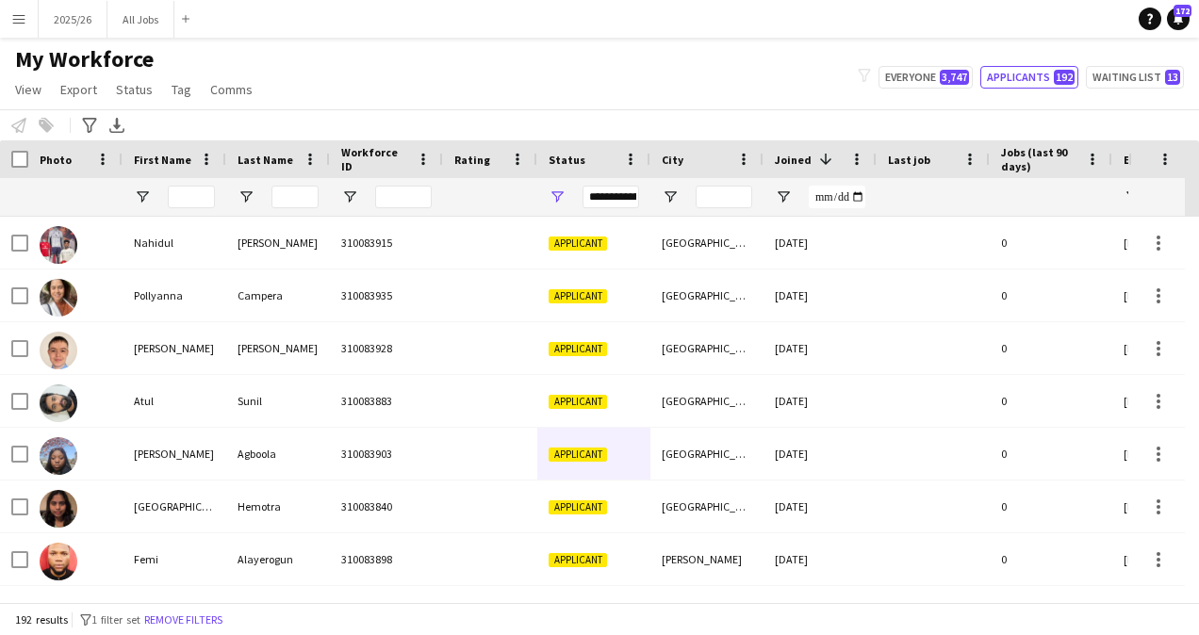
drag, startPoint x: 617, startPoint y: 488, endPoint x: 606, endPoint y: 474, distance: 18.1
click at [651, 467] on div "Bangor" at bounding box center [706, 454] width 113 height 52
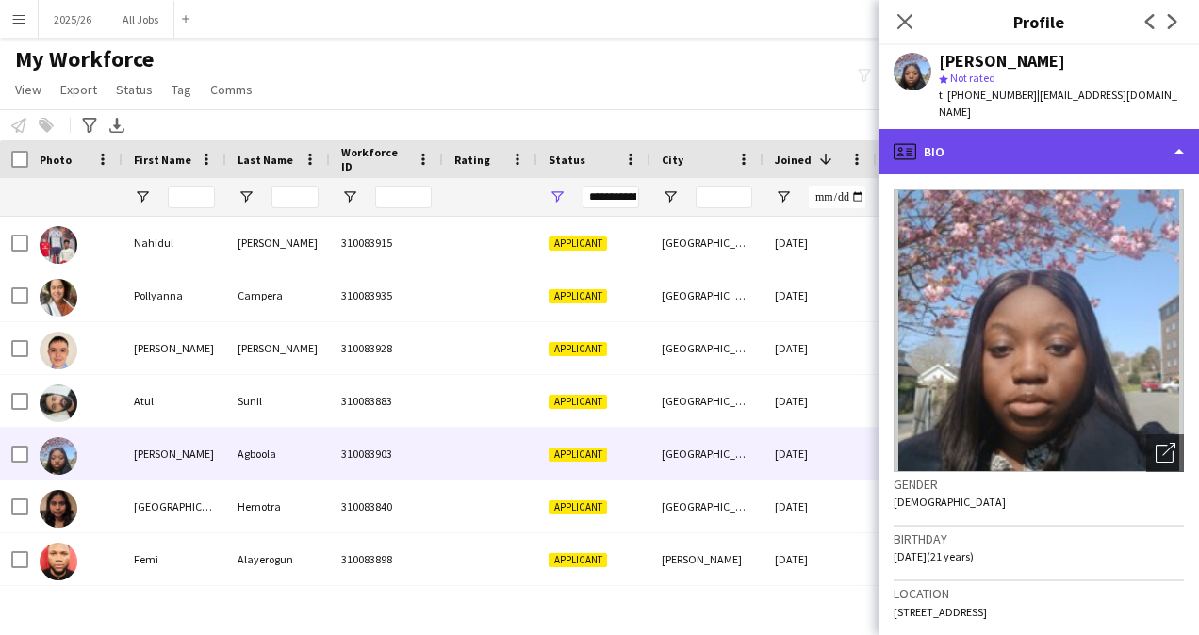
click at [1036, 129] on div "profile Bio" at bounding box center [1038, 151] width 320 height 45
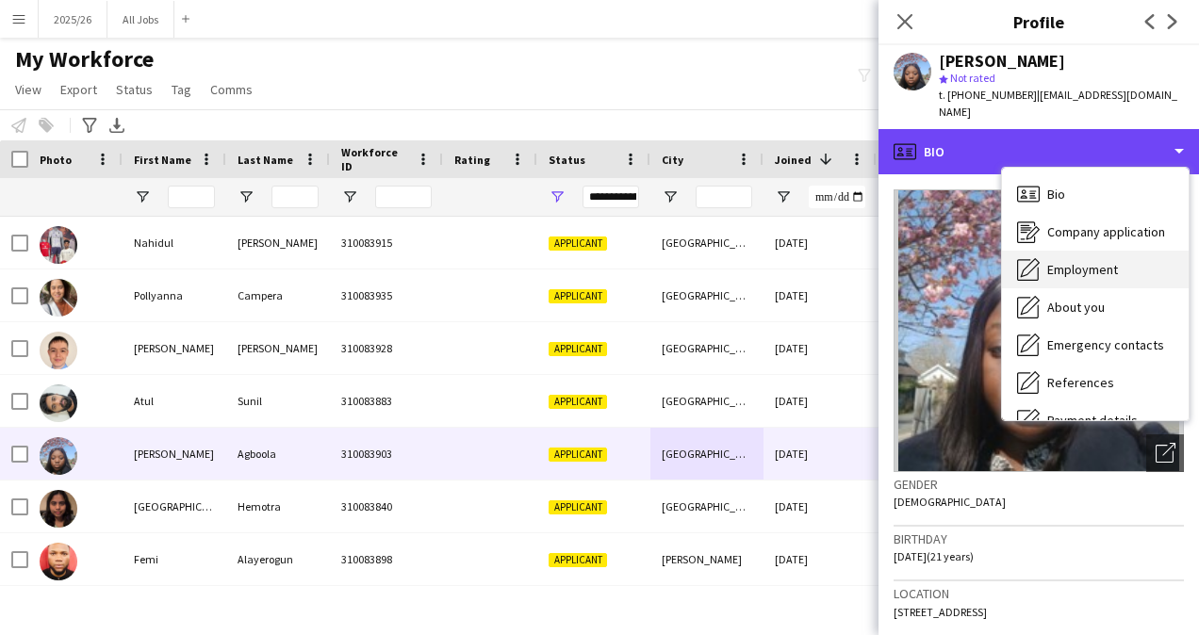
scroll to position [215, 0]
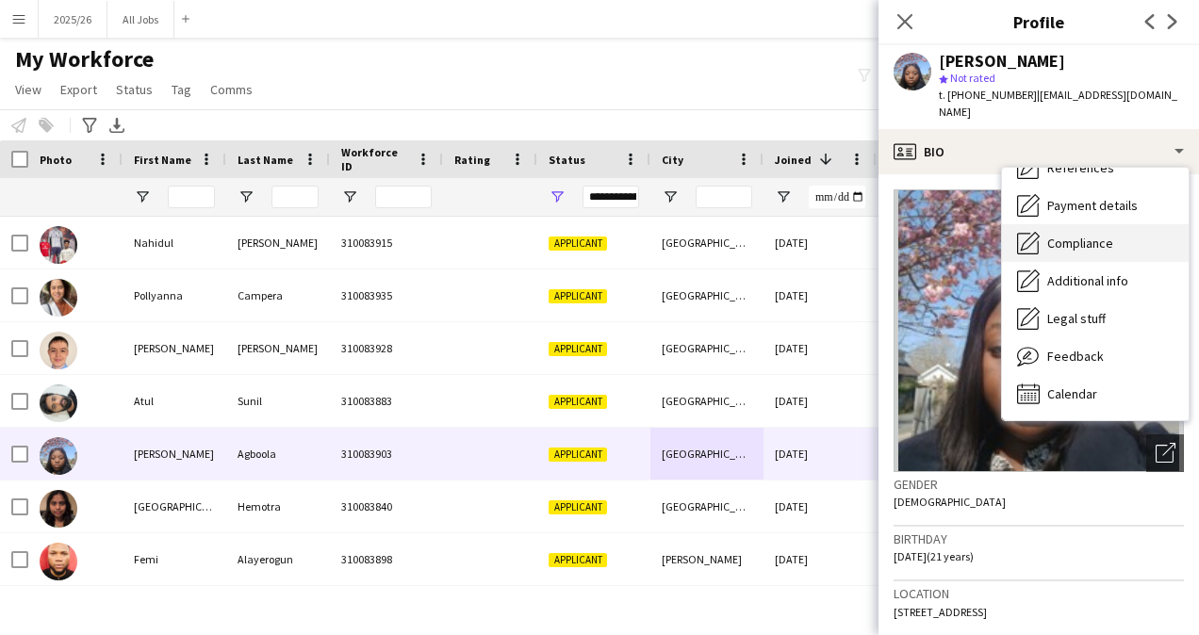
click at [1062, 241] on span "Compliance" at bounding box center [1080, 243] width 66 height 17
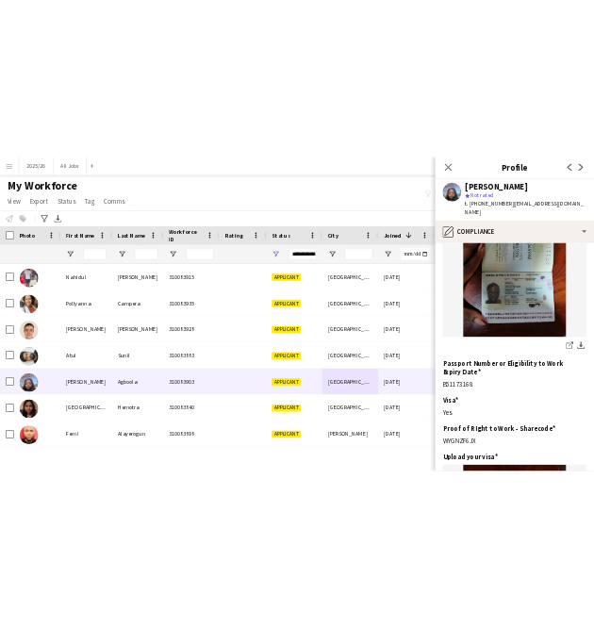
scroll to position [258, 0]
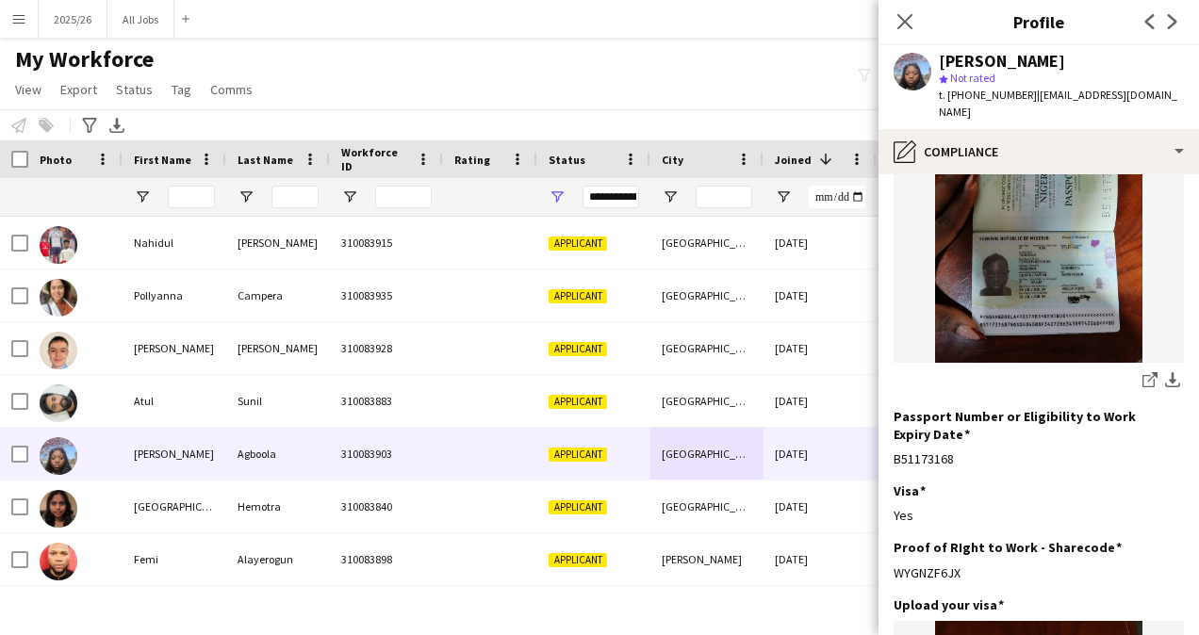
drag, startPoint x: 963, startPoint y: 549, endPoint x: 893, endPoint y: 550, distance: 70.7
click at [893, 550] on app-section-data-types "Nationality Edit this field Nigerian Permission to Work in the UK Edit this fie…" at bounding box center [1038, 404] width 320 height 461
copy div "WYGNZF6JX"
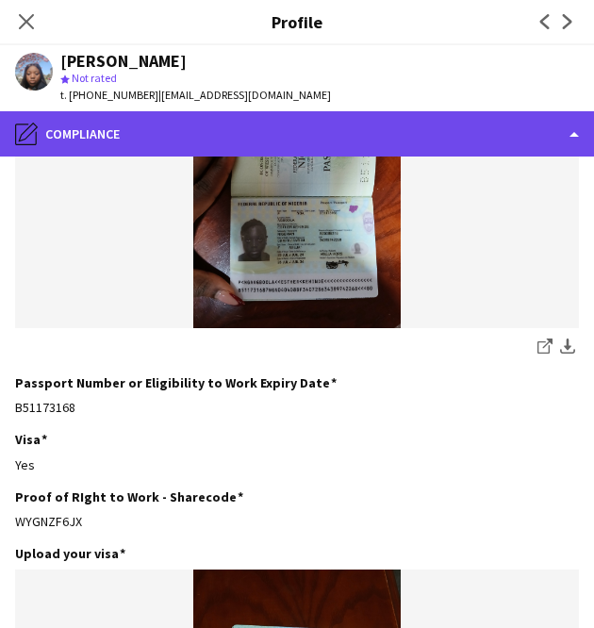
click at [347, 144] on div "pencil4 Compliance" at bounding box center [297, 133] width 594 height 45
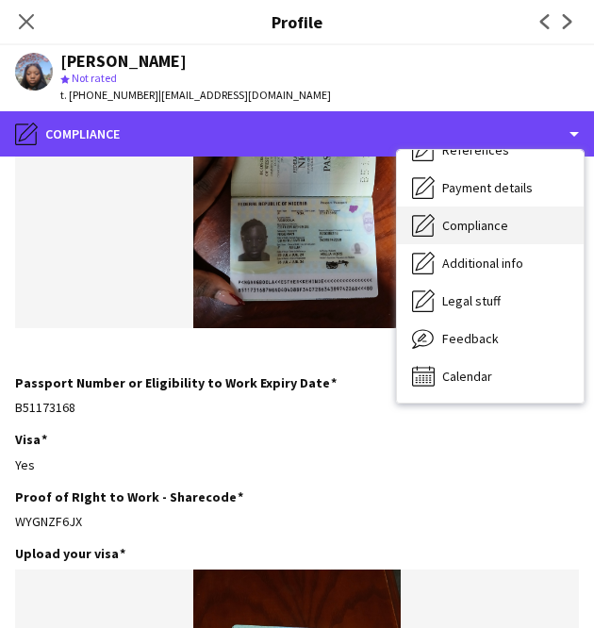
scroll to position [0, 0]
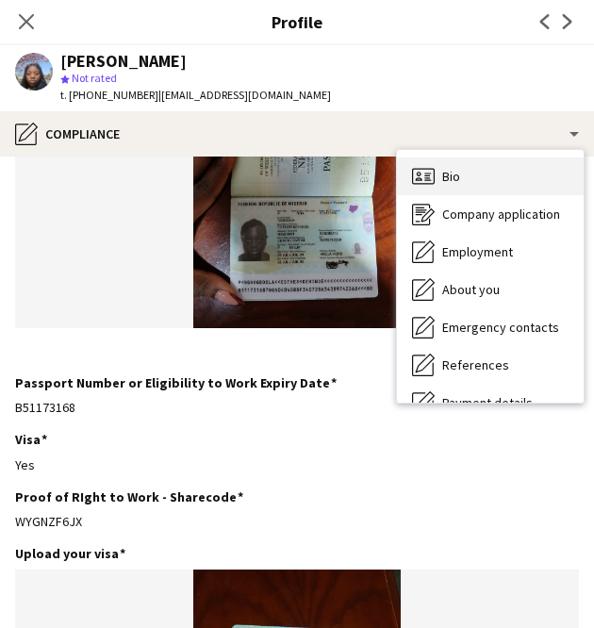
click at [454, 180] on span "Bio" at bounding box center [451, 176] width 18 height 17
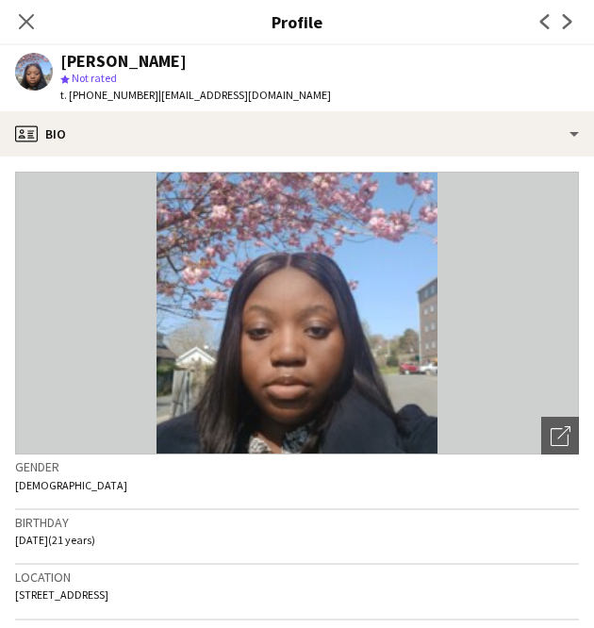
scroll to position [352, 0]
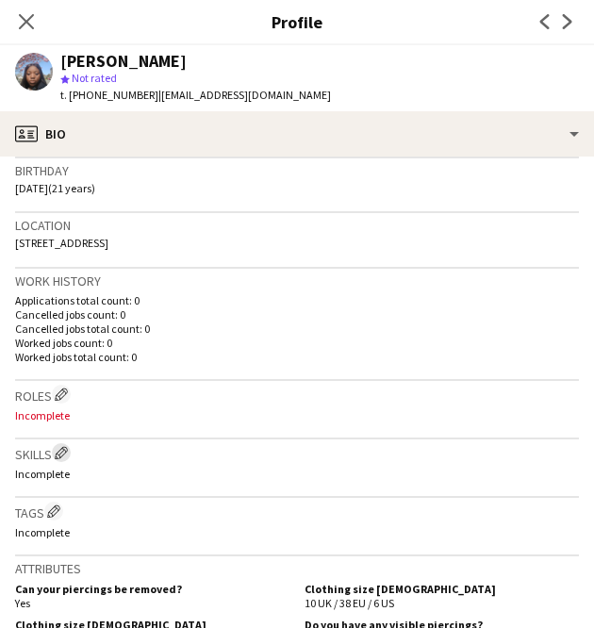
click at [68, 453] on app-icon "Edit crew company skills" at bounding box center [61, 452] width 13 height 13
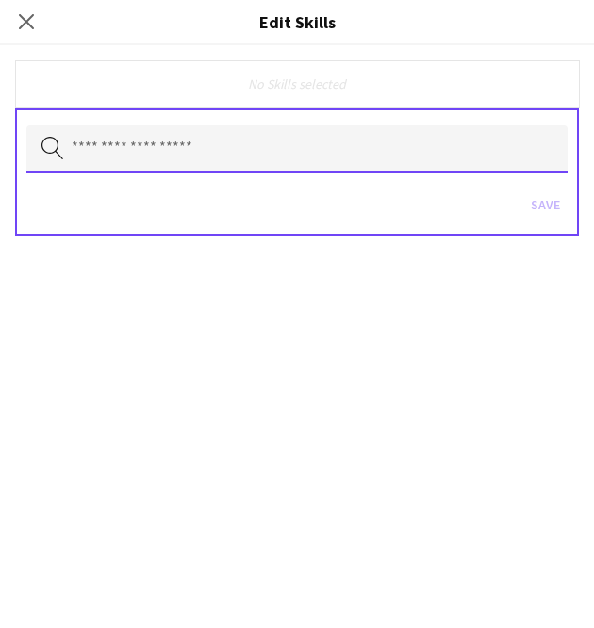
click at [181, 157] on input "text" at bounding box center [296, 148] width 541 height 47
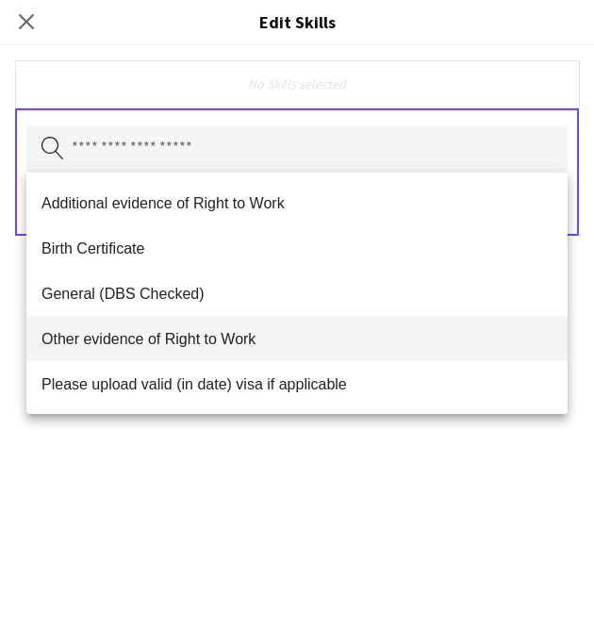
click at [260, 331] on span "Other evidence of Right to Work" at bounding box center [296, 339] width 511 height 18
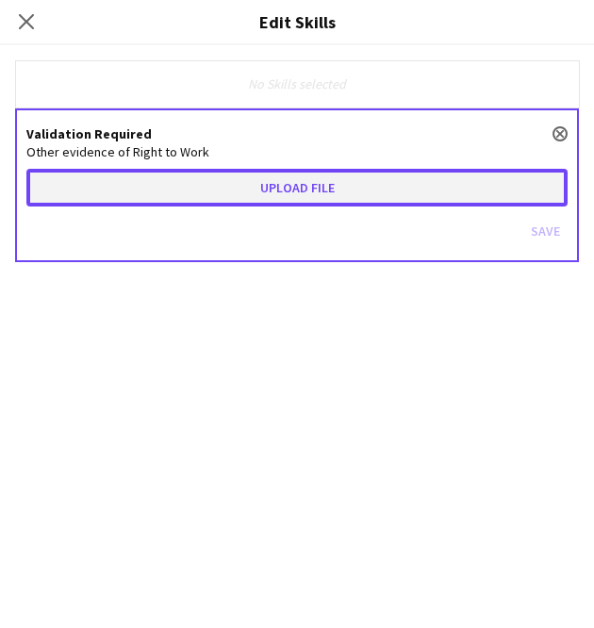
click at [322, 182] on button "Upload file" at bounding box center [296, 188] width 541 height 38
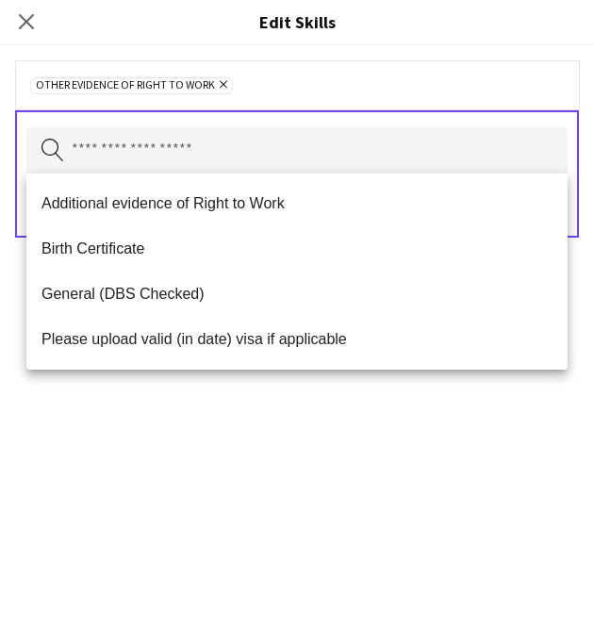
click at [510, 404] on div "Other evidence of Right to Work Remove Search by skill name Save" at bounding box center [297, 336] width 594 height 582
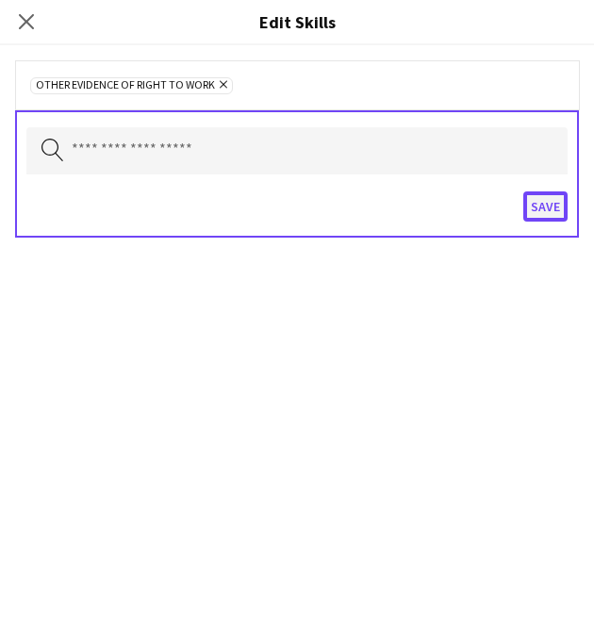
click at [541, 207] on button "Save" at bounding box center [545, 206] width 44 height 30
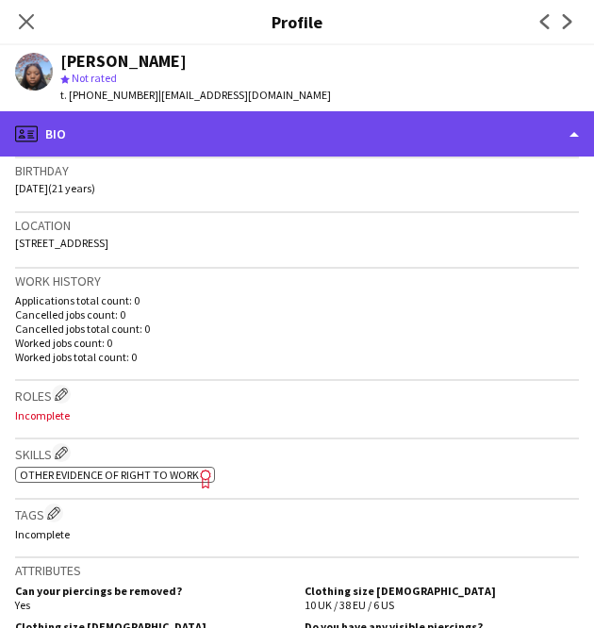
click at [473, 140] on div "profile Bio" at bounding box center [297, 133] width 594 height 45
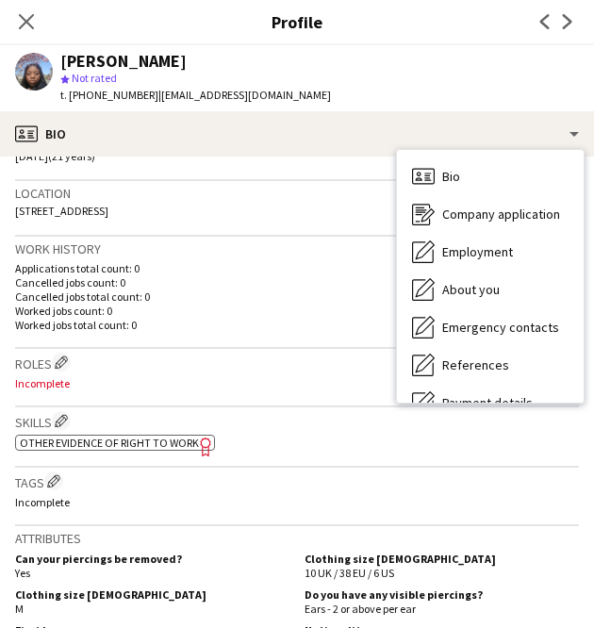
click at [279, 349] on div "Roles Edit crew company roles Incomplete" at bounding box center [297, 378] width 564 height 58
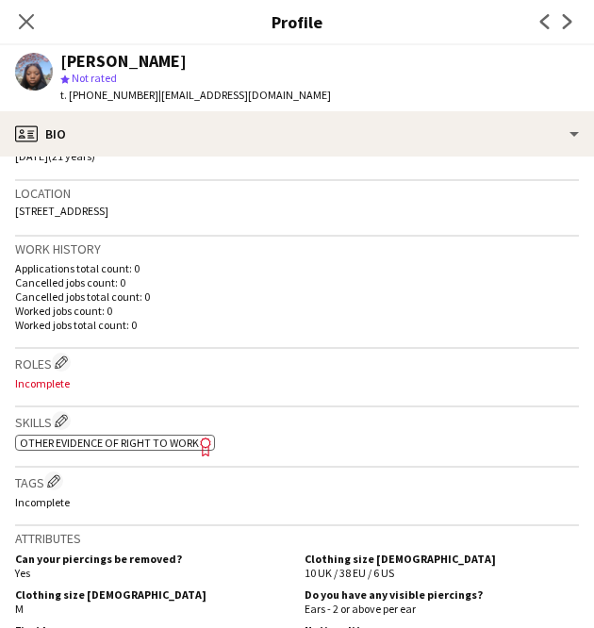
click at [279, 349] on div "Roles Edit crew company roles Incomplete" at bounding box center [297, 378] width 564 height 58
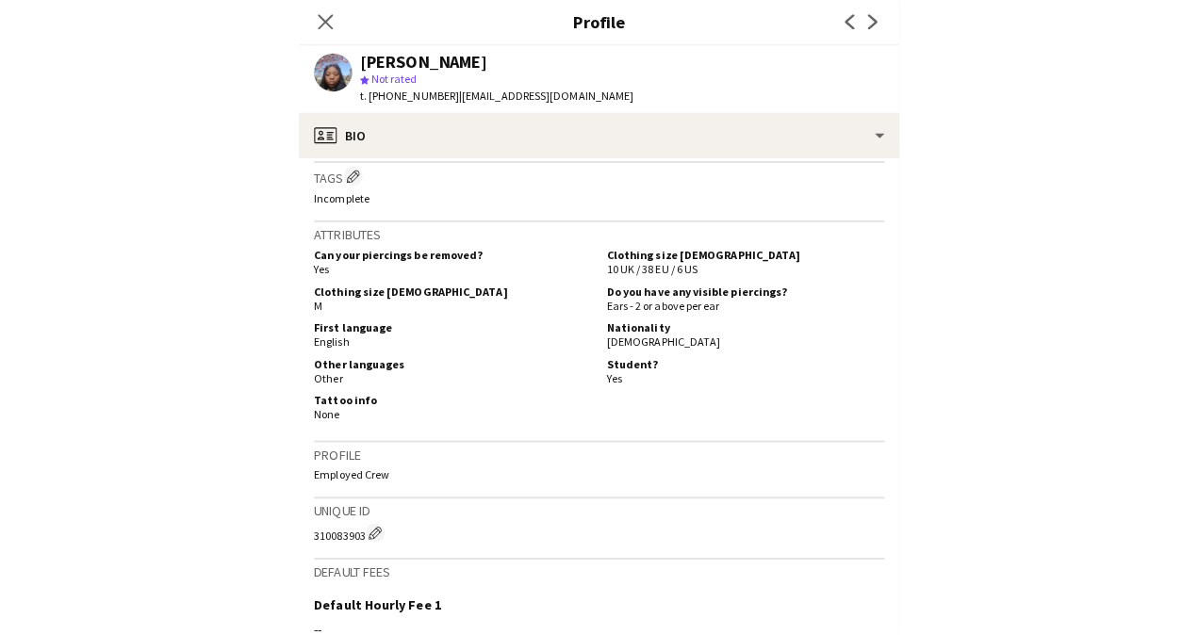
scroll to position [691, 0]
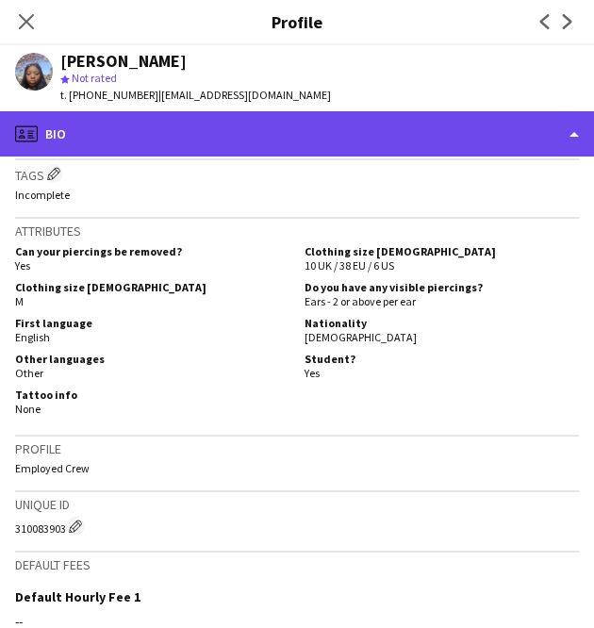
click at [428, 133] on div "profile Bio" at bounding box center [297, 133] width 594 height 45
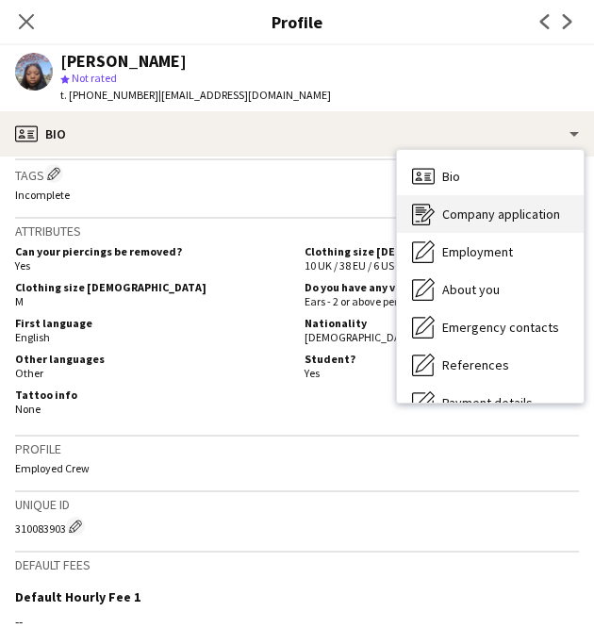
click at [500, 220] on span "Company application" at bounding box center [501, 213] width 118 height 17
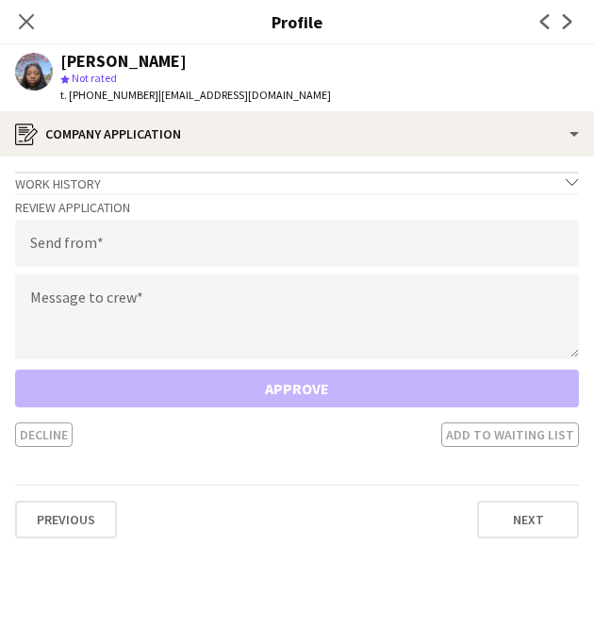
click at [315, 270] on div "Review Application Send from Message to crew Approve Decline Add to waiting list" at bounding box center [297, 320] width 564 height 254
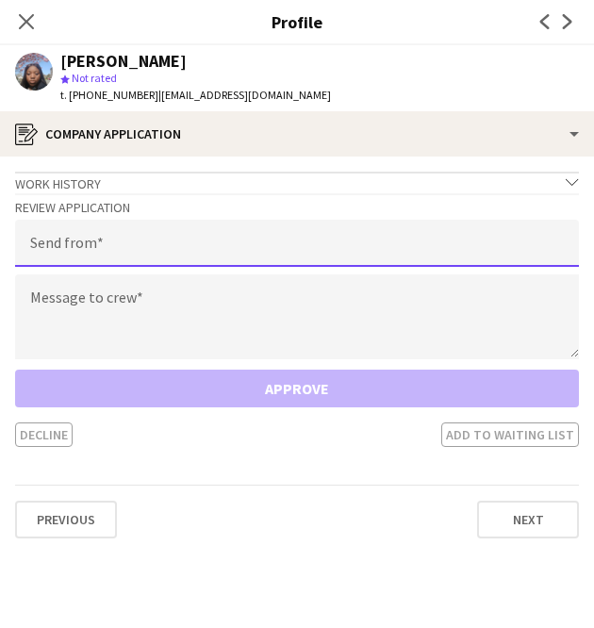
click at [298, 242] on input "email" at bounding box center [297, 243] width 564 height 47
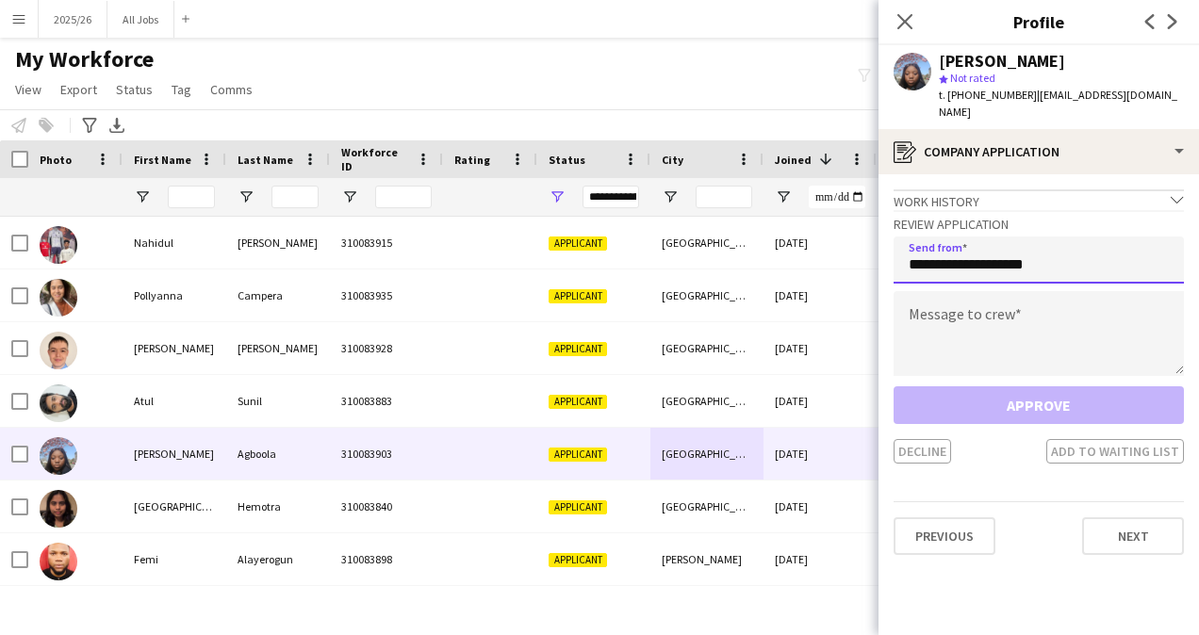
type input "**********"
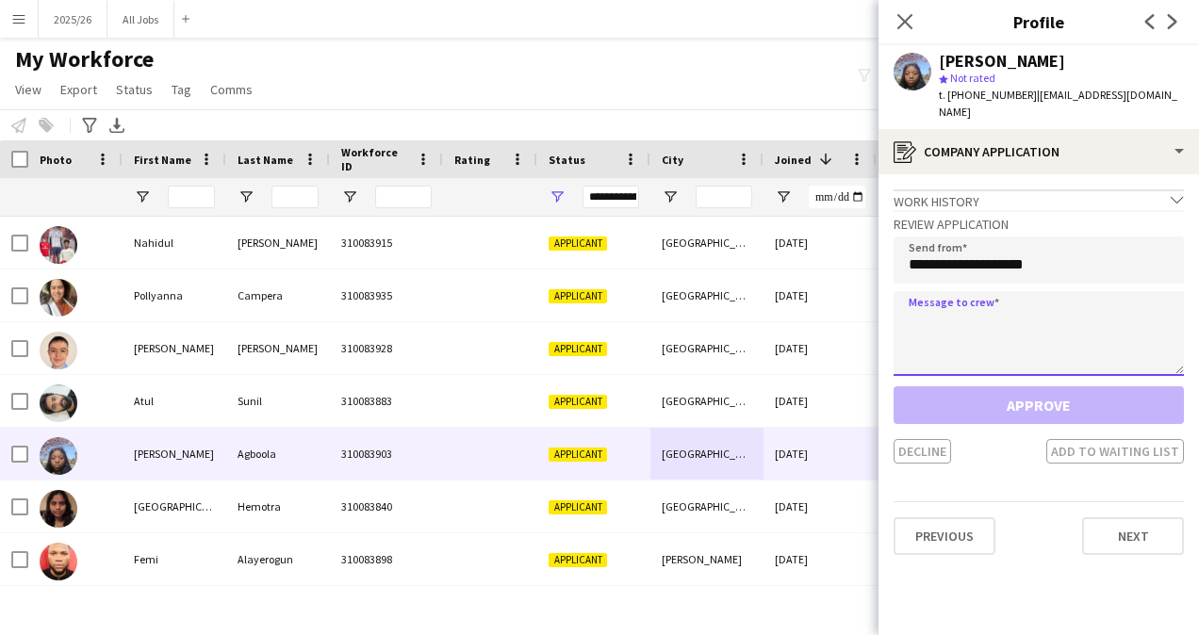
click at [1003, 339] on textarea at bounding box center [1039, 333] width 290 height 85
paste textarea "**********"
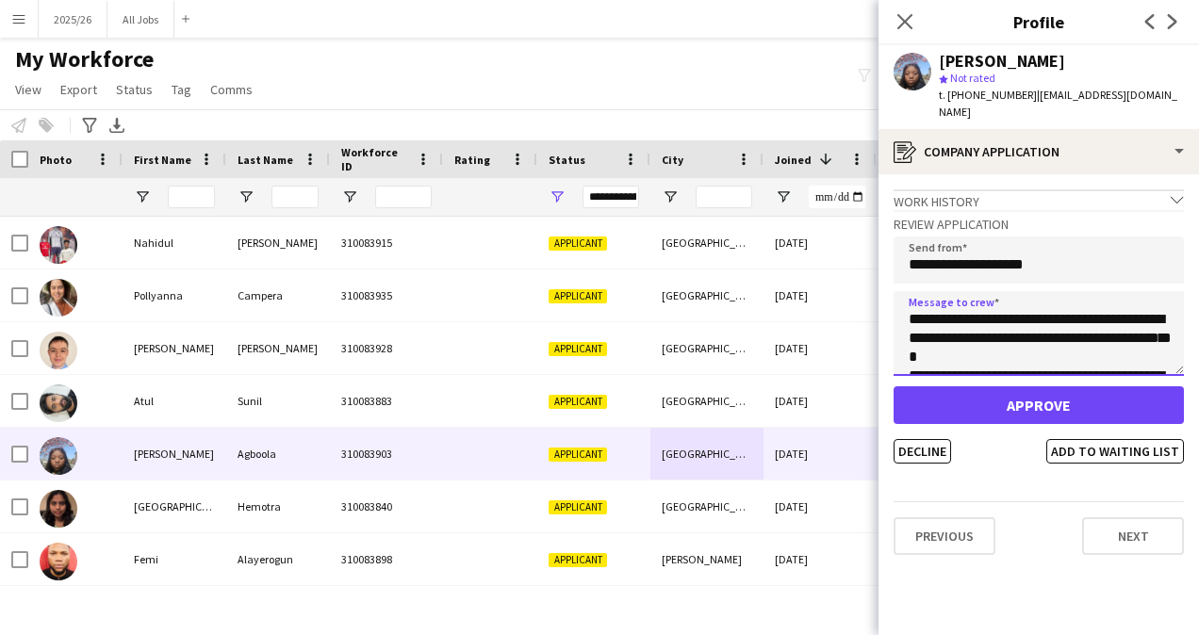
scroll to position [369, 0]
type textarea "**********"
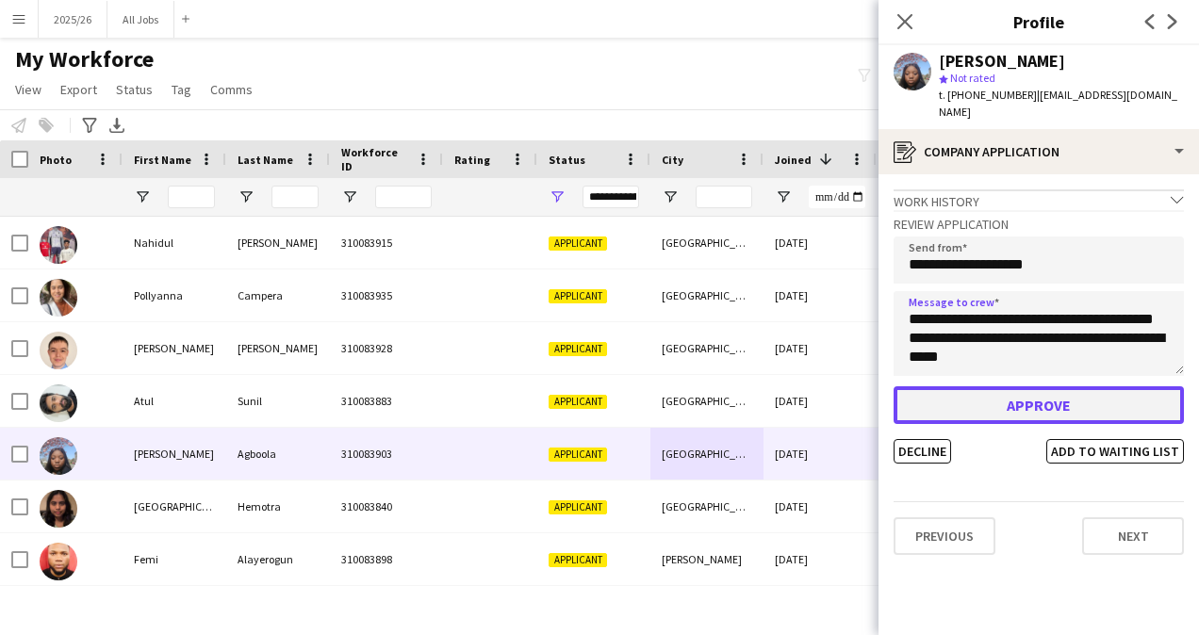
click at [1033, 409] on button "Approve" at bounding box center [1039, 405] width 290 height 38
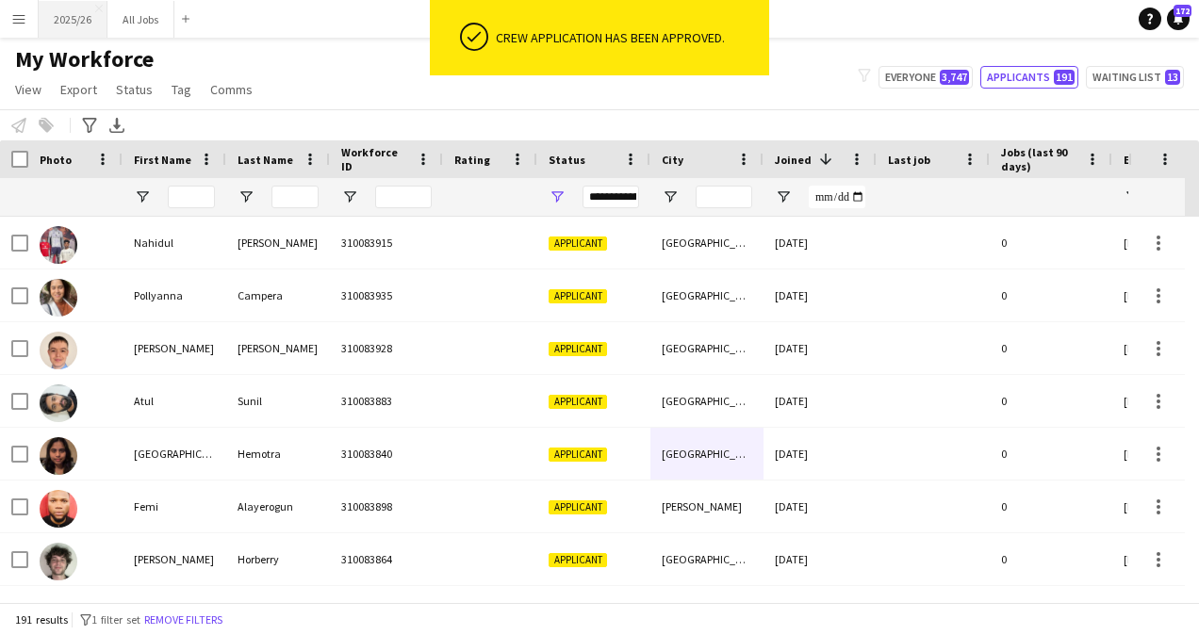
click at [73, 21] on button "2025/26 Close" at bounding box center [73, 19] width 69 height 37
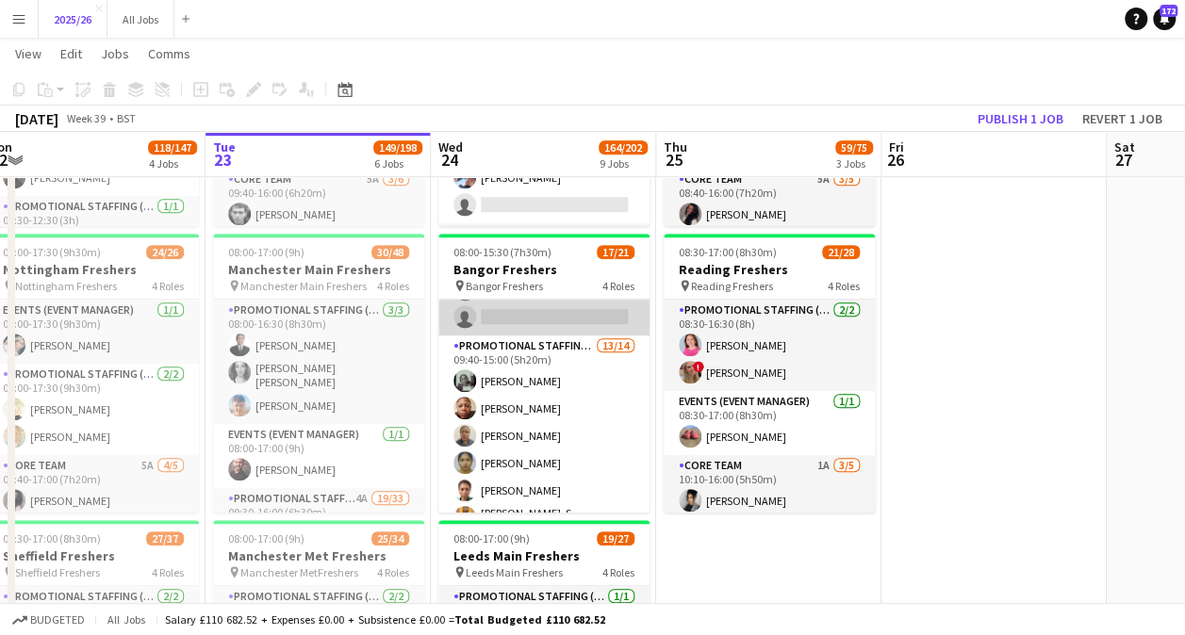
scroll to position [274, 0]
click at [582, 438] on app-card-role "Promotional Staffing (Brand Ambassadors) 13/14 09:40-15:00 (5h20m) Laetitia Yeb…" at bounding box center [543, 548] width 211 height 431
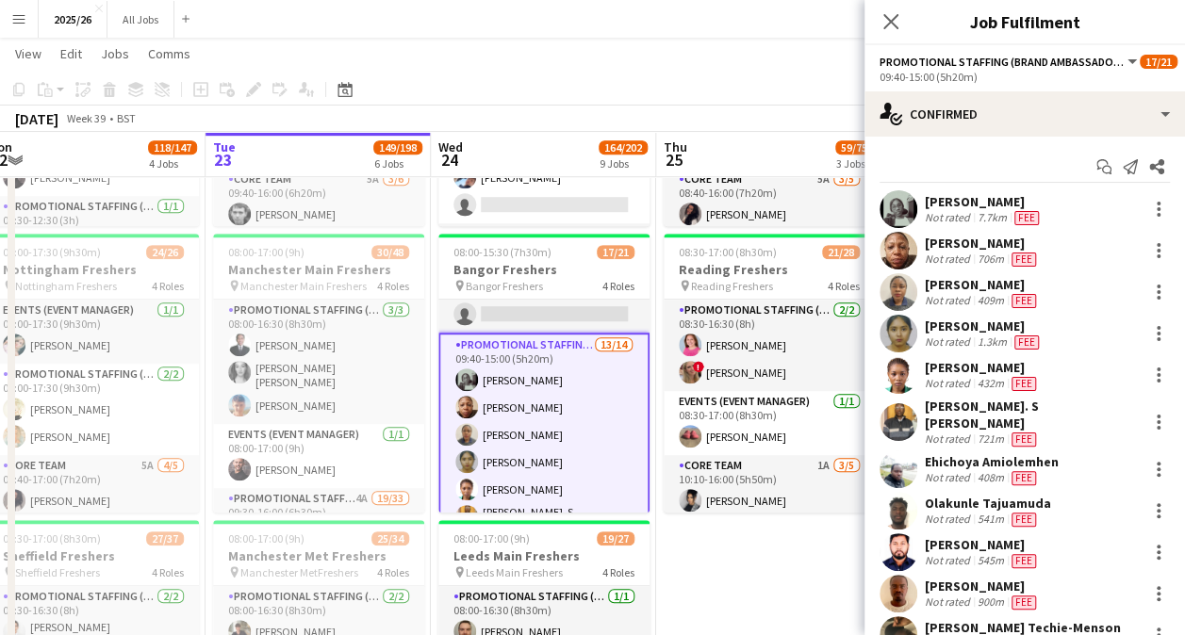
scroll to position [187, 0]
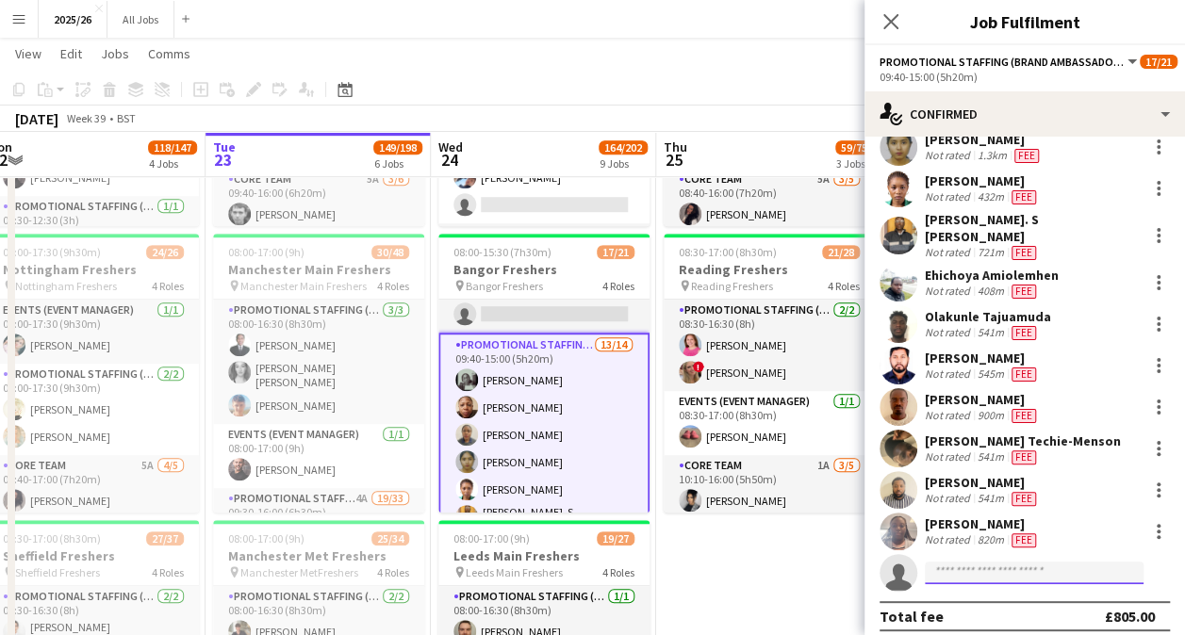
click at [987, 562] on input at bounding box center [1034, 573] width 219 height 23
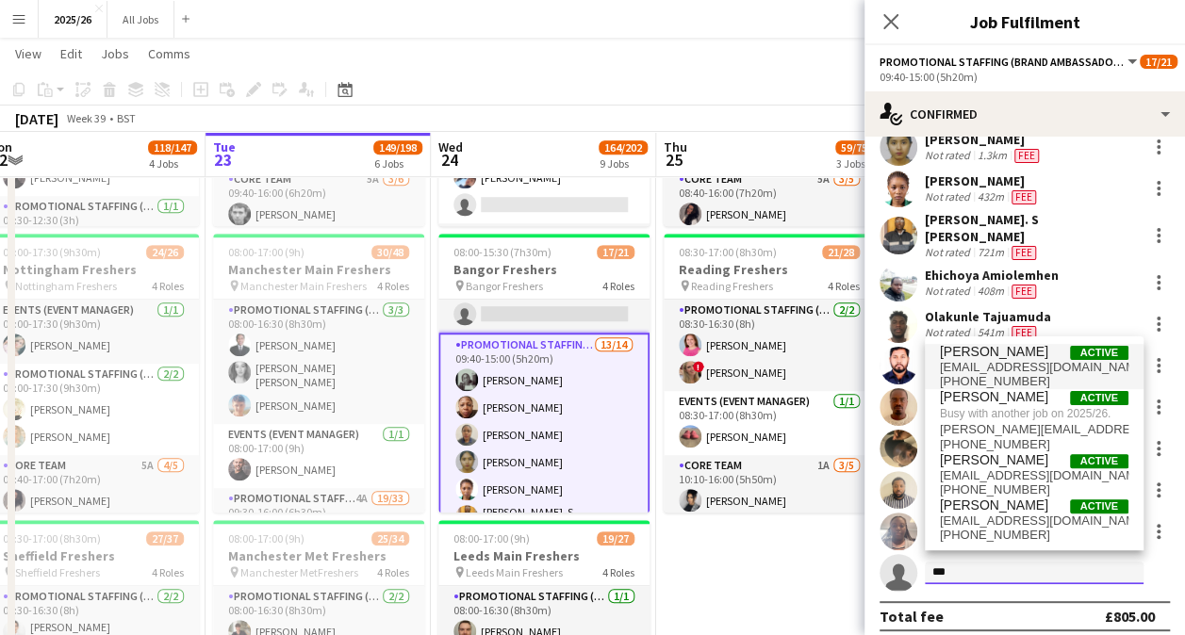
type input "***"
click at [1000, 365] on span "omokehindeagboola@outlook.com" at bounding box center [1034, 367] width 189 height 15
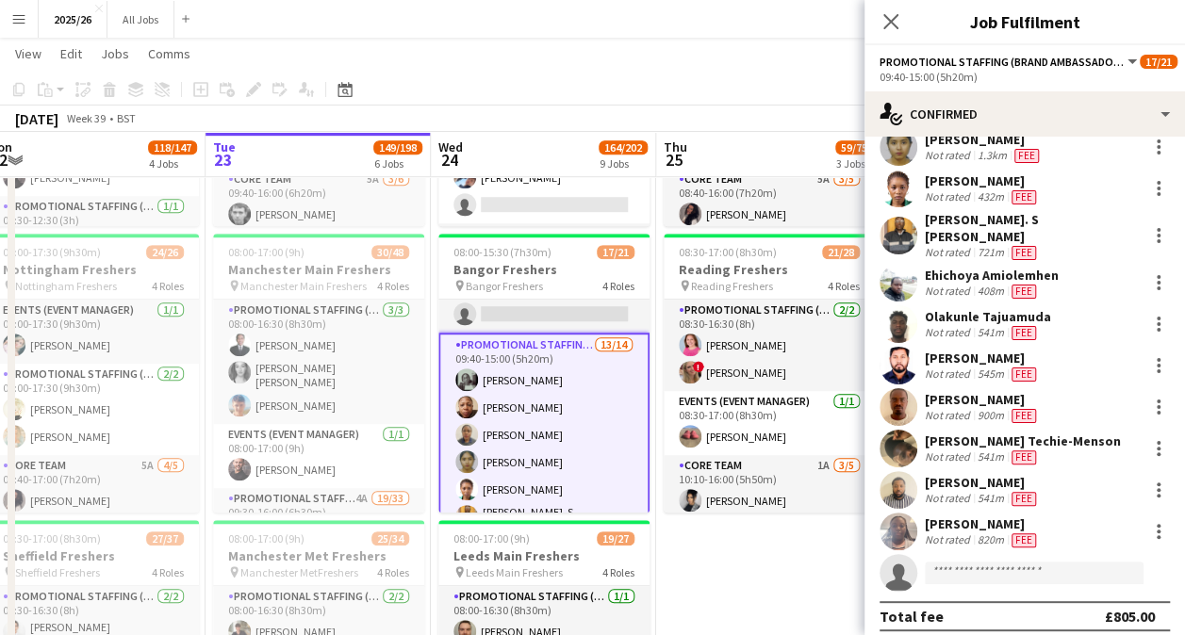
scroll to position [477, 0]
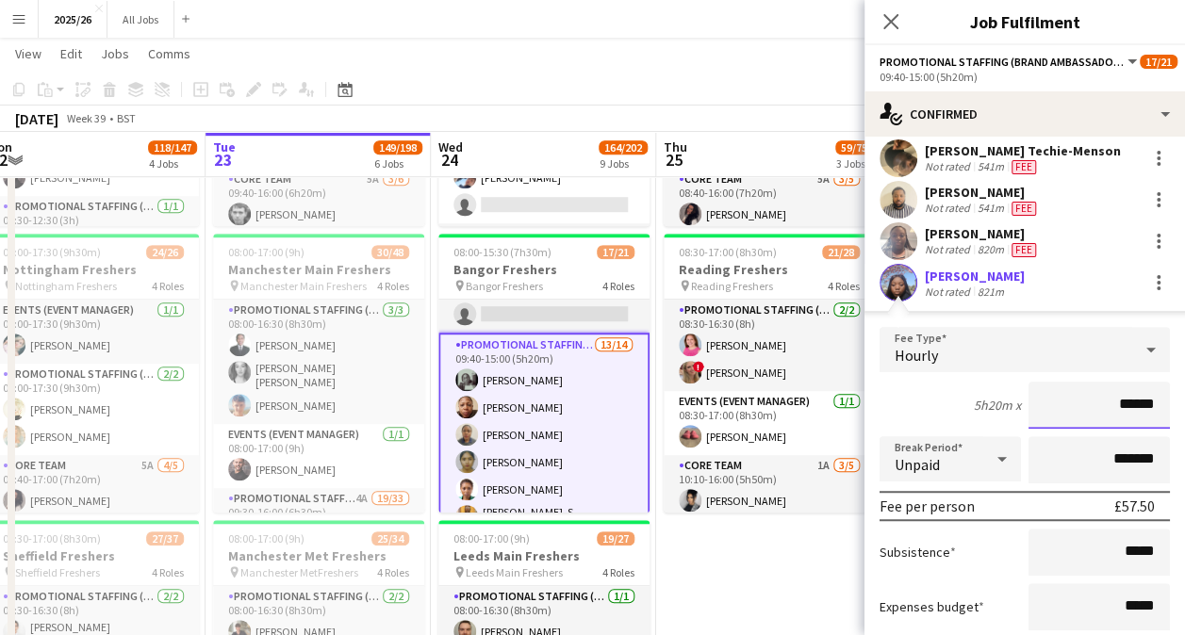
click at [1139, 390] on input "******" at bounding box center [1098, 405] width 141 height 47
type input "***"
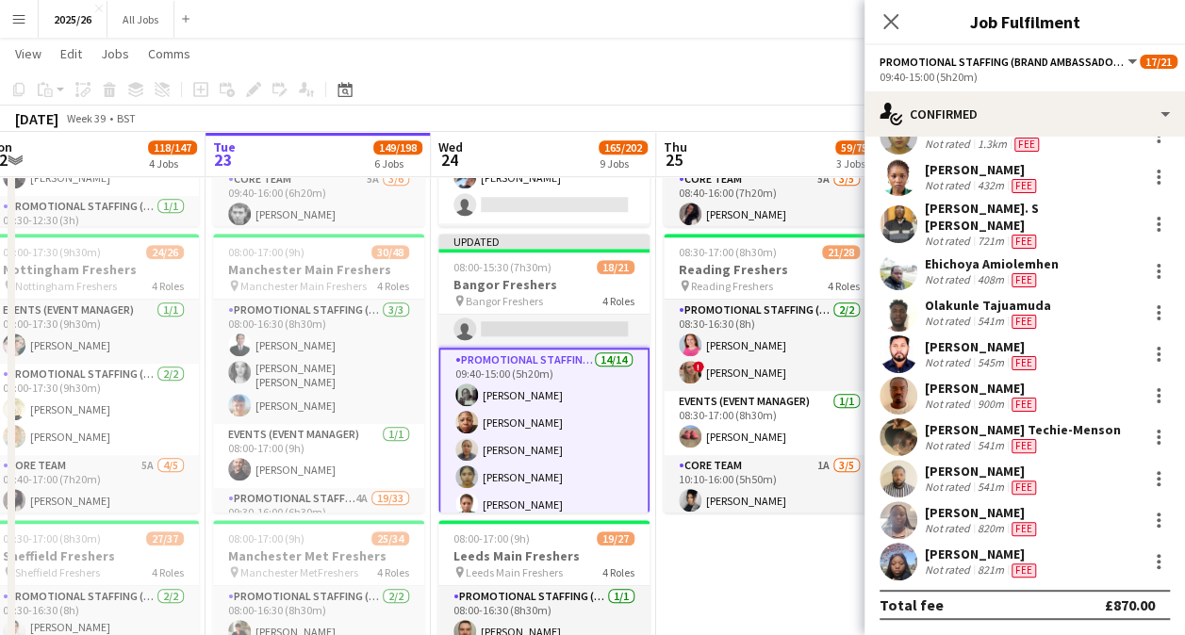
scroll to position [187, 0]
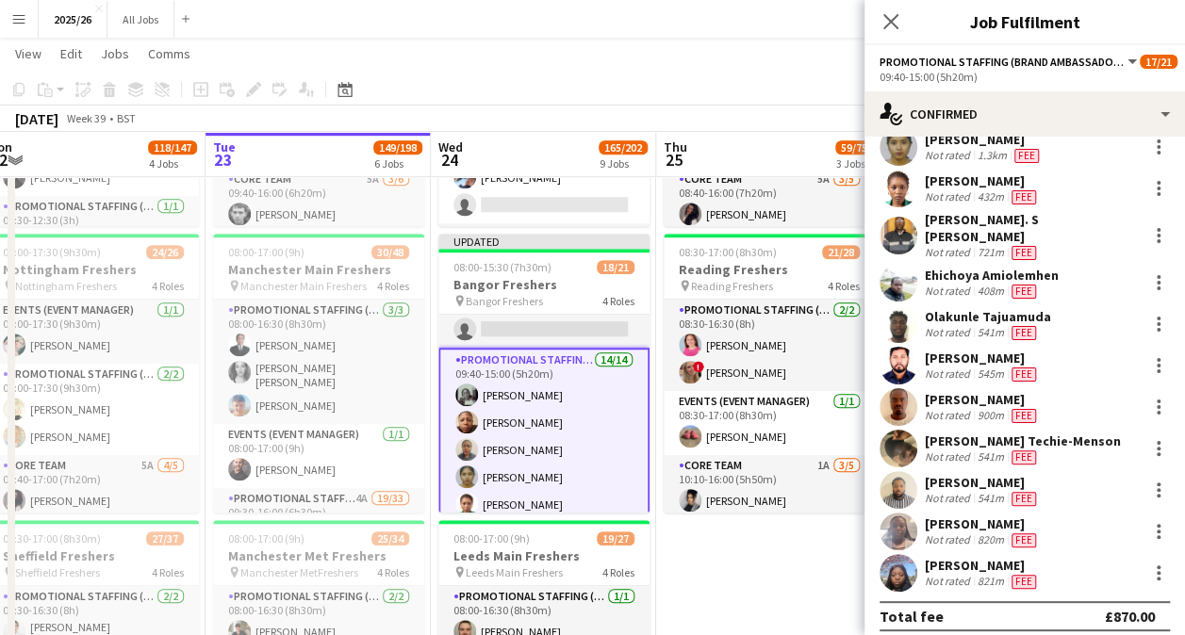
click at [912, 562] on app-user-avatar at bounding box center [898, 573] width 38 height 38
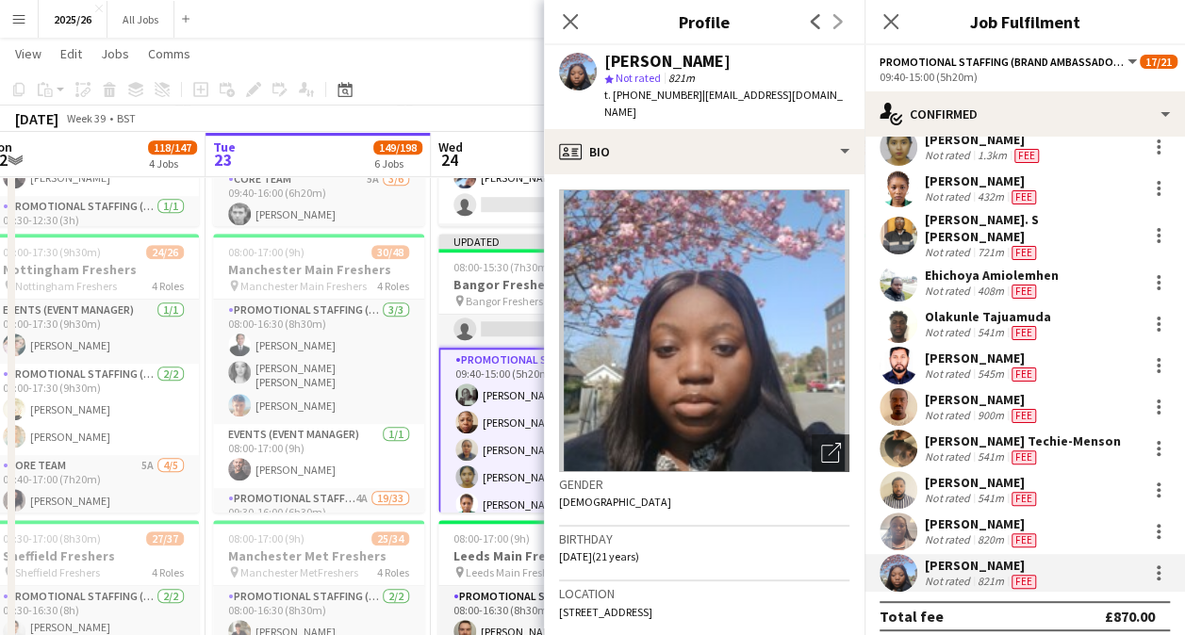
click at [521, 64] on app-page-menu "View Day view expanded Day view collapsed Month view Date picker Jump to today …" at bounding box center [592, 56] width 1185 height 36
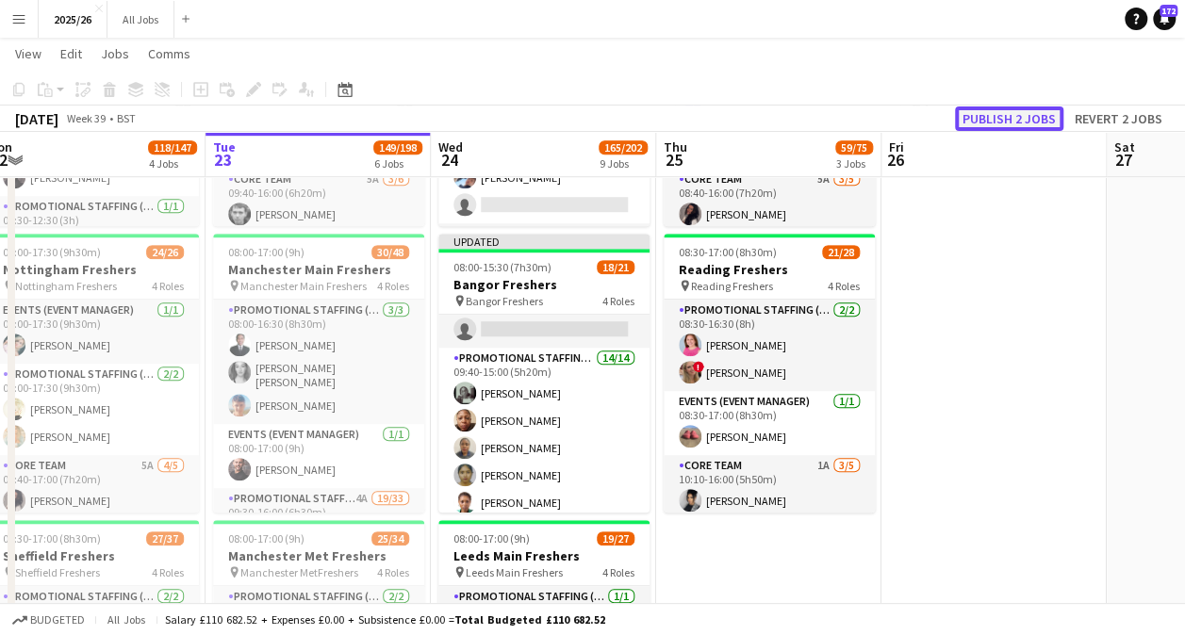
click at [1001, 122] on button "Publish 2 jobs" at bounding box center [1009, 119] width 108 height 25
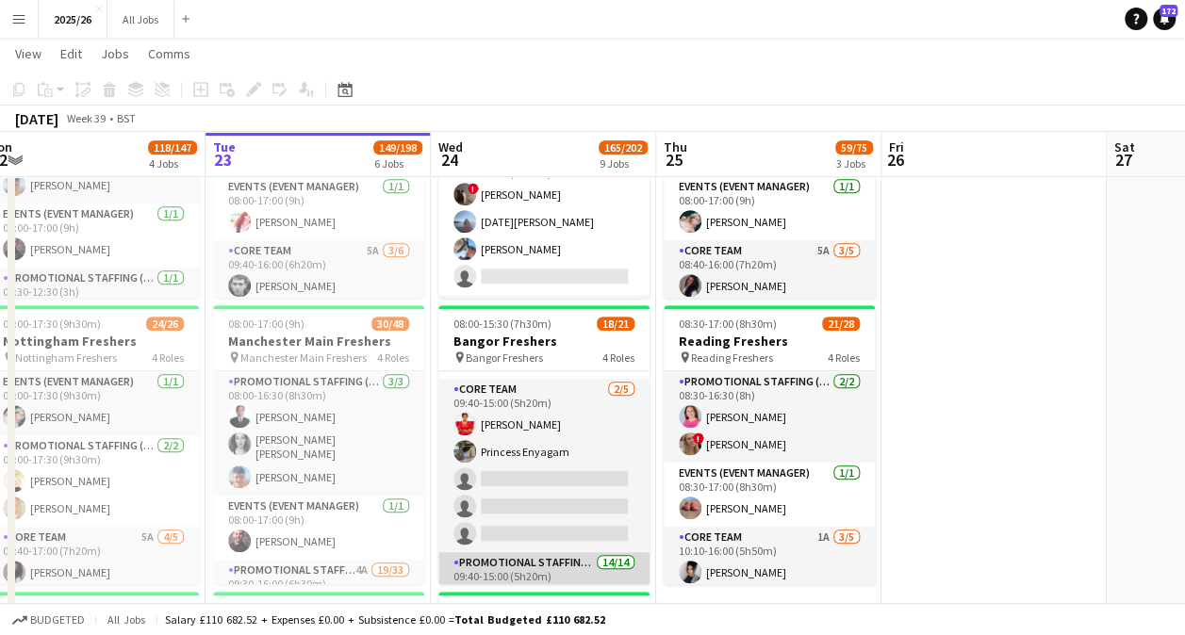
scroll to position [123, 0]
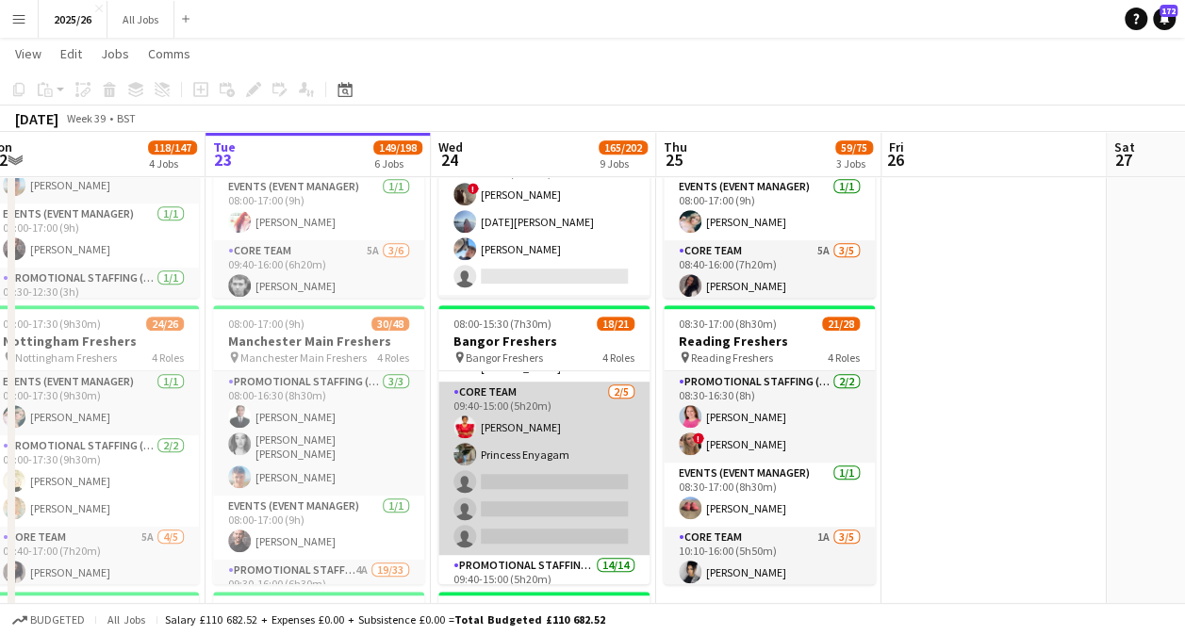
click at [517, 417] on app-card-role "Core Team 2/5 09:40-15:00 (5h20m) Annes Louis Princess Enyagam single-neutral-a…" at bounding box center [543, 468] width 211 height 173
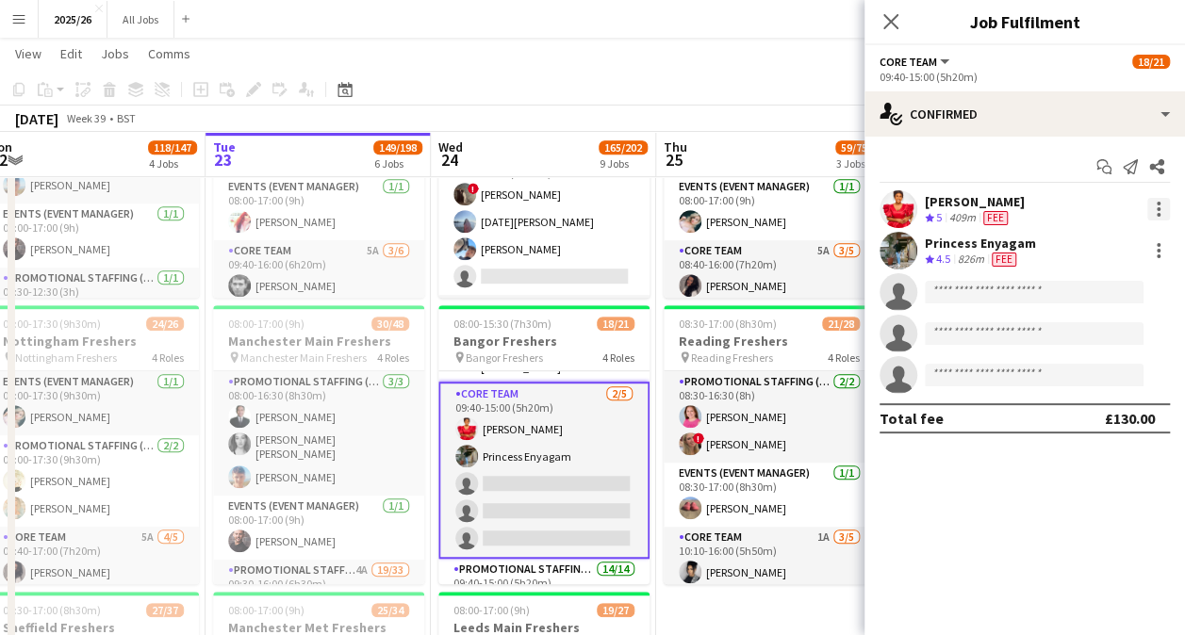
click at [1157, 211] on div at bounding box center [1158, 209] width 23 height 23
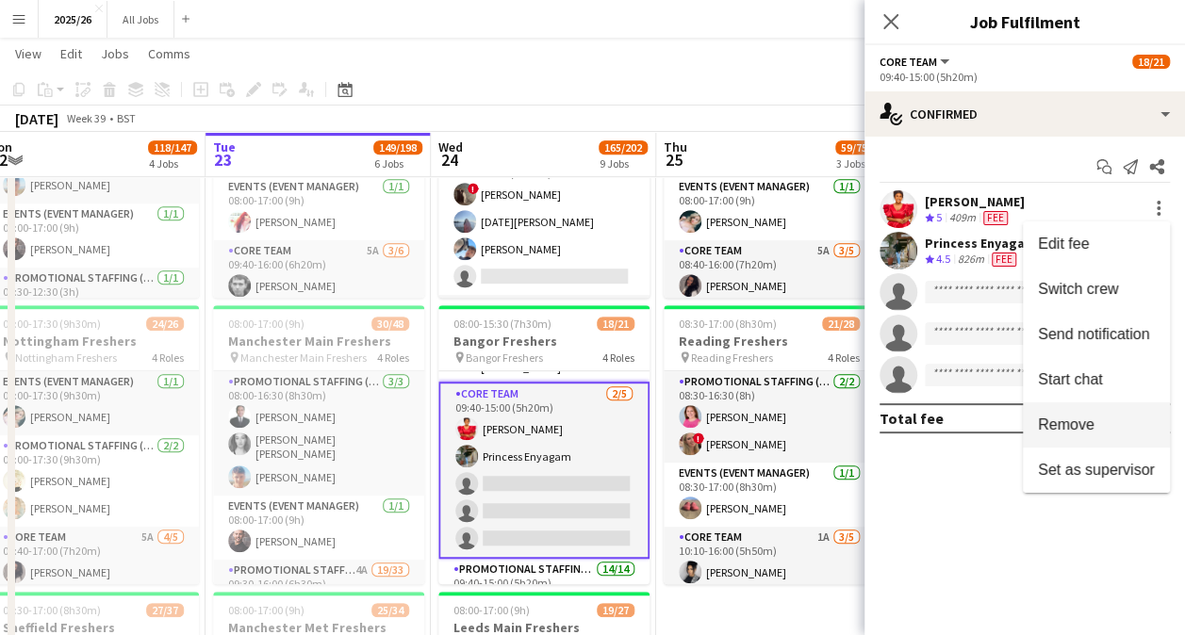
click at [1097, 428] on span "Remove" at bounding box center [1096, 425] width 117 height 17
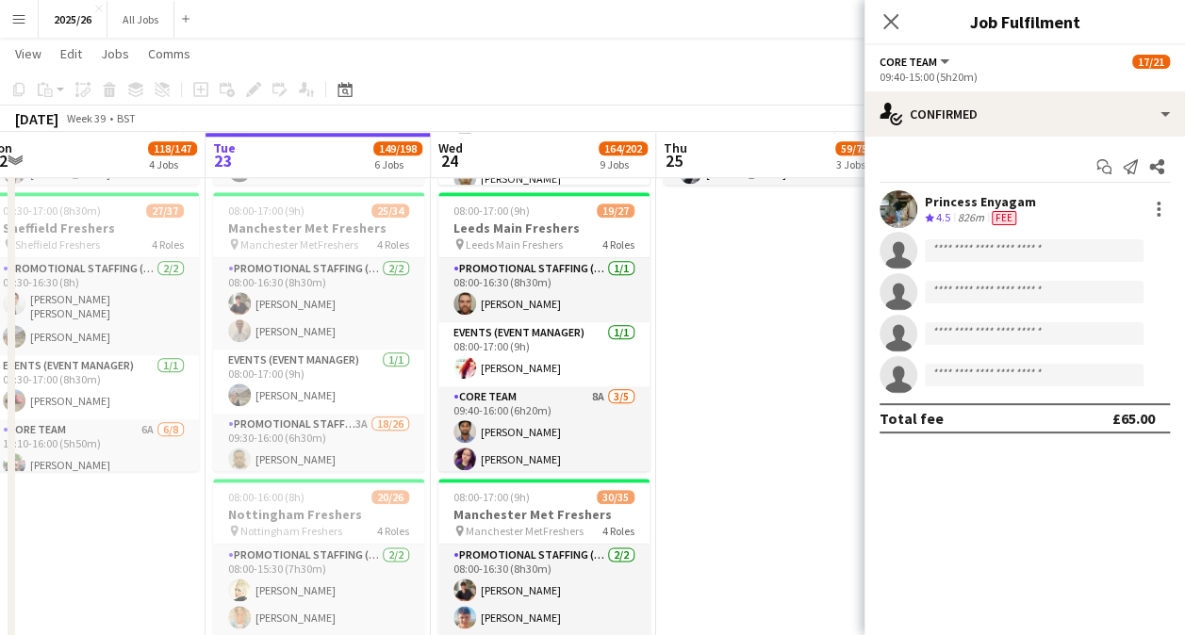
scroll to position [886, 0]
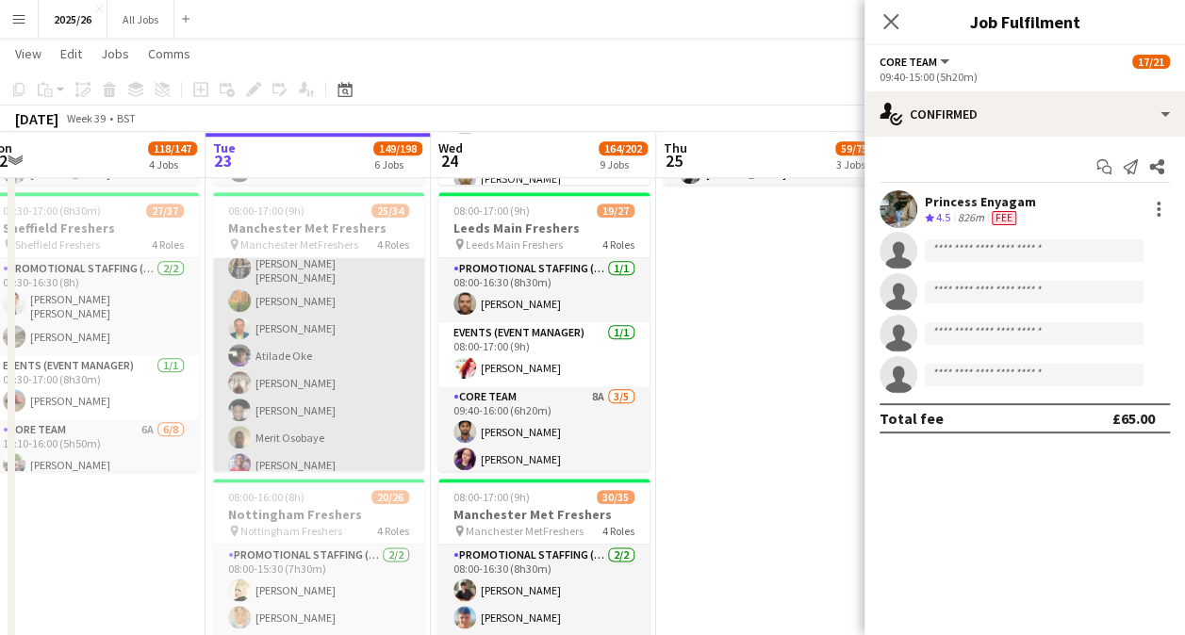
click at [294, 307] on app-card-role "Promotional Staffing (Brand Ambassadors) 3A 18/26 09:30-16:00 (6h30m) Frank Nde…" at bounding box center [318, 459] width 211 height 759
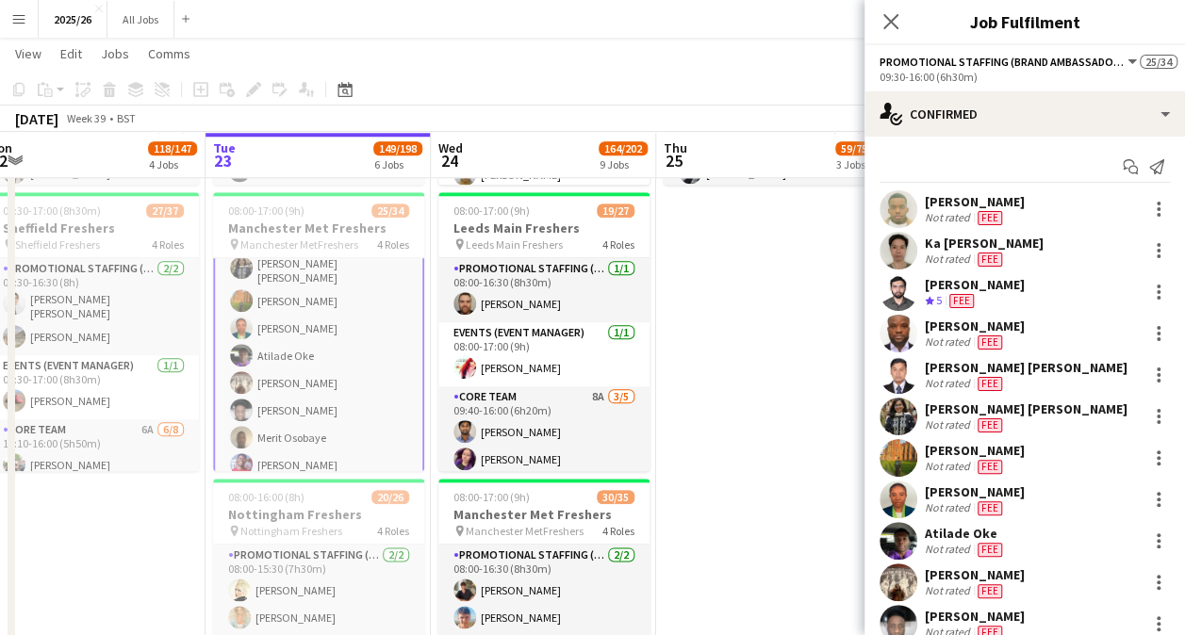
scroll to position [245, 0]
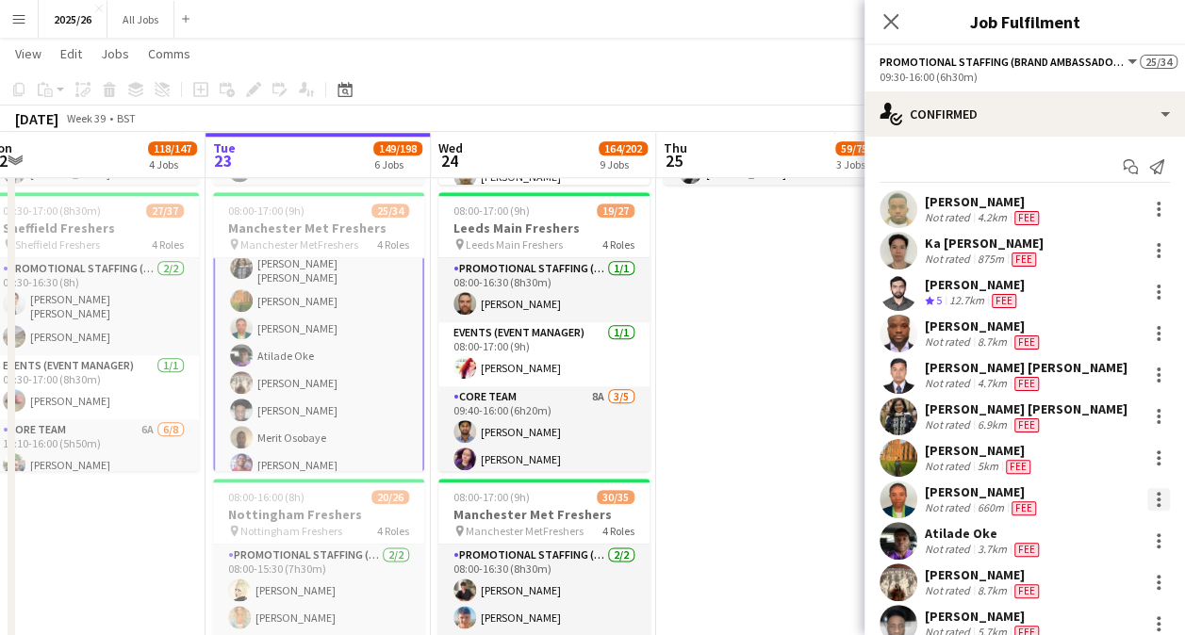
click at [1147, 488] on div at bounding box center [1158, 499] width 23 height 23
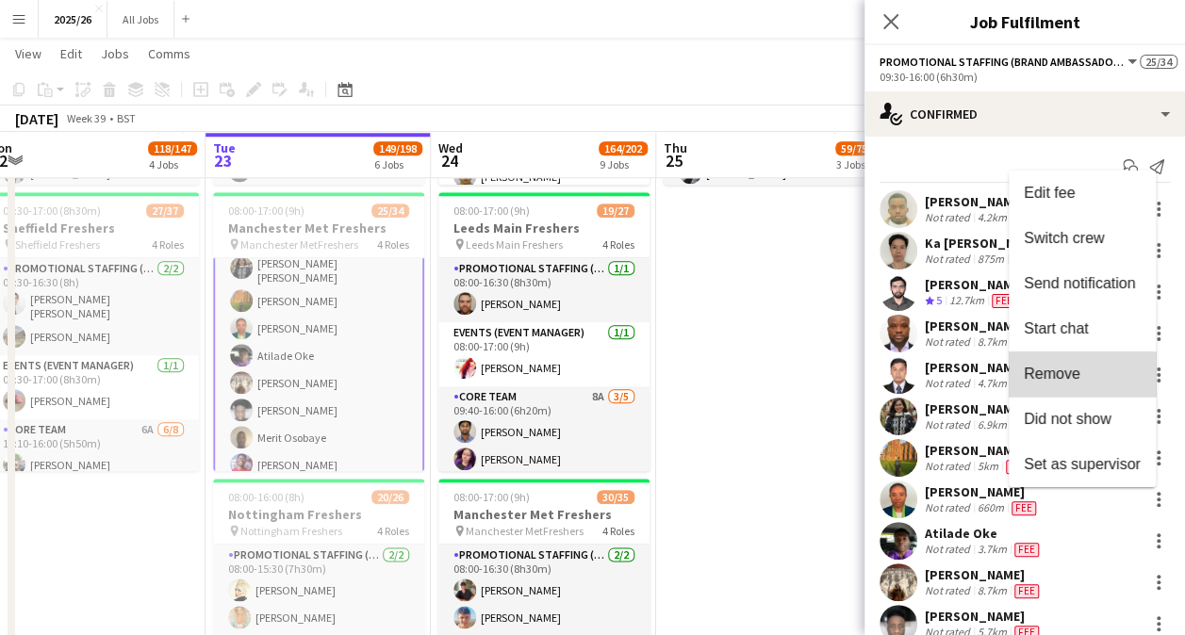
click at [1088, 385] on button "Remove" at bounding box center [1082, 374] width 147 height 45
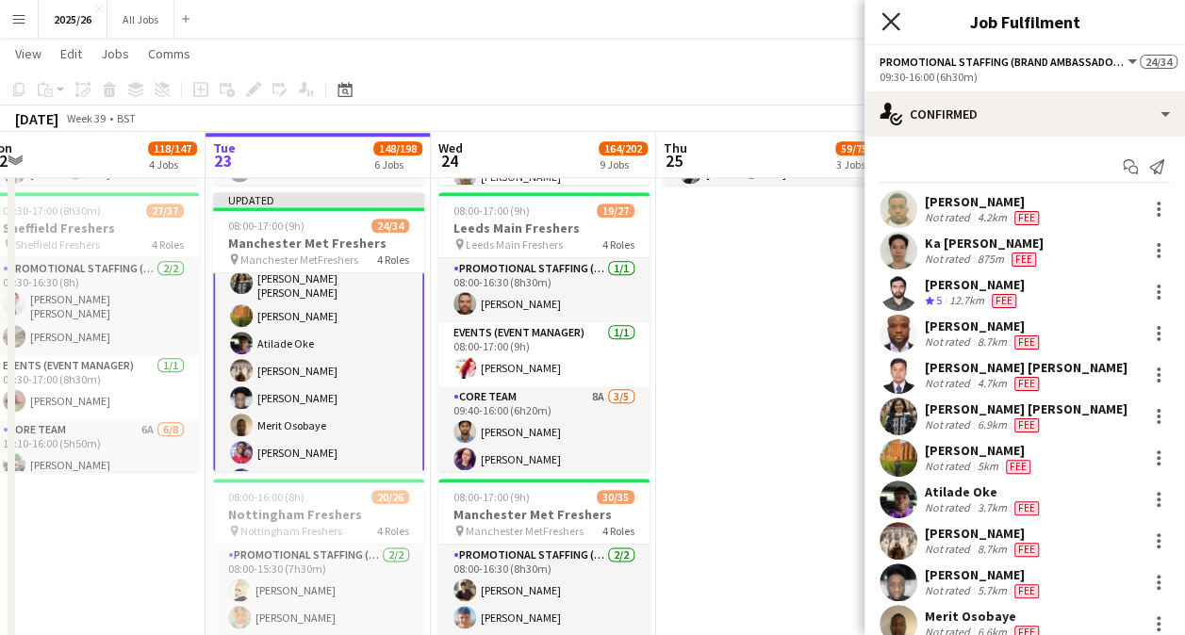
click at [881, 17] on icon "Close pop-in" at bounding box center [890, 21] width 18 height 18
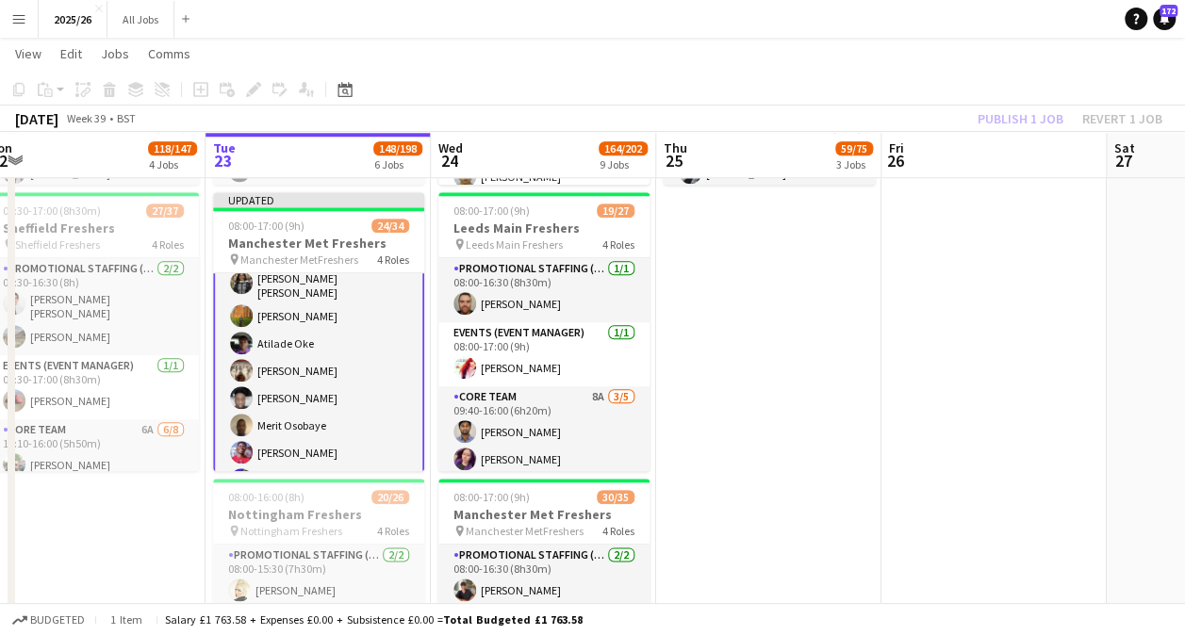
click at [1020, 121] on div "Publish 1 job Revert 1 job" at bounding box center [1070, 119] width 230 height 25
click at [1020, 121] on button "Publish 1 job" at bounding box center [1020, 119] width 101 height 25
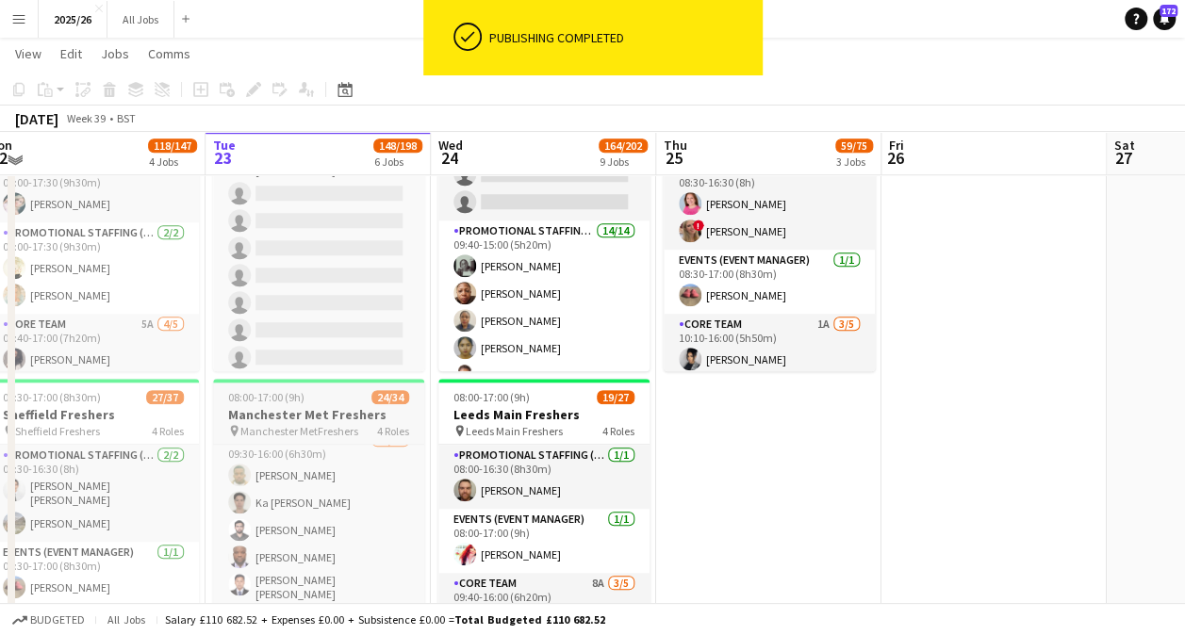
scroll to position [697, 0]
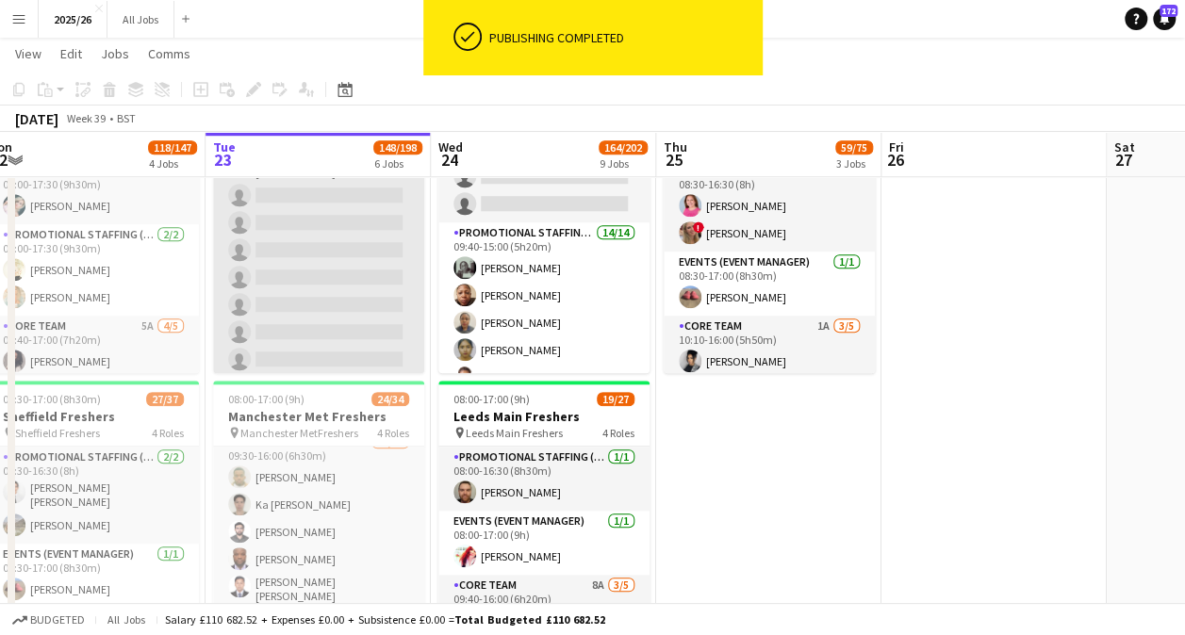
click at [328, 303] on app-card-role "Promotional Staffing (Brand Ambassadors) 4A 19/33 09:30-16:00 (6h30m) Sahar Naz…" at bounding box center [318, 88] width 211 height 961
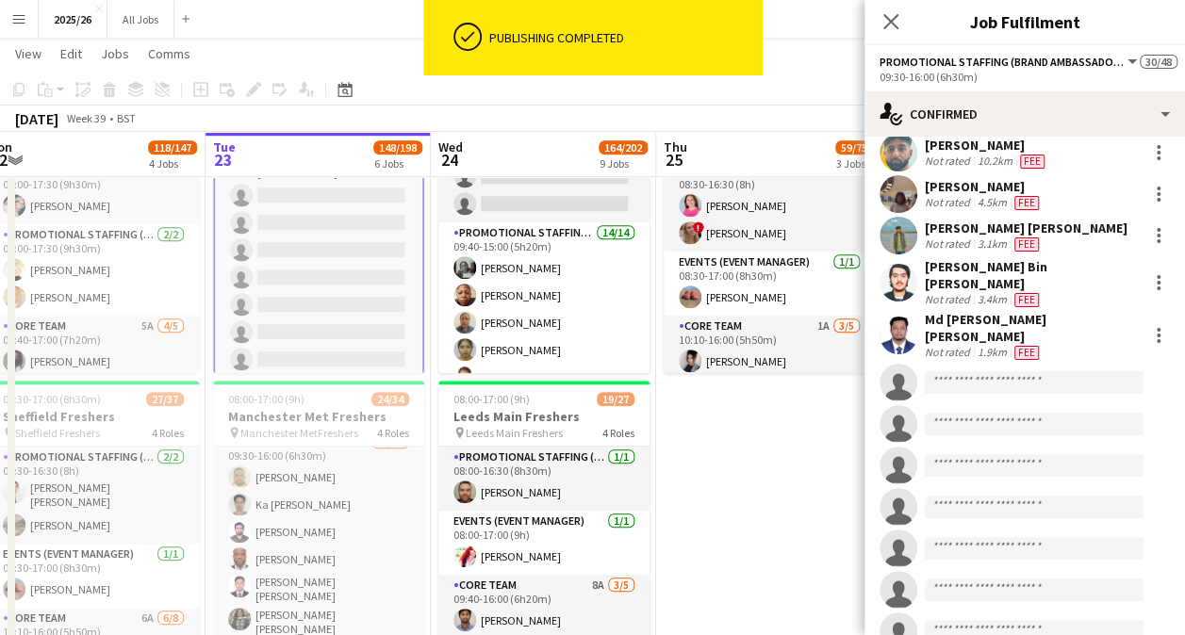
scroll to position [638, 0]
click at [986, 369] on app-invite-slot "single-neutral-actions" at bounding box center [1024, 382] width 320 height 38
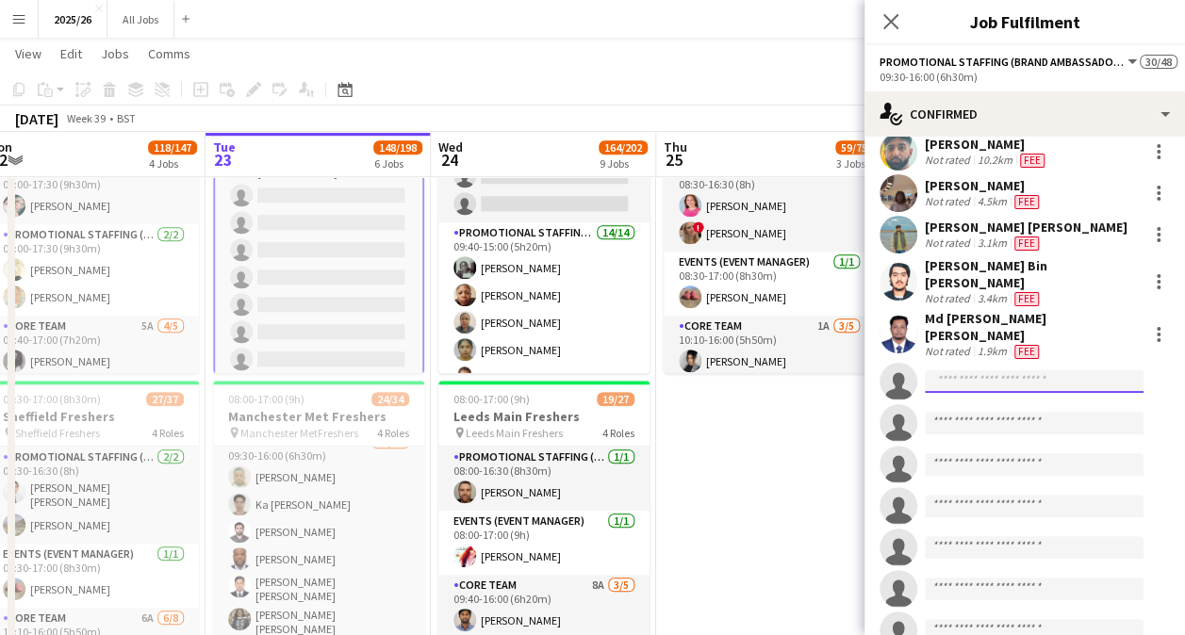
click at [982, 370] on input at bounding box center [1034, 381] width 219 height 23
click at [286, 146] on app-board-header-date "Tue 23 148/198 6 Jobs" at bounding box center [317, 154] width 225 height 45
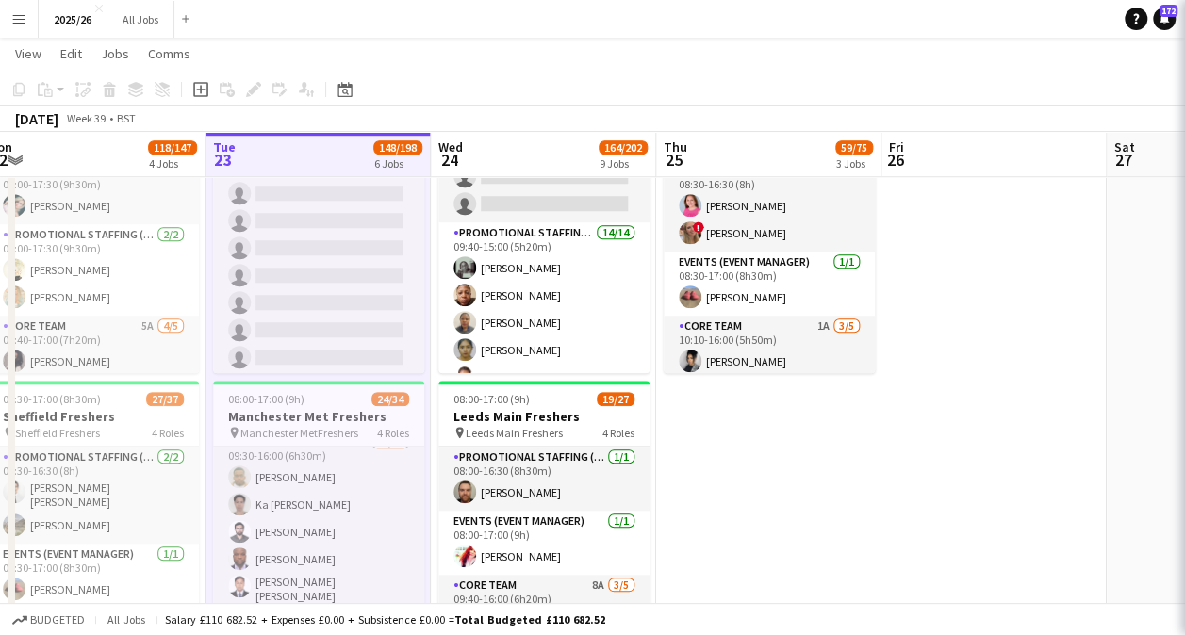
scroll to position [741, 0]
click at [292, 119] on div "September 2025 Week 39 • BST" at bounding box center [592, 119] width 1185 height 26
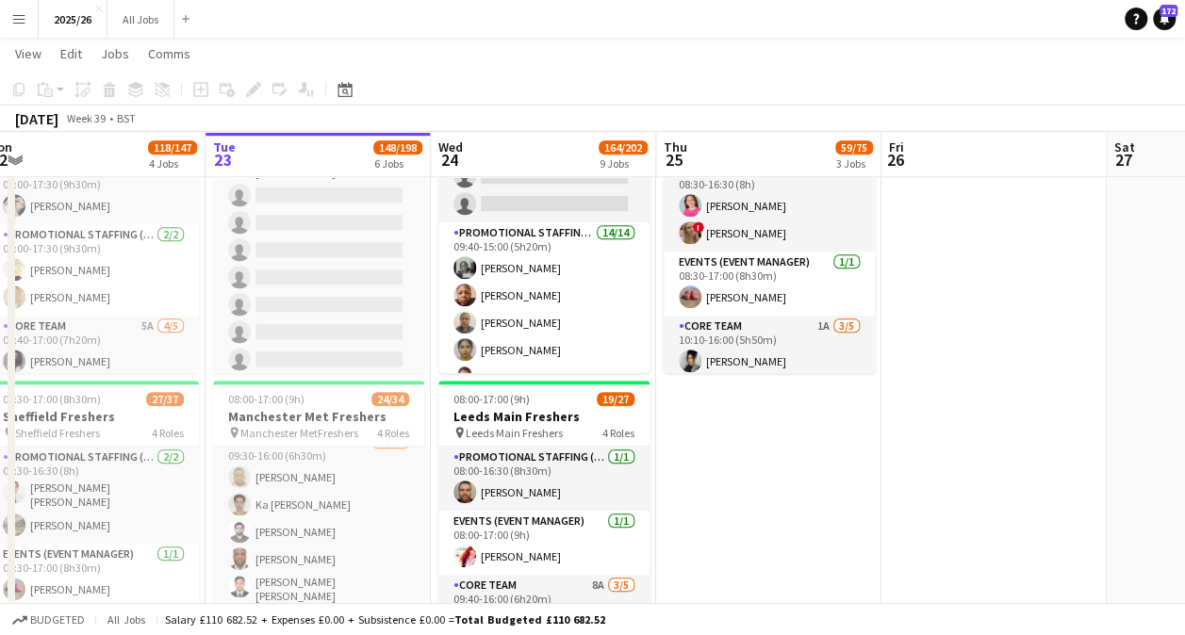
click at [298, 142] on app-board-header-date "Tue 23 148/198 6 Jobs" at bounding box center [317, 154] width 225 height 45
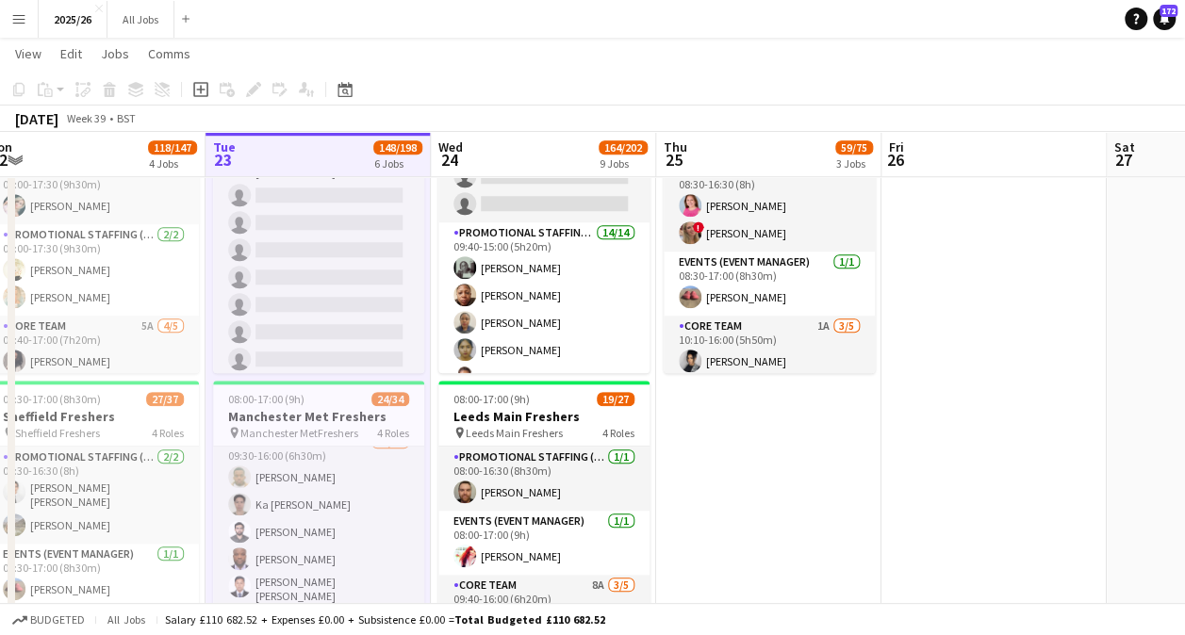
click at [385, 130] on div "September 2025 Week 39 • BST" at bounding box center [592, 119] width 1185 height 26
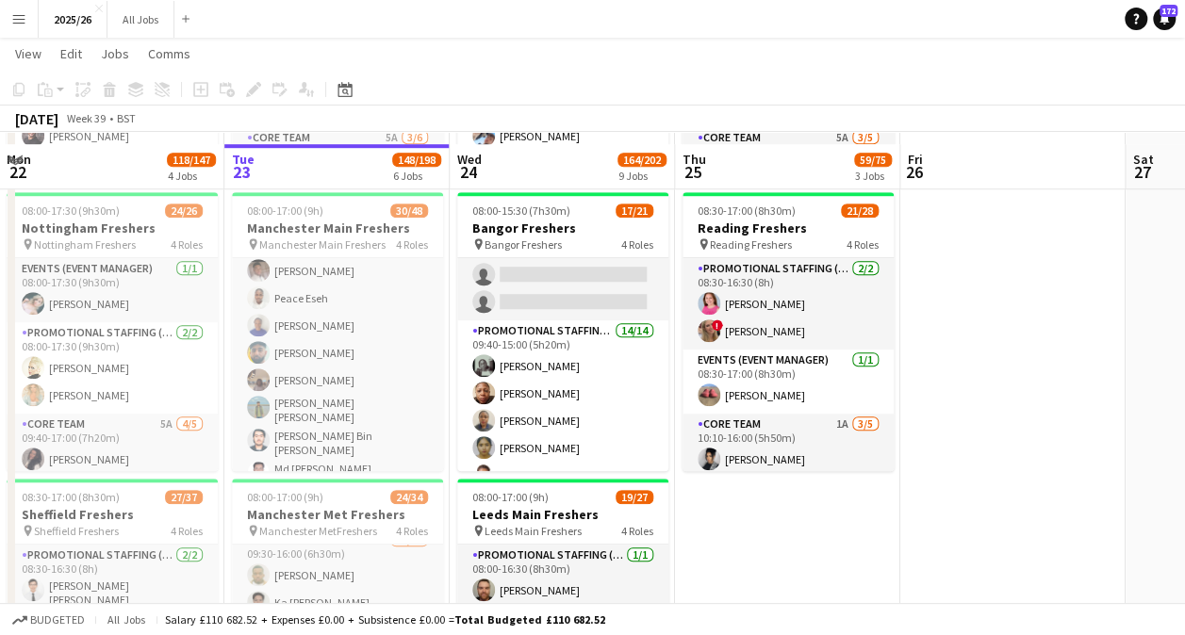
scroll to position [601, 0]
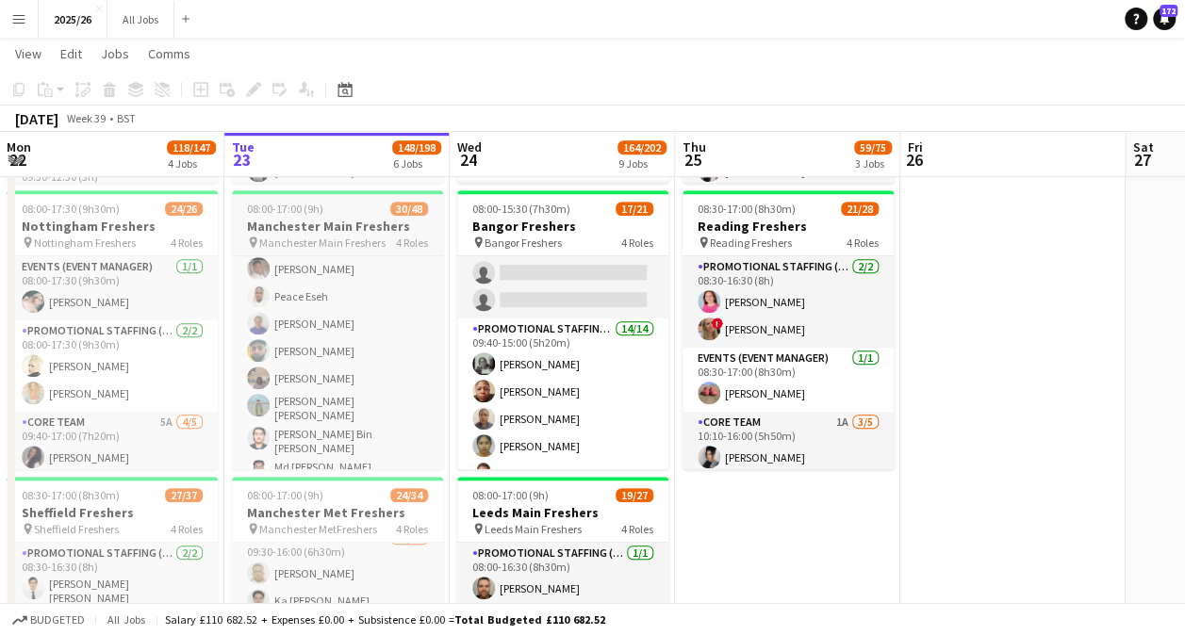
click at [295, 223] on h3 "Manchester Main Freshers" at bounding box center [337, 226] width 211 height 17
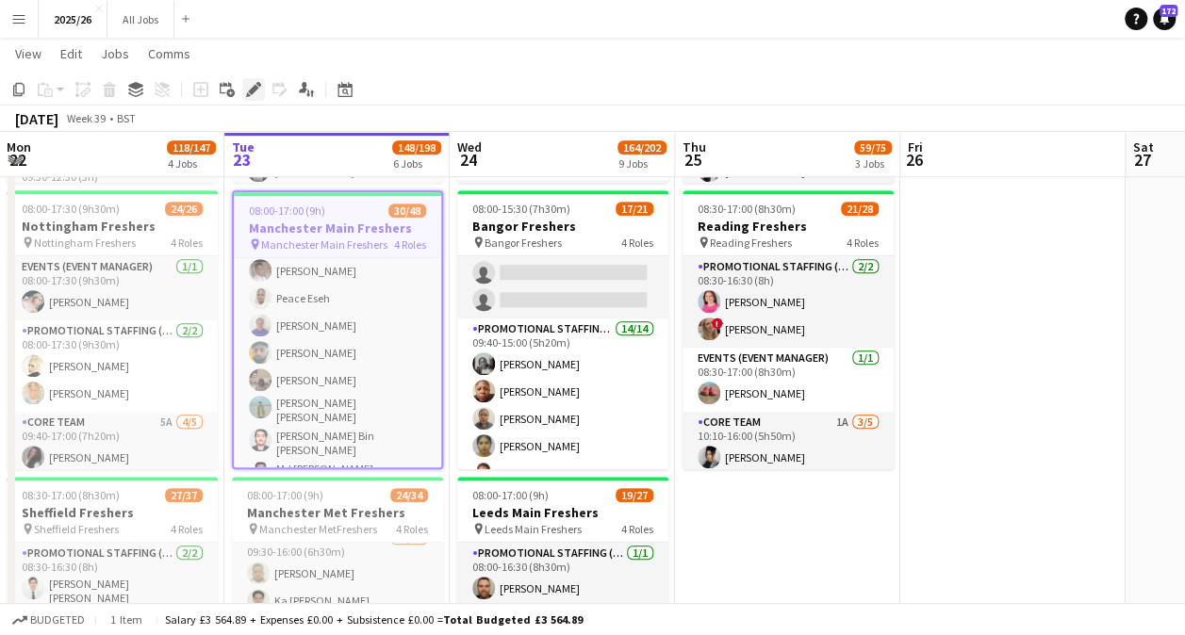
click at [250, 86] on icon "Edit" at bounding box center [253, 89] width 15 height 15
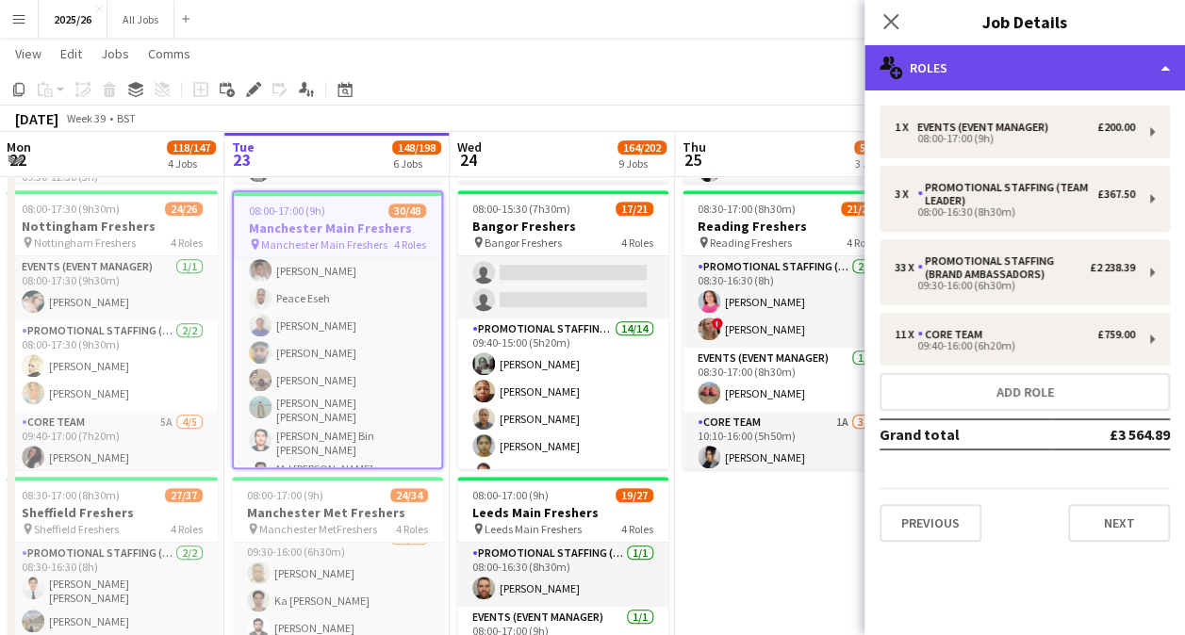
click at [1004, 87] on div "multiple-users-add Roles" at bounding box center [1024, 67] width 320 height 45
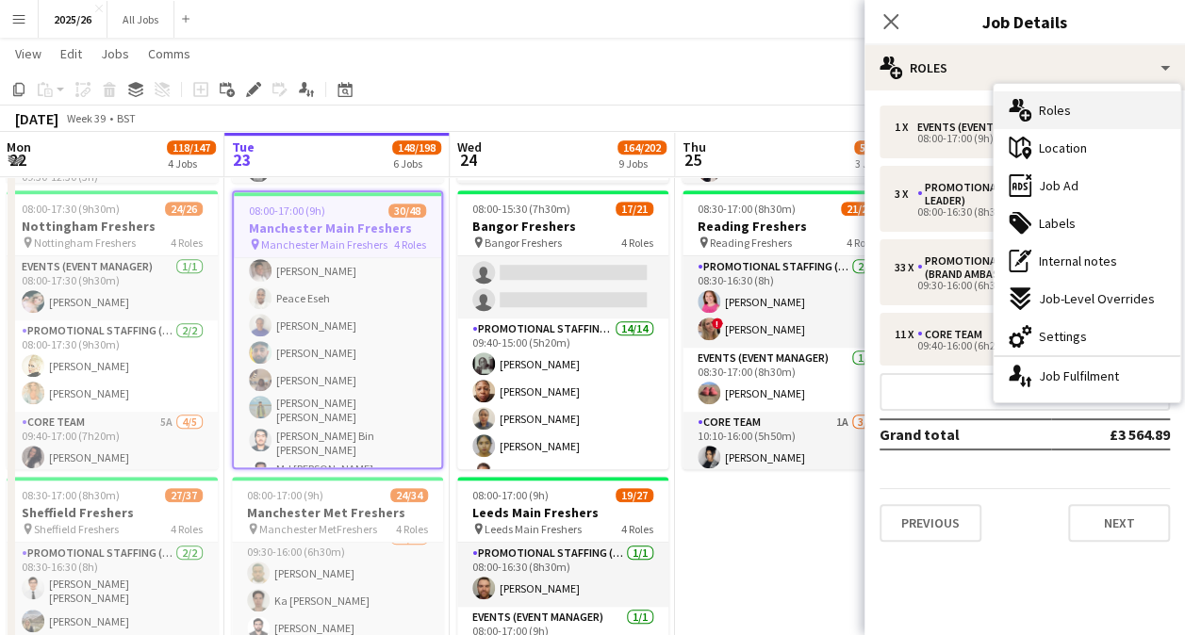
click at [1069, 119] on div "multiple-users-add Roles" at bounding box center [1086, 110] width 187 height 38
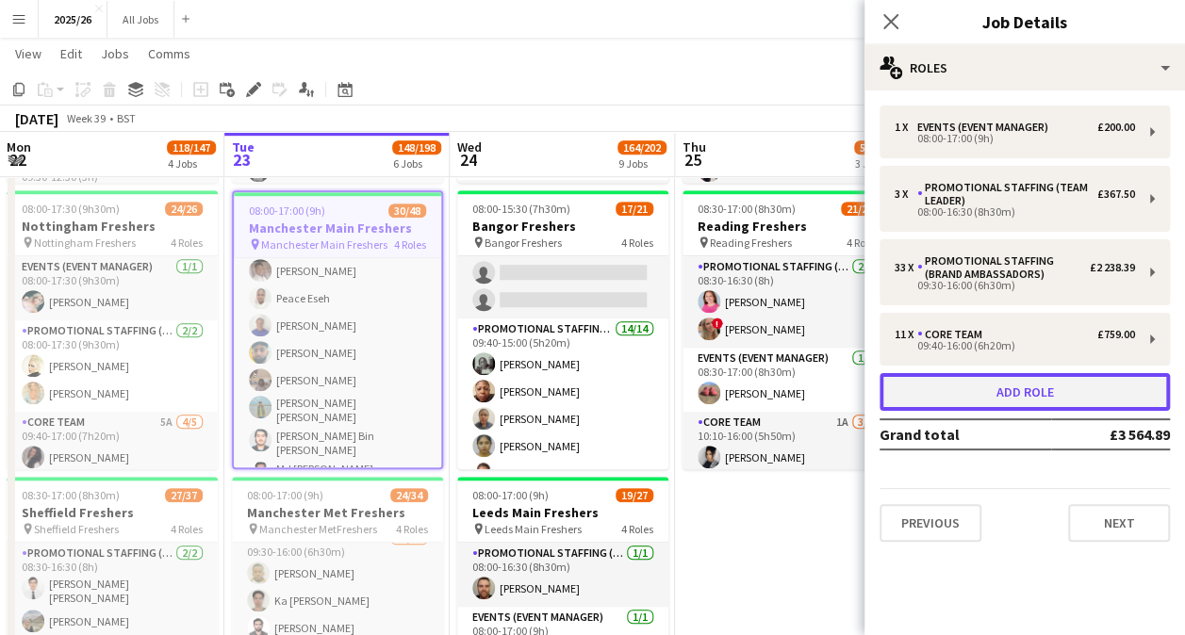
click at [999, 407] on button "Add role" at bounding box center [1024, 392] width 290 height 38
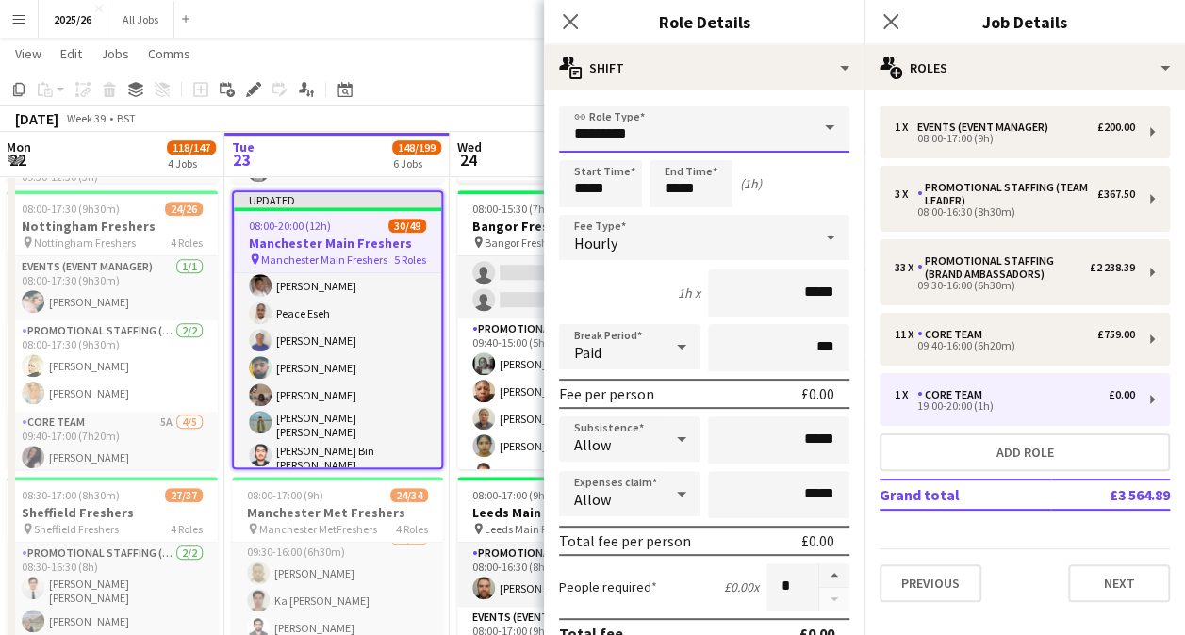
click at [669, 140] on input "*********" at bounding box center [704, 129] width 290 height 47
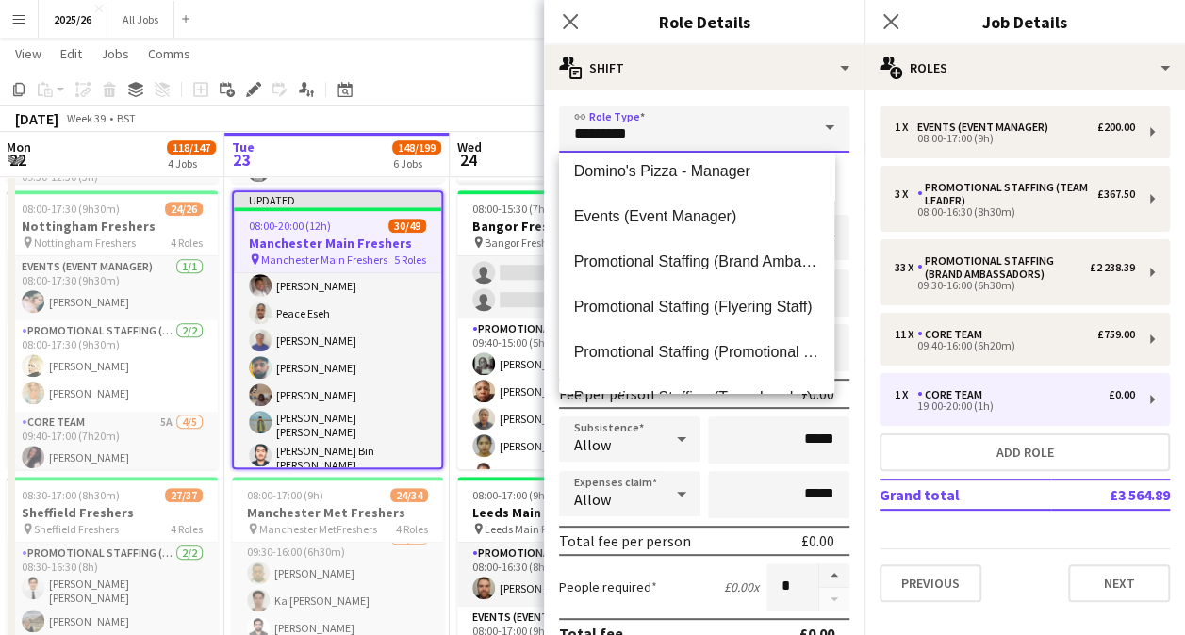
scroll to position [193, 0]
click at [696, 272] on mat-option "Promotional Staffing (Brand Ambassadors)" at bounding box center [697, 260] width 276 height 45
type input "**********"
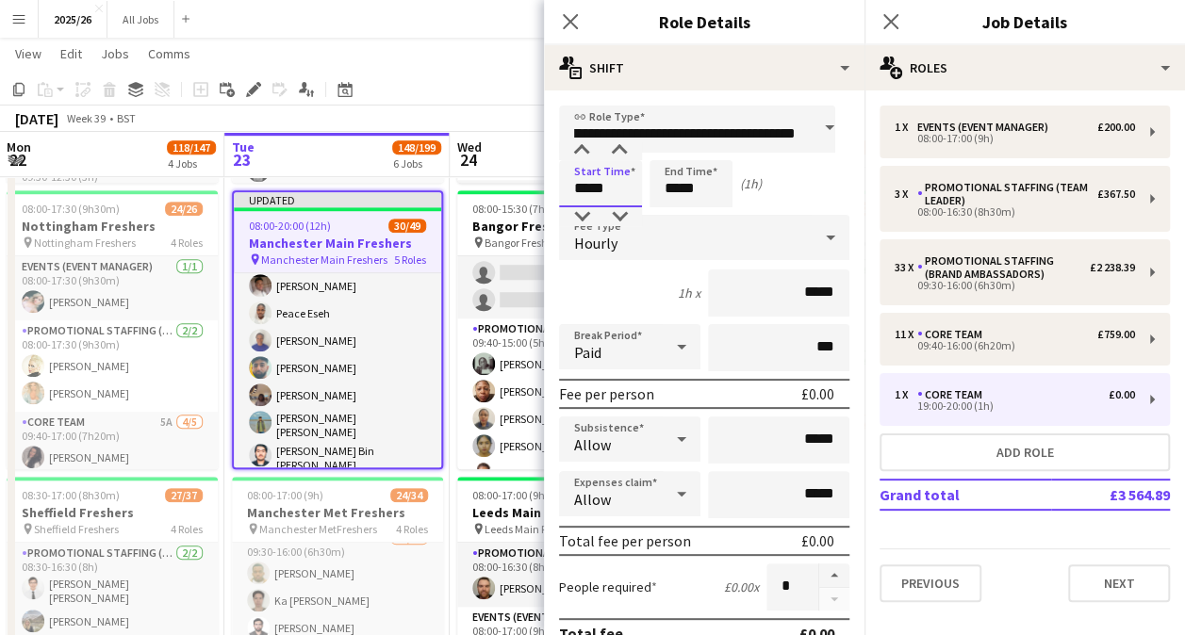
scroll to position [0, 0]
click at [588, 185] on input "*****" at bounding box center [600, 183] width 83 height 47
type input "*****"
click at [673, 190] on input "*****" at bounding box center [690, 183] width 83 height 47
click at [669, 207] on div at bounding box center [672, 216] width 38 height 19
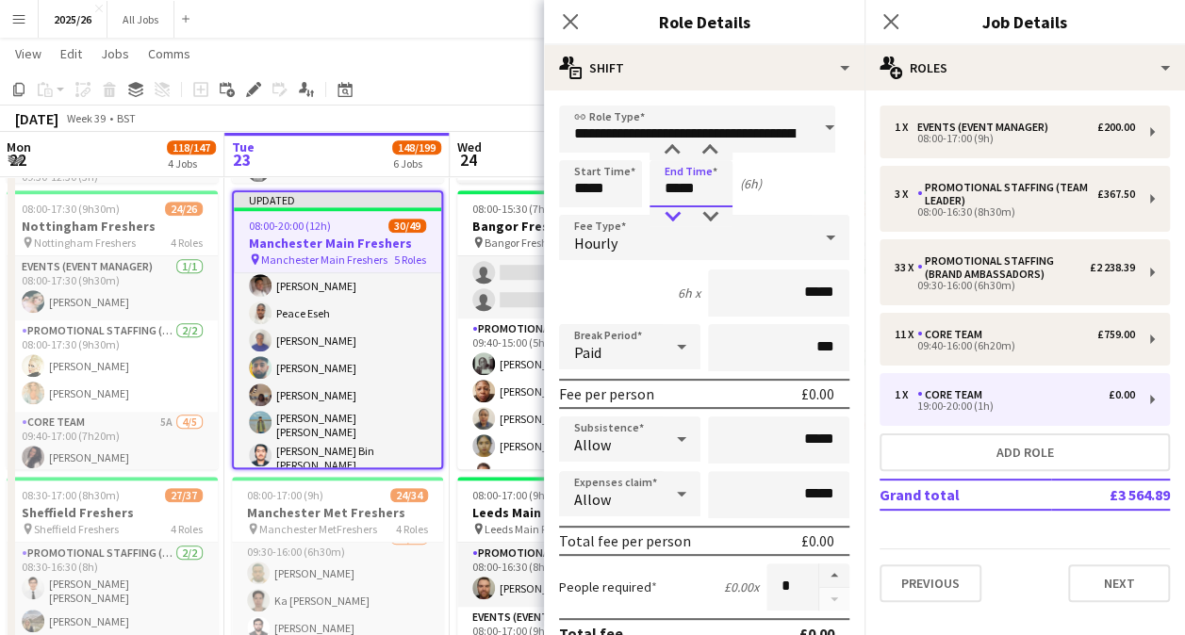
click at [669, 207] on div at bounding box center [672, 216] width 38 height 19
click at [673, 190] on input "*****" at bounding box center [690, 183] width 83 height 47
click at [675, 206] on input "*****" at bounding box center [690, 183] width 83 height 47
type input "*****"
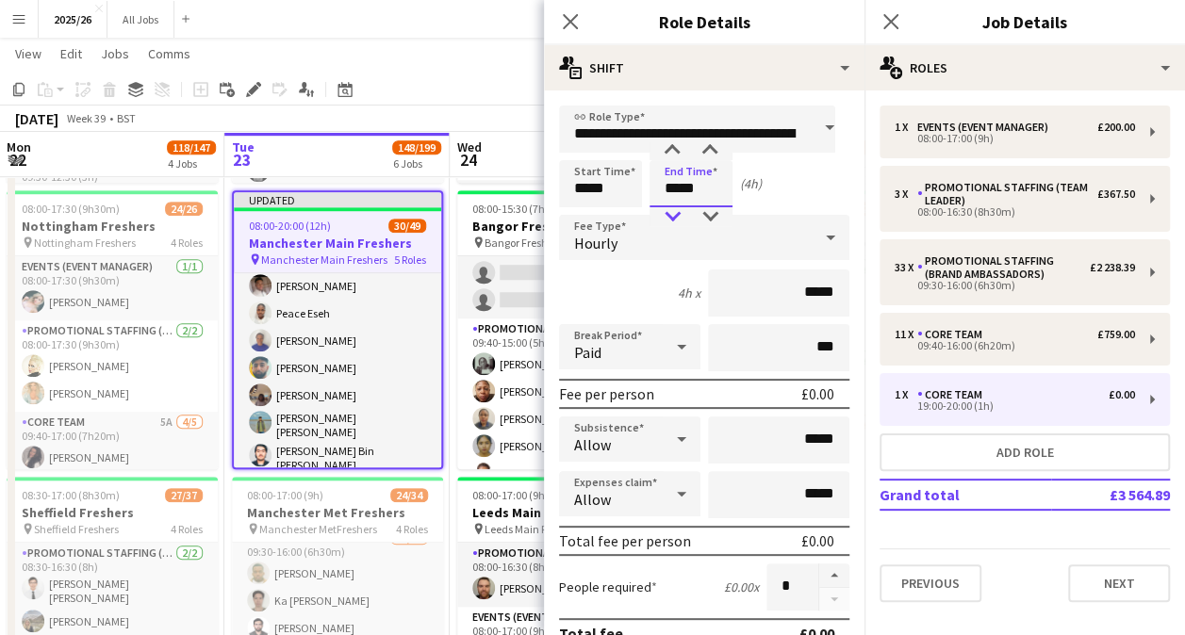
click at [676, 216] on div at bounding box center [672, 216] width 38 height 19
click at [809, 303] on input "*****" at bounding box center [778, 293] width 141 height 47
type input "******"
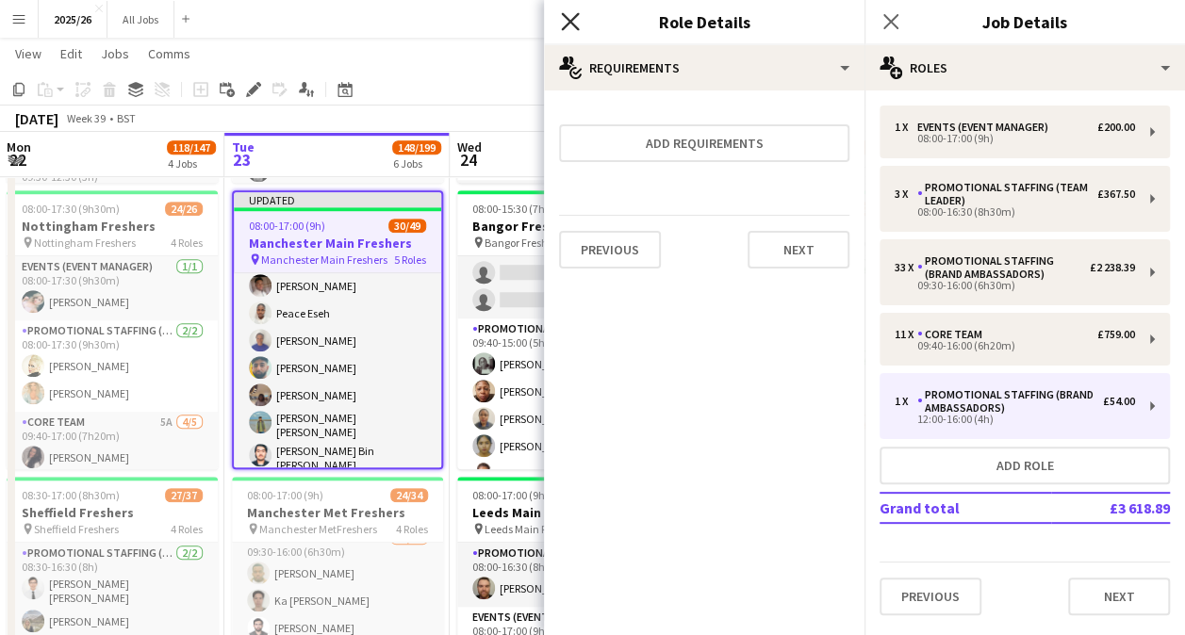
click at [576, 27] on icon at bounding box center [570, 21] width 18 height 18
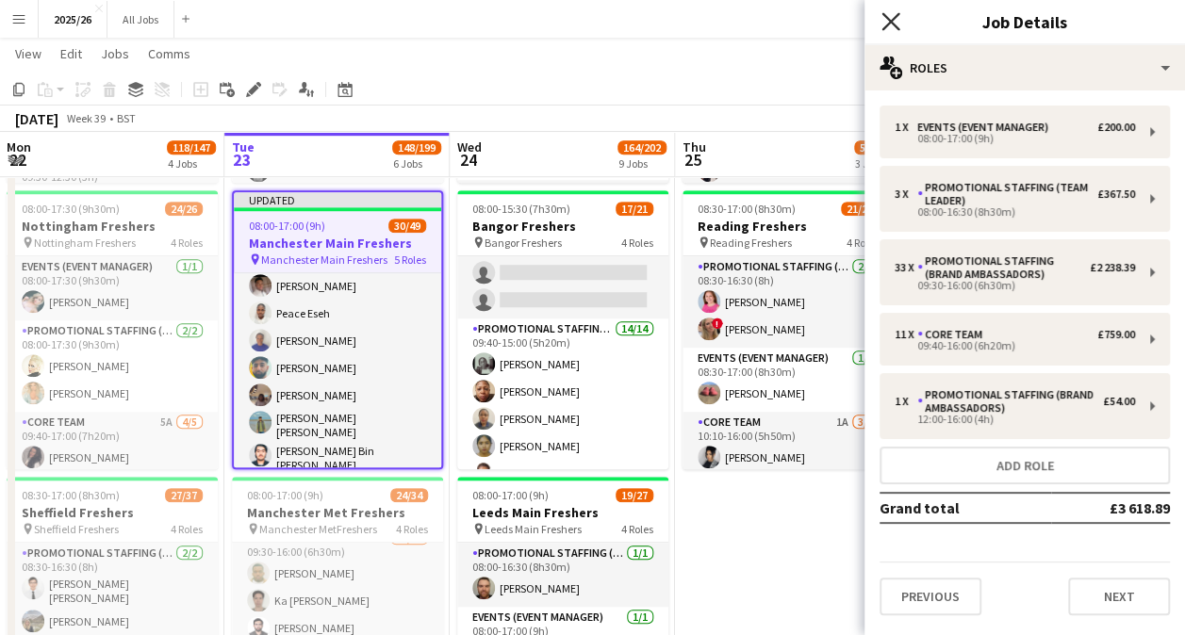
click at [887, 28] on icon "Close pop-in" at bounding box center [890, 21] width 18 height 18
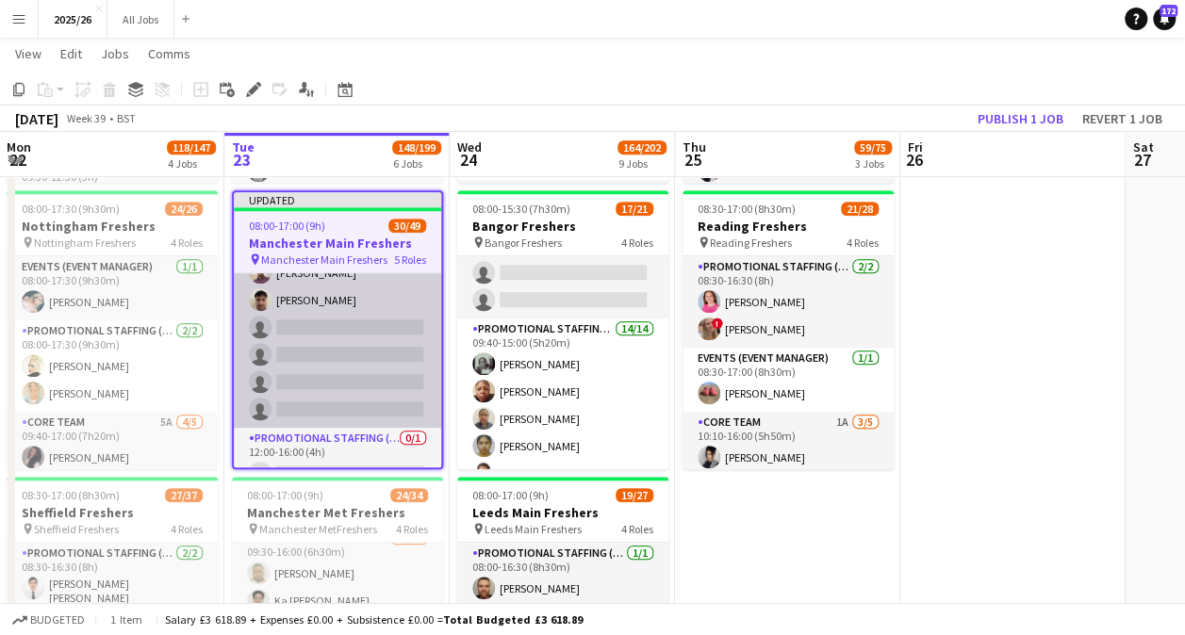
scroll to position [1335, 0]
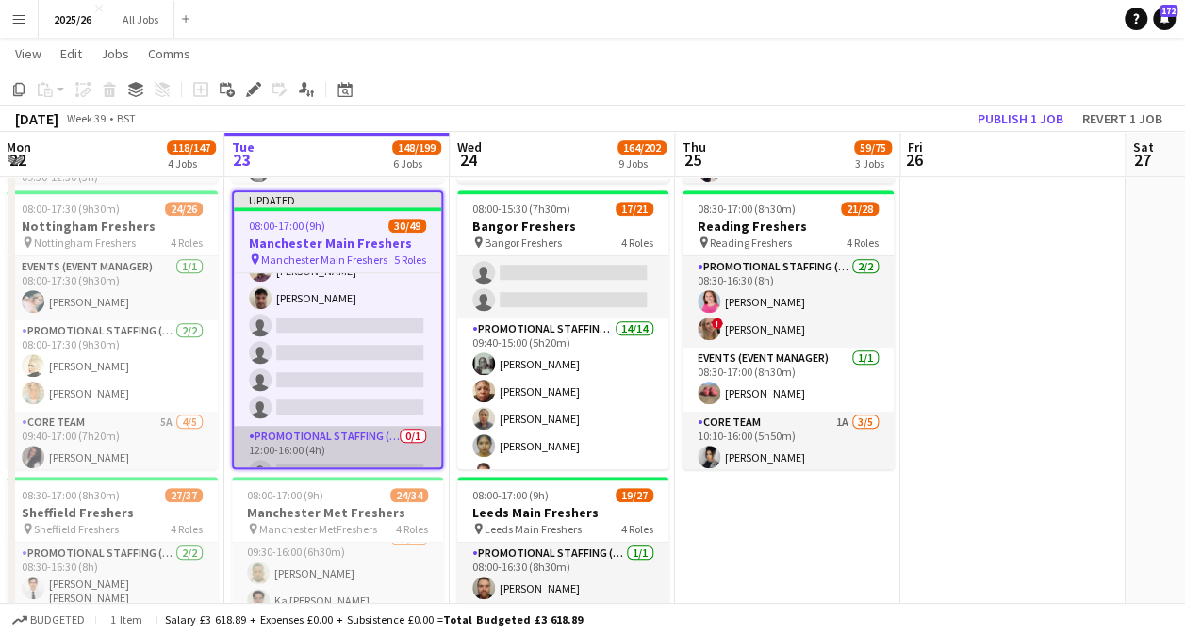
click at [352, 439] on app-card-role "Promotional Staffing (Brand Ambassadors) 0/1 12:00-16:00 (4h) single-neutral-ac…" at bounding box center [337, 458] width 207 height 64
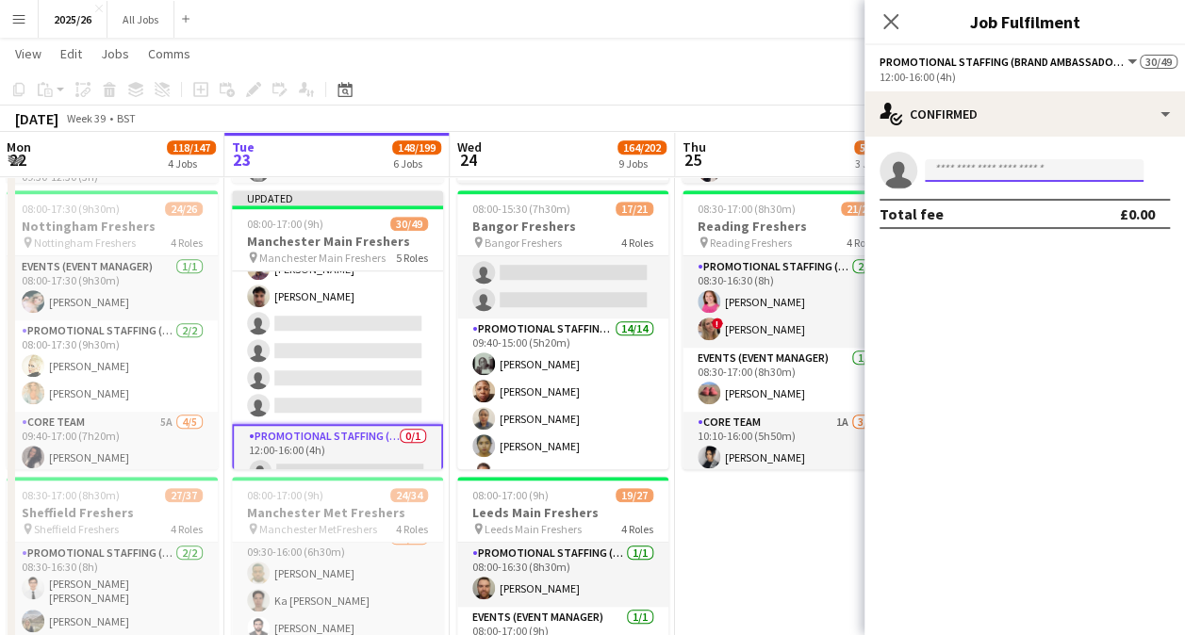
click at [984, 159] on input at bounding box center [1034, 170] width 219 height 23
click at [985, 166] on input at bounding box center [1034, 170] width 219 height 23
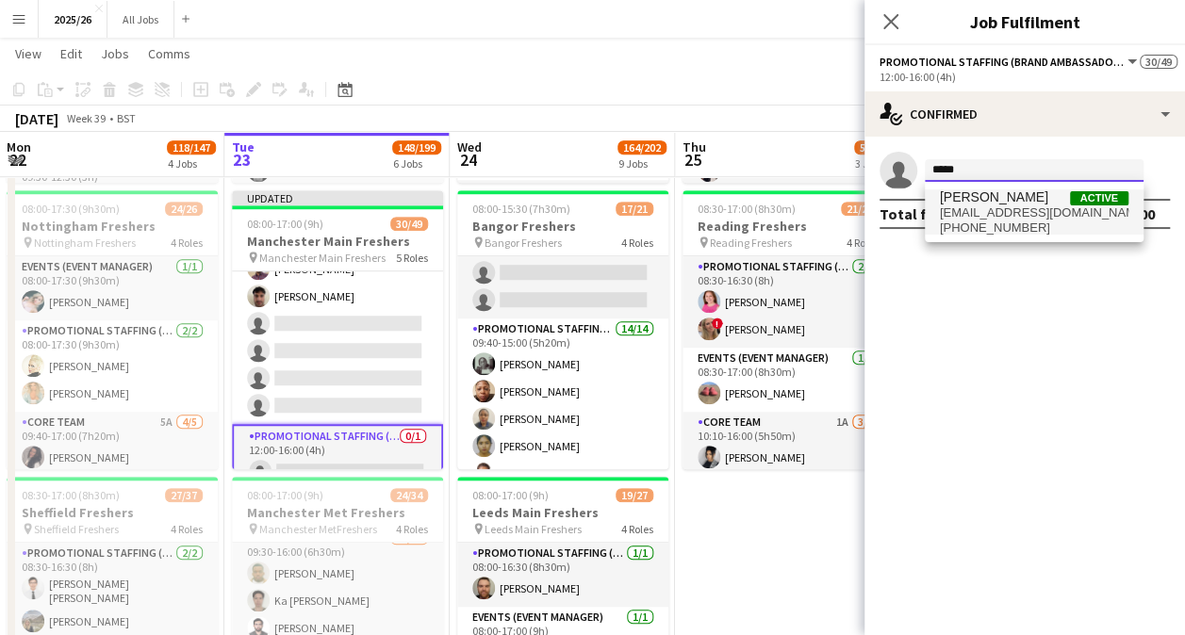
type input "*****"
click at [1026, 221] on span "+447350170425" at bounding box center [1034, 228] width 189 height 15
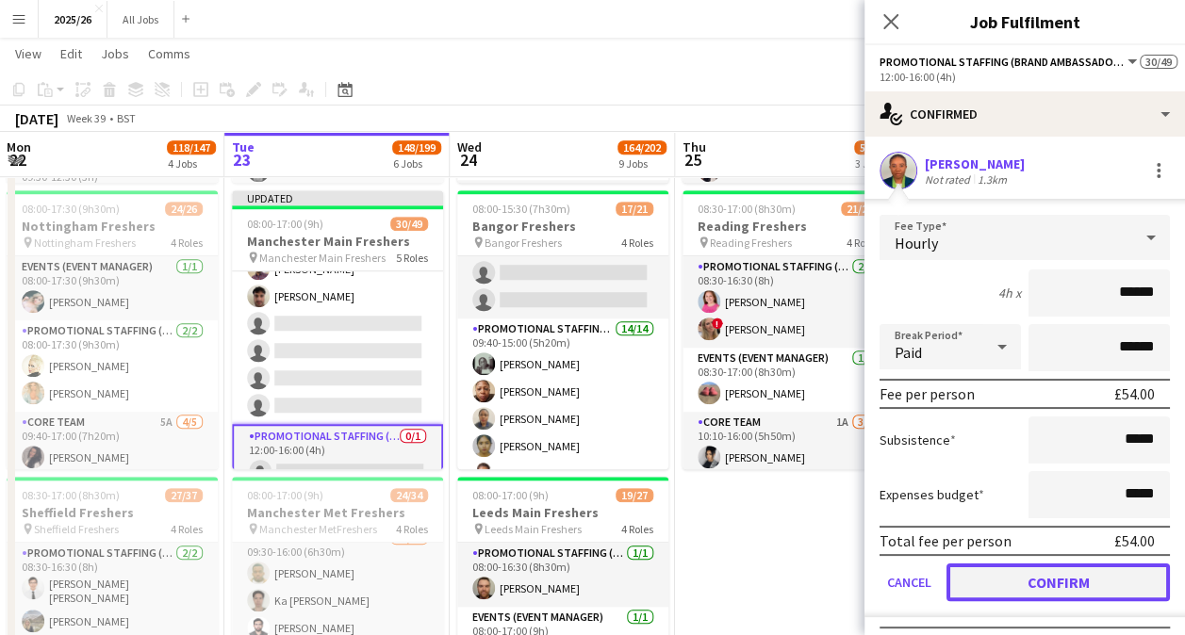
click at [1038, 584] on button "Confirm" at bounding box center [1057, 583] width 223 height 38
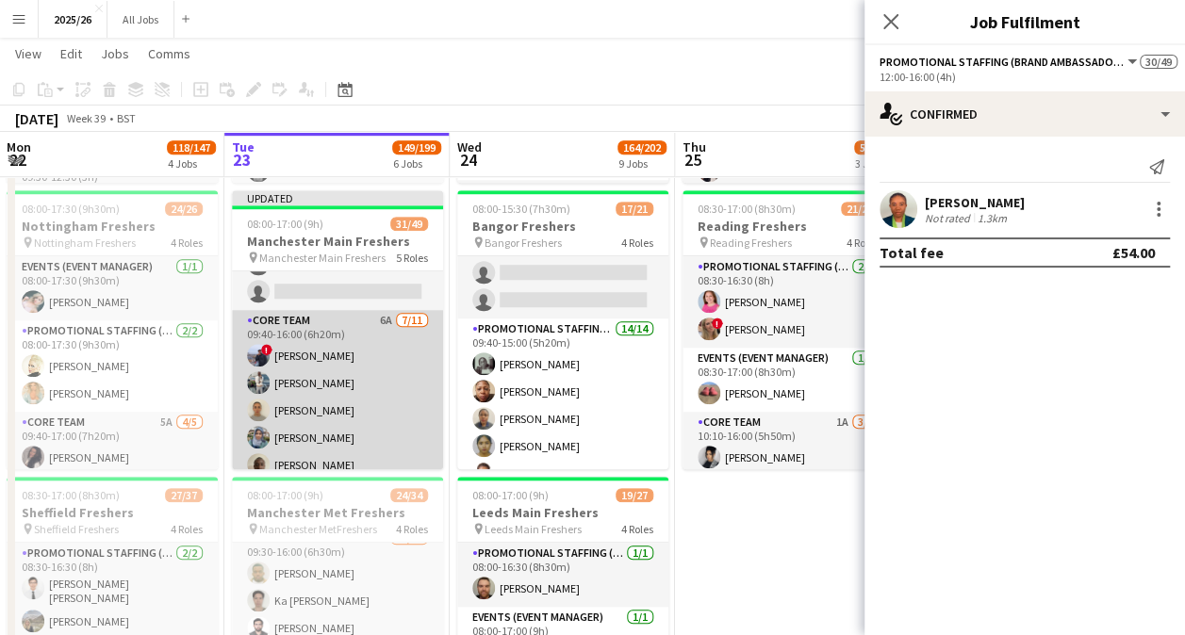
scroll to position [1113, 0]
click at [302, 339] on app-card-role "Core Team 6A 7/11 09:40-16:00 (6h20m) ! Abraham Rugbere Efemena Asore Holli Ric…" at bounding box center [337, 476] width 211 height 337
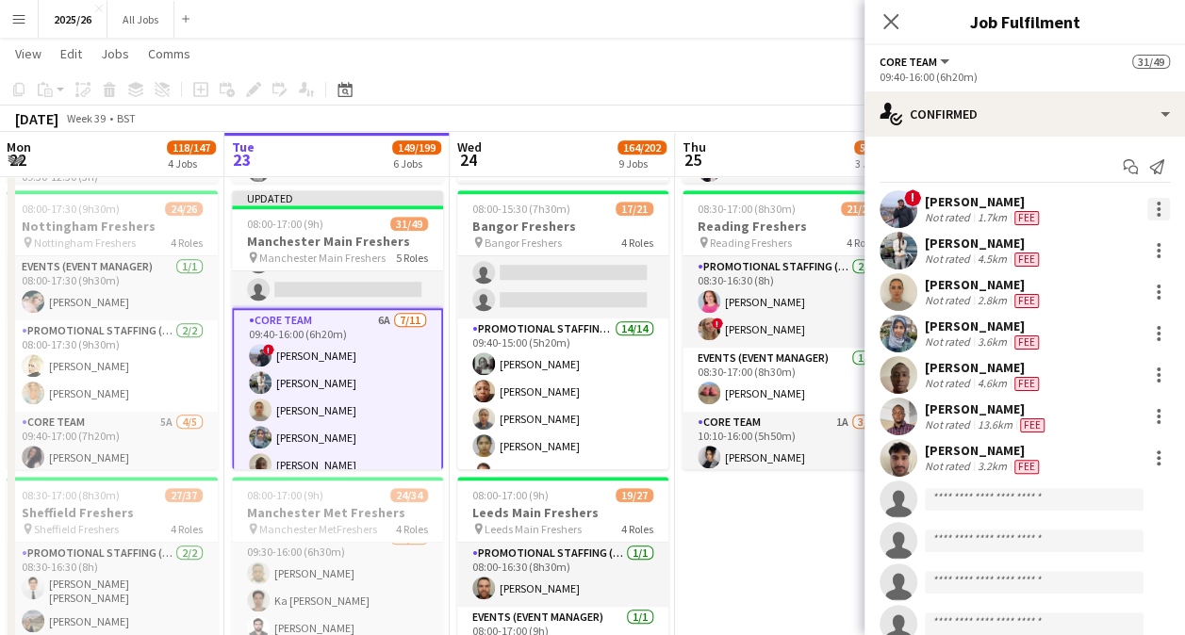
click at [1149, 201] on div at bounding box center [1158, 209] width 23 height 23
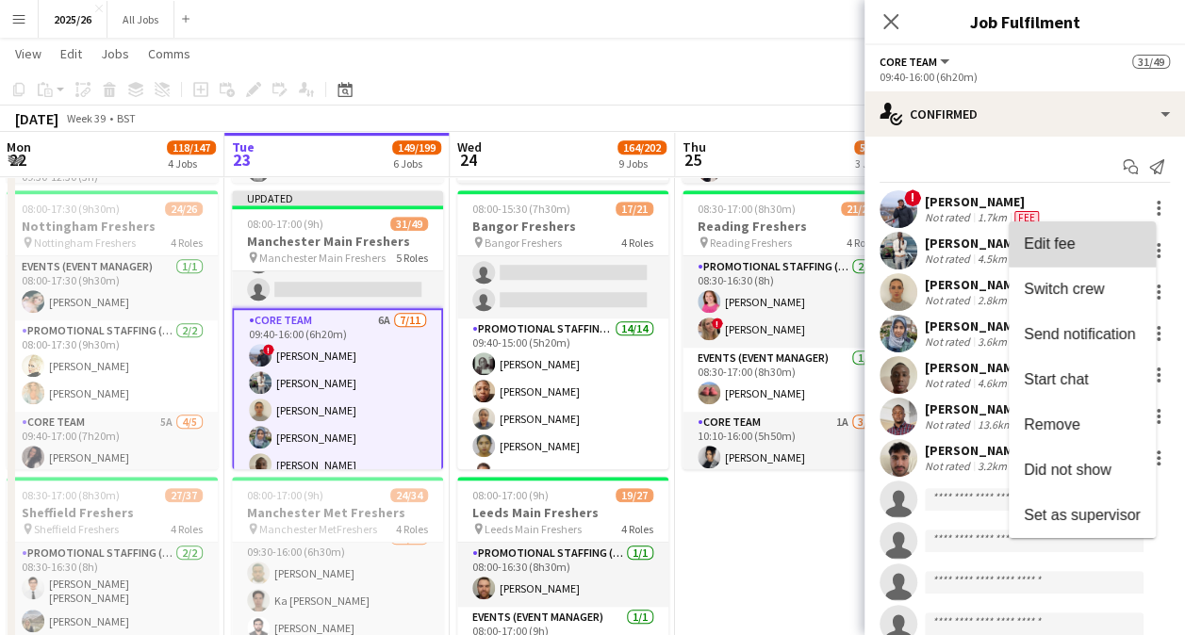
click at [1086, 230] on button "Edit fee" at bounding box center [1082, 243] width 147 height 45
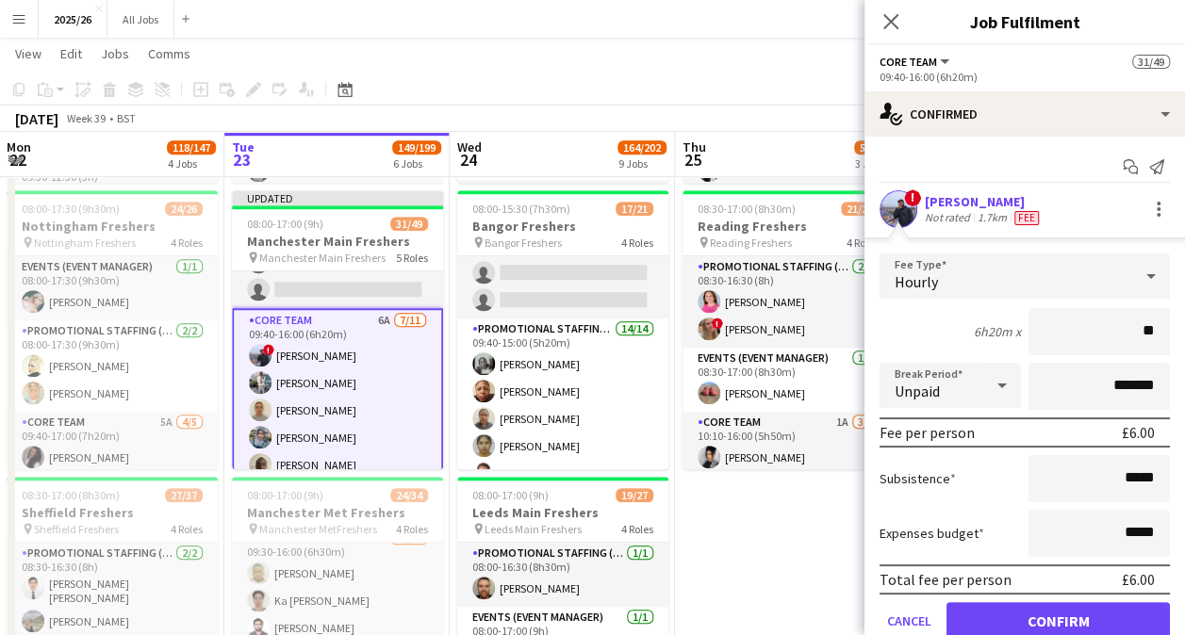
type input "***"
click button "Confirm" at bounding box center [1057, 621] width 223 height 38
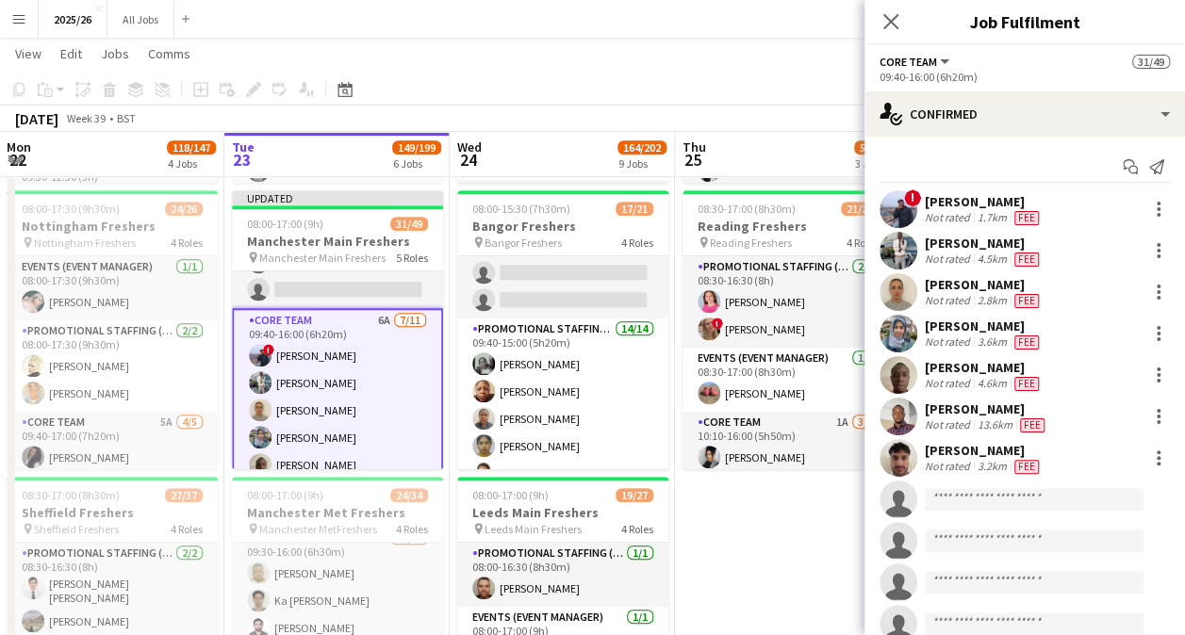
click at [1140, 221] on div "! Abraham Rugbere Not rated 1.7km Fee" at bounding box center [1024, 209] width 320 height 38
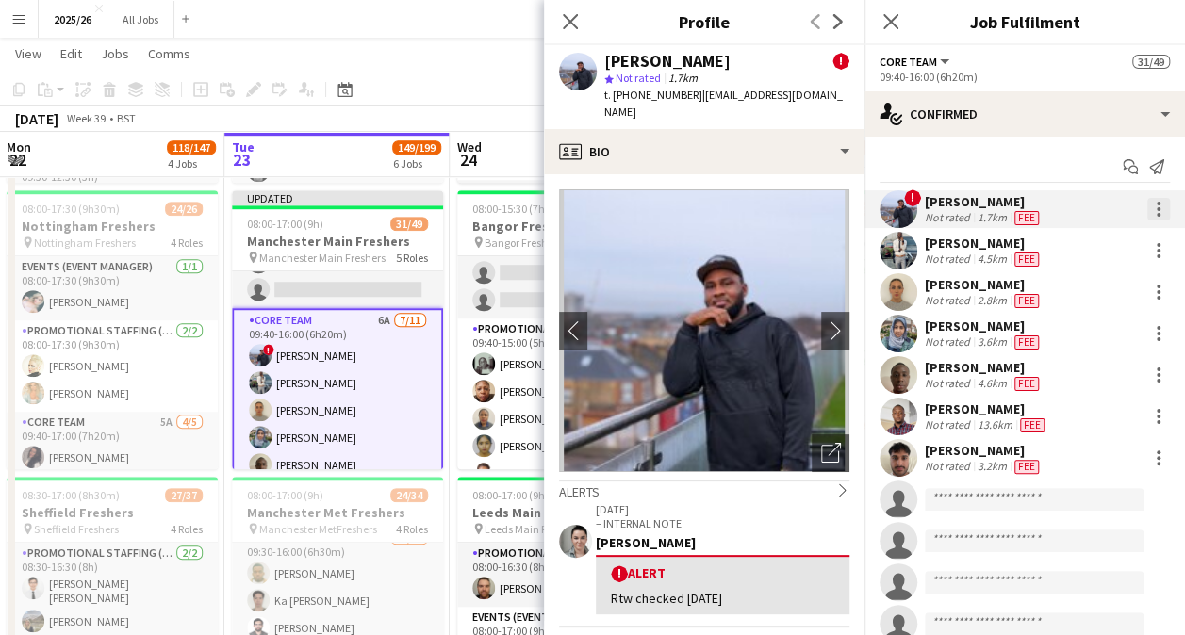
click at [1147, 198] on div at bounding box center [1158, 209] width 23 height 23
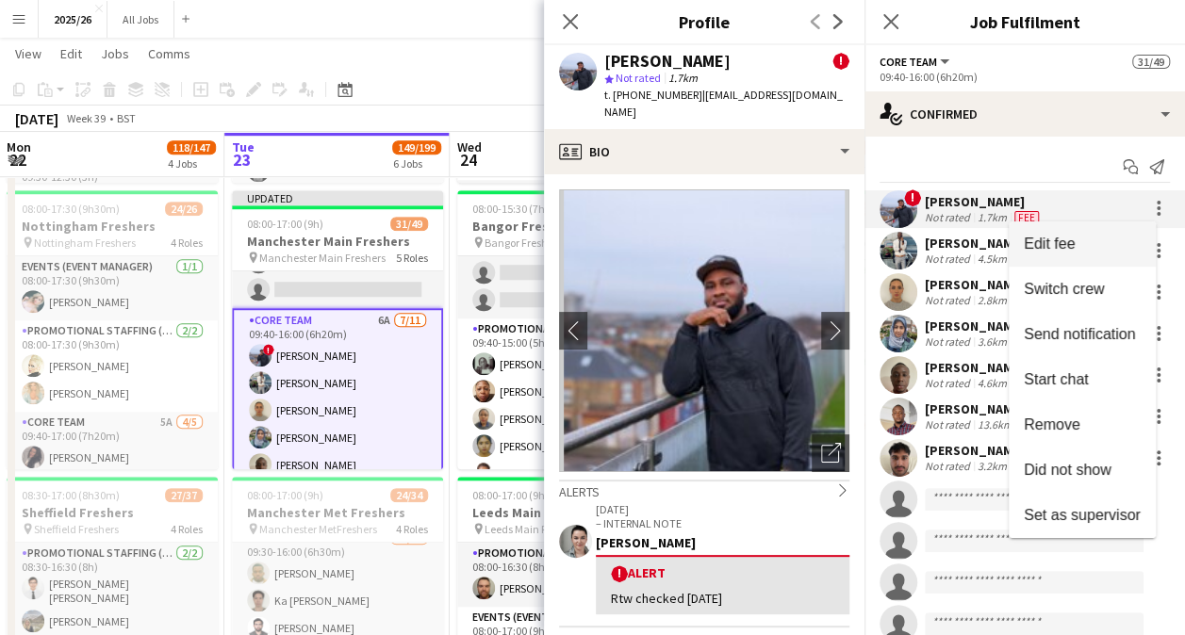
click at [1110, 249] on span "Edit fee" at bounding box center [1082, 244] width 117 height 17
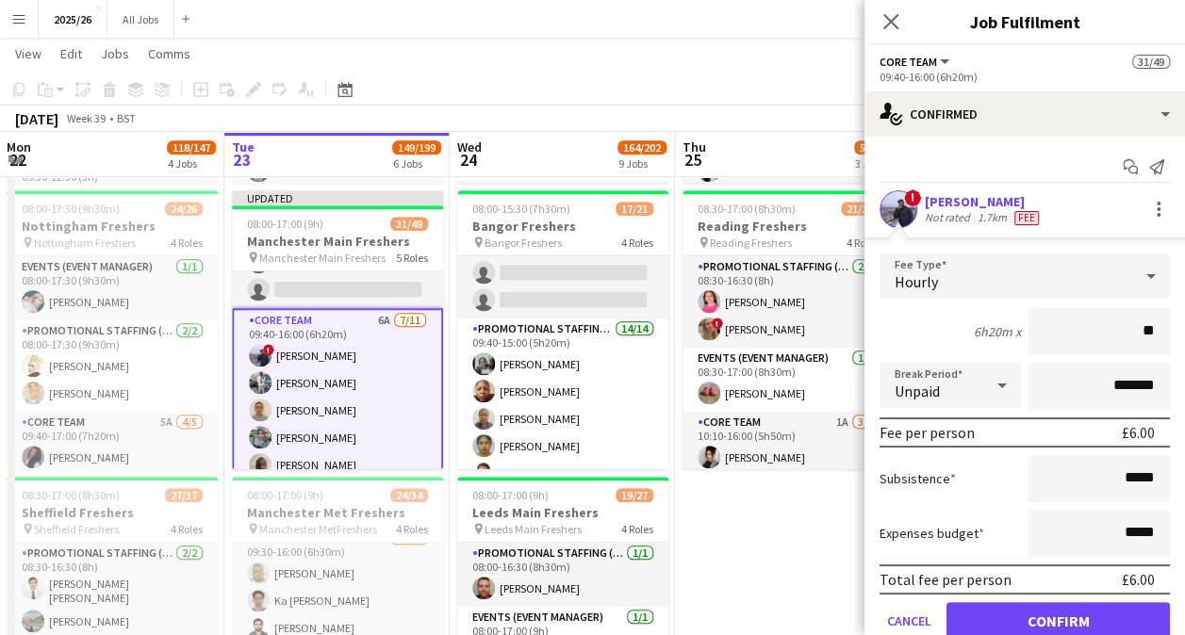
type input "***"
click button "Confirm" at bounding box center [1057, 621] width 223 height 38
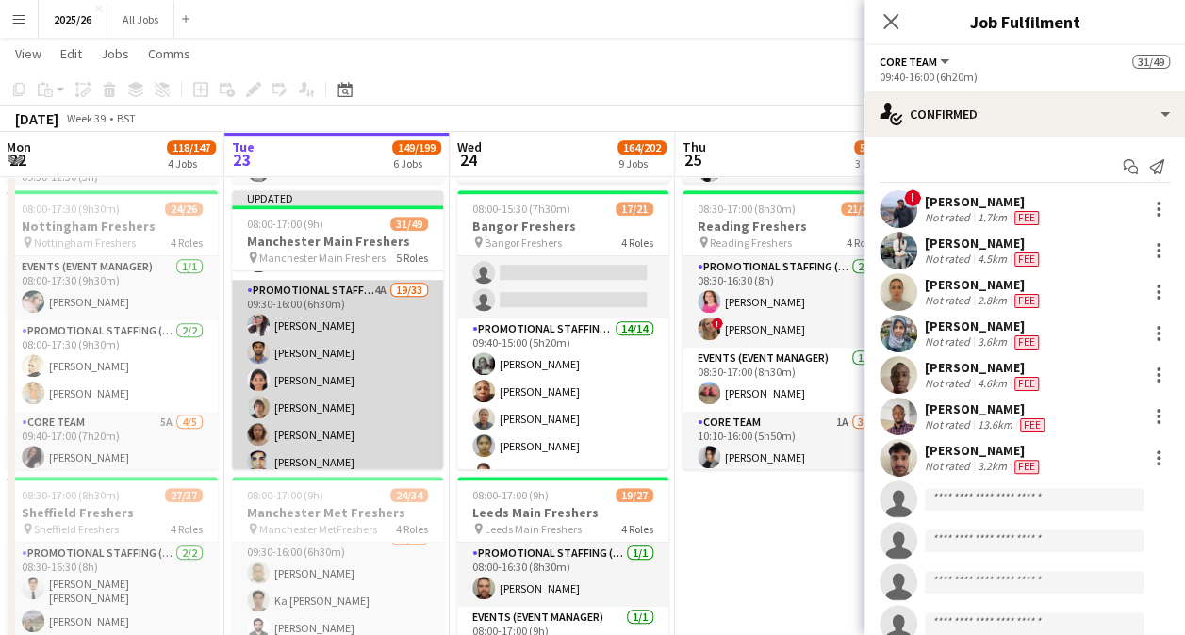
scroll to position [180, 0]
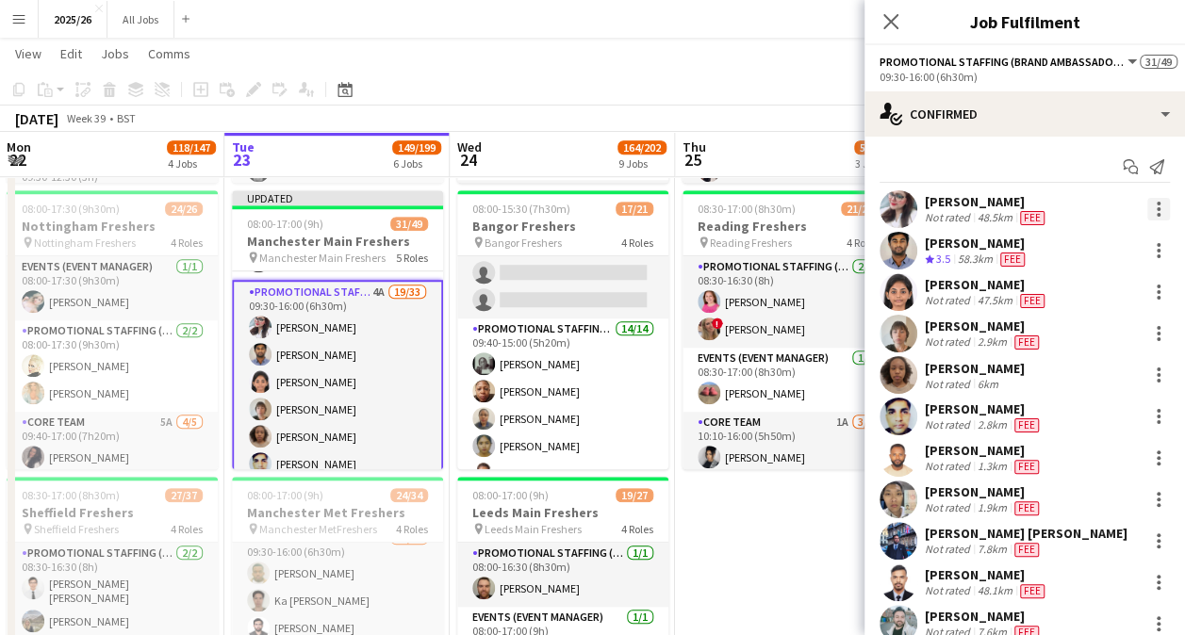
click at [1156, 213] on div at bounding box center [1158, 215] width 4 height 4
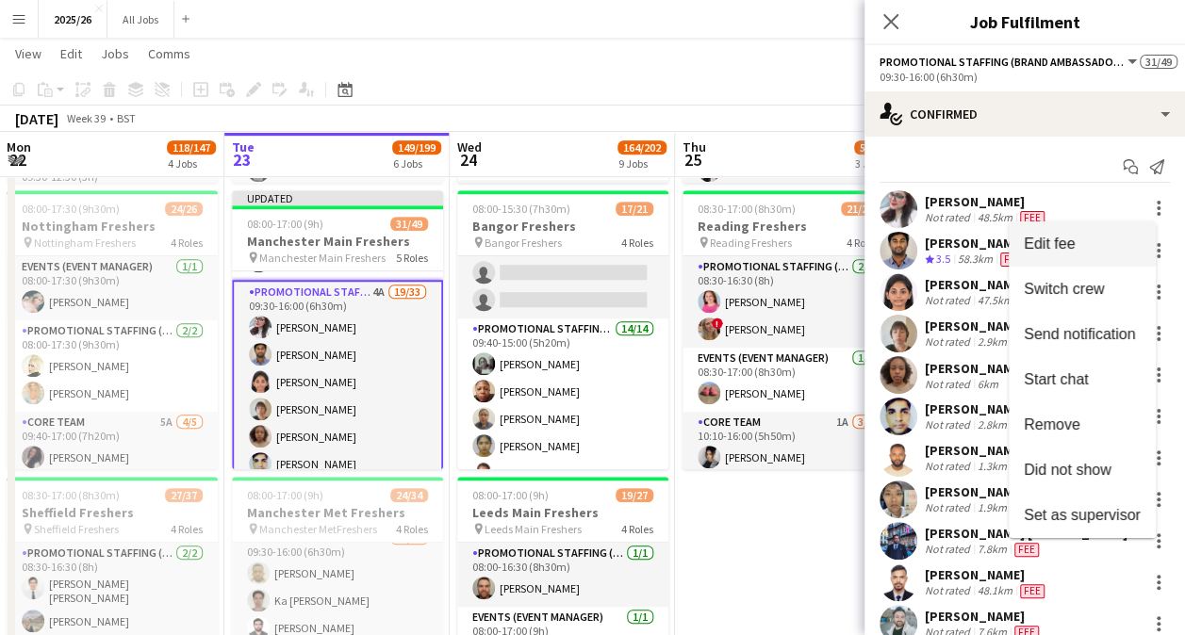
click at [1118, 236] on span "Edit fee" at bounding box center [1082, 244] width 117 height 17
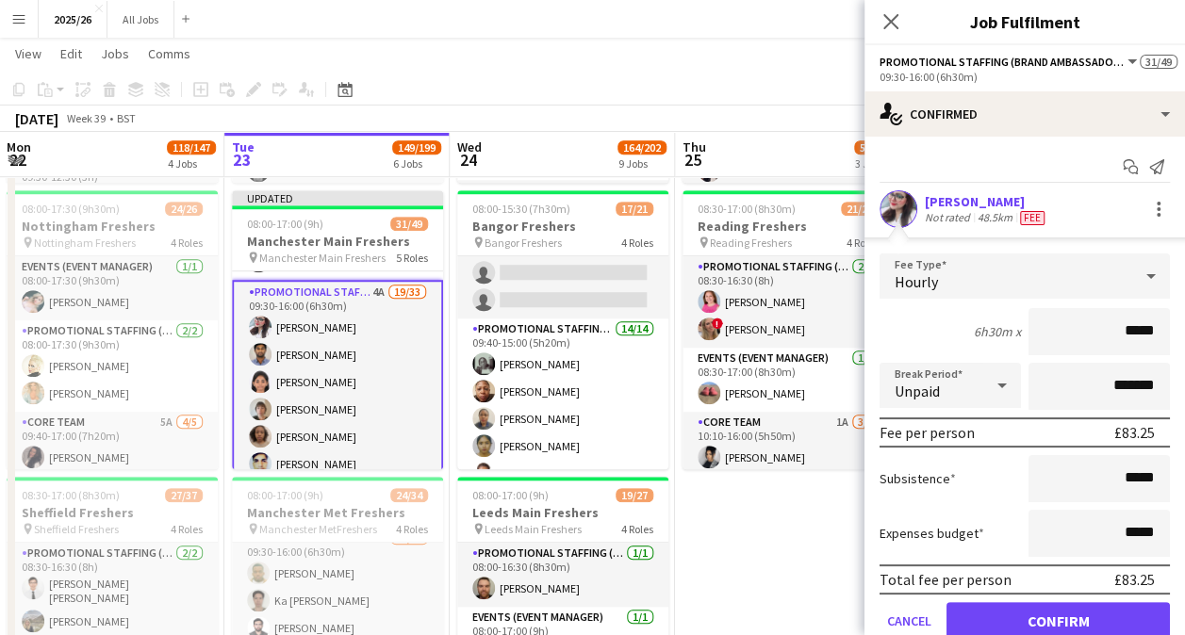
type input "******"
click button "Confirm" at bounding box center [1057, 621] width 223 height 38
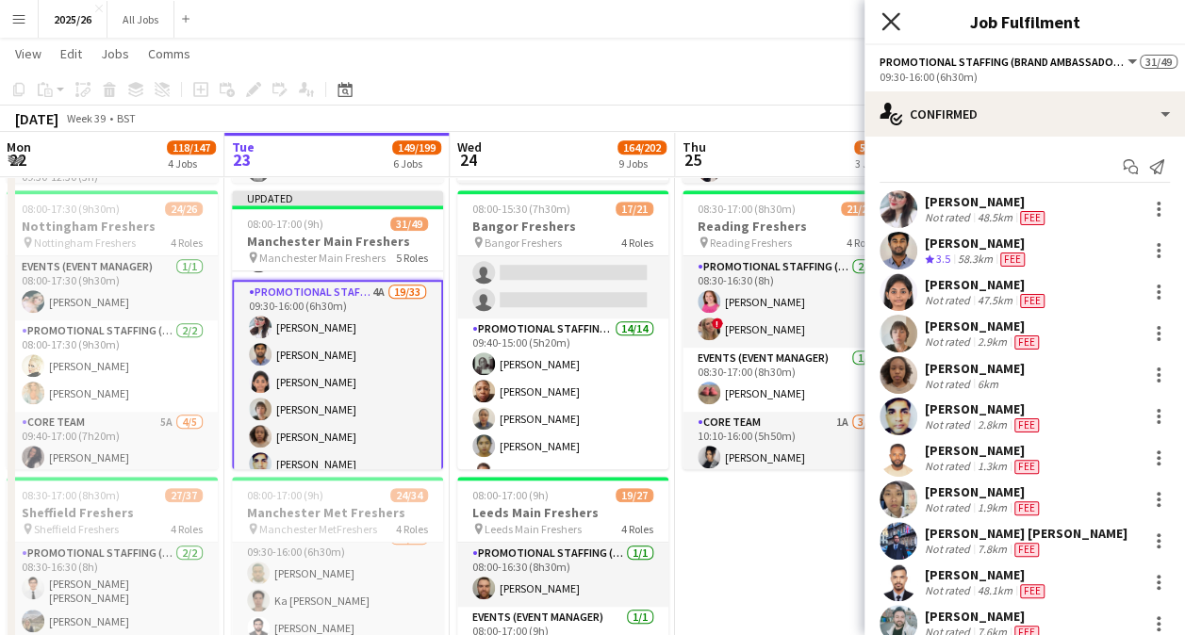
click at [897, 30] on icon "Close pop-in" at bounding box center [890, 21] width 18 height 18
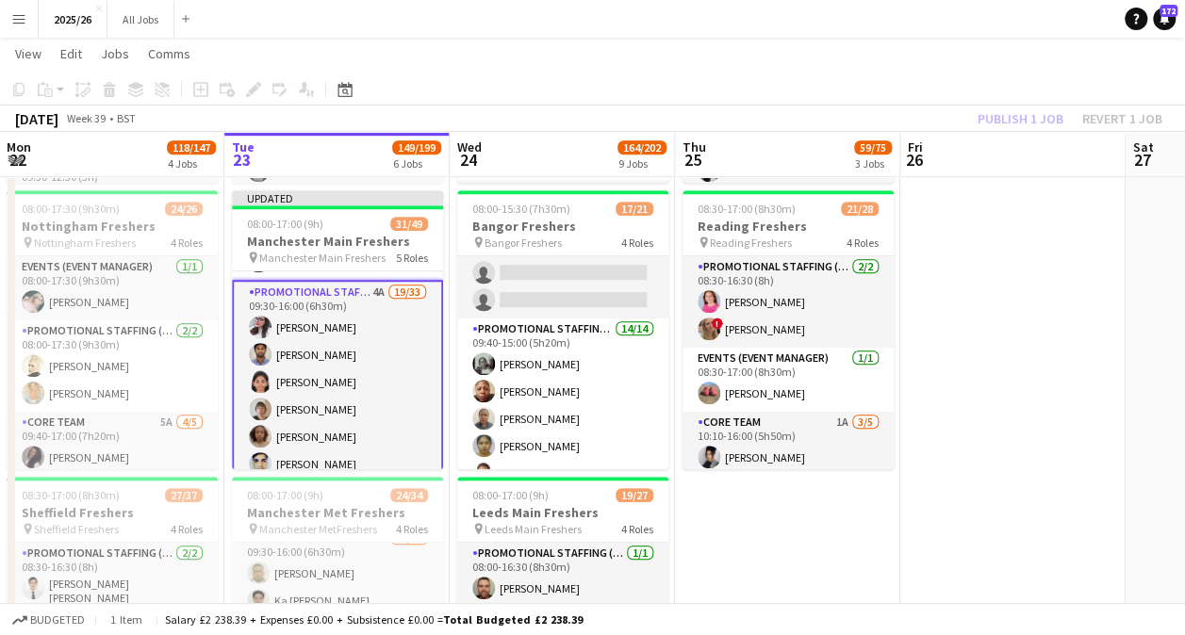
click at [1014, 120] on div "Publish 1 job Revert 1 job" at bounding box center [1070, 119] width 230 height 25
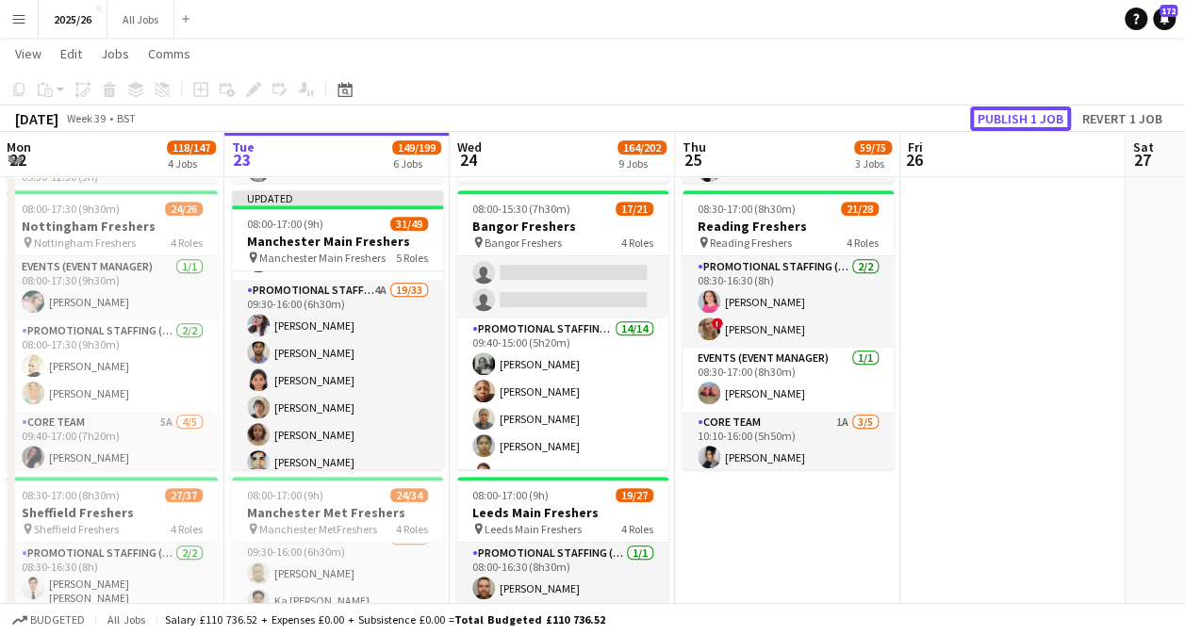
click at [1014, 120] on button "Publish 1 job" at bounding box center [1020, 119] width 101 height 25
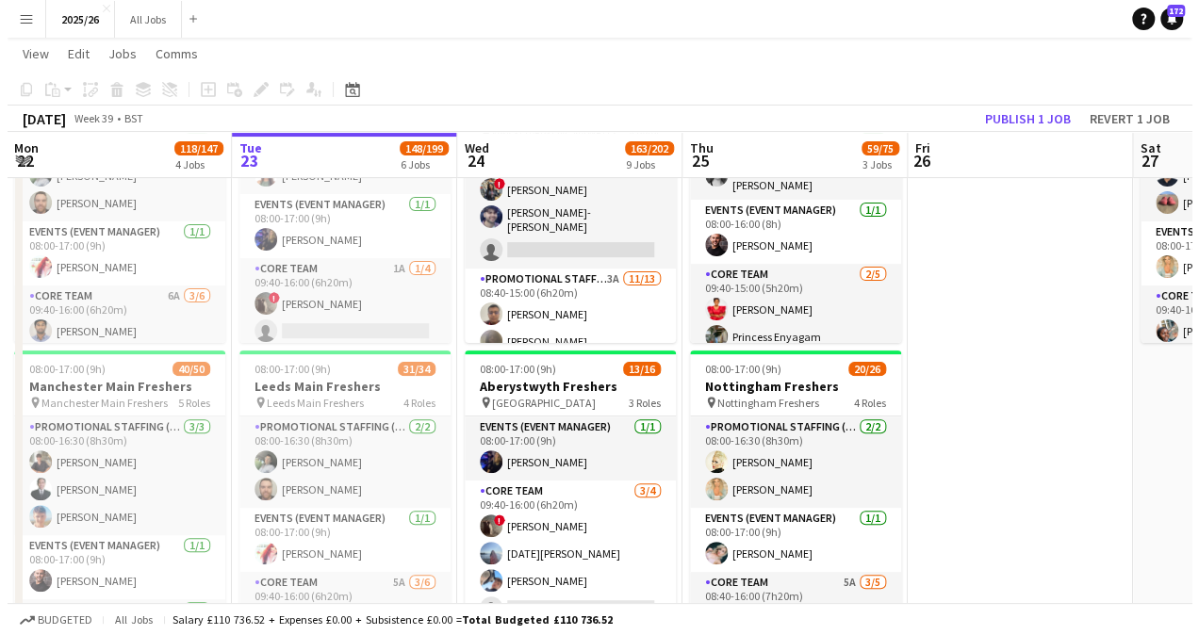
scroll to position [0, 0]
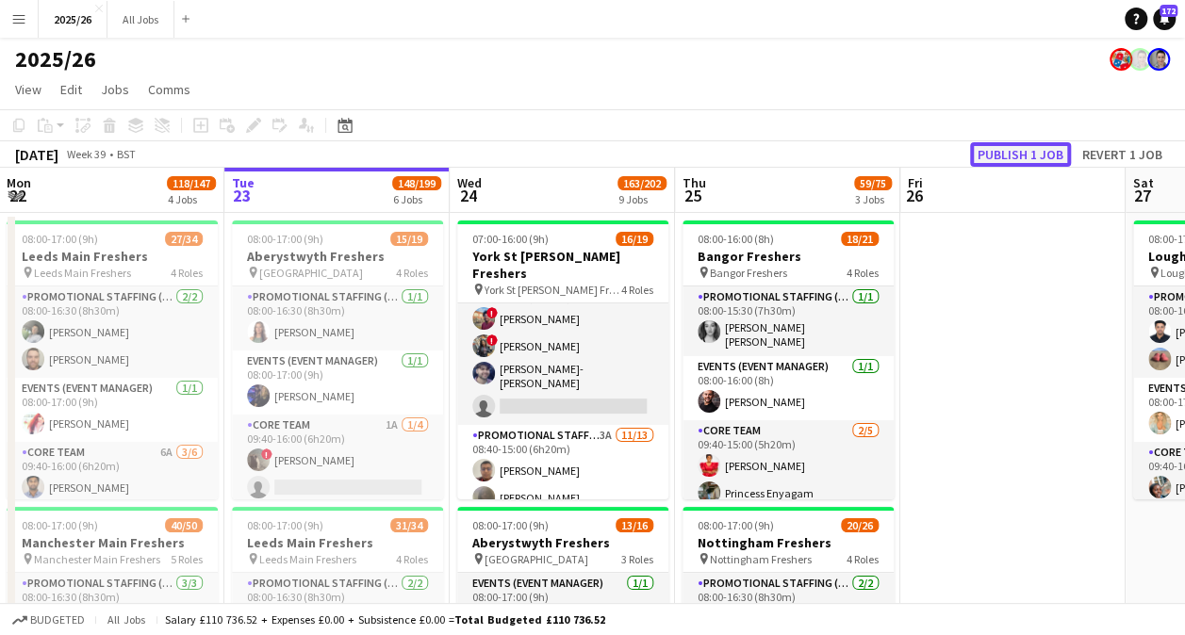
click at [1007, 155] on button "Publish 1 job" at bounding box center [1020, 154] width 101 height 25
click at [23, 23] on app-icon "Menu" at bounding box center [18, 18] width 15 height 15
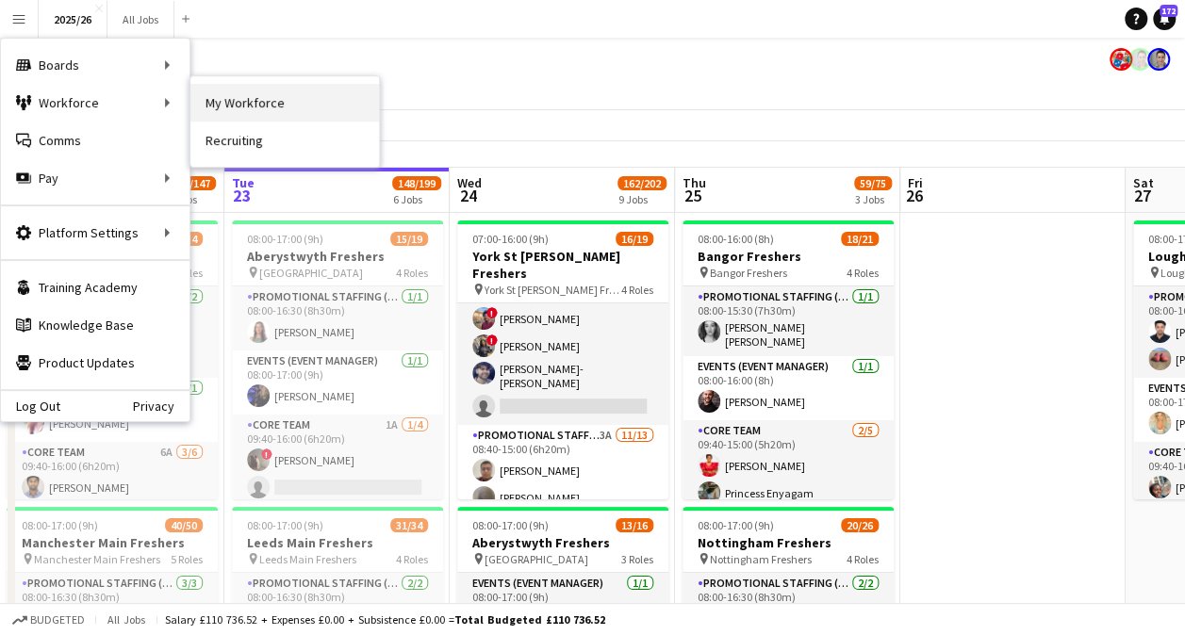
click at [202, 98] on link "My Workforce" at bounding box center [284, 103] width 189 height 38
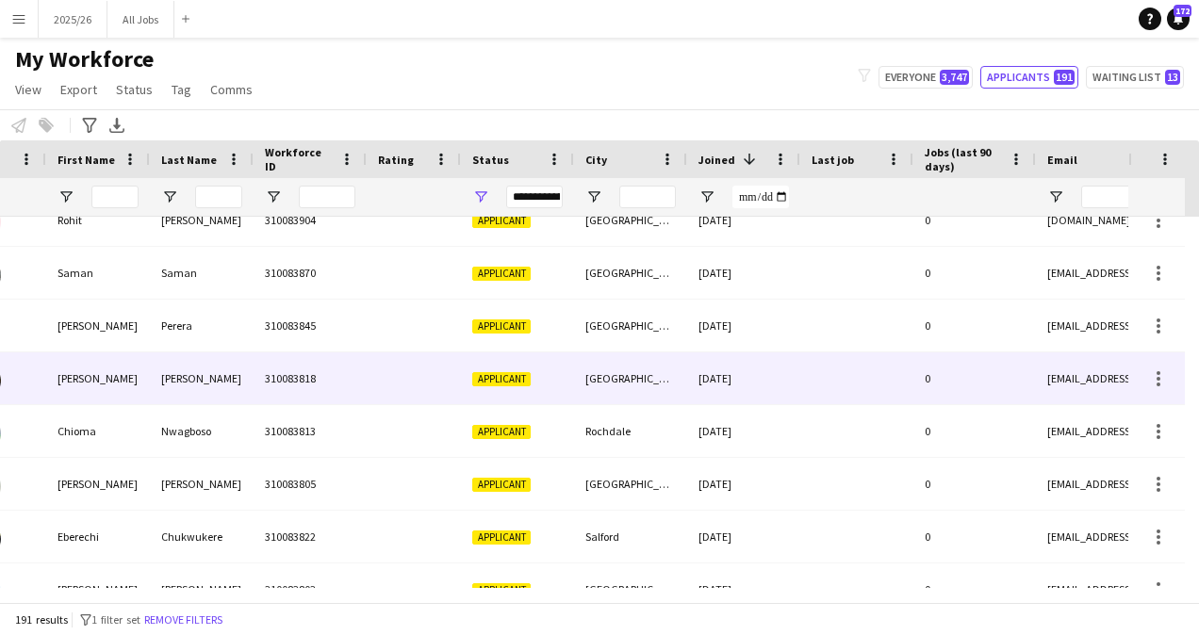
scroll to position [833, 0]
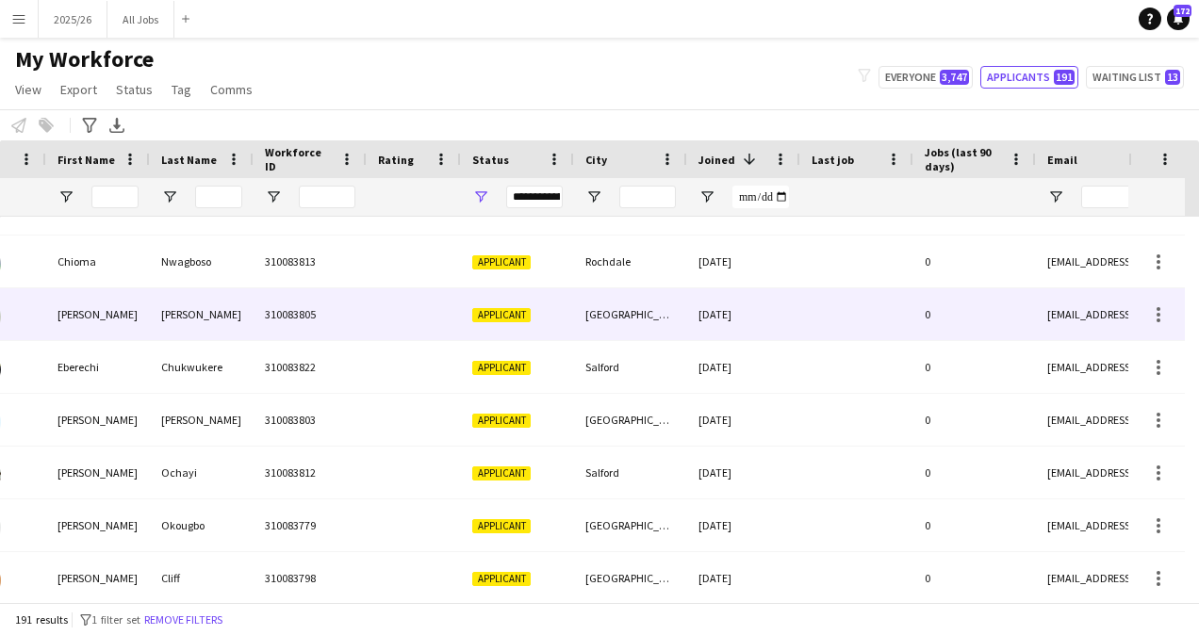
click at [662, 326] on div "Dagenham" at bounding box center [630, 314] width 113 height 52
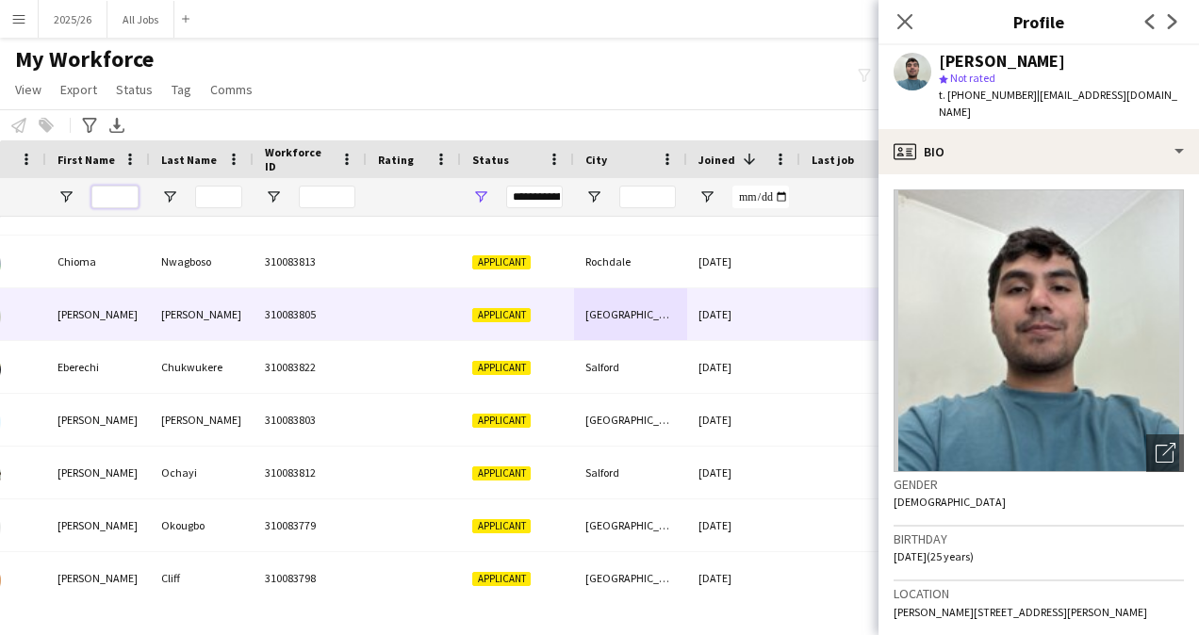
click at [123, 199] on input "First Name Filter Input" at bounding box center [114, 197] width 47 height 23
type input "*"
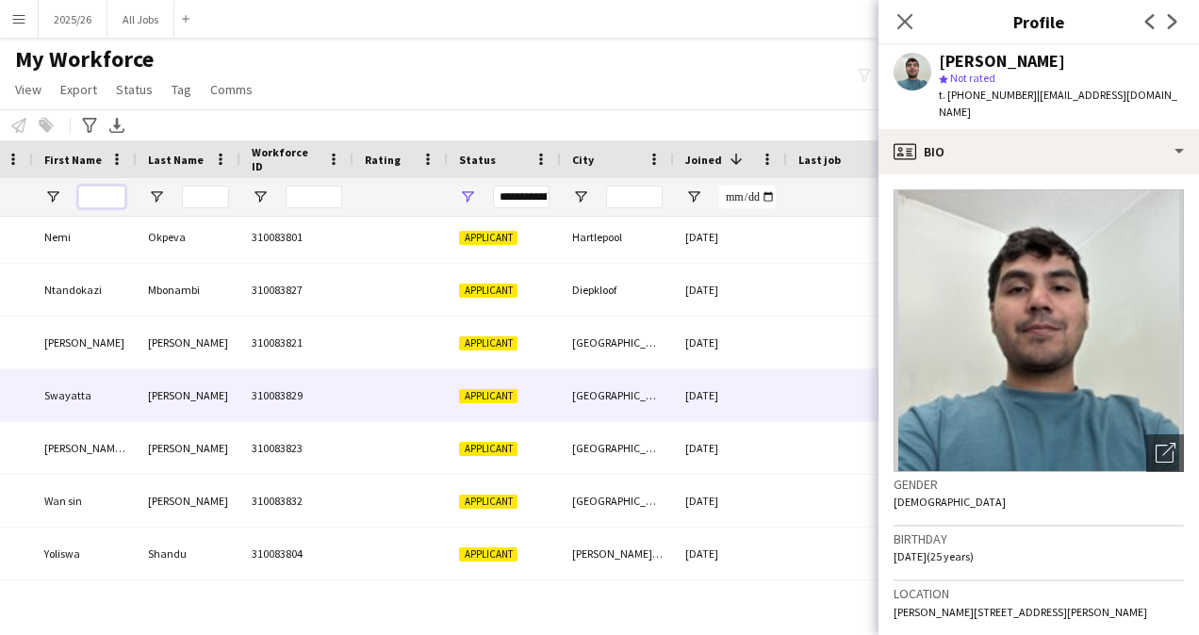
scroll to position [0, 90]
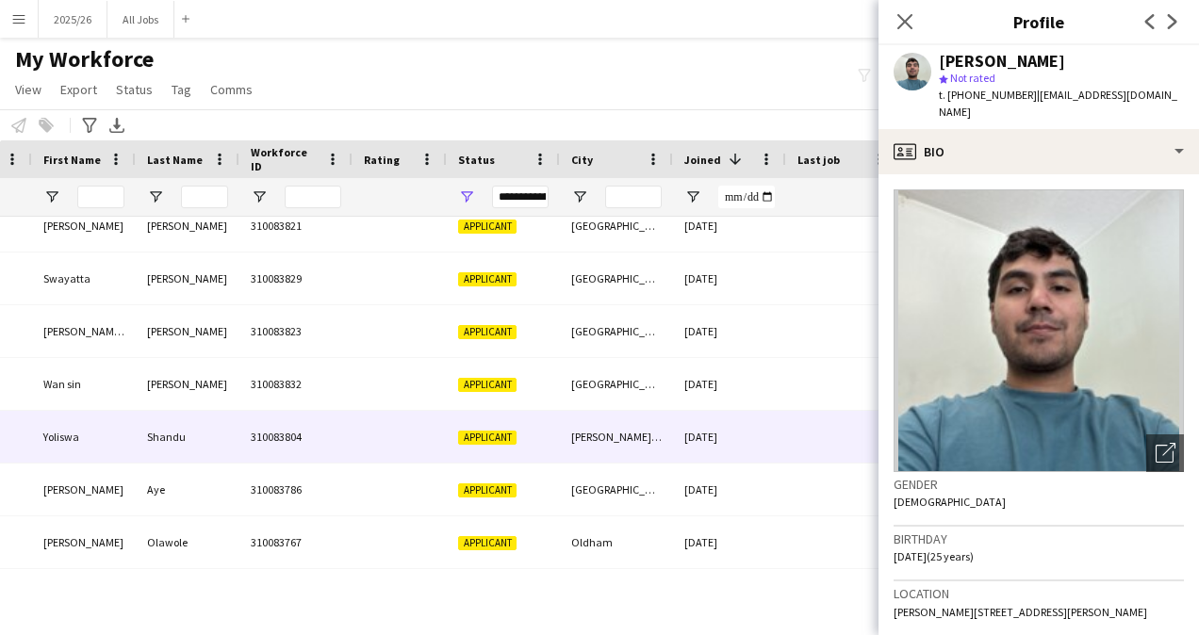
click at [689, 430] on div "[DATE]" at bounding box center [729, 437] width 113 height 52
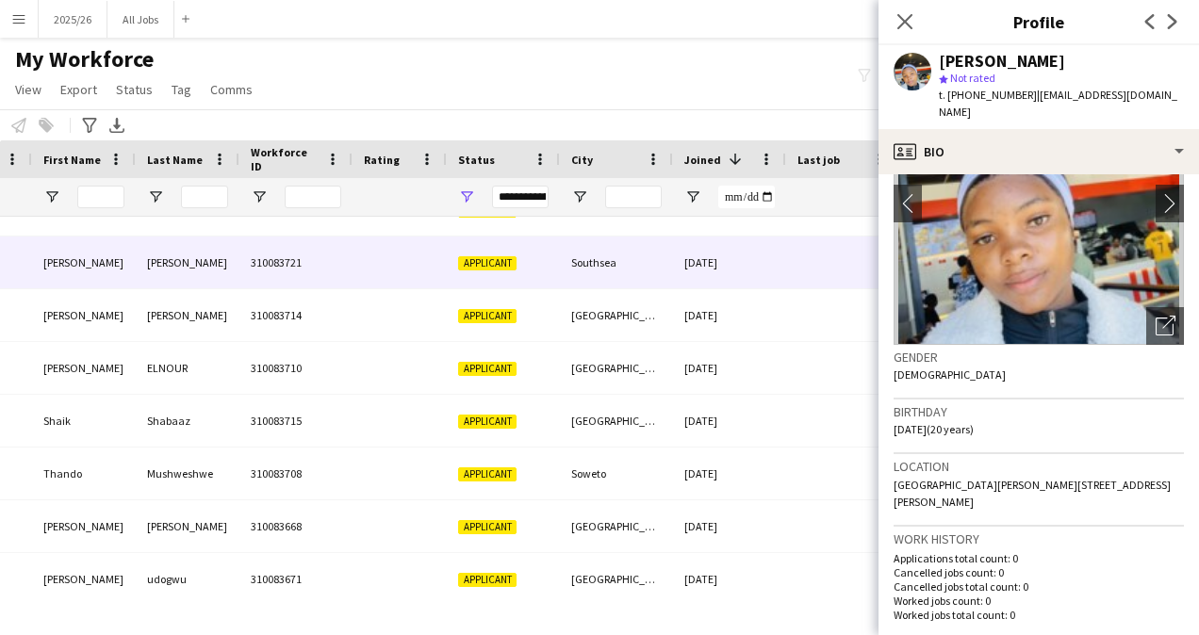
click at [648, 269] on div "Southsea" at bounding box center [616, 263] width 113 height 52
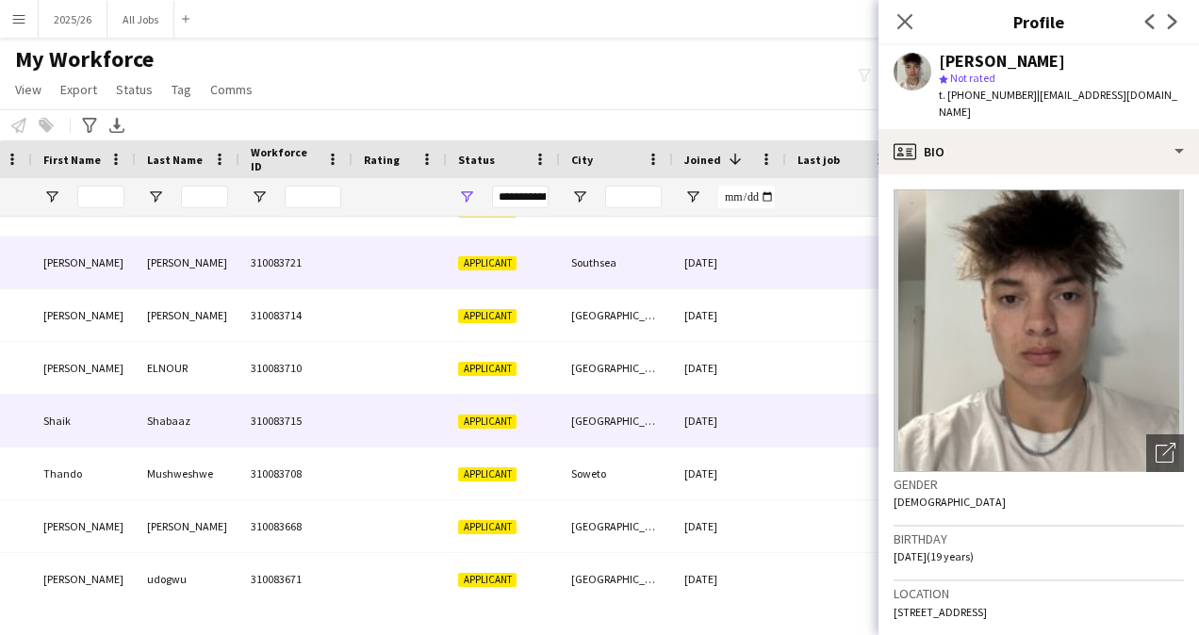
scroll to position [2266, 0]
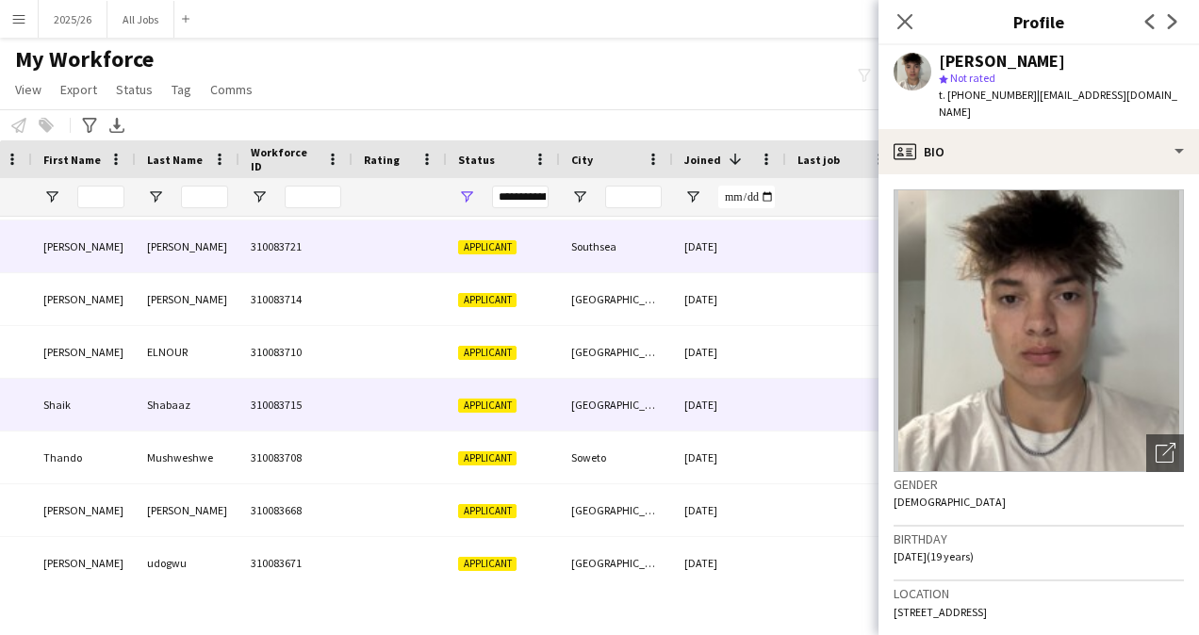
click at [530, 404] on div "Applicant" at bounding box center [503, 405] width 113 height 52
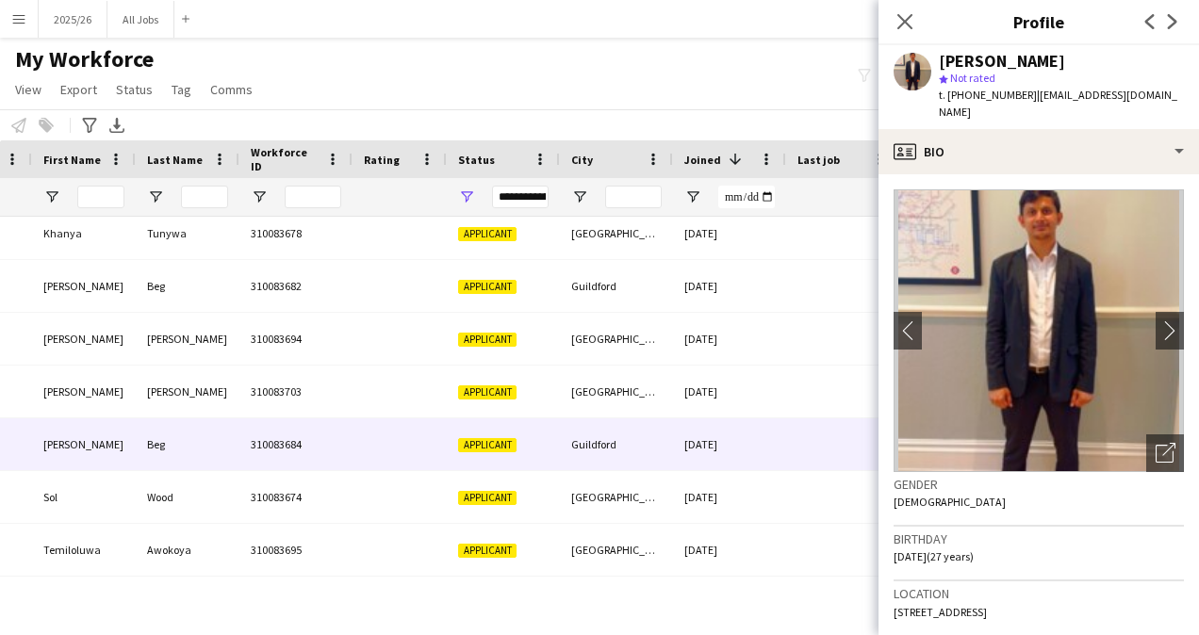
scroll to position [2655, 0]
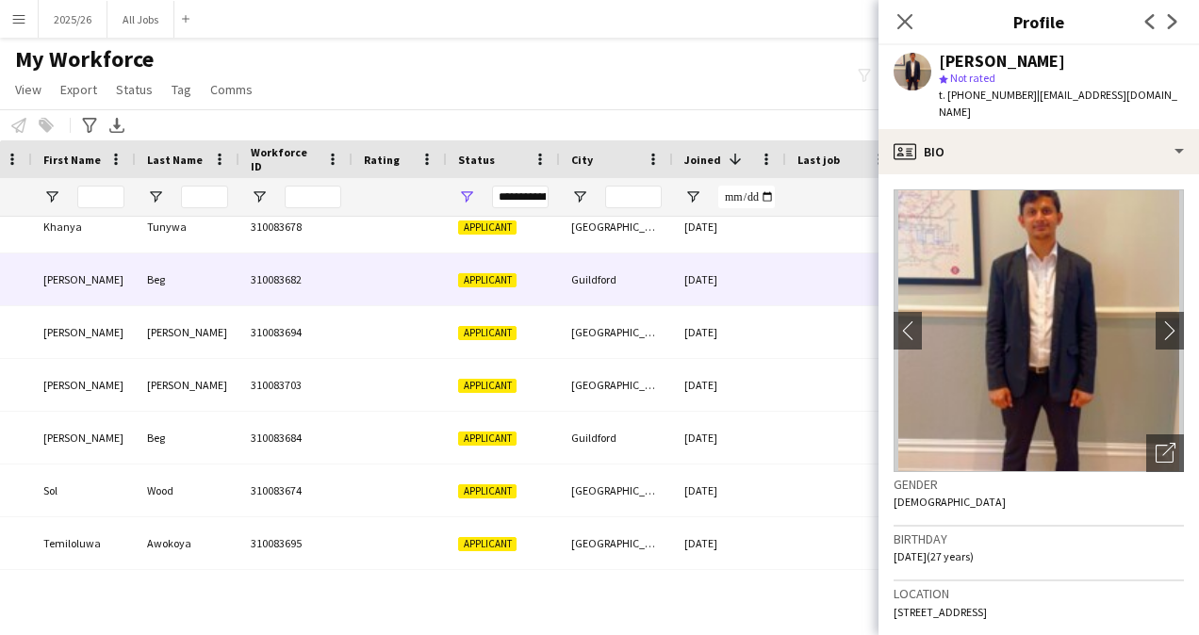
click at [424, 271] on div at bounding box center [400, 280] width 94 height 52
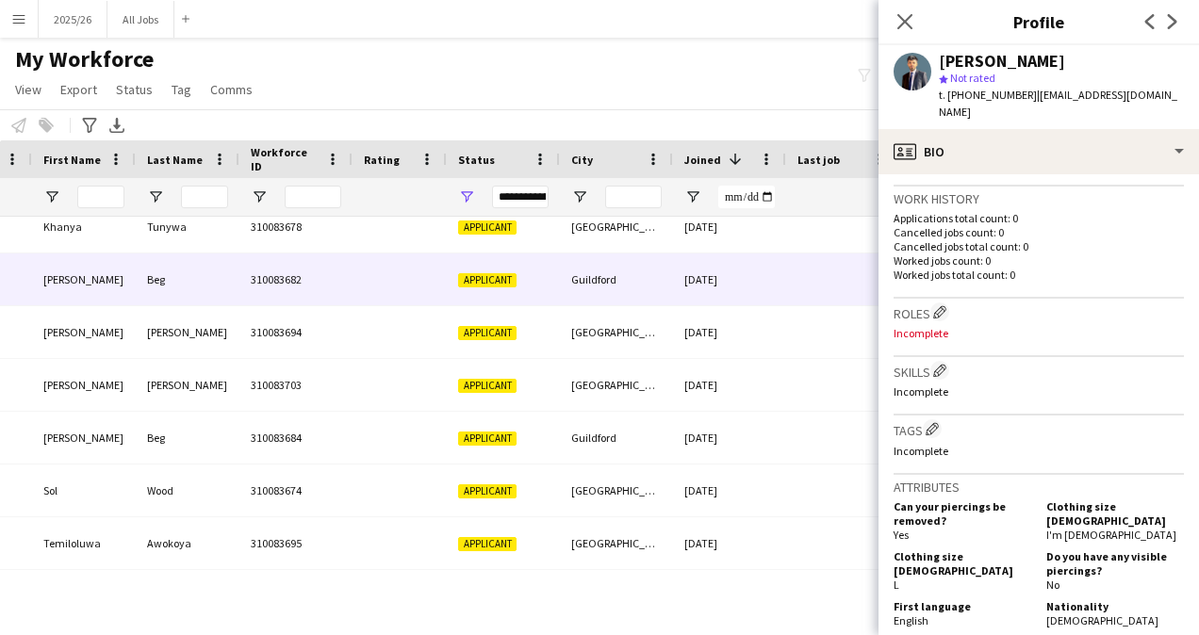
scroll to position [480, 0]
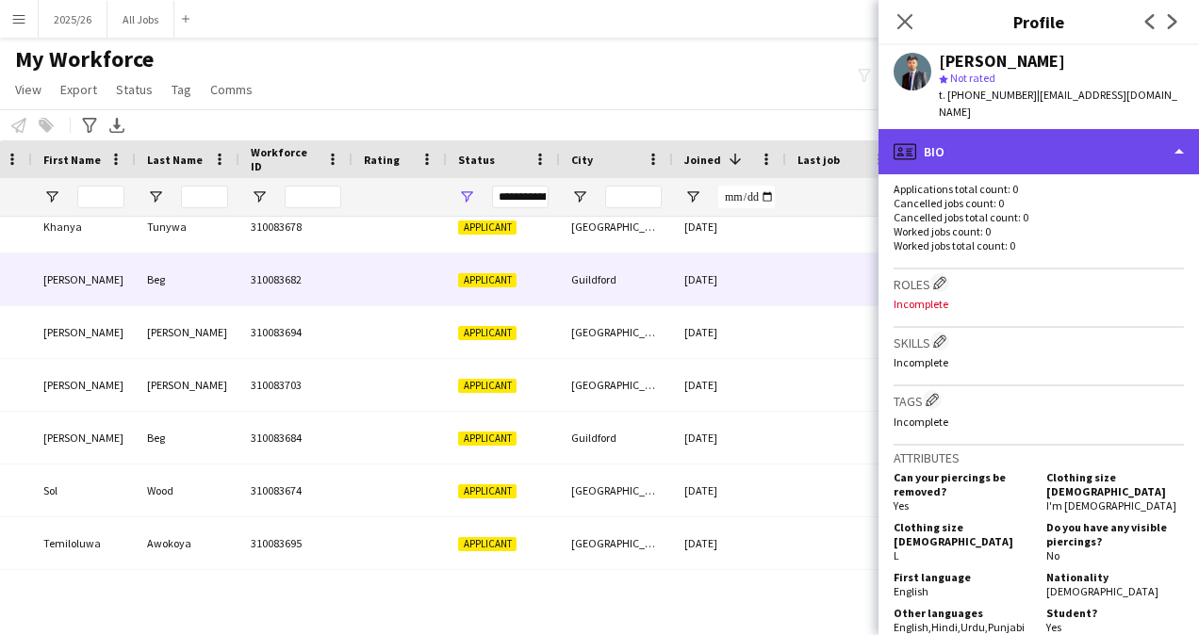
click at [1058, 151] on div "profile Bio" at bounding box center [1038, 151] width 320 height 45
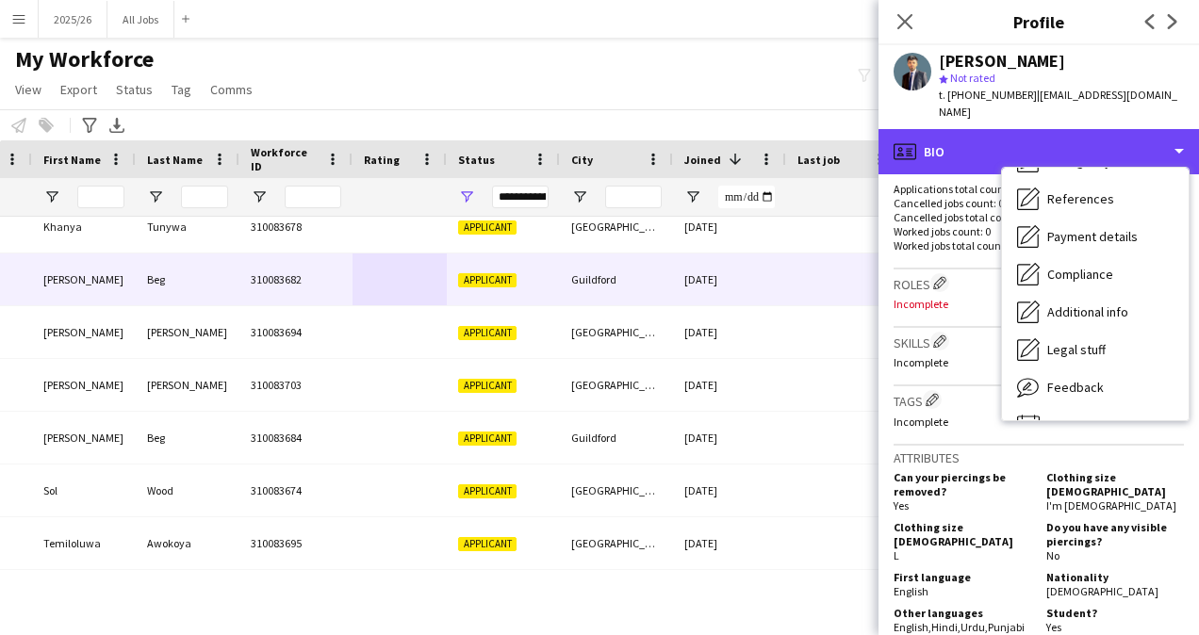
scroll to position [187, 0]
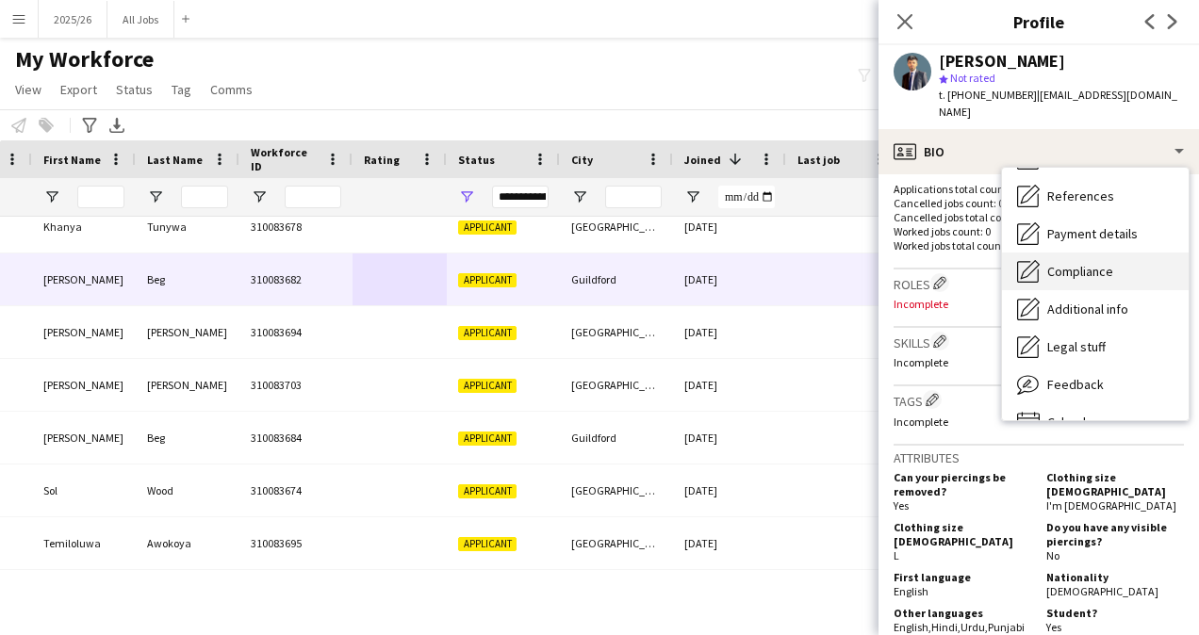
click at [1080, 263] on span "Compliance" at bounding box center [1080, 271] width 66 height 17
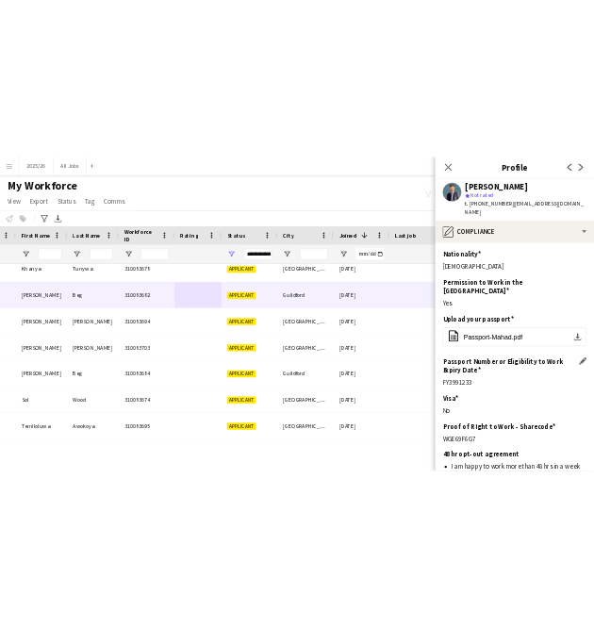
scroll to position [43, 0]
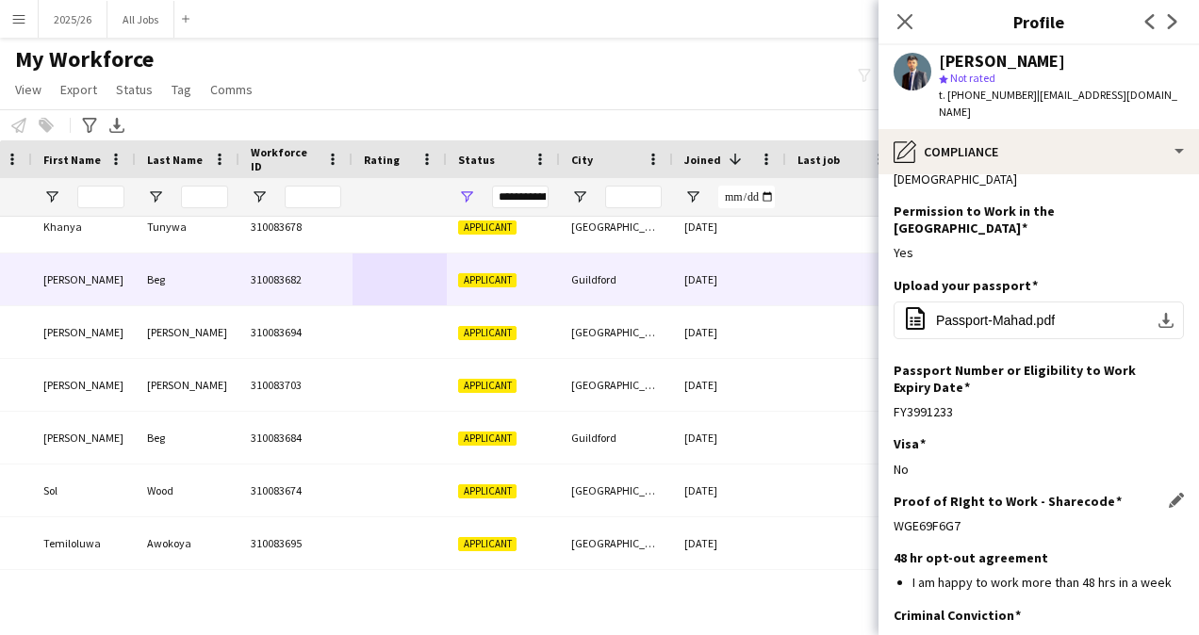
drag, startPoint x: 961, startPoint y: 496, endPoint x: 894, endPoint y: 490, distance: 68.1
click at [894, 517] on div "WGE69F6G7" at bounding box center [1039, 525] width 290 height 17
copy div "WGE69F6G7"
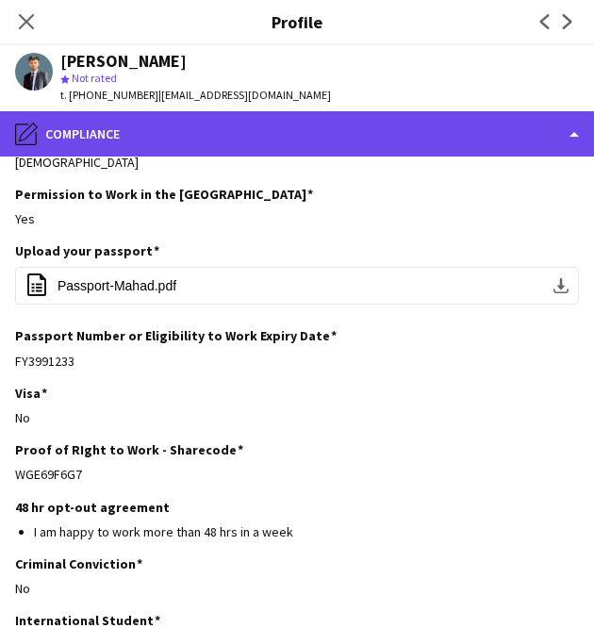
click at [302, 121] on div "pencil4 Compliance" at bounding box center [297, 133] width 594 height 45
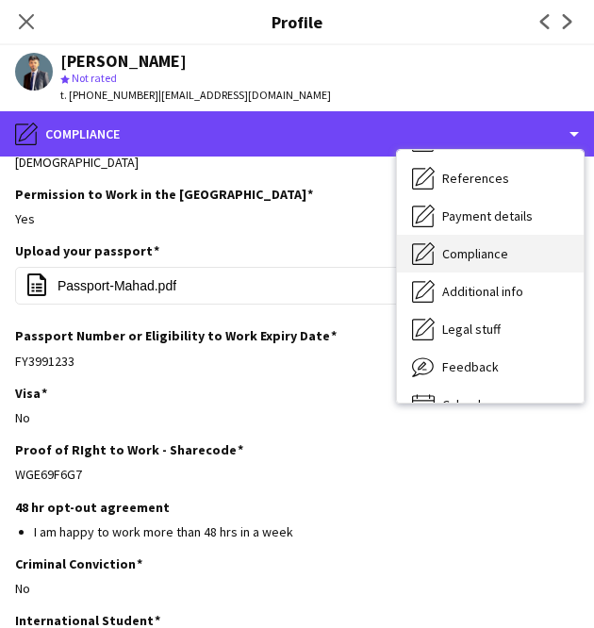
scroll to position [0, 0]
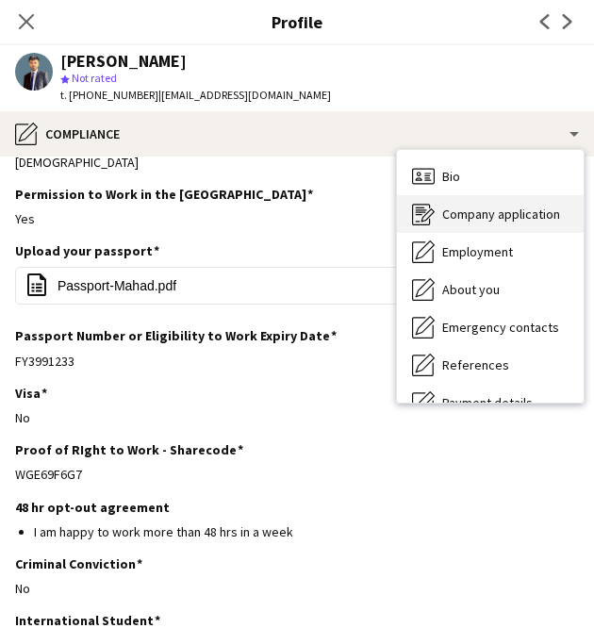
click at [490, 195] on div "Company application Company application" at bounding box center [490, 214] width 187 height 38
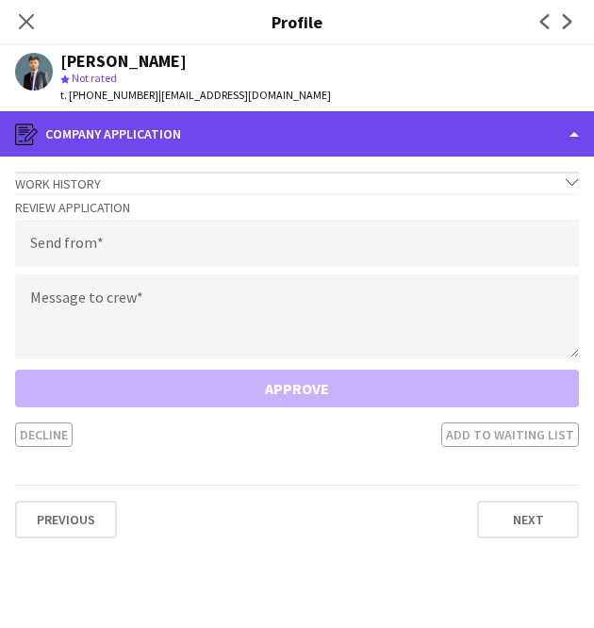
click at [434, 122] on div "register Company application" at bounding box center [297, 133] width 594 height 45
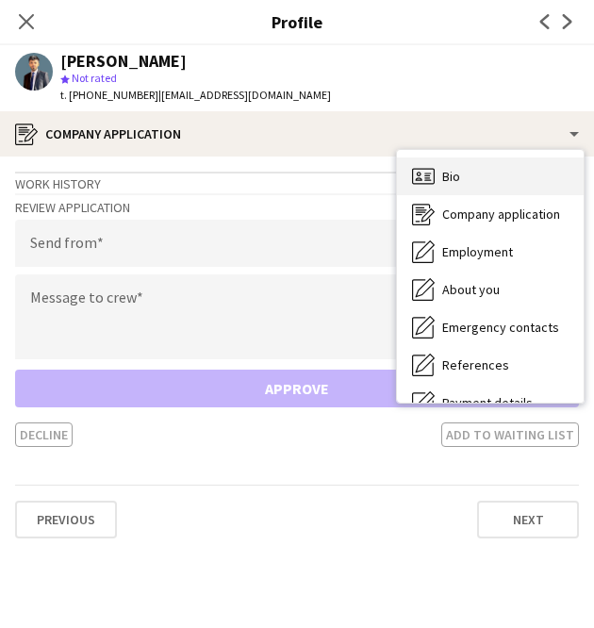
click at [467, 168] on div "Bio Bio" at bounding box center [490, 176] width 187 height 38
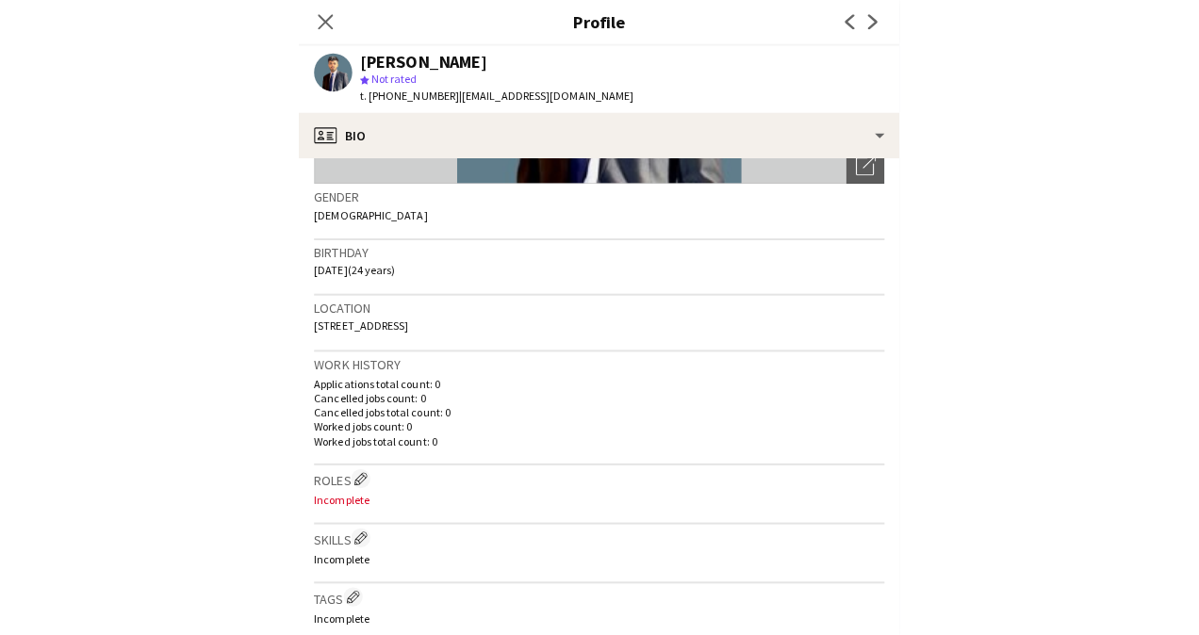
scroll to position [303, 0]
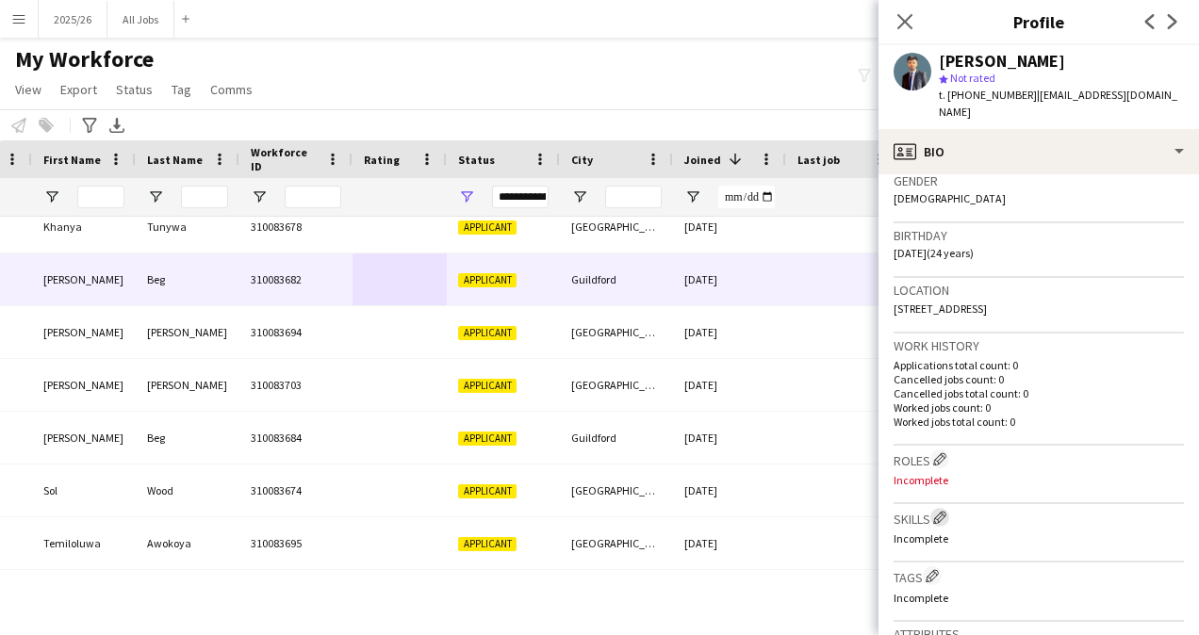
click at [941, 511] on app-icon "Edit crew company skills" at bounding box center [939, 517] width 13 height 13
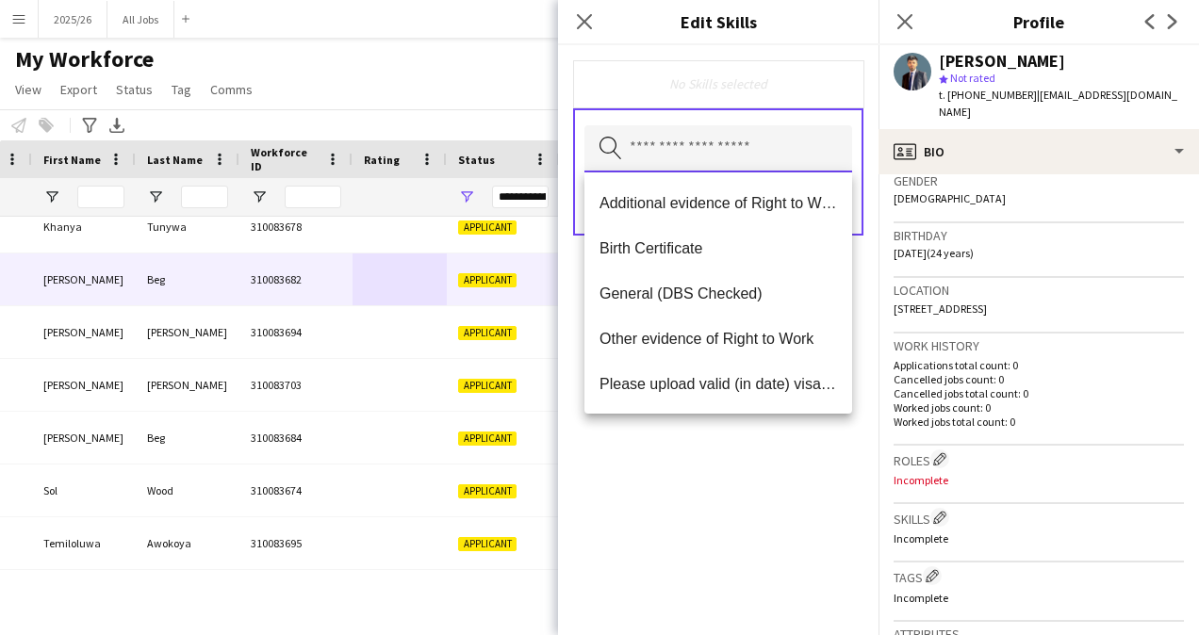
click at [688, 168] on input "text" at bounding box center [718, 148] width 268 height 47
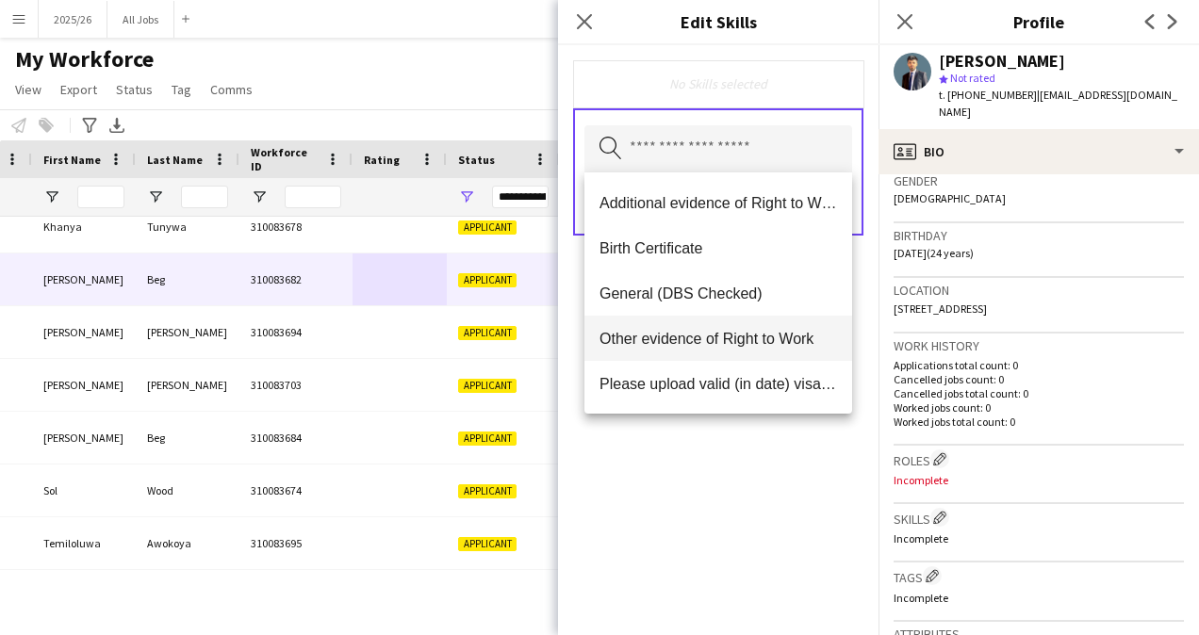
click at [684, 324] on mat-option "Other evidence of Right to Work" at bounding box center [718, 338] width 268 height 45
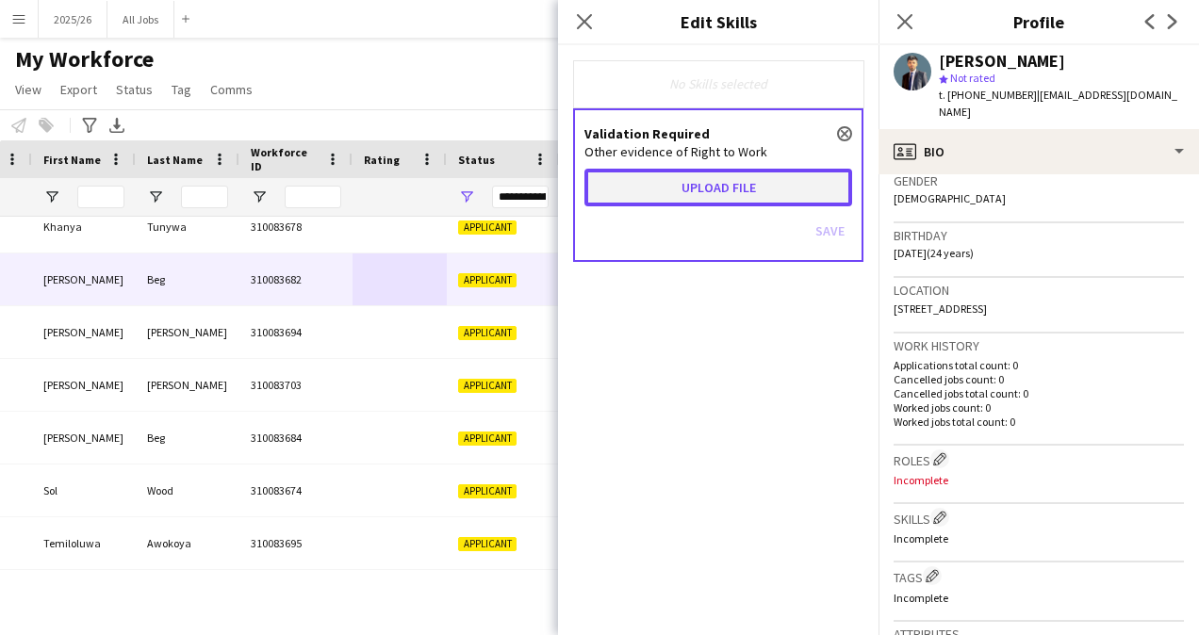
click at [725, 192] on button "Upload file" at bounding box center [718, 188] width 268 height 38
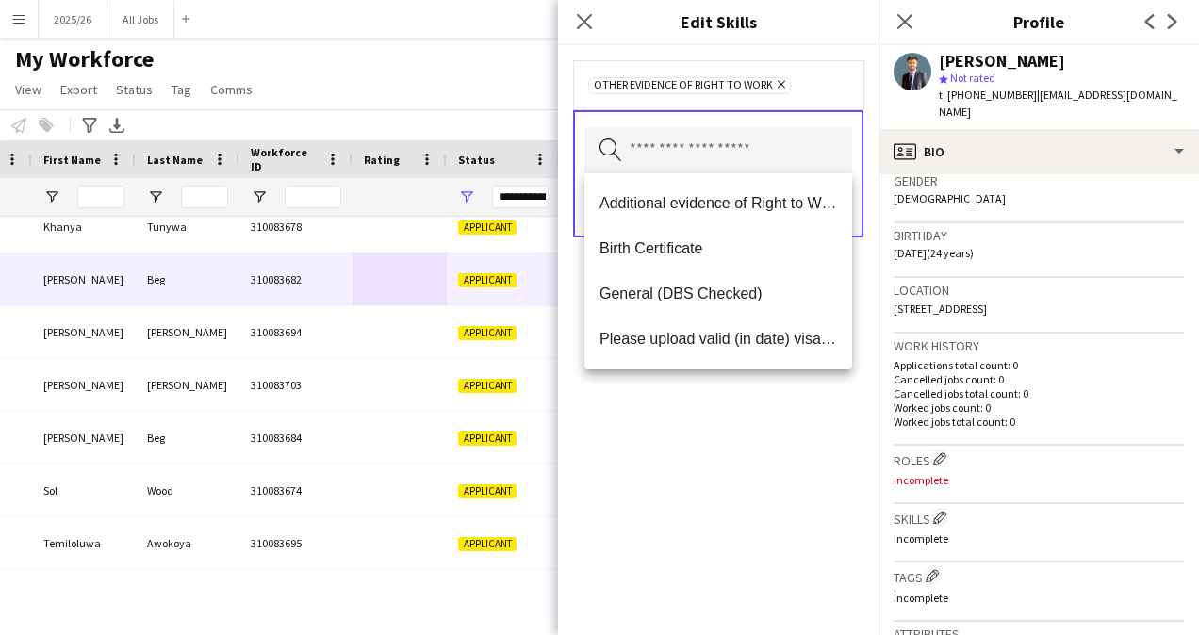
click at [758, 455] on div "Other evidence of Right to Work Remove Search by skill name Save" at bounding box center [718, 340] width 320 height 590
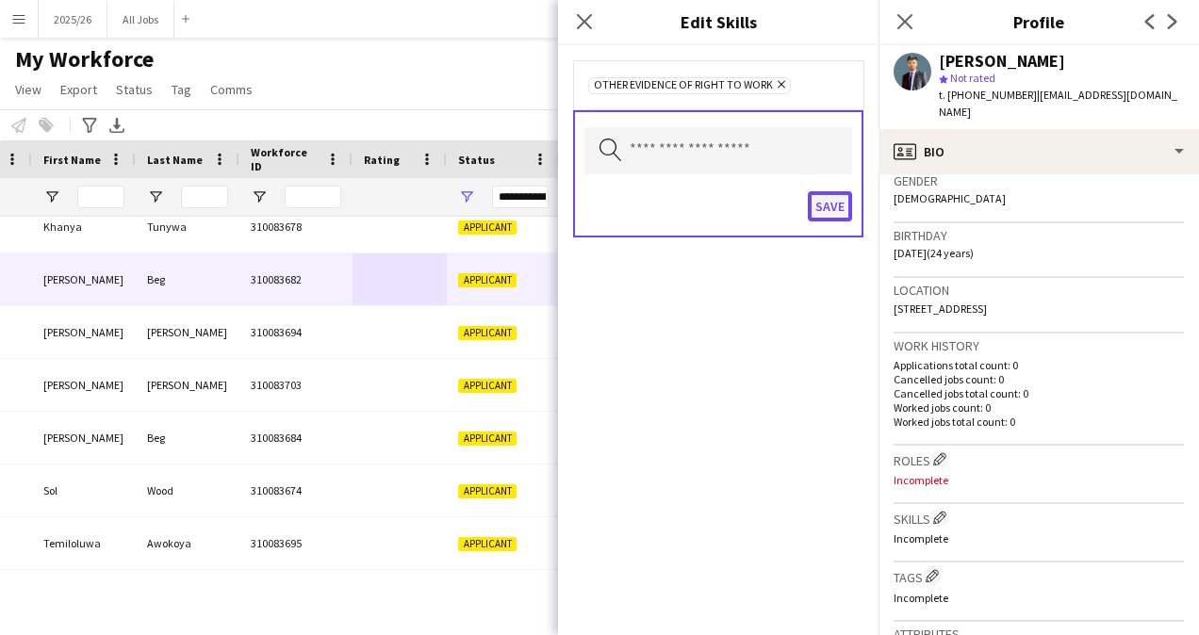
click at [819, 211] on button "Save" at bounding box center [830, 206] width 44 height 30
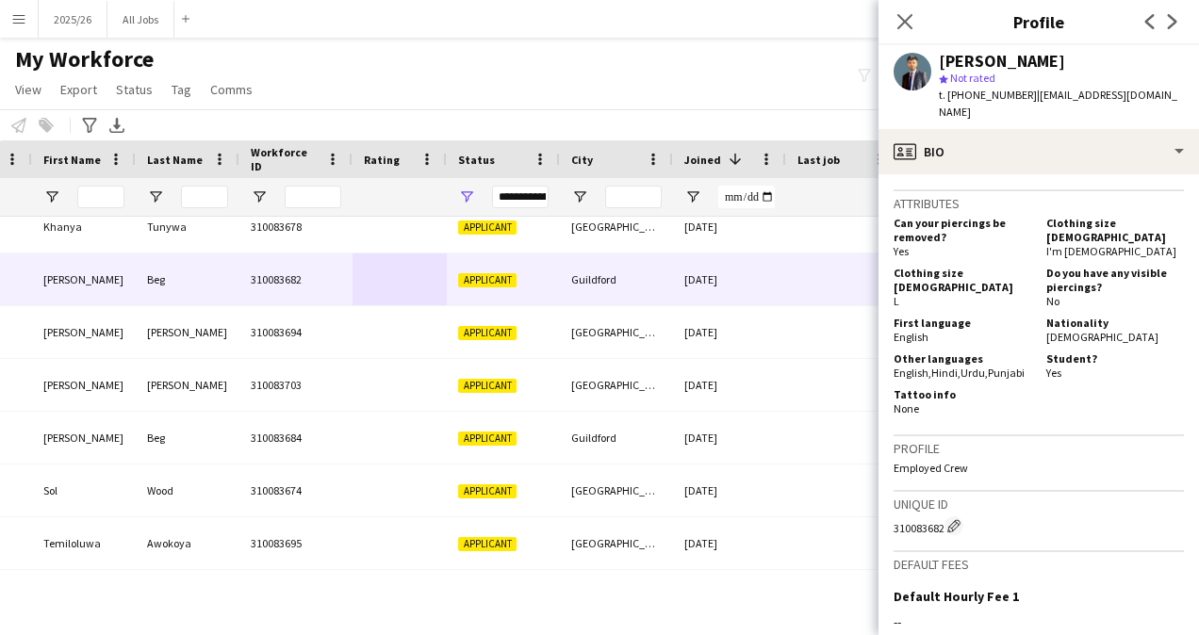
scroll to position [745, 0]
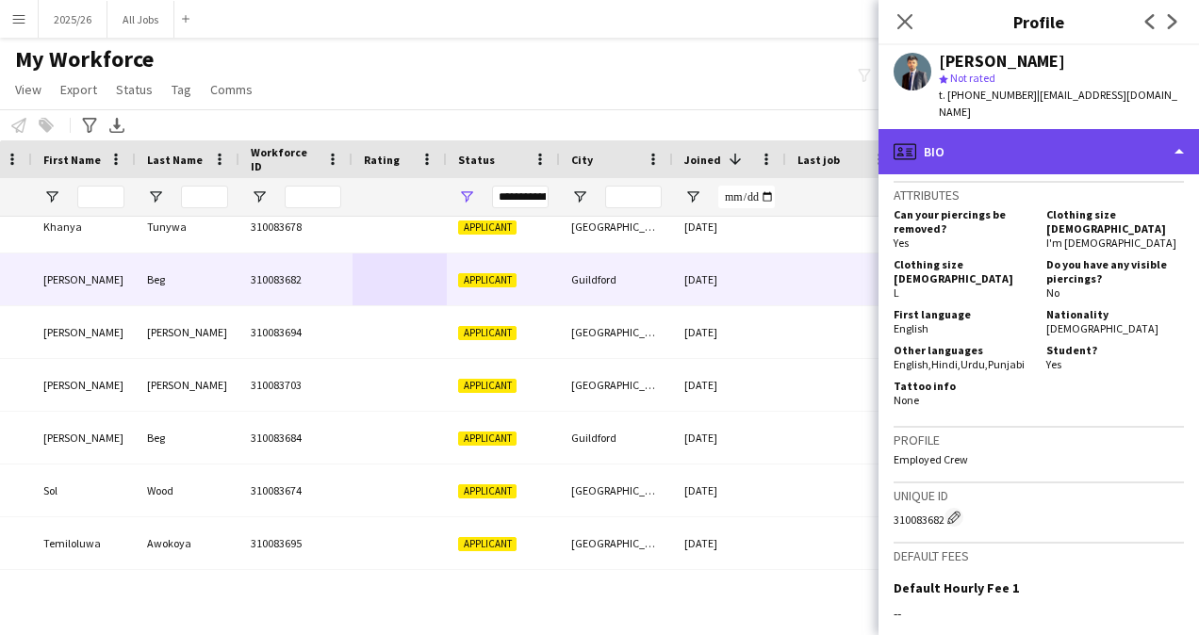
click at [1043, 151] on div "profile Bio" at bounding box center [1038, 151] width 320 height 45
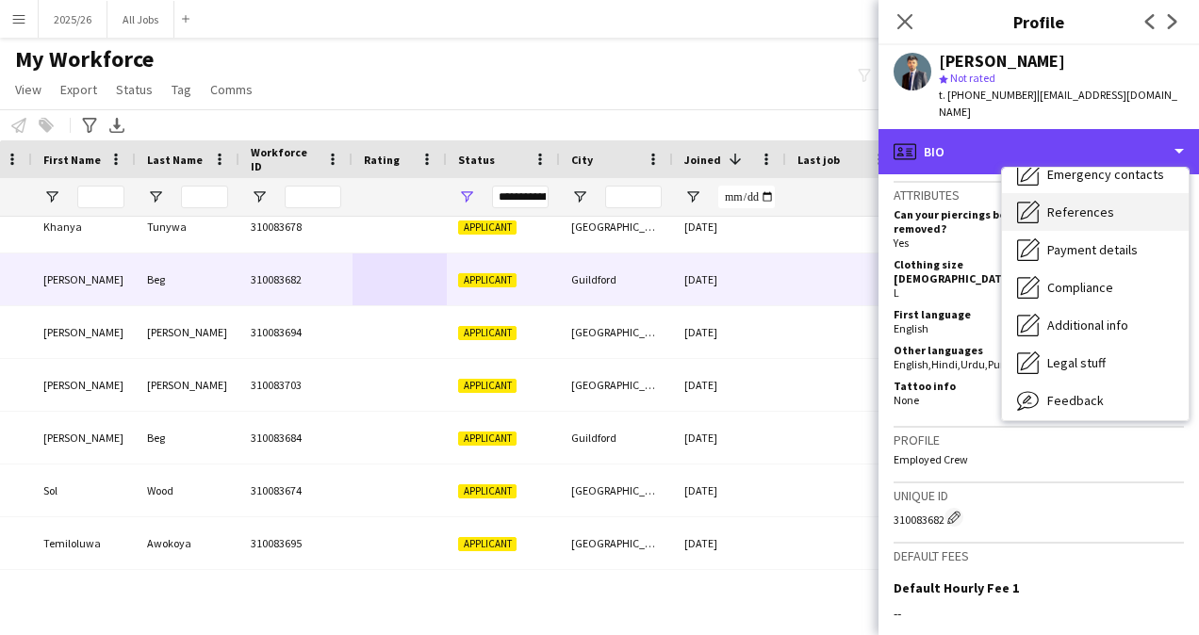
scroll to position [172, 0]
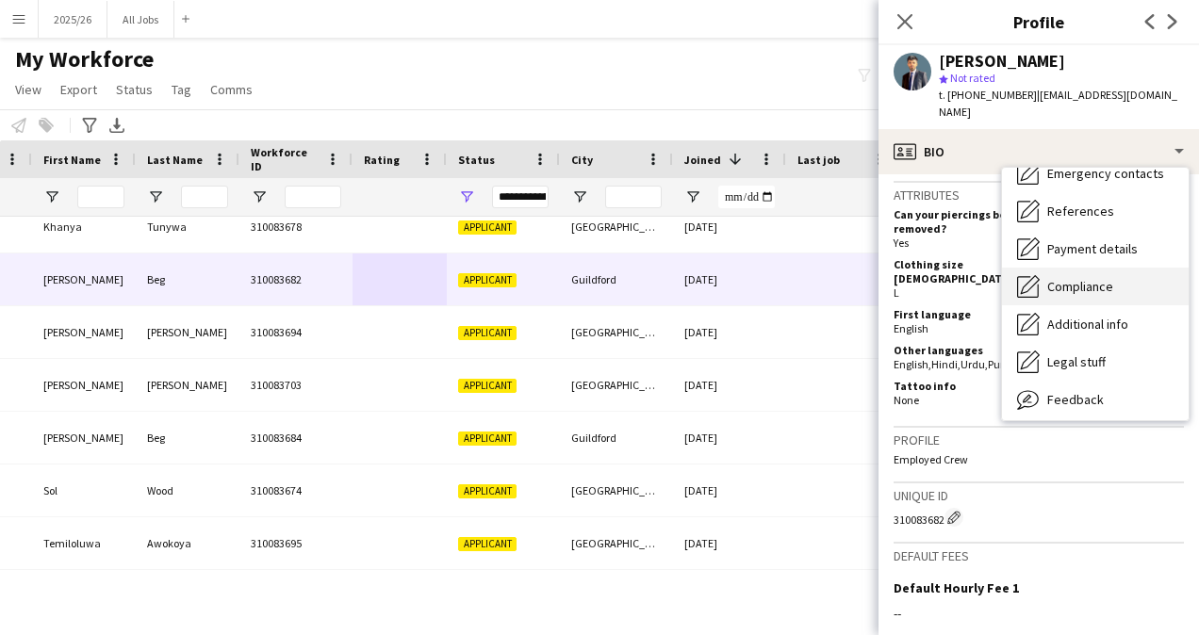
click at [1094, 278] on span "Compliance" at bounding box center [1080, 286] width 66 height 17
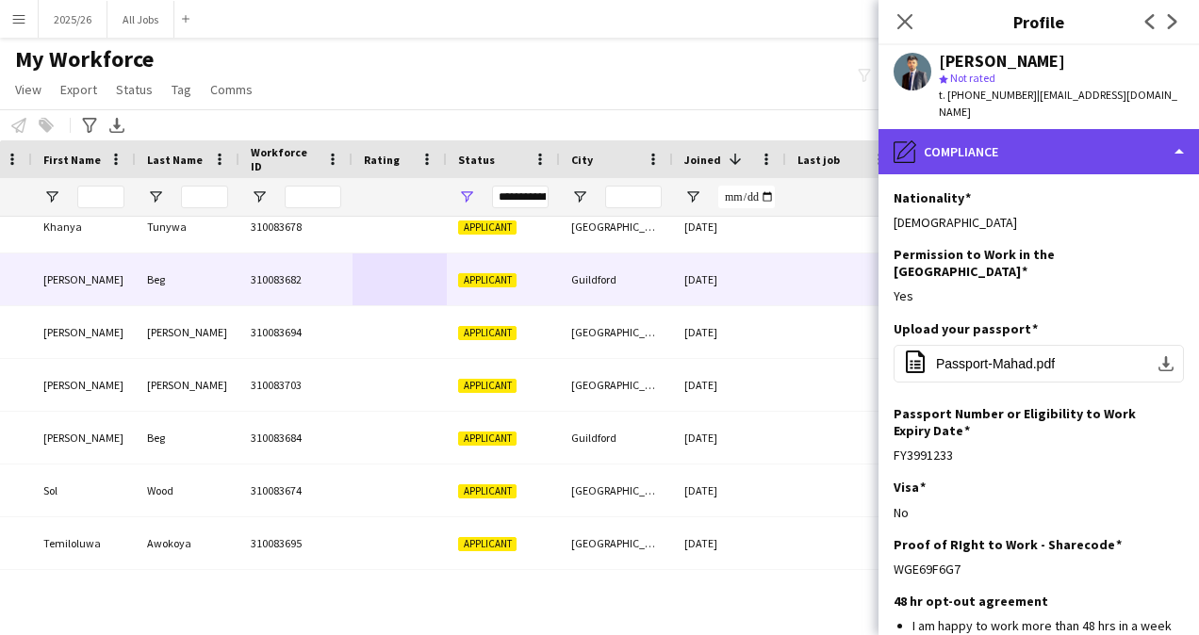
click at [1022, 147] on div "pencil4 Compliance" at bounding box center [1038, 151] width 320 height 45
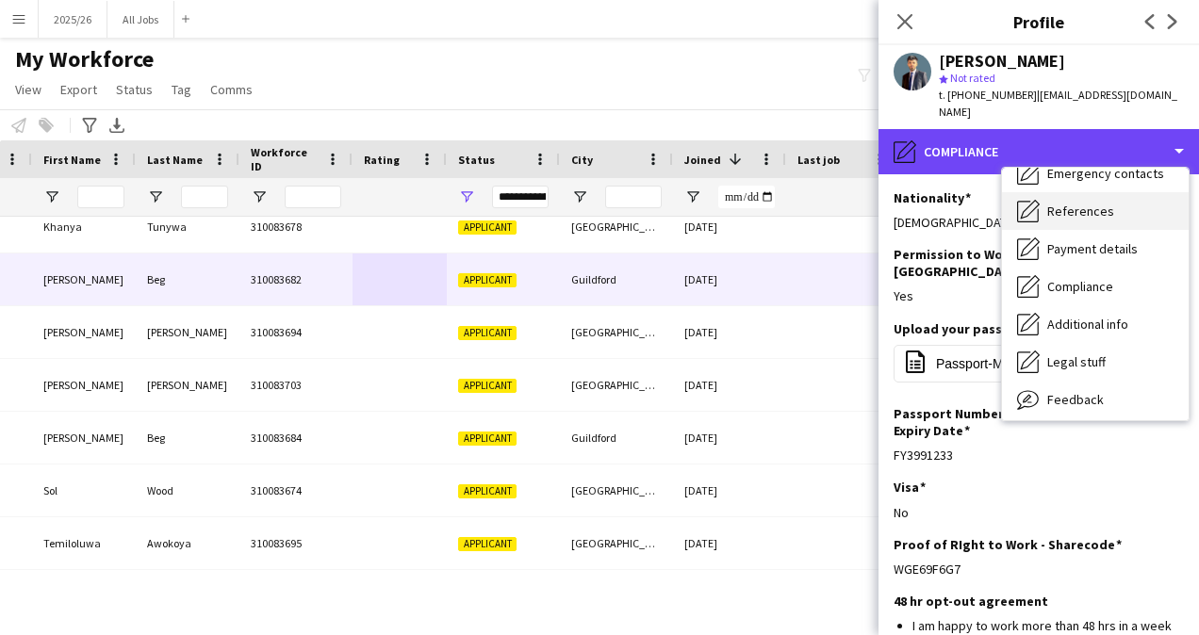
scroll to position [0, 0]
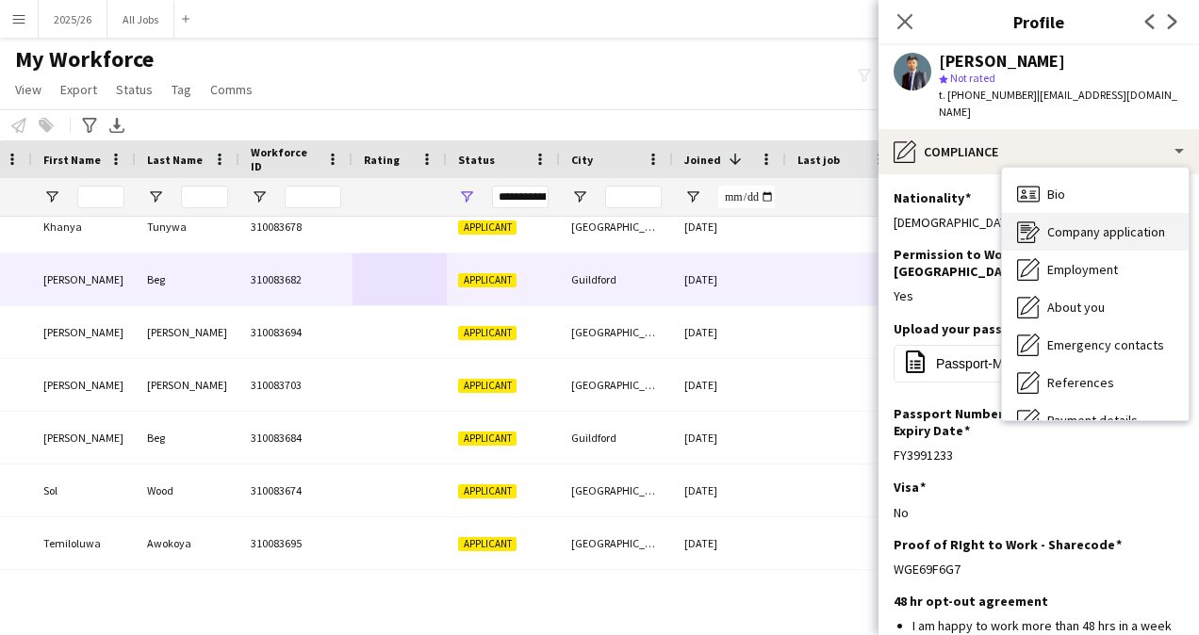
click at [1073, 223] on span "Company application" at bounding box center [1106, 231] width 118 height 17
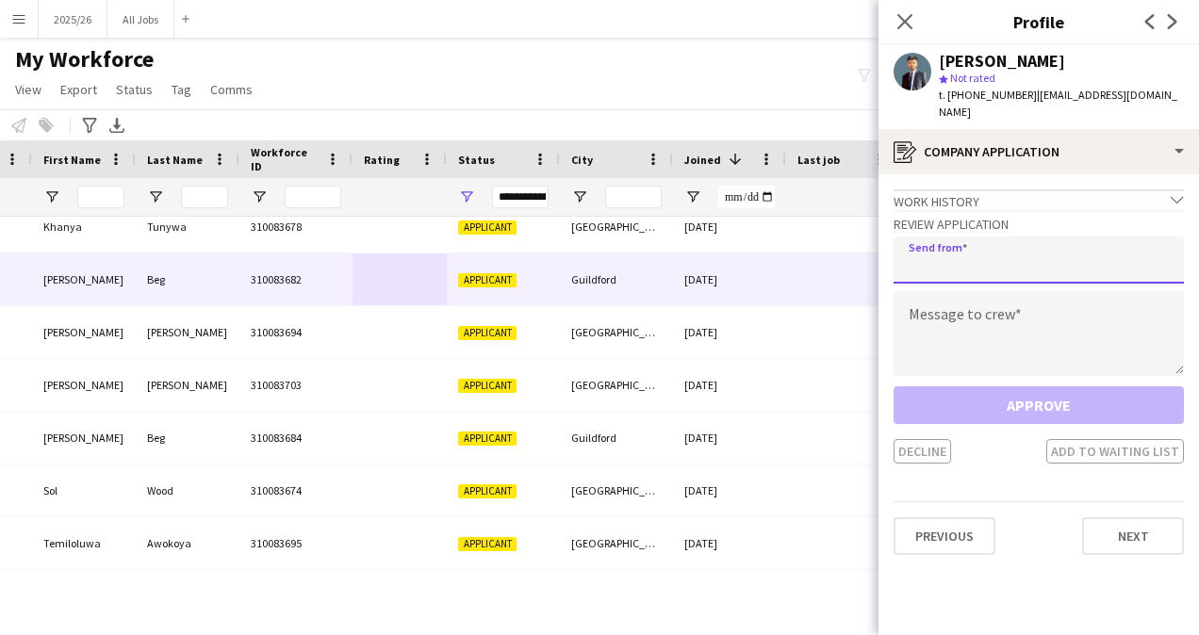
click at [967, 249] on input "email" at bounding box center [1039, 260] width 290 height 47
type input "**********"
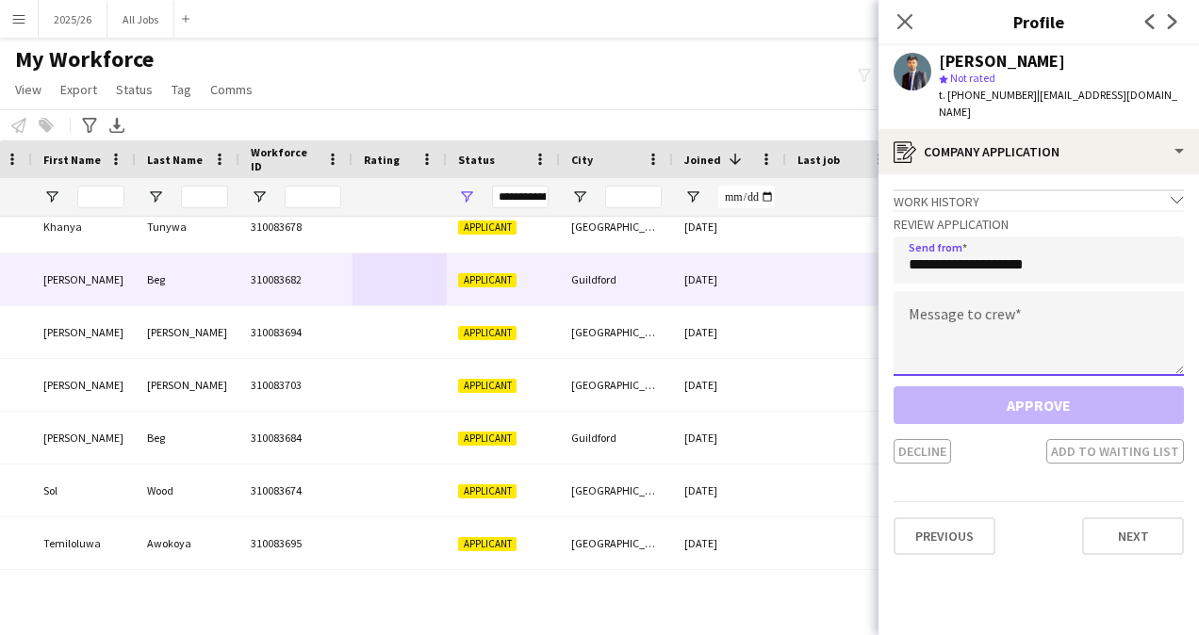
click at [969, 291] on textarea at bounding box center [1039, 333] width 290 height 85
paste textarea "**********"
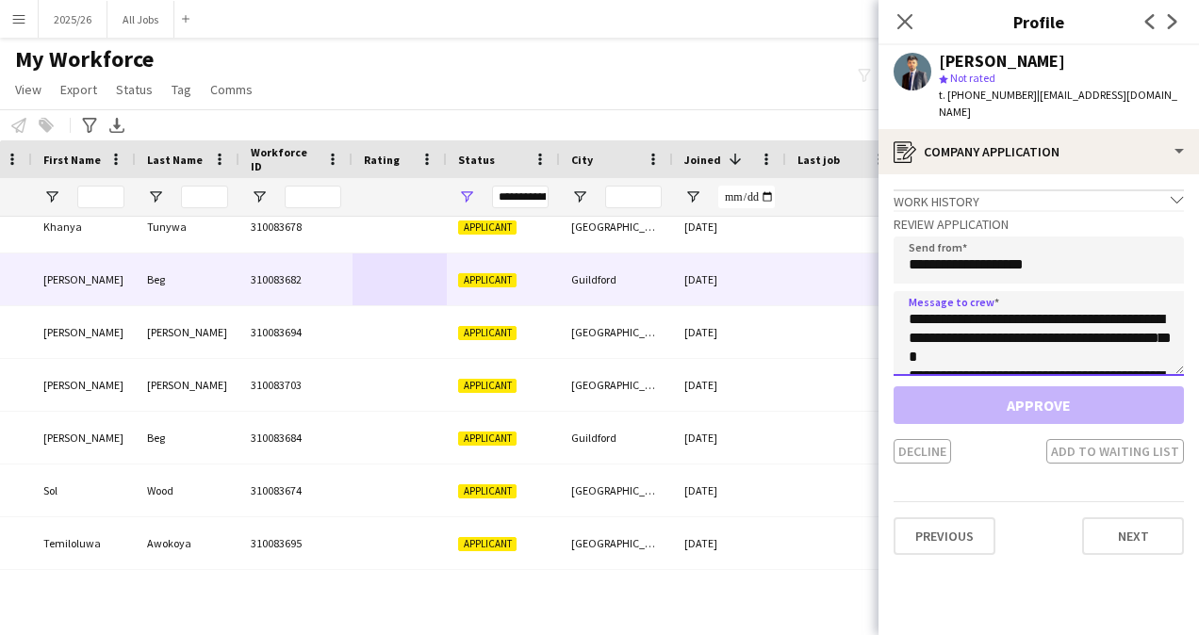
scroll to position [369, 0]
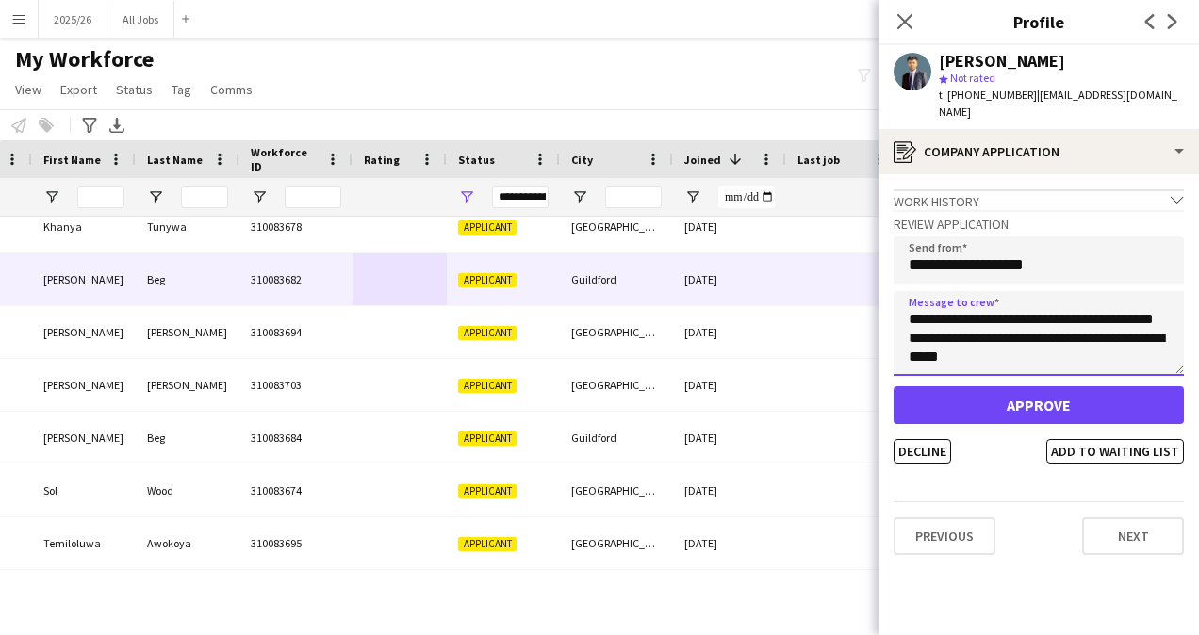
type textarea "**********"
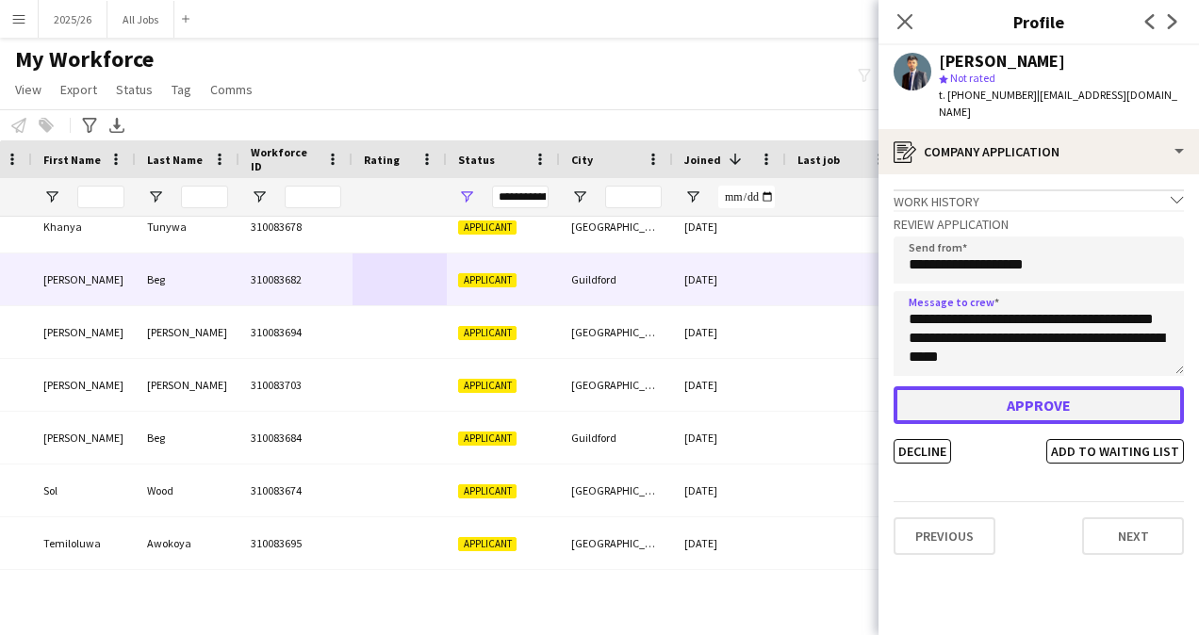
click at [1029, 396] on button "Approve" at bounding box center [1039, 405] width 290 height 38
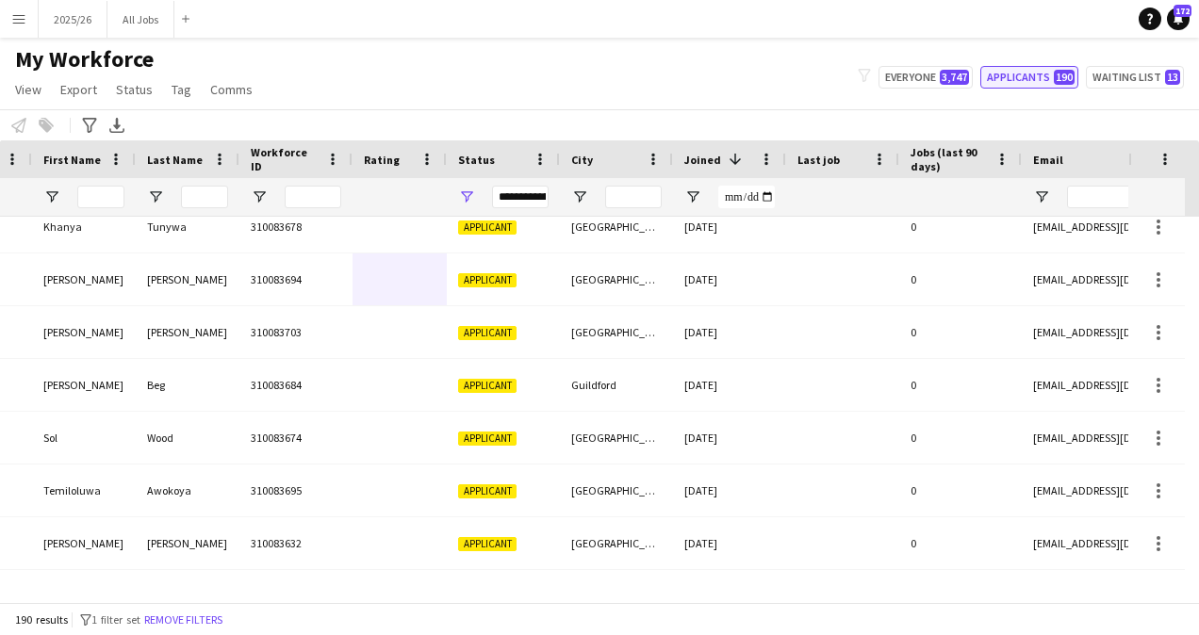
click at [1054, 77] on button "Applicants 190" at bounding box center [1029, 77] width 98 height 23
click at [111, 188] on input "First Name Filter Input" at bounding box center [100, 197] width 47 height 23
type input "****"
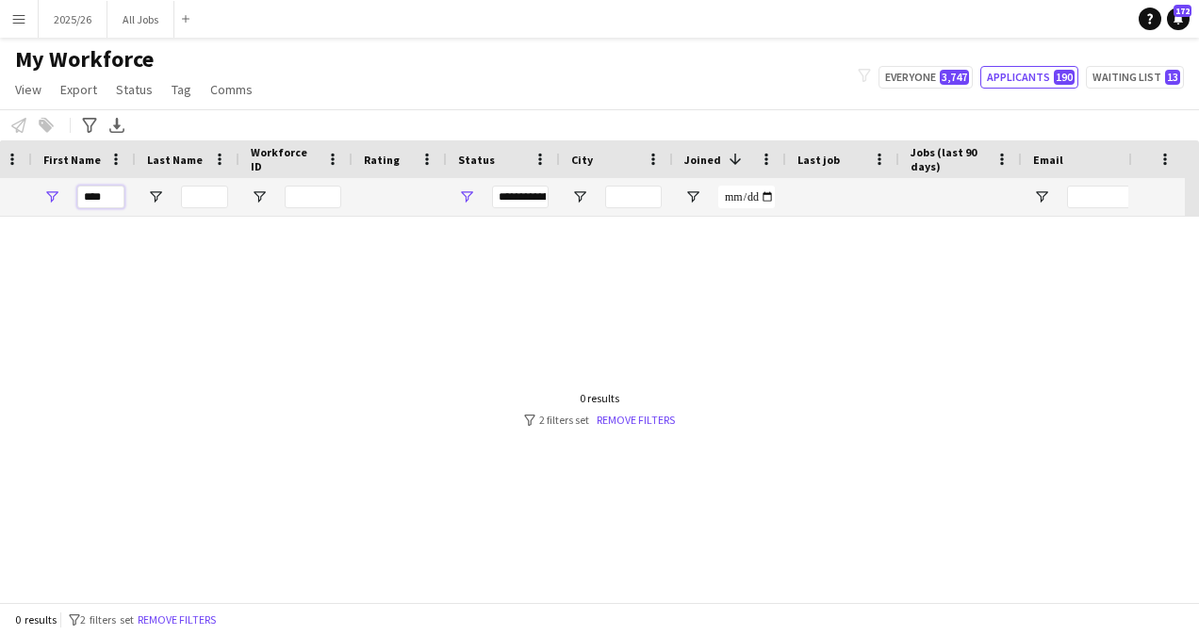
scroll to position [0, 0]
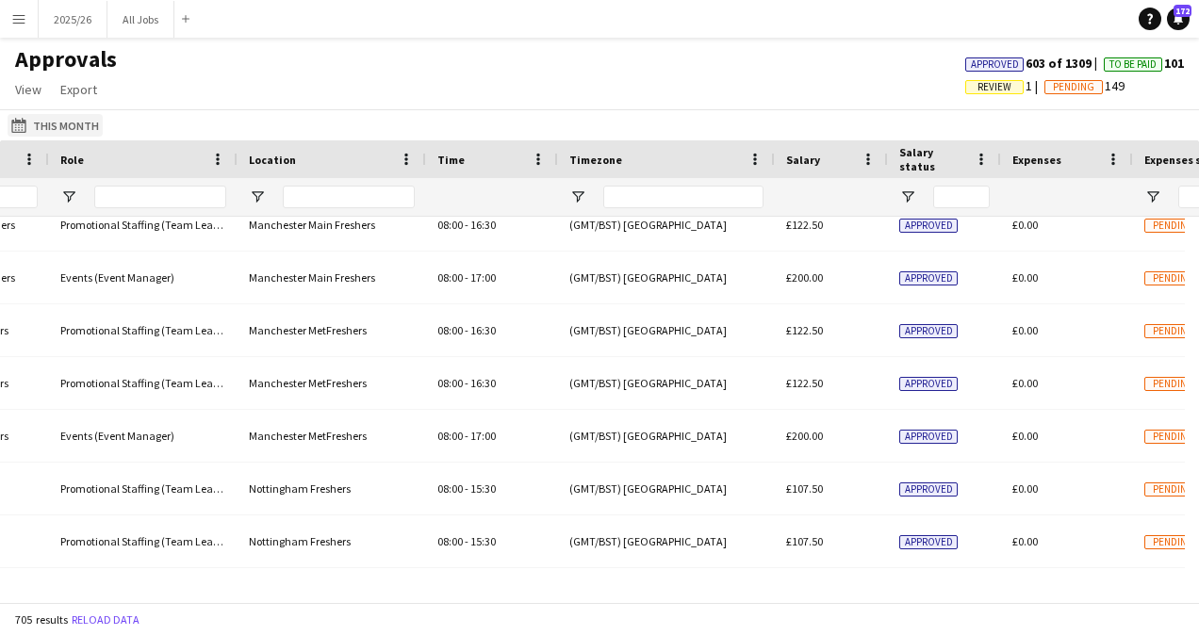
click at [90, 122] on button "This Month This Month" at bounding box center [55, 125] width 95 height 23
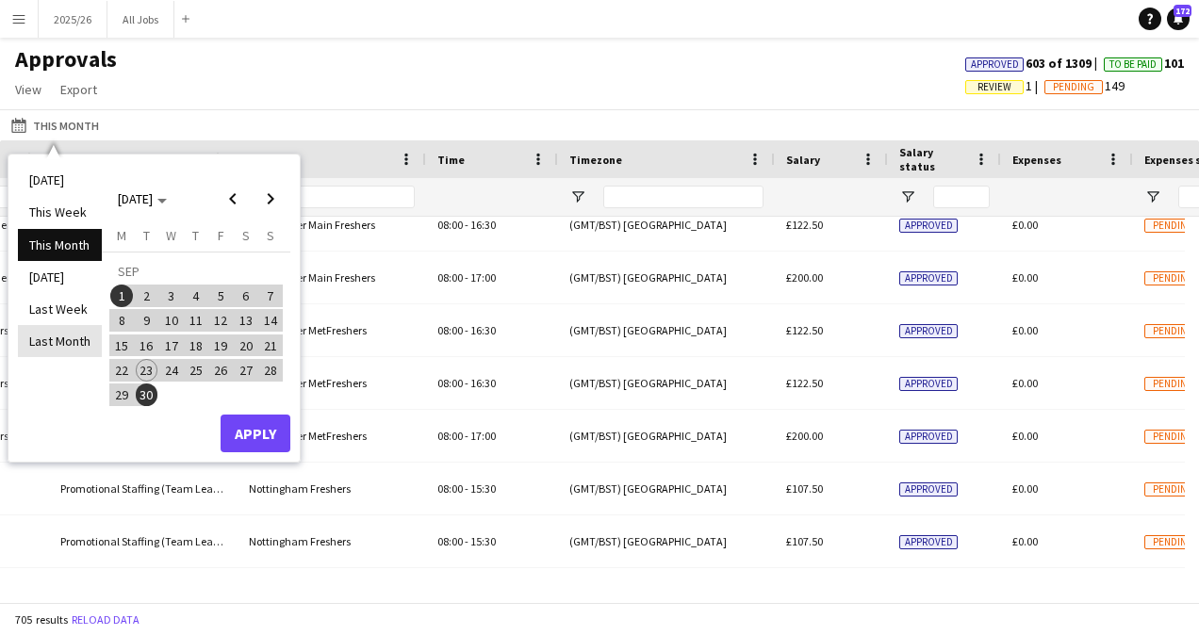
click at [81, 344] on li "Last Month" at bounding box center [60, 341] width 84 height 32
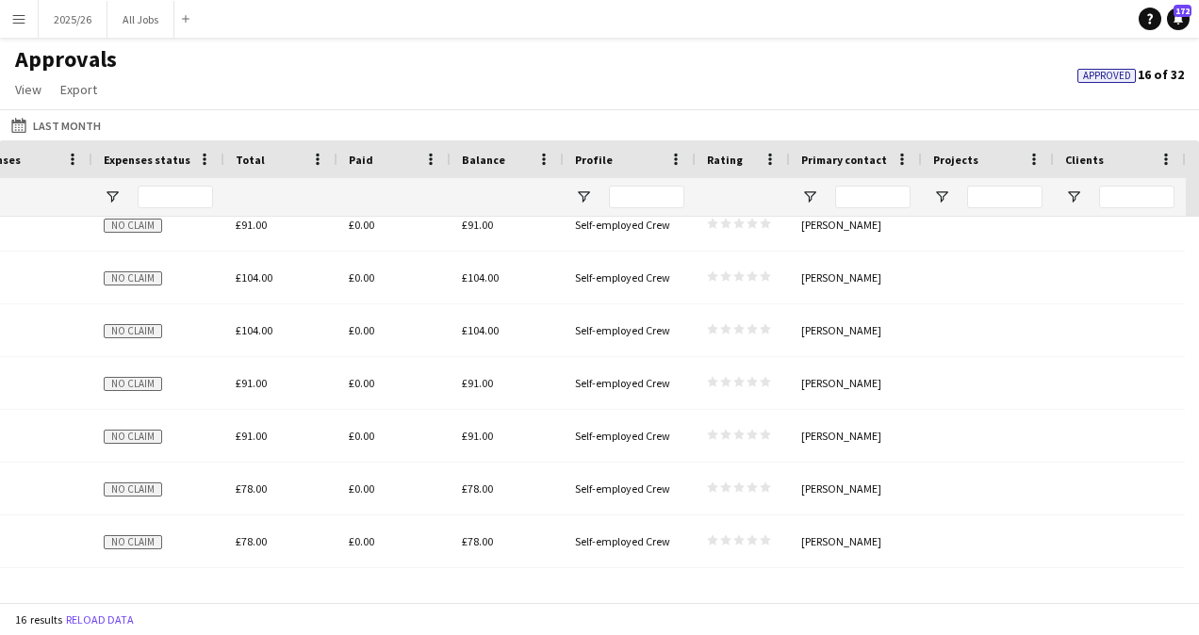
click at [22, 40] on main "Approvals View Customise view Customise filters Reset Filters Reset View Reset …" at bounding box center [599, 324] width 1199 height 572
click at [19, 26] on button "Menu" at bounding box center [19, 19] width 38 height 38
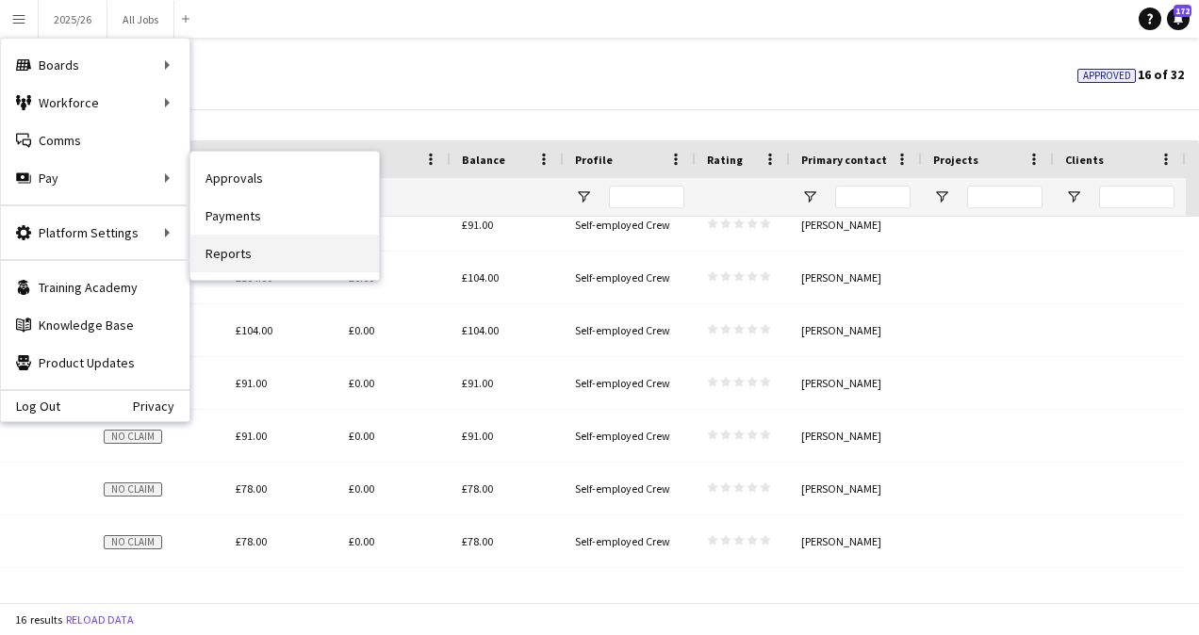
click at [269, 262] on link "Reports" at bounding box center [284, 254] width 189 height 38
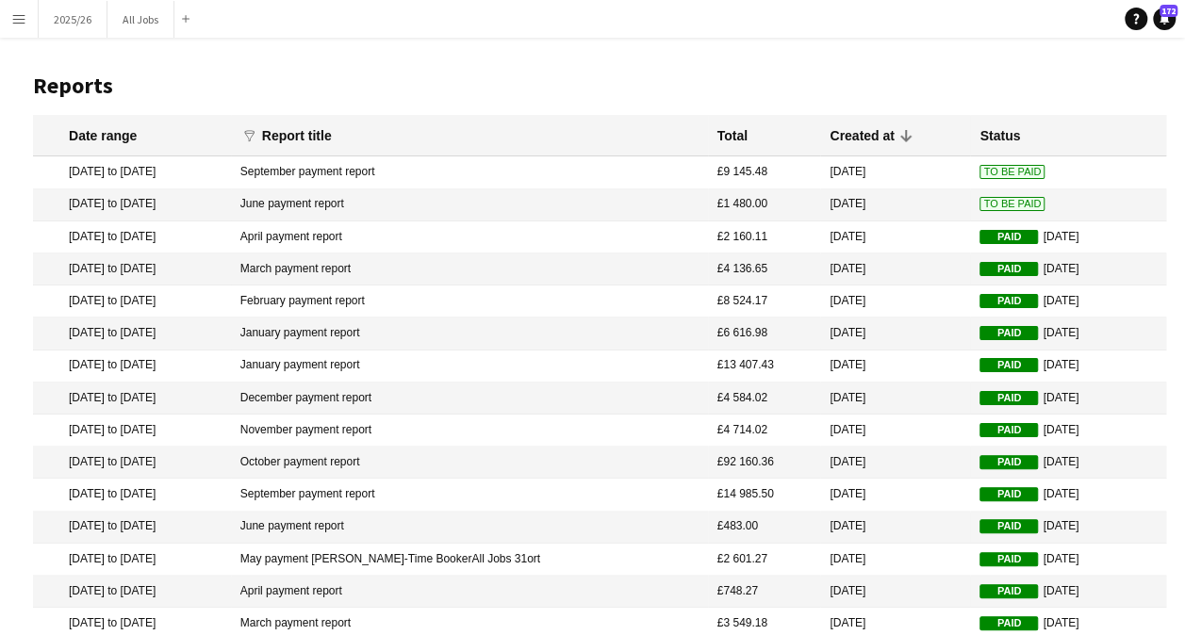
click at [982, 205] on span "To Be Paid" at bounding box center [1011, 204] width 65 height 14
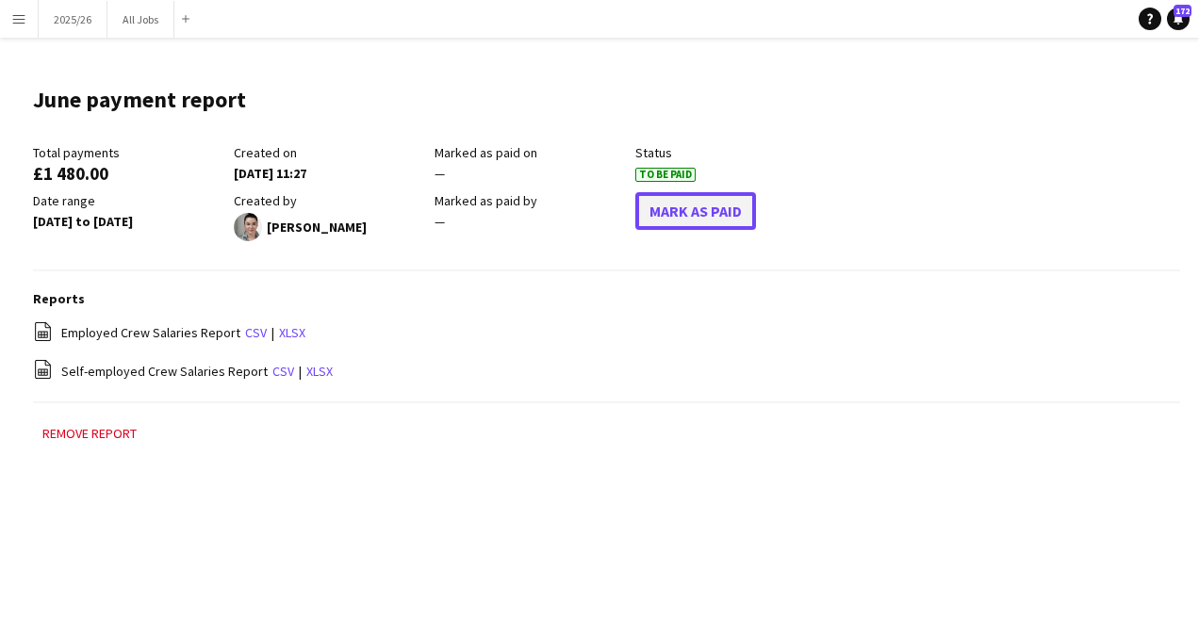
click at [726, 205] on button "Mark As Paid" at bounding box center [695, 211] width 121 height 38
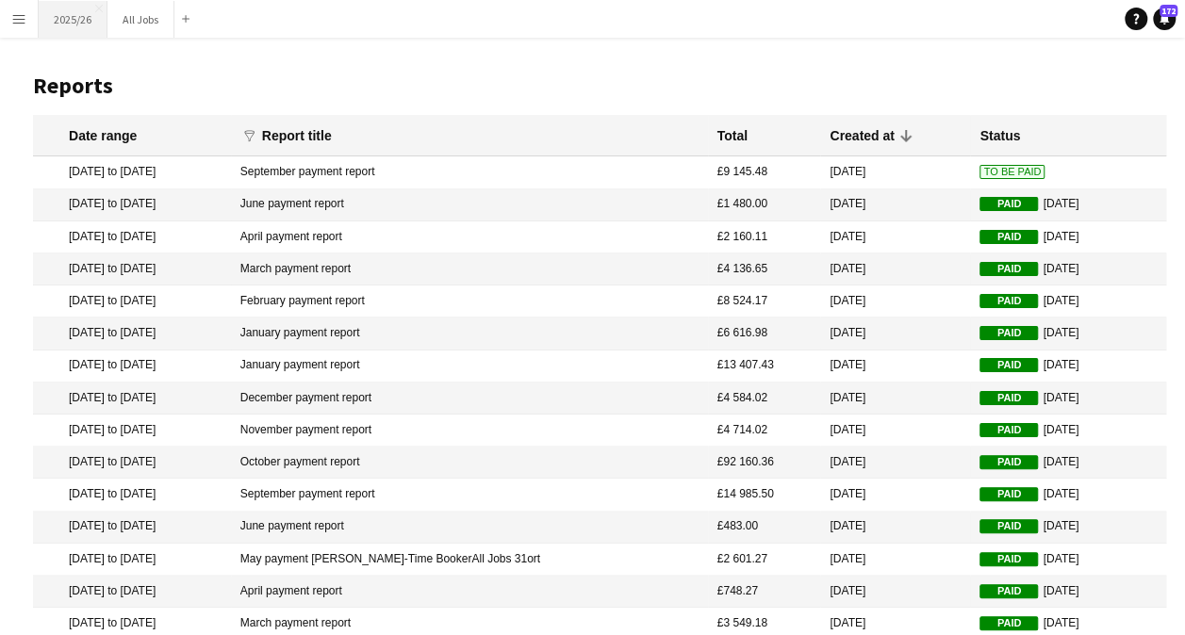
click at [64, 20] on button "2025/26 Close" at bounding box center [73, 19] width 69 height 37
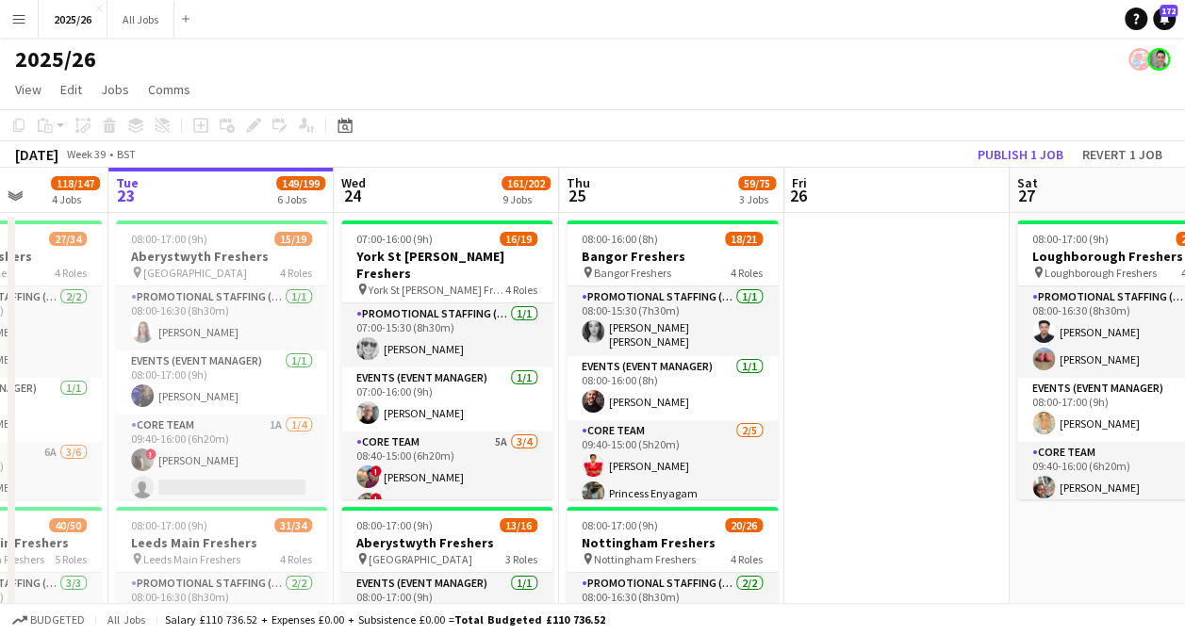
scroll to position [0, 564]
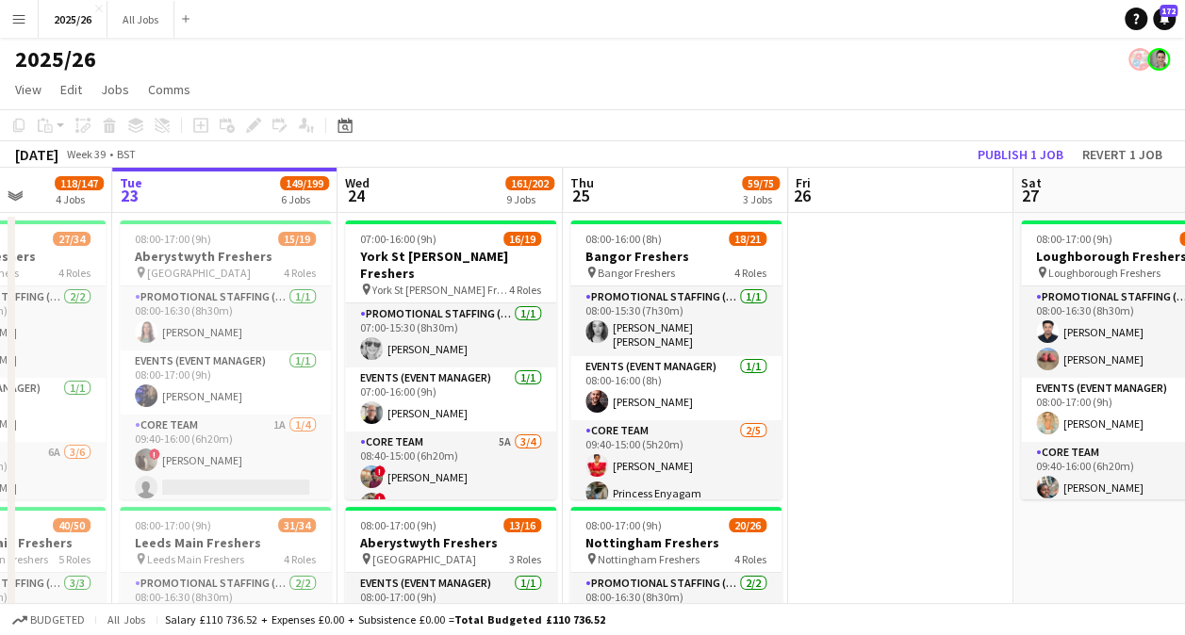
drag, startPoint x: 446, startPoint y: 204, endPoint x: 475, endPoint y: 110, distance: 97.8
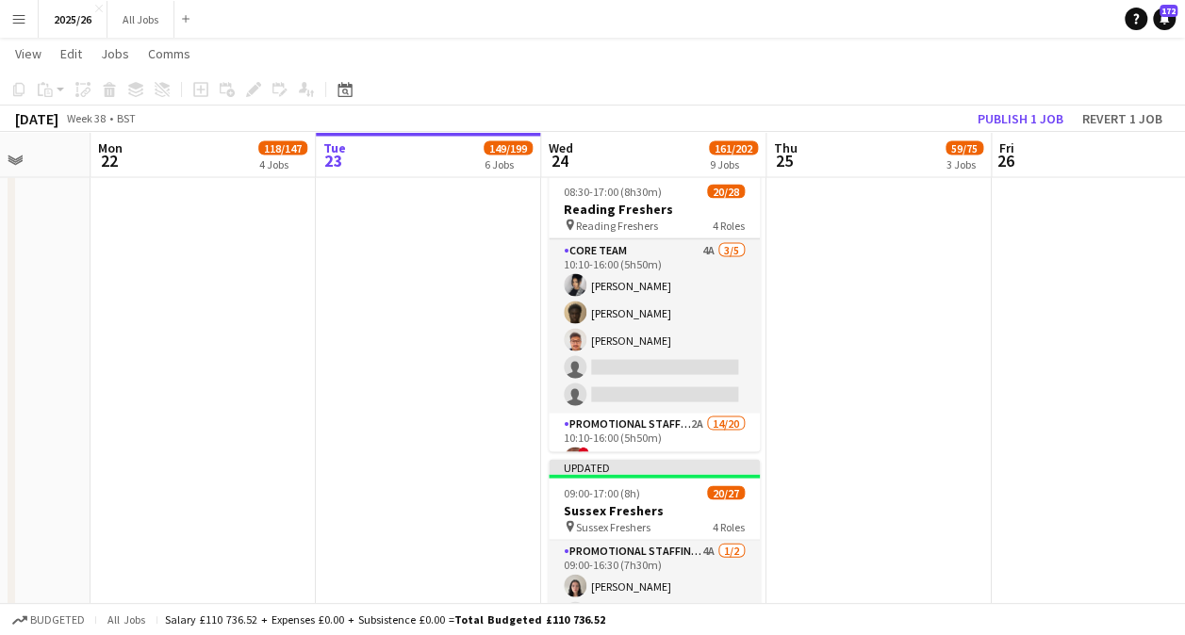
scroll to position [156, 0]
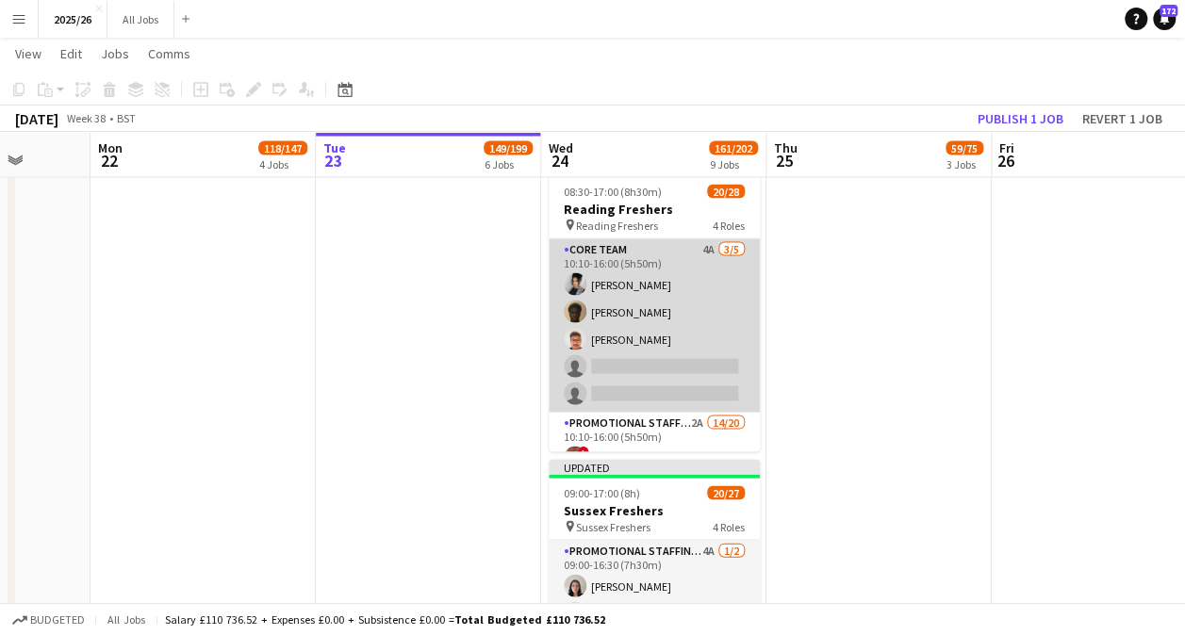
click at [654, 368] on app-card-role "Core Team 4A 3/5 10:10-16:00 (5h50m) Tyreece Beaumont Richard Abraham Rohan Sin…" at bounding box center [654, 324] width 211 height 173
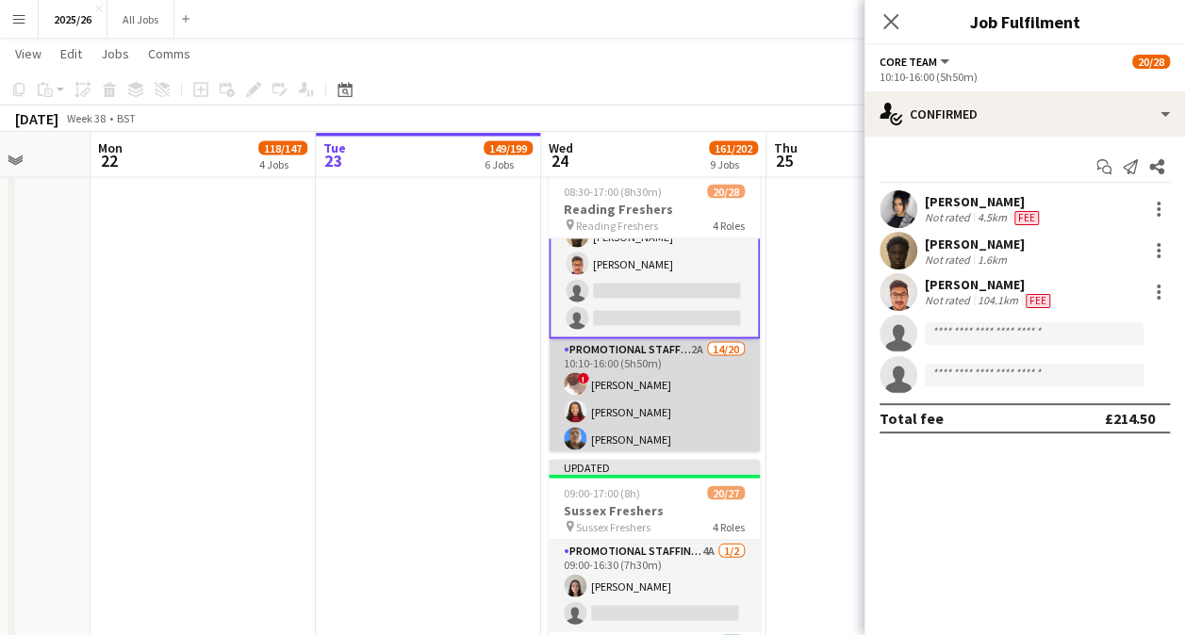
click at [645, 417] on app-card-role "Promotional Staffing (Brand Ambassadors) 2A 14/20 10:10-16:00 (5h50m) ! Gulhasi…" at bounding box center [654, 629] width 211 height 583
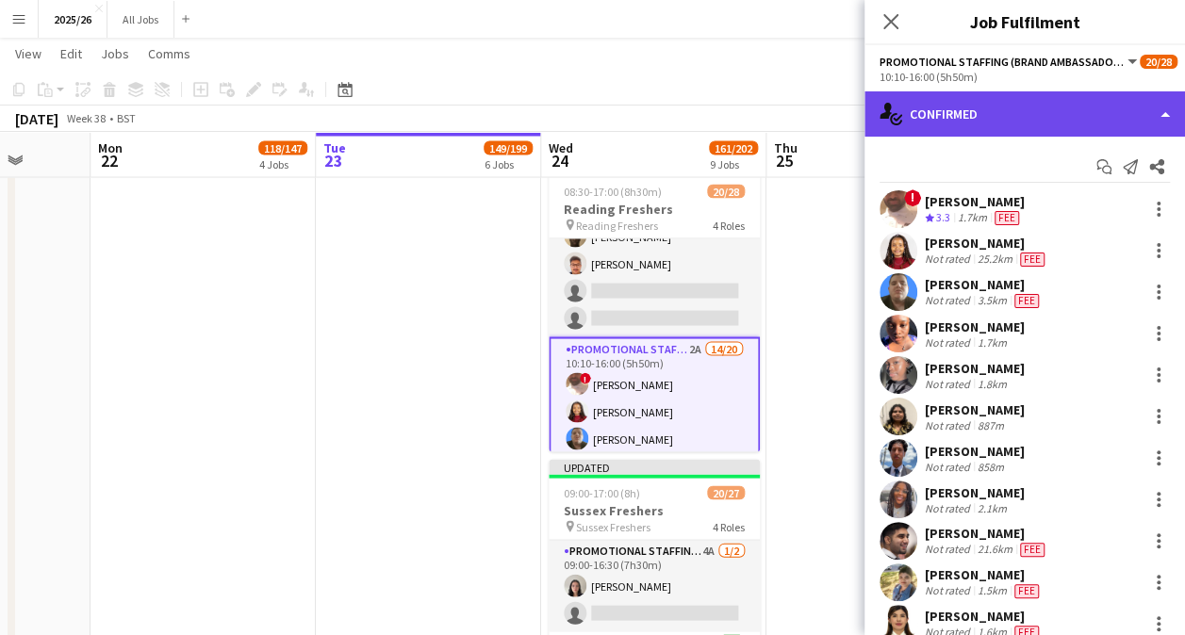
click at [967, 135] on div "single-neutral-actions-check-2 Confirmed" at bounding box center [1024, 113] width 320 height 45
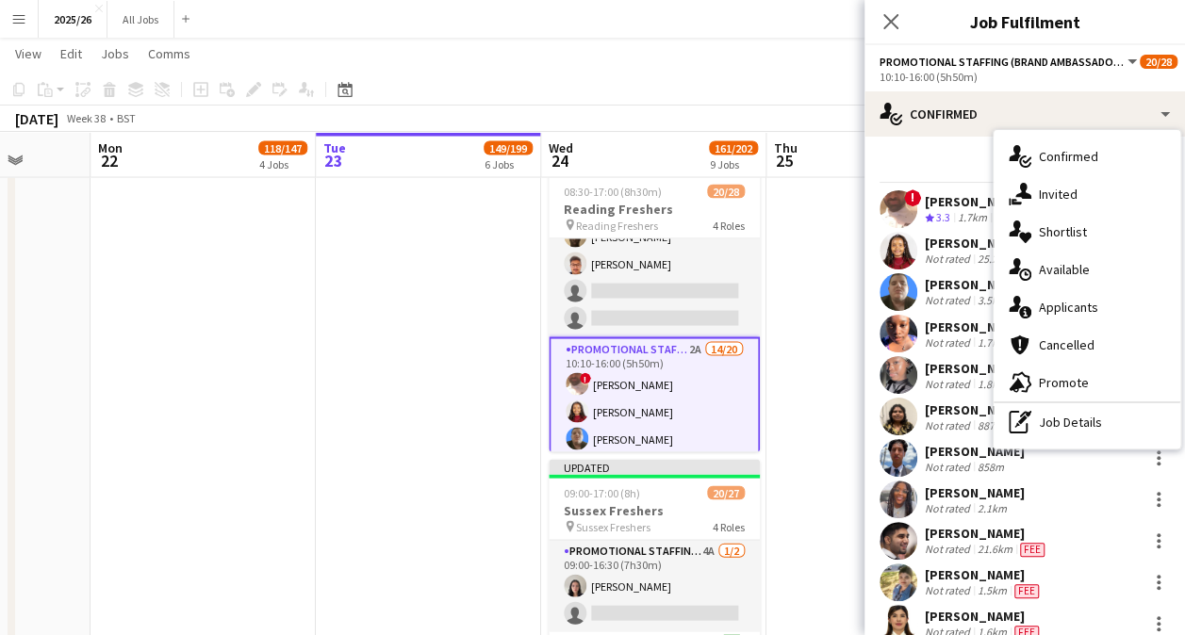
drag, startPoint x: 1067, startPoint y: 312, endPoint x: 1142, endPoint y: 301, distance: 76.2
click at [1142, 301] on div "single-neutral-actions-information Applicants" at bounding box center [1086, 307] width 187 height 38
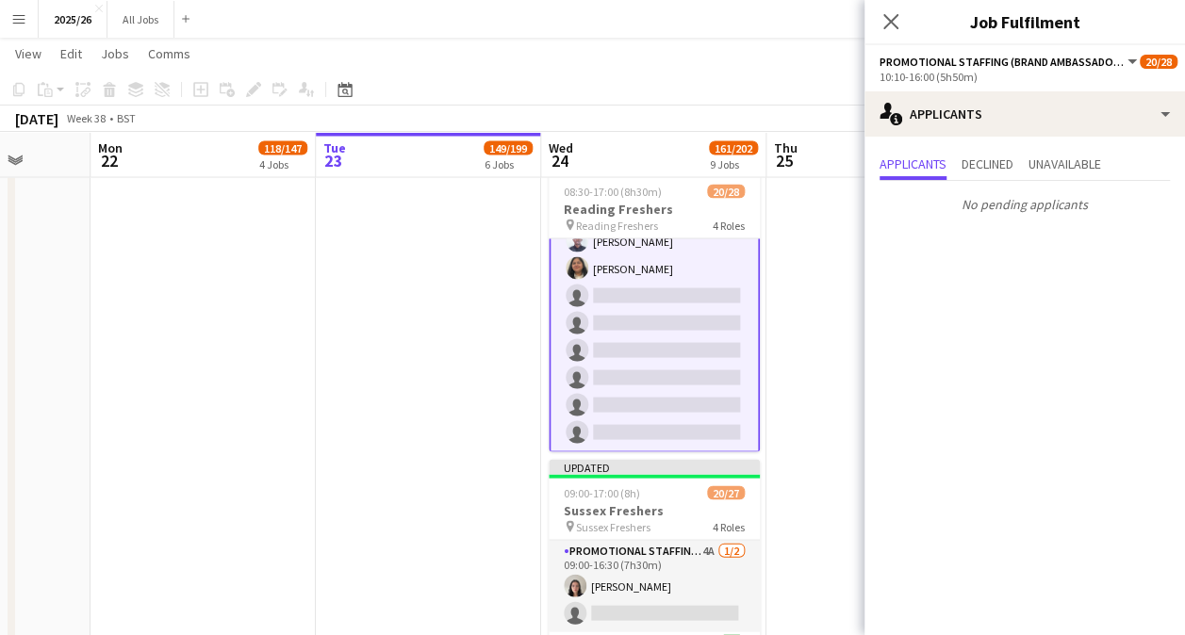
click at [628, 353] on app-card-role "Promotional Staffing (Brand Ambassadors) 2A 14/20 10:10-16:00 (5h50m) ! Gulhasi…" at bounding box center [654, 158] width 211 height 587
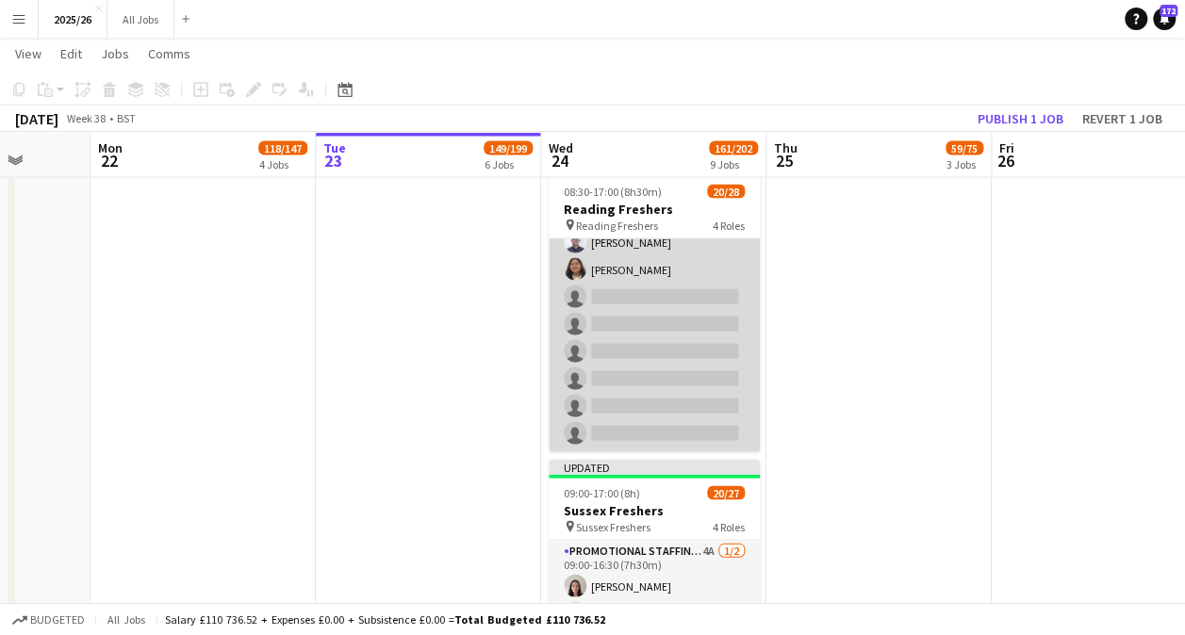
scroll to position [698, 0]
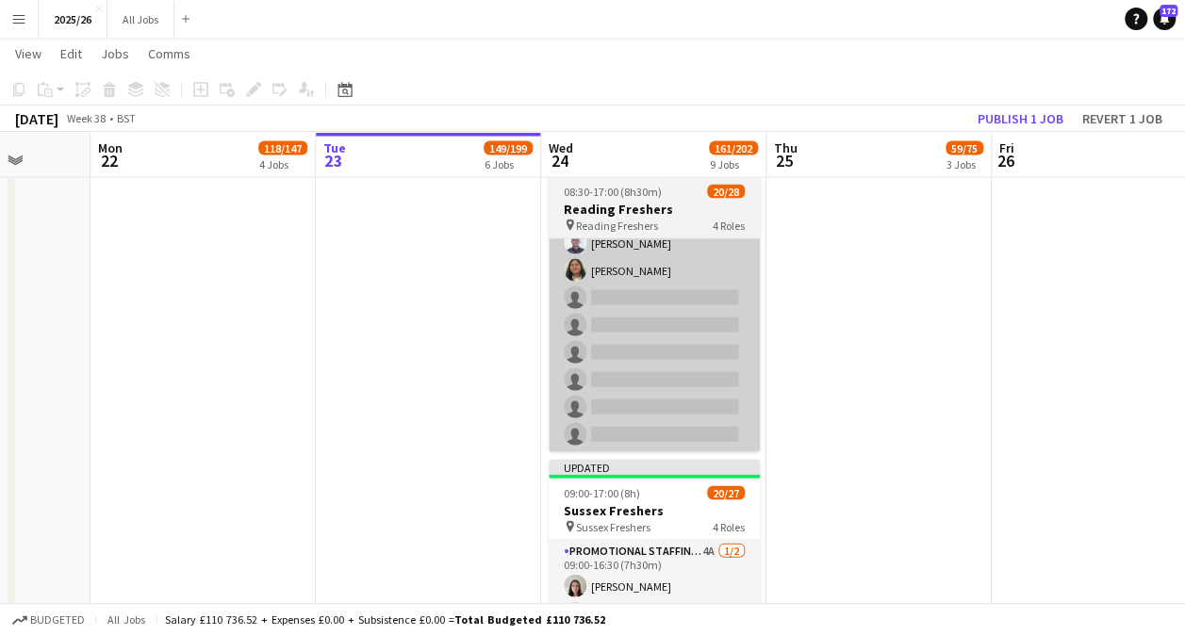
click at [709, 315] on app-card-role "Promotional Staffing (Brand Ambassadors) 2A 14/20 10:10-16:00 (5h50m) ! Gulhasi…" at bounding box center [654, 160] width 211 height 583
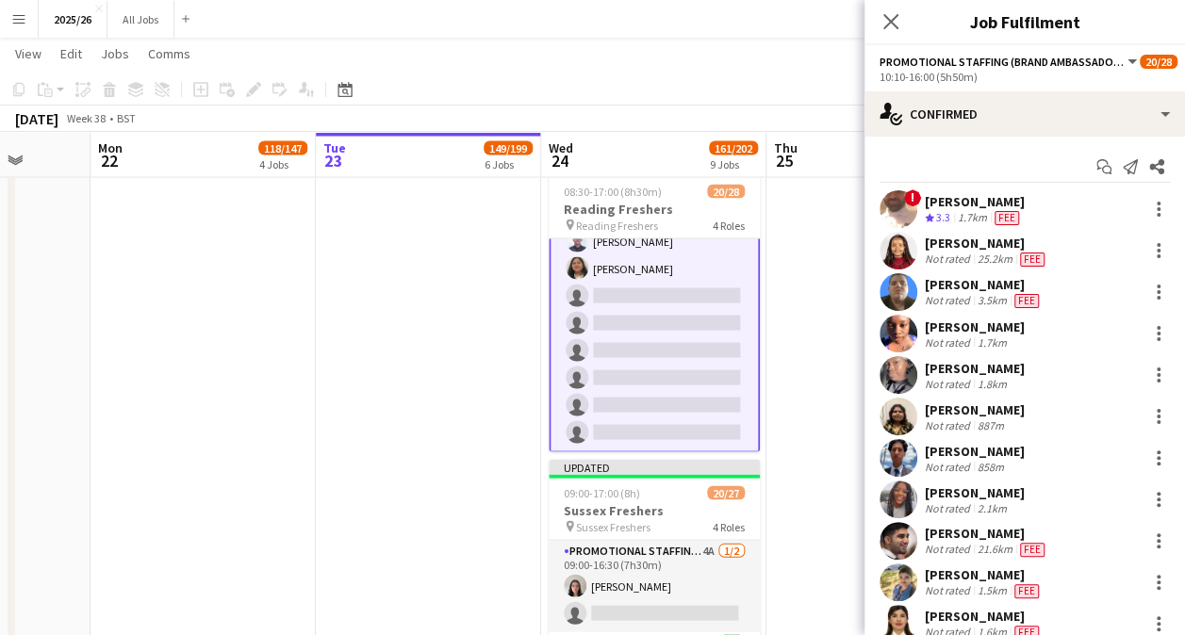
scroll to position [435, 0]
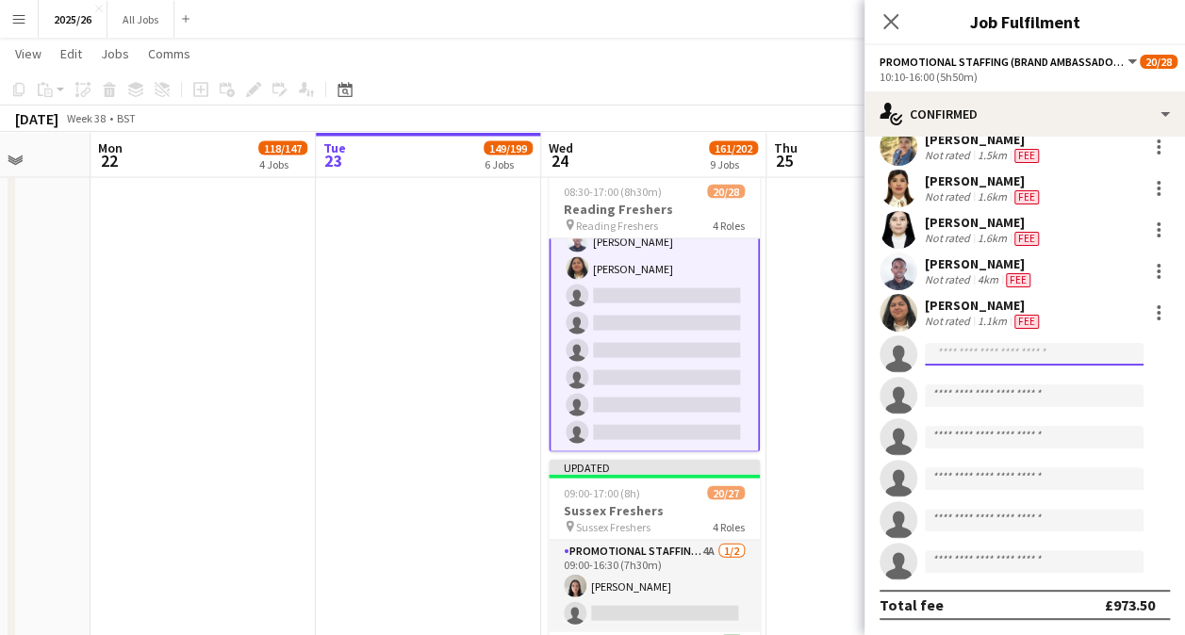
click at [980, 349] on input at bounding box center [1034, 354] width 219 height 23
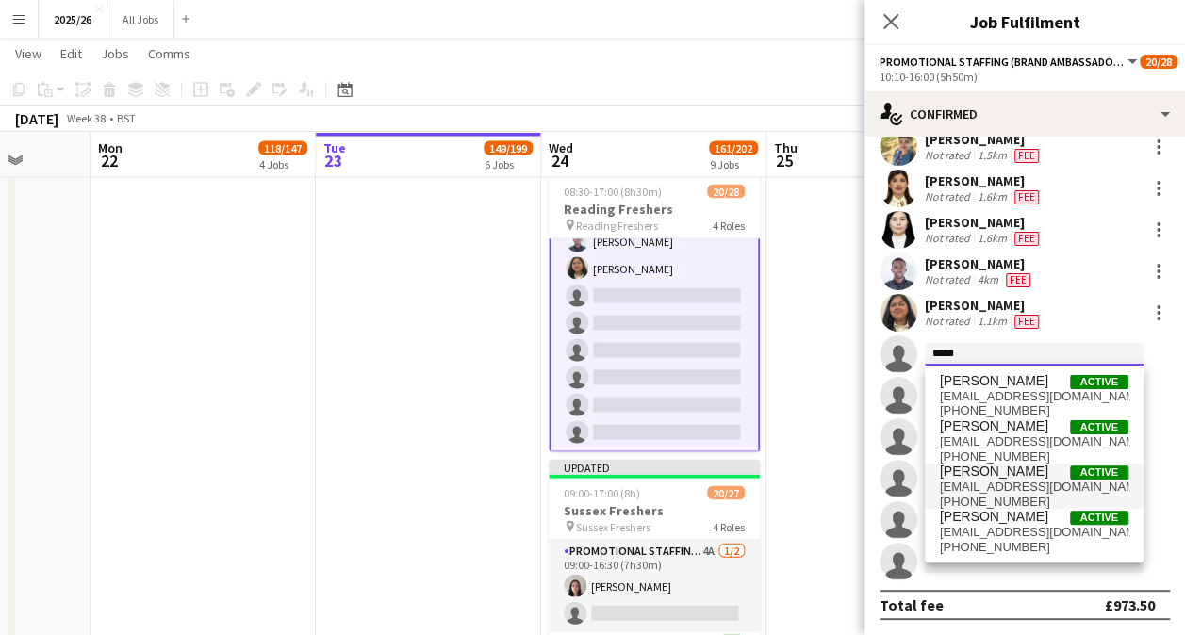
type input "*****"
click at [1033, 471] on span "Divyansh Dimri Active" at bounding box center [1034, 472] width 189 height 16
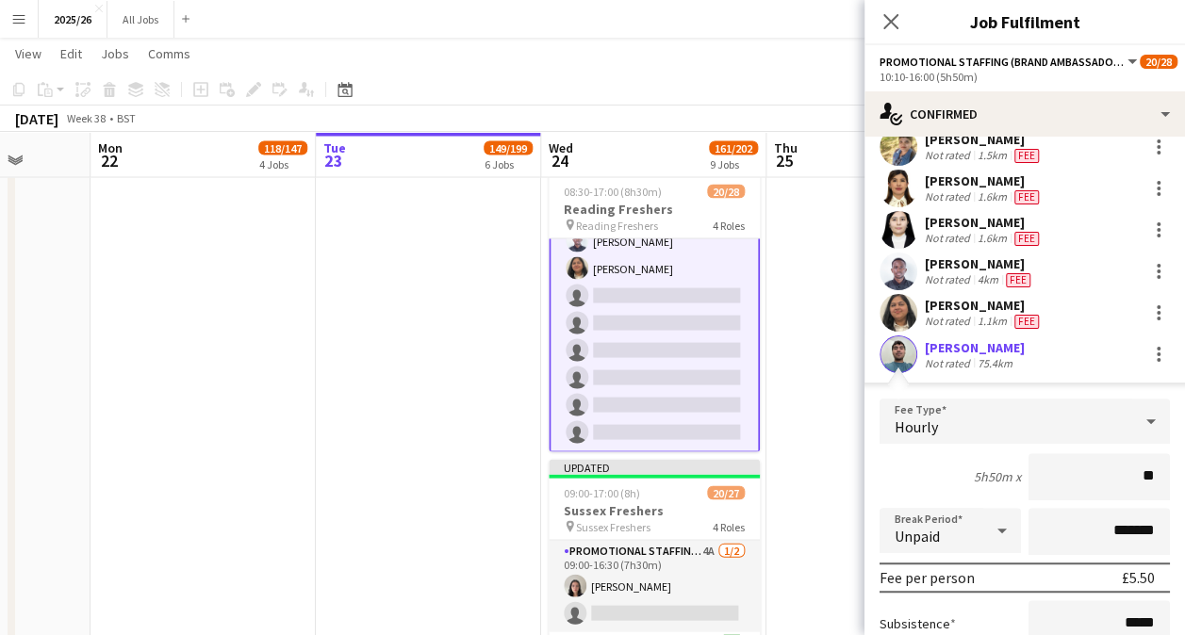
type input "***"
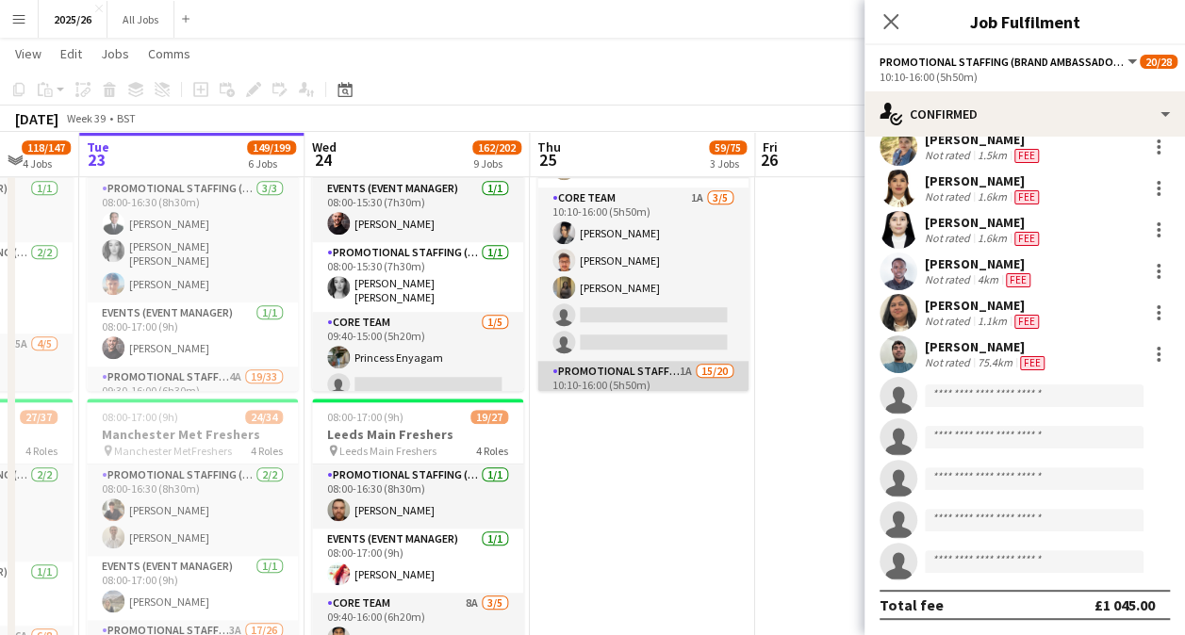
scroll to position [272, 0]
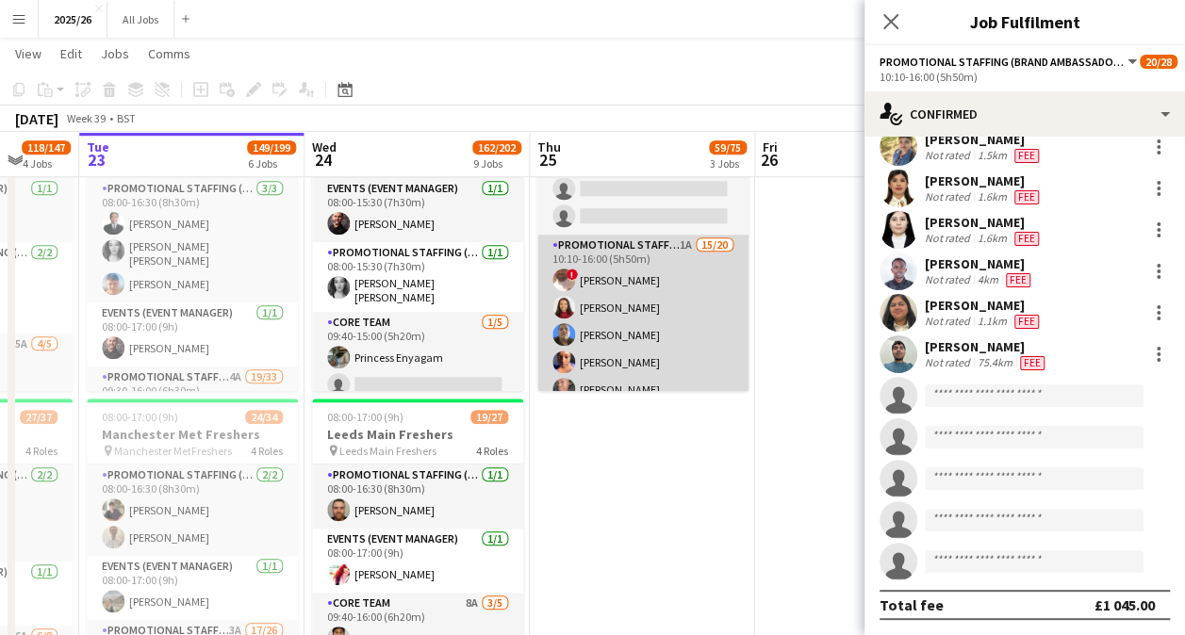
click at [626, 366] on app-card-role "Promotional Staffing (Brand Ambassadors) 1A 15/20 10:10-16:00 (5h50m) ! Gulhasi…" at bounding box center [642, 526] width 211 height 583
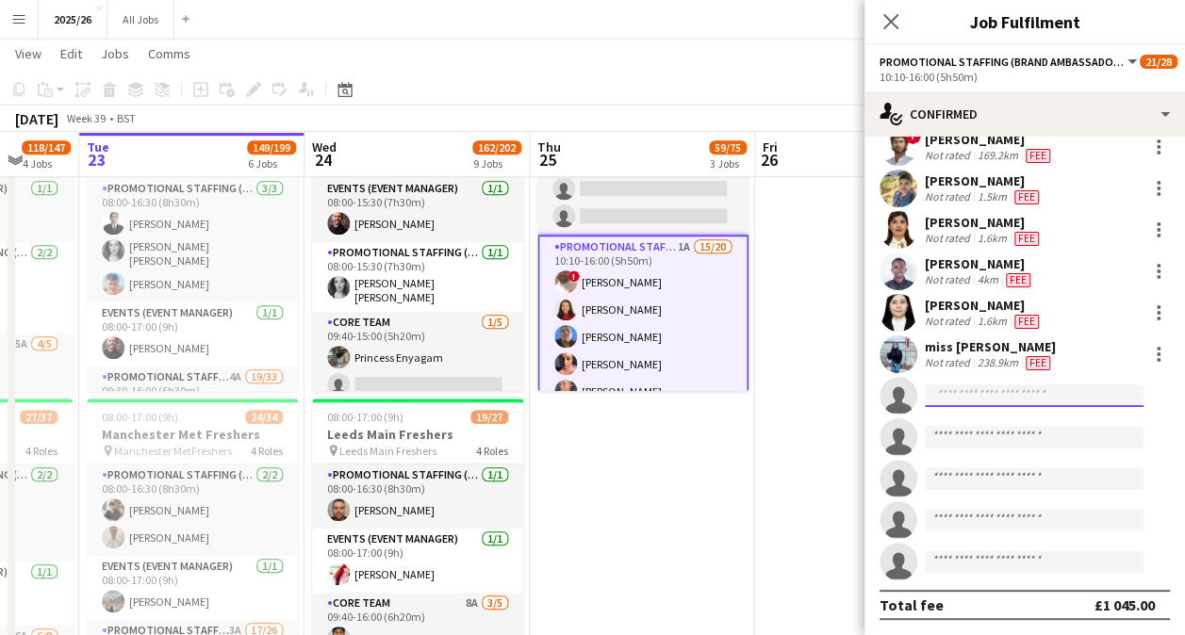
click at [998, 386] on input at bounding box center [1034, 396] width 219 height 23
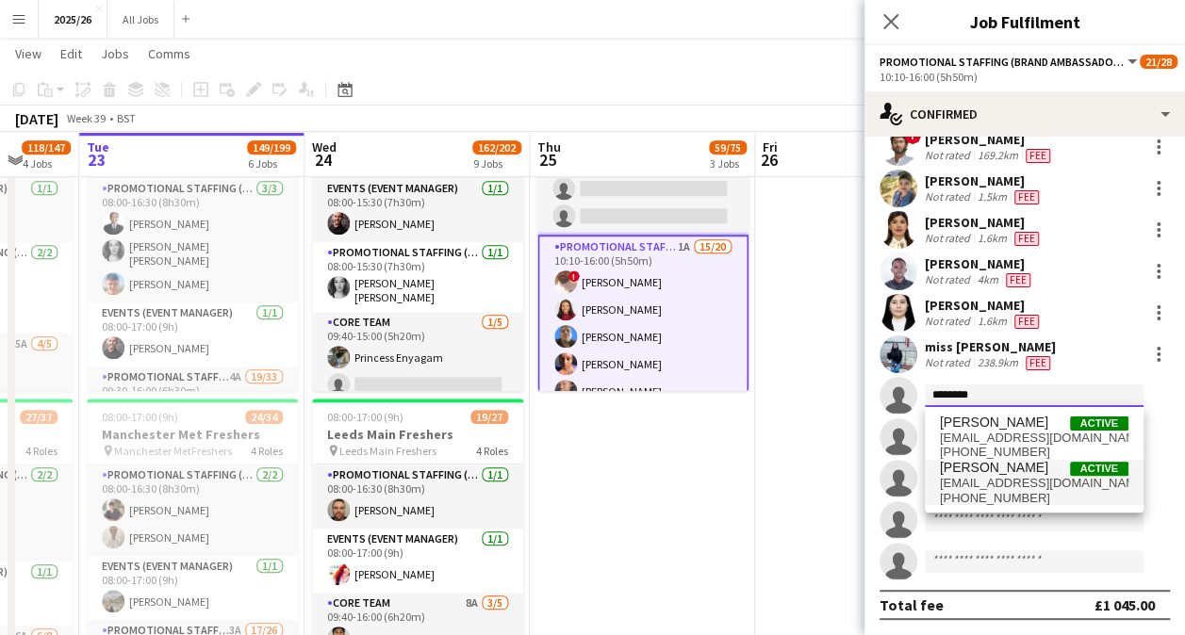
type input "********"
click at [1031, 496] on span "+447808443192" at bounding box center [1034, 498] width 189 height 15
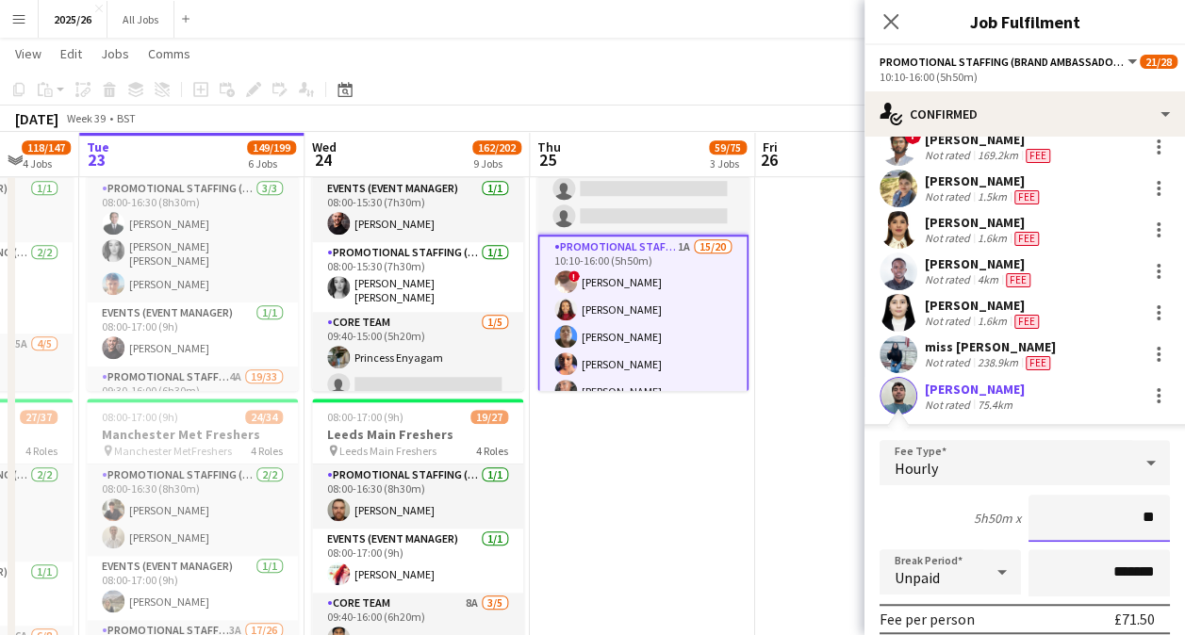
type input "***"
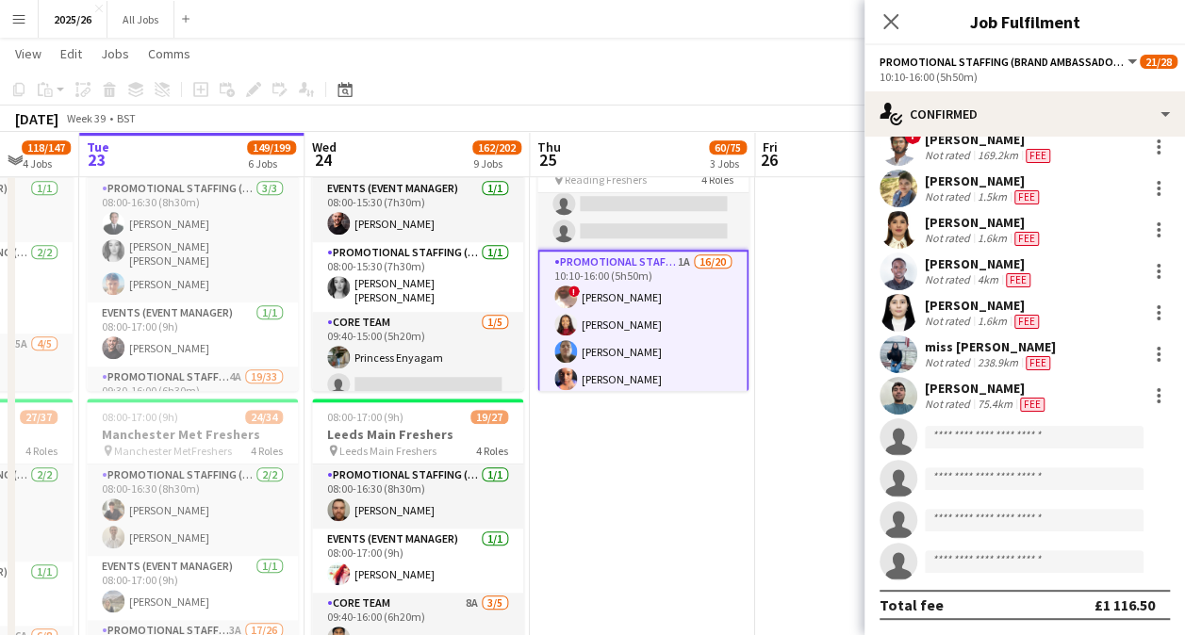
click at [891, 39] on div "Close pop-in" at bounding box center [890, 21] width 53 height 43
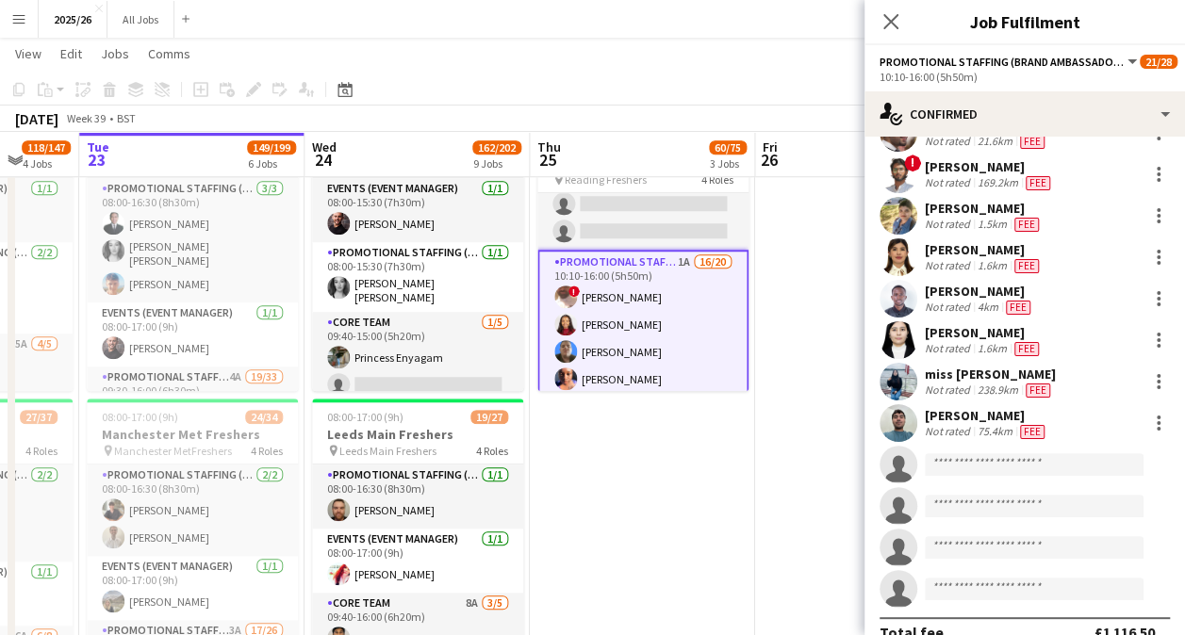
scroll to position [409, 0]
click at [890, 25] on icon "Close pop-in" at bounding box center [890, 21] width 18 height 18
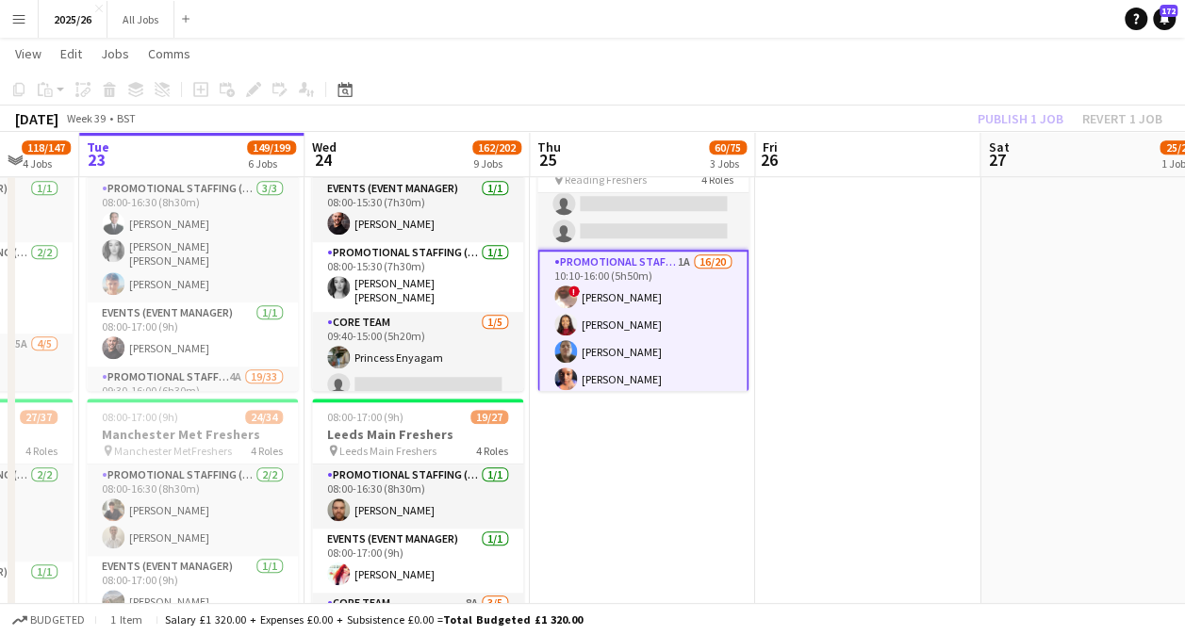
click at [1044, 123] on div "Publish 1 job Revert 1 job" at bounding box center [1070, 119] width 230 height 25
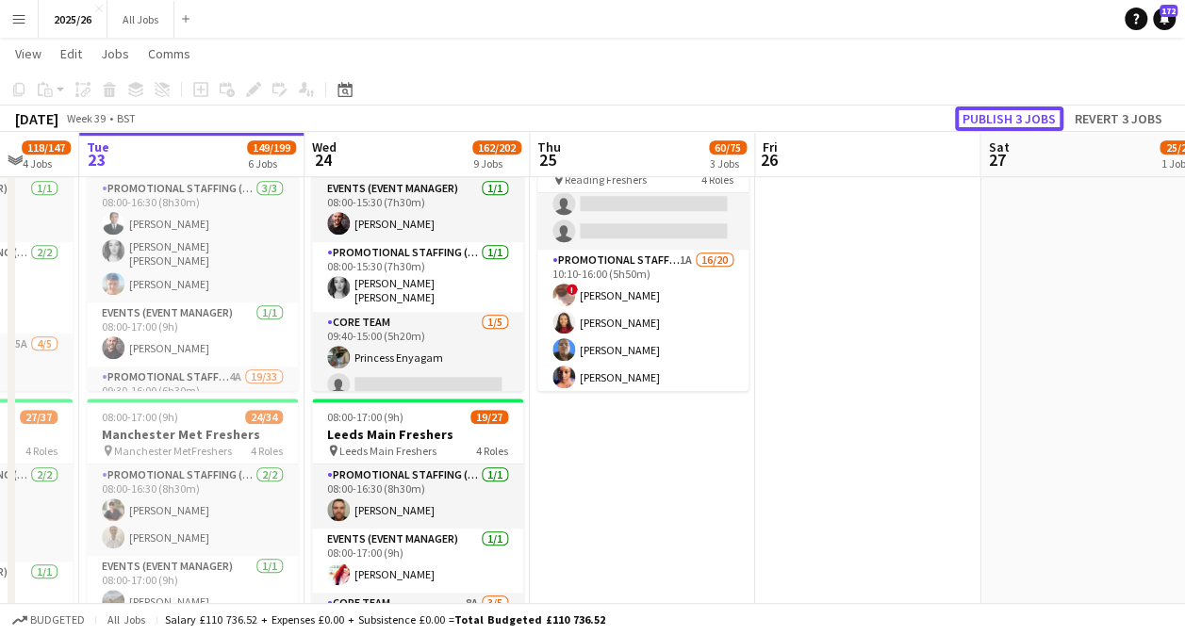
click at [1044, 123] on button "Publish 3 jobs" at bounding box center [1009, 119] width 108 height 25
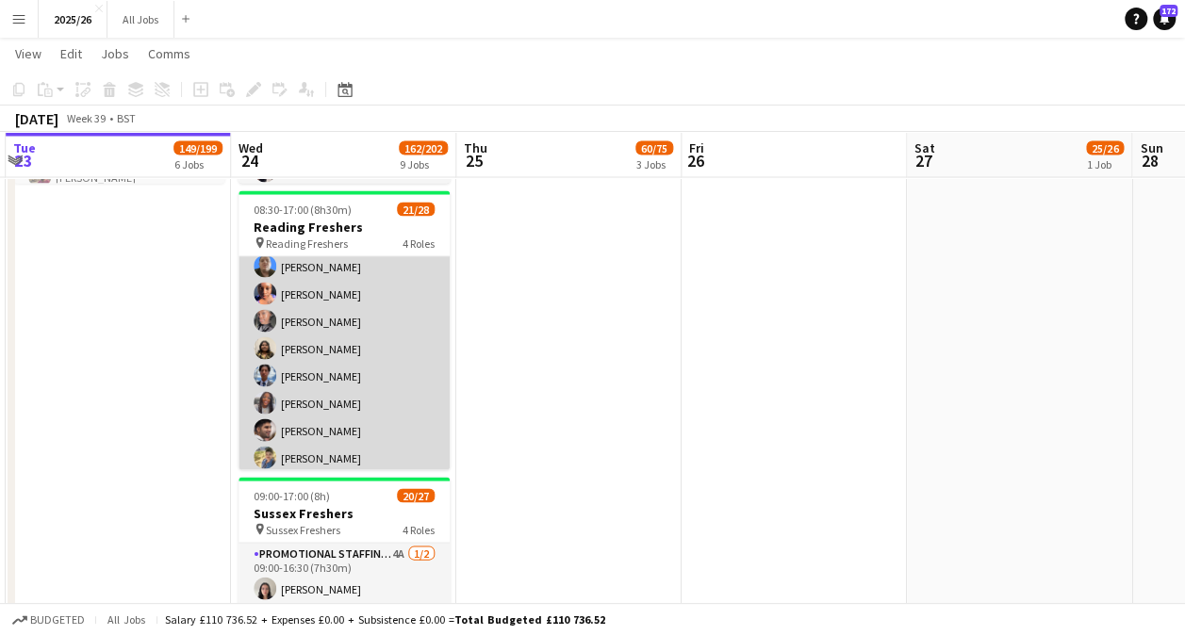
scroll to position [698, 0]
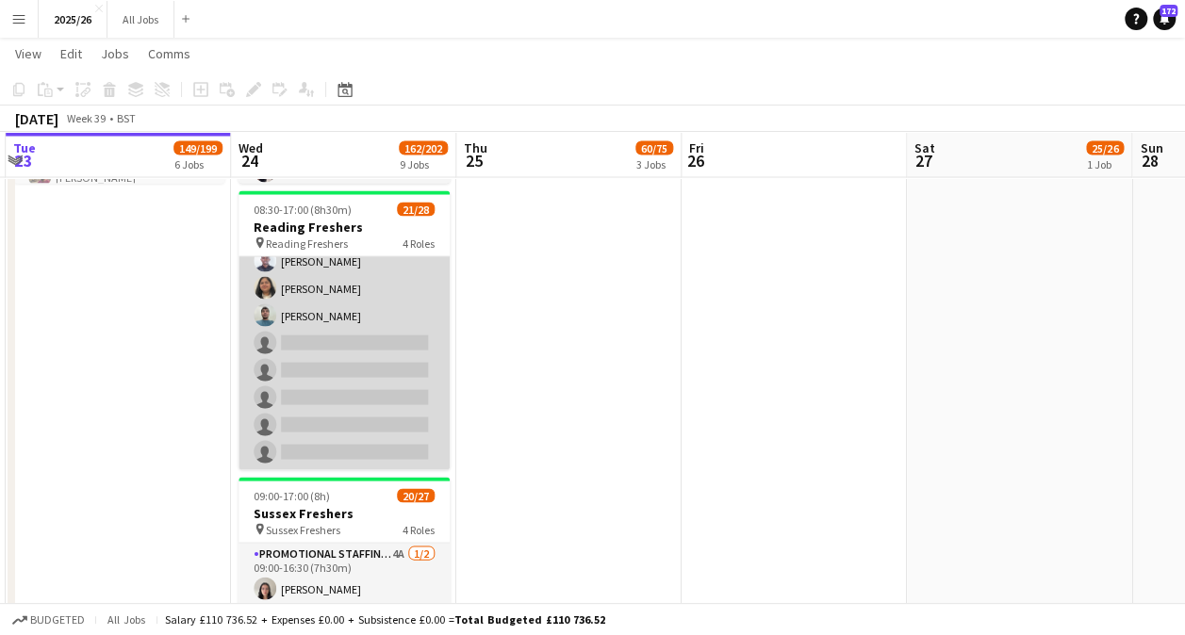
click at [349, 385] on app-card-role "Promotional Staffing (Brand Ambassadors) 2A 15/20 10:10-16:00 (5h50m) ! Gulhasi…" at bounding box center [343, 178] width 211 height 583
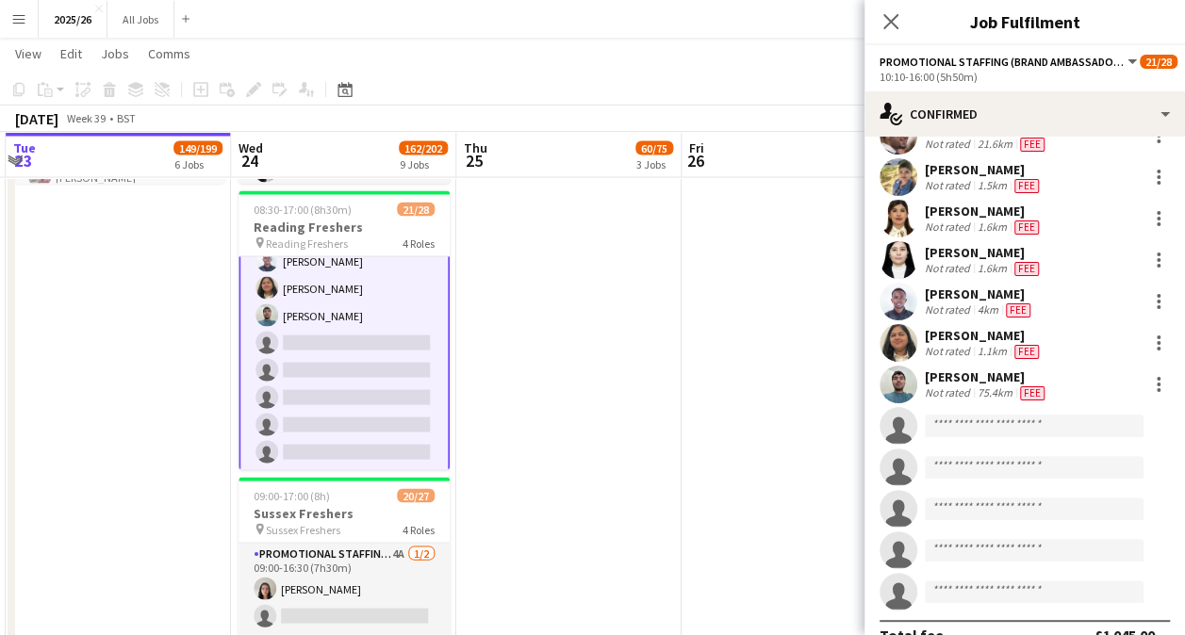
scroll to position [435, 0]
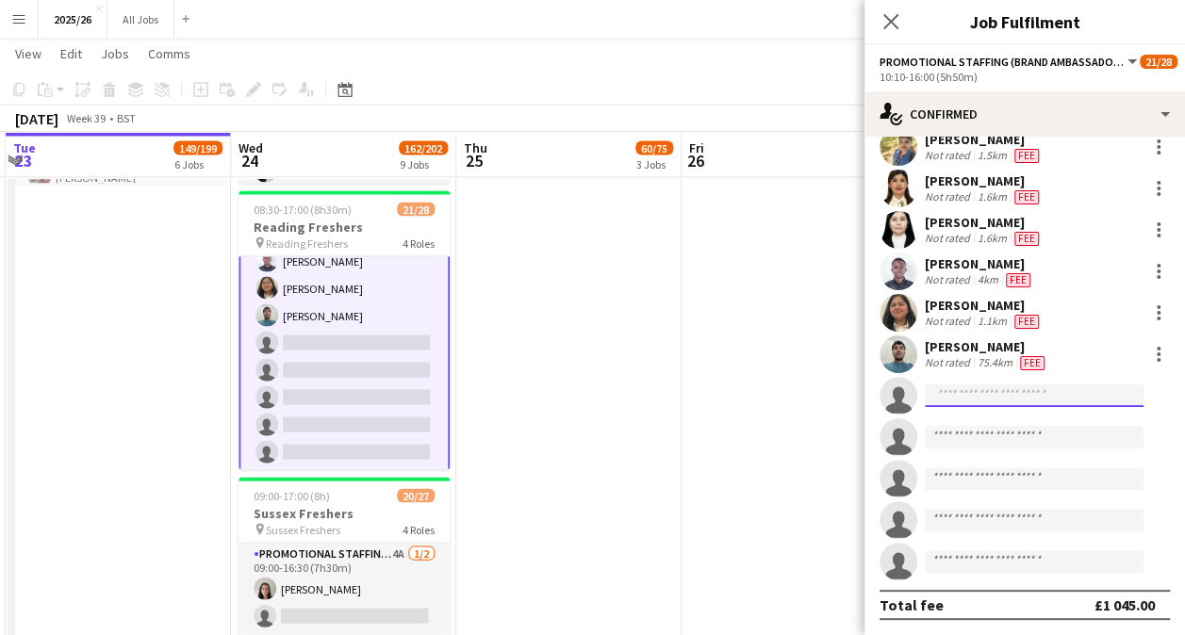
click at [1016, 397] on input at bounding box center [1034, 396] width 219 height 23
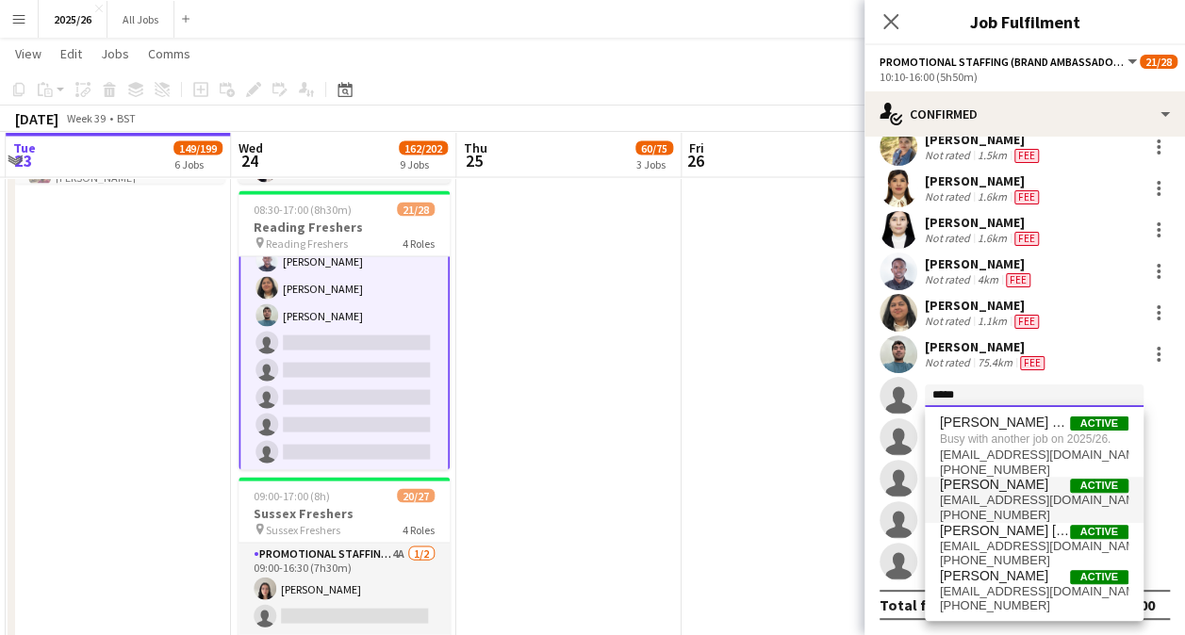
type input "*****"
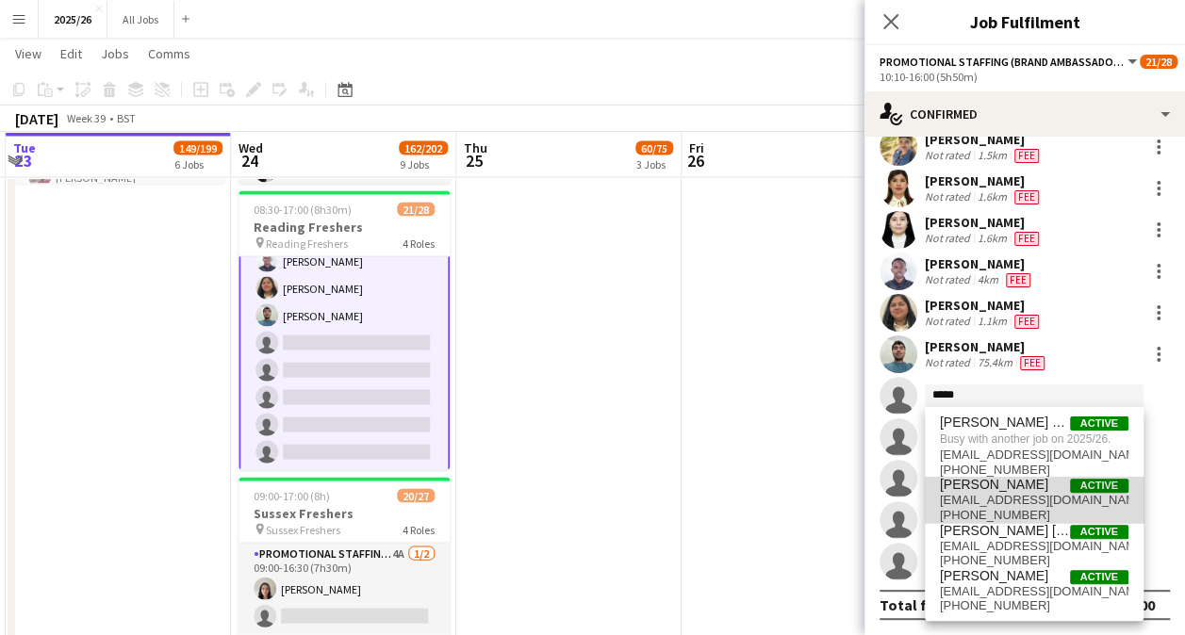
click at [1051, 504] on span "shaik.shabaaz.789@gmail.com" at bounding box center [1034, 500] width 189 height 15
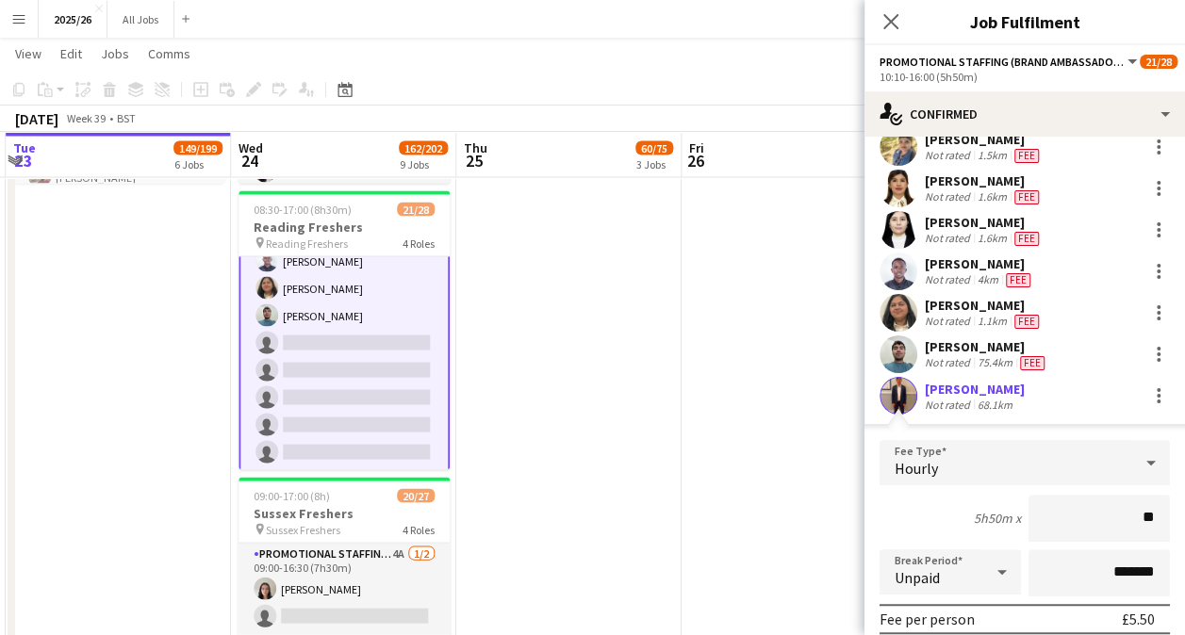
type input "***"
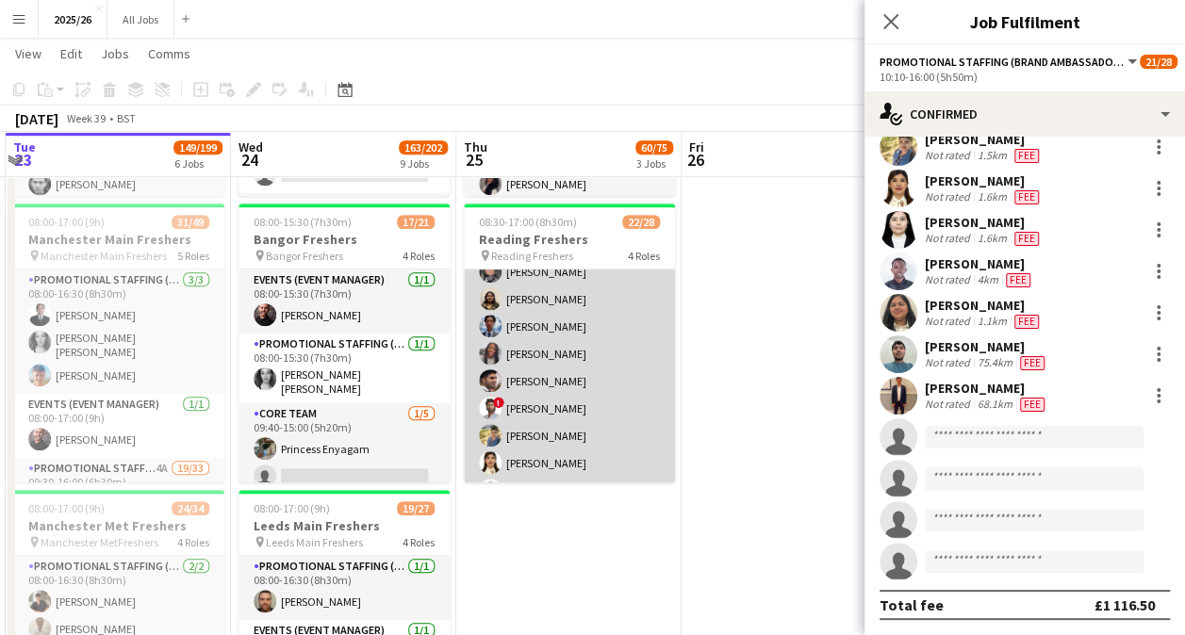
scroll to position [698, 0]
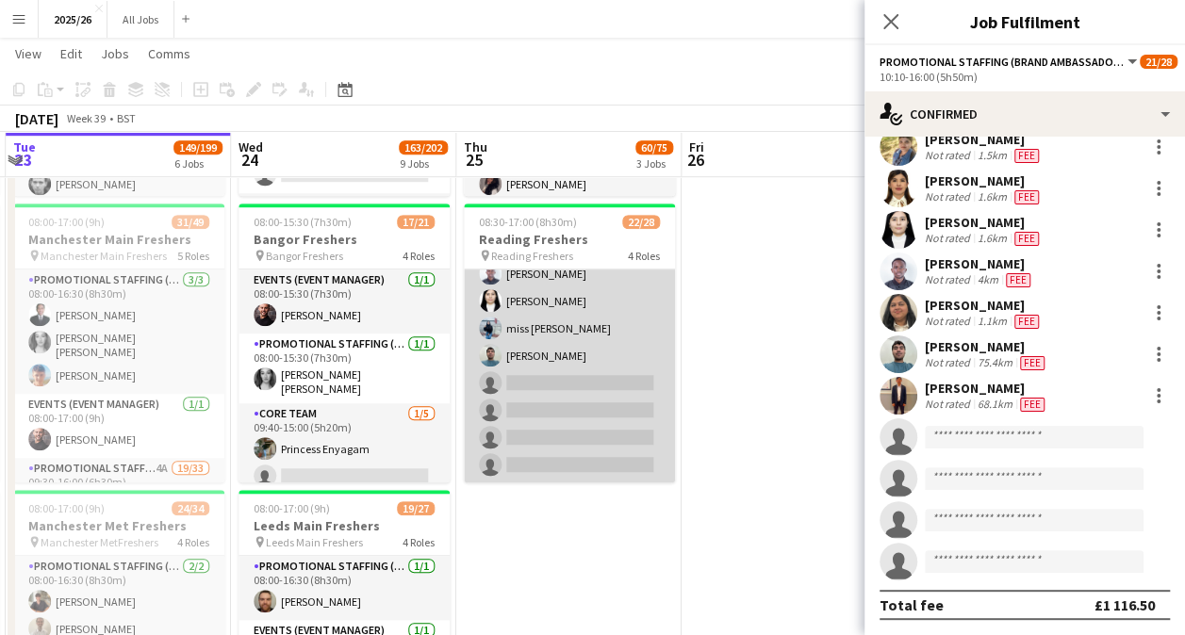
click at [556, 396] on app-card-role "Promotional Staffing (Brand Ambassadors) 1A 16/20 10:10-16:00 (5h50m) ! Gulhasi…" at bounding box center [569, 191] width 211 height 583
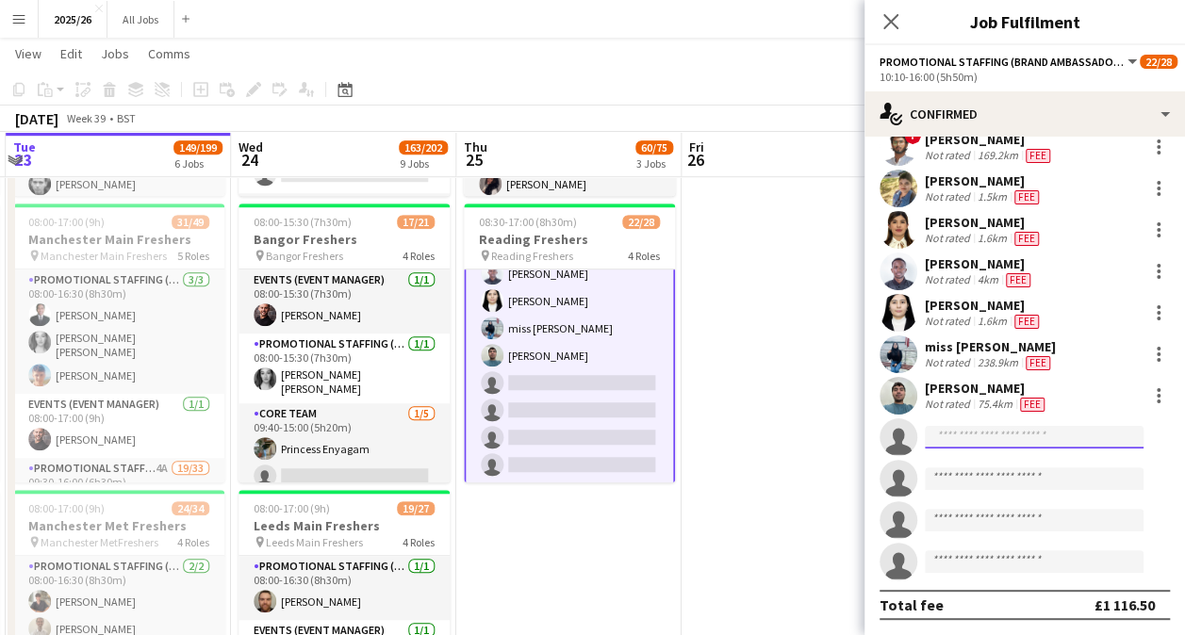
click at [1031, 433] on input at bounding box center [1034, 437] width 219 height 23
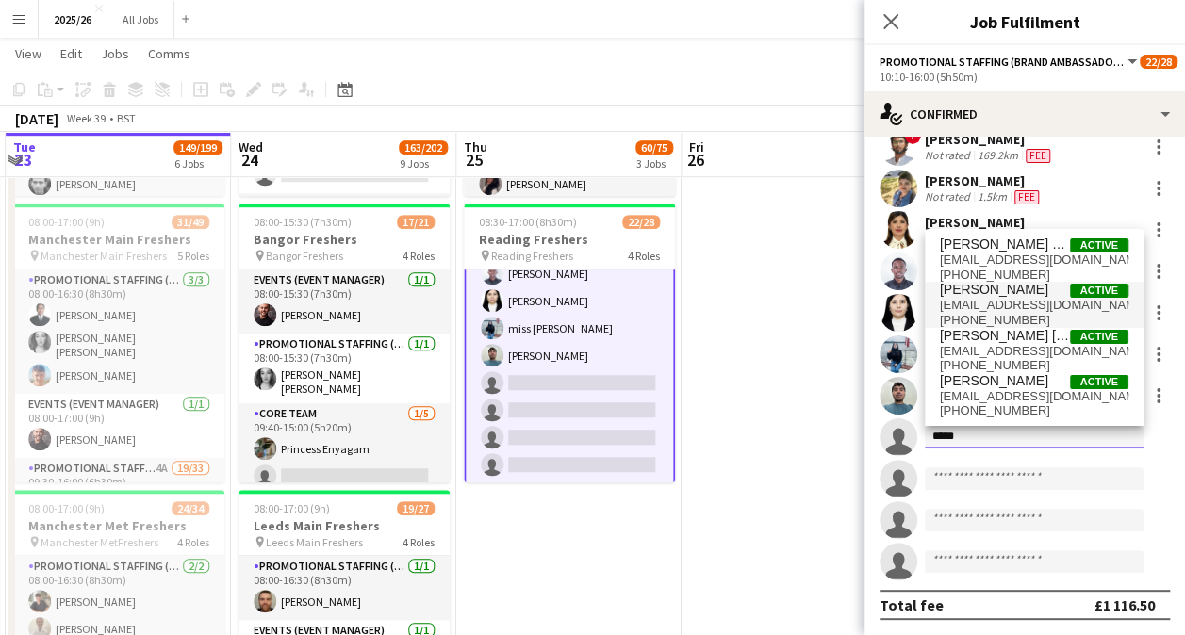
type input "*****"
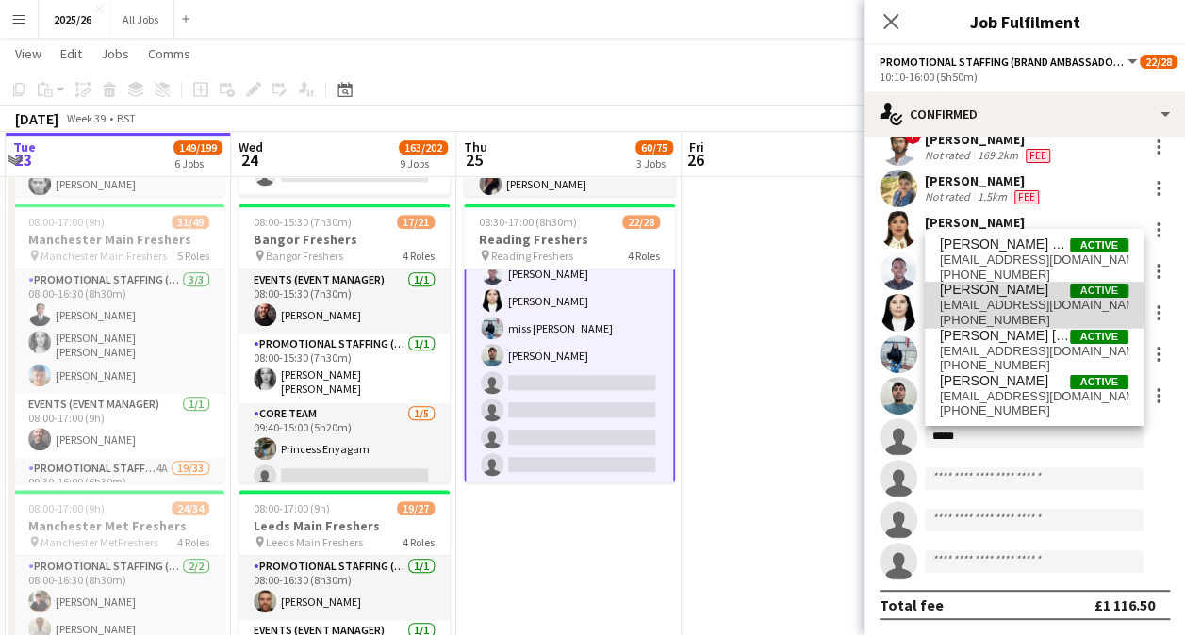
click at [1021, 303] on span "shaik.shabaaz.789@gmail.com" at bounding box center [1034, 305] width 189 height 15
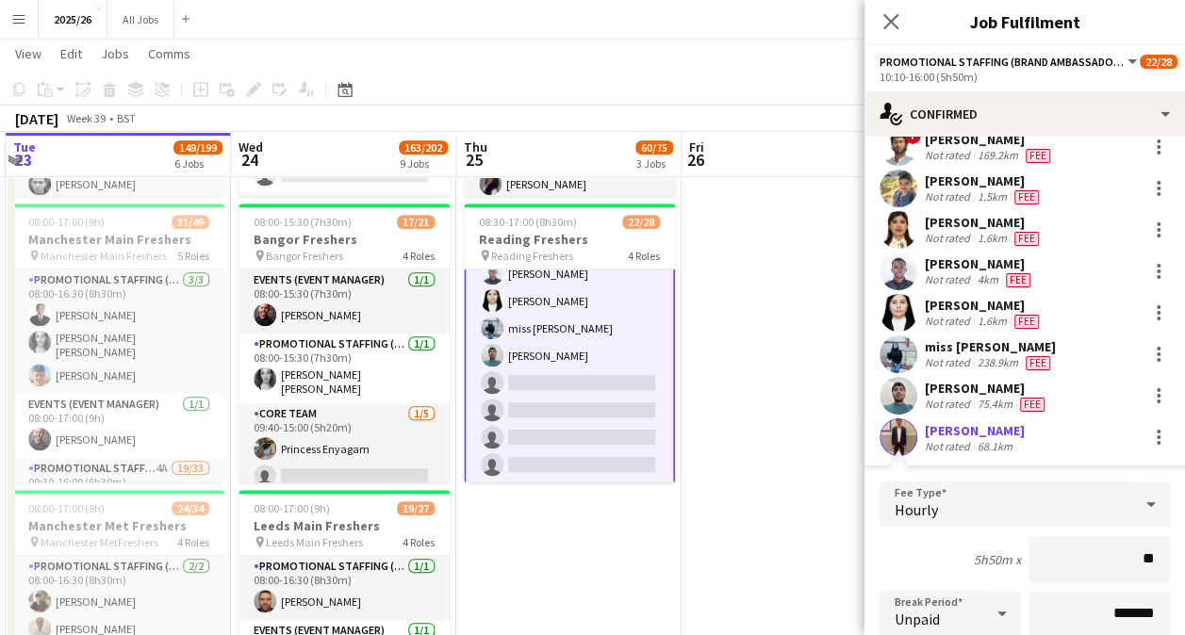
type input "***"
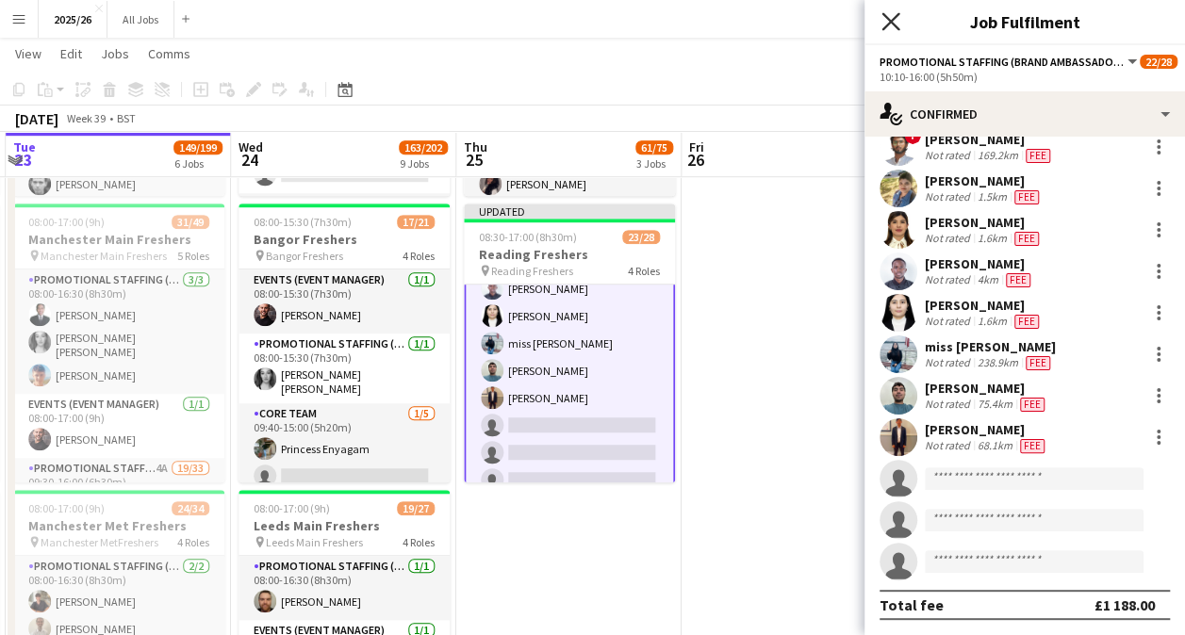
click at [892, 22] on icon "Close pop-in" at bounding box center [890, 21] width 18 height 18
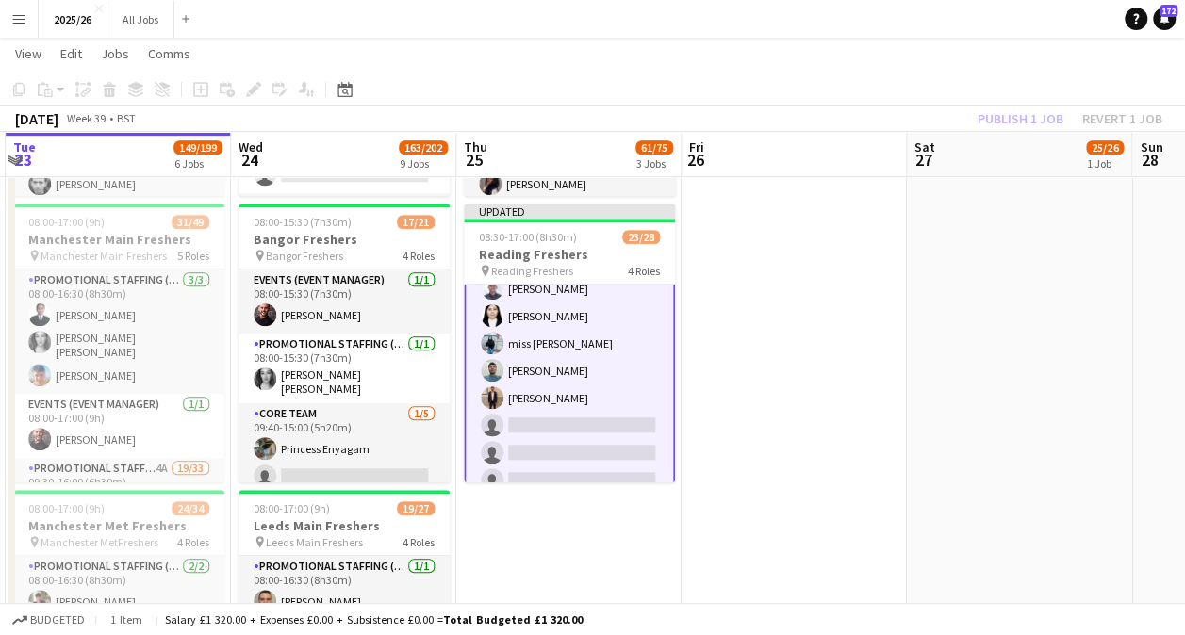
click at [1037, 113] on div "Publish 1 job Revert 1 job" at bounding box center [1070, 119] width 230 height 25
click at [1037, 113] on button "Publish 1 job" at bounding box center [1020, 119] width 101 height 25
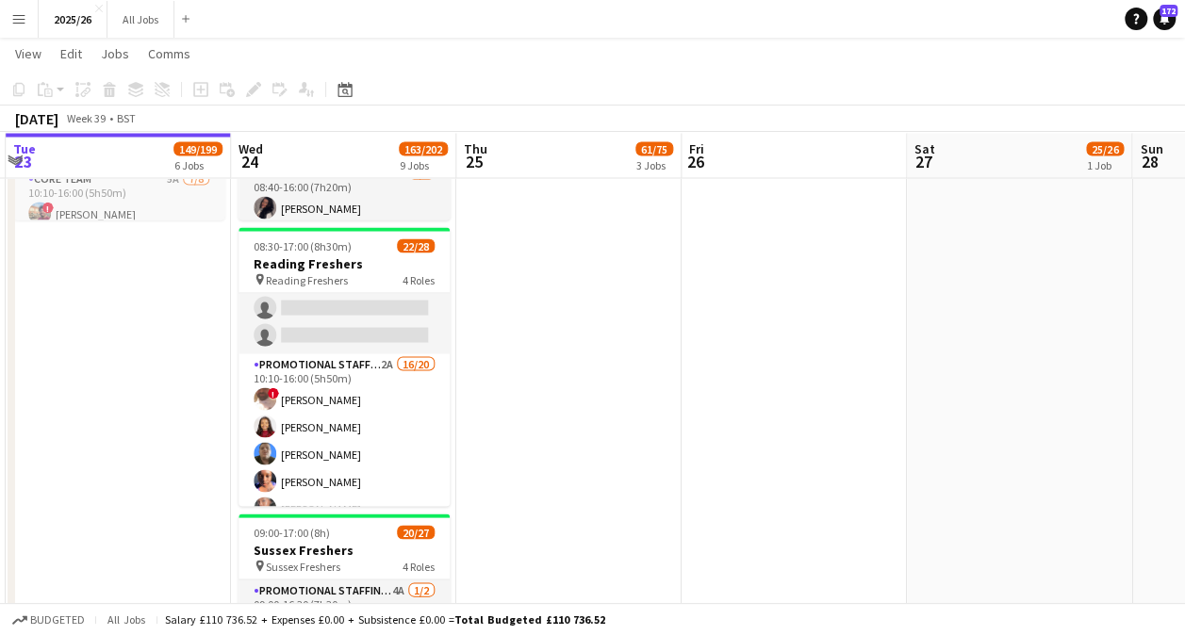
scroll to position [1712, 0]
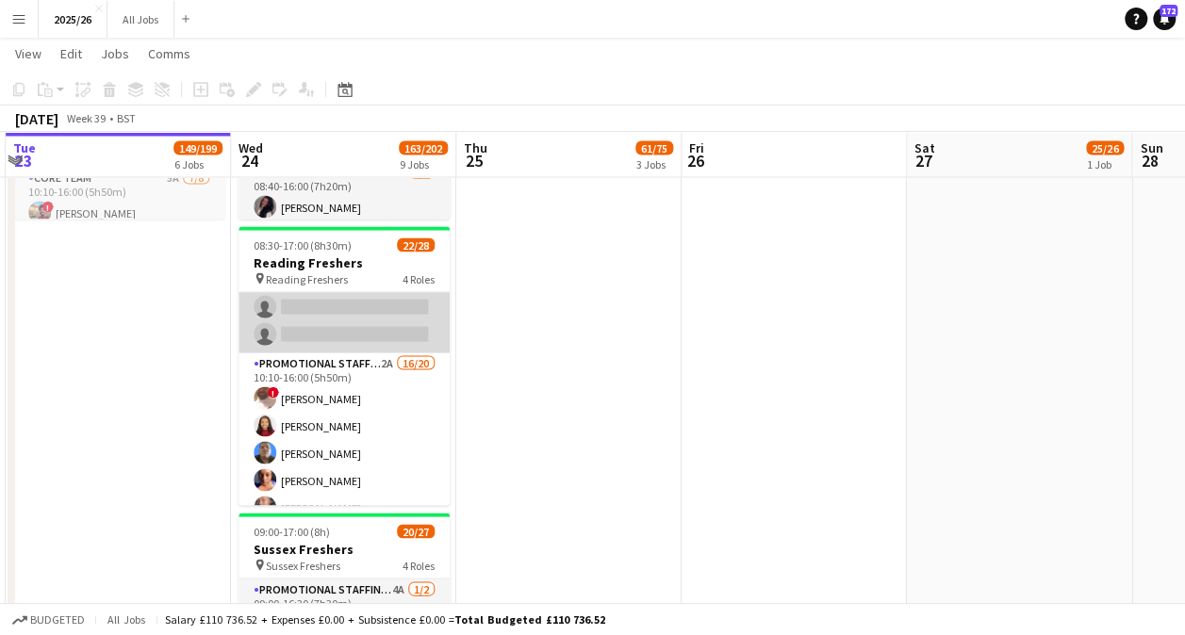
click at [397, 305] on app-card-role "Core Team 4A 3/5 10:10-16:00 (5h50m) Tyreece Beaumont Richard Abraham Rohan Sin…" at bounding box center [343, 265] width 211 height 173
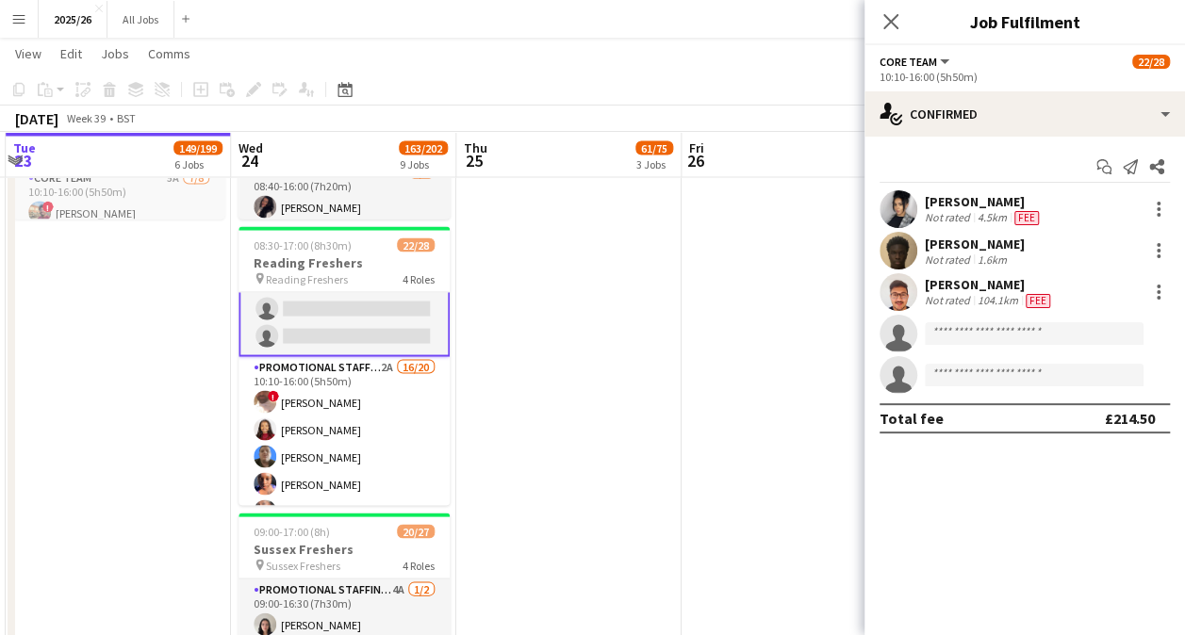
scroll to position [271, 0]
click at [975, 320] on app-invite-slot "single-neutral-actions" at bounding box center [1024, 334] width 320 height 38
click at [1153, 251] on div at bounding box center [1158, 250] width 23 height 23
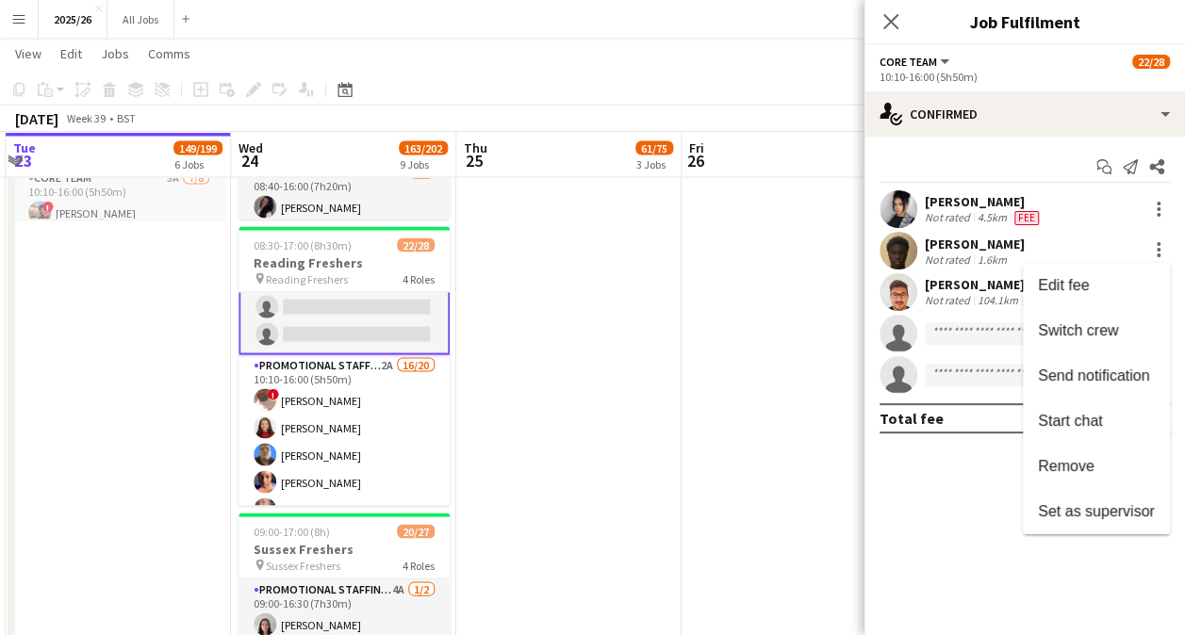
click at [1098, 458] on span "Remove" at bounding box center [1096, 466] width 117 height 17
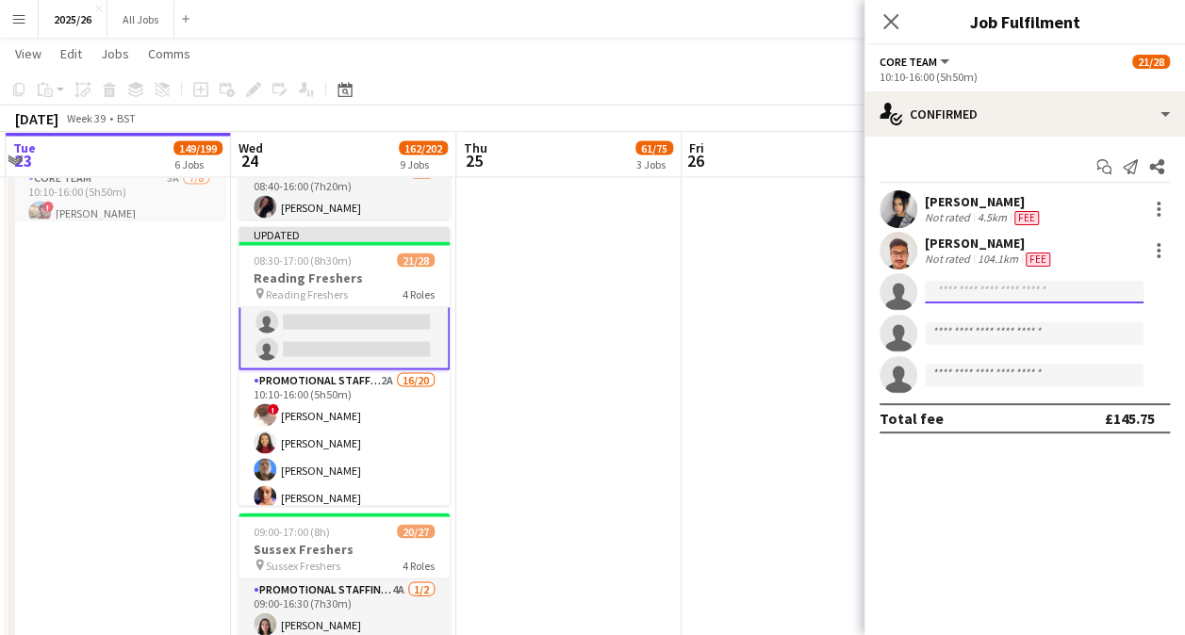
click at [980, 292] on input at bounding box center [1034, 292] width 219 height 23
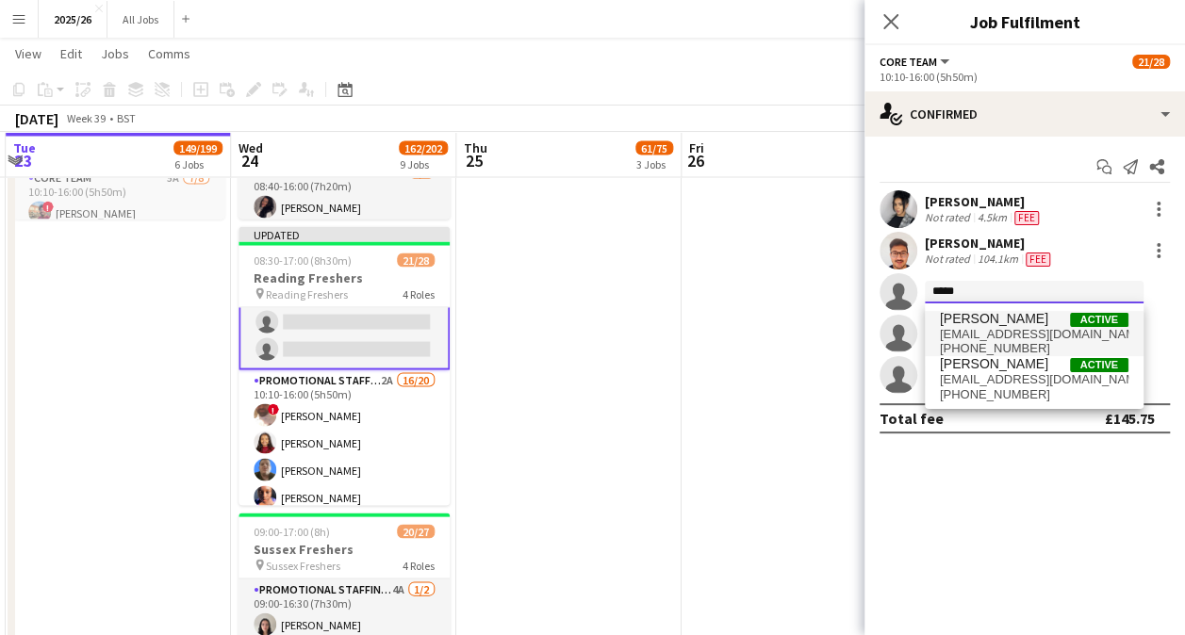
type input "****"
click at [1008, 330] on span "judebanin7@gmail.com" at bounding box center [1034, 334] width 189 height 15
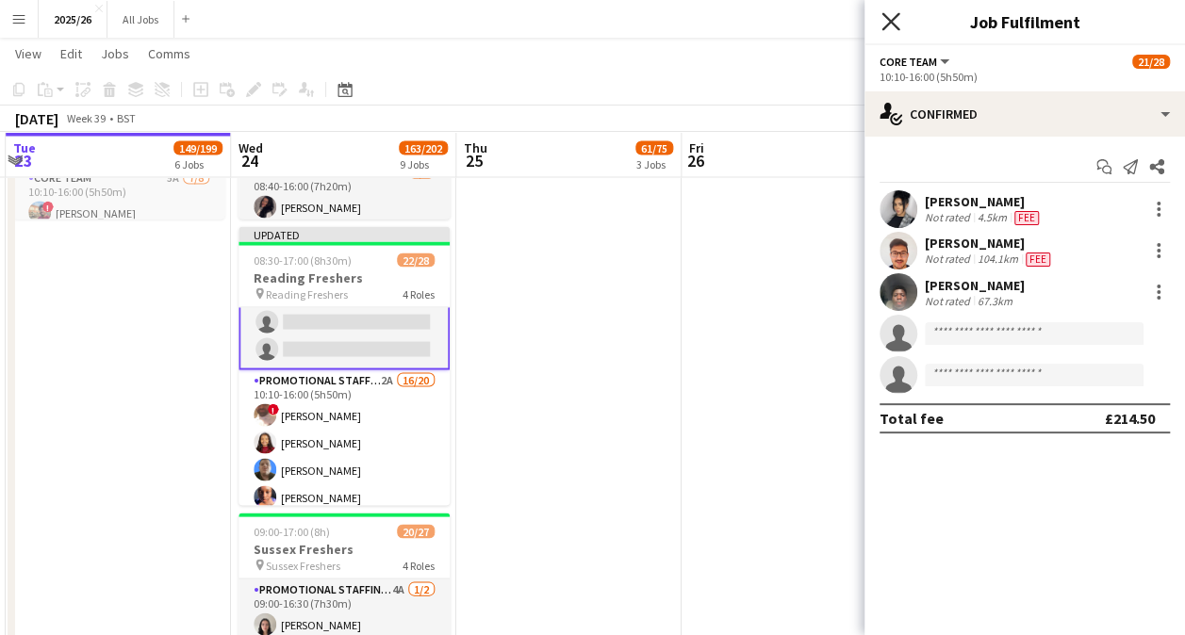
click at [894, 28] on icon "Close pop-in" at bounding box center [890, 21] width 18 height 18
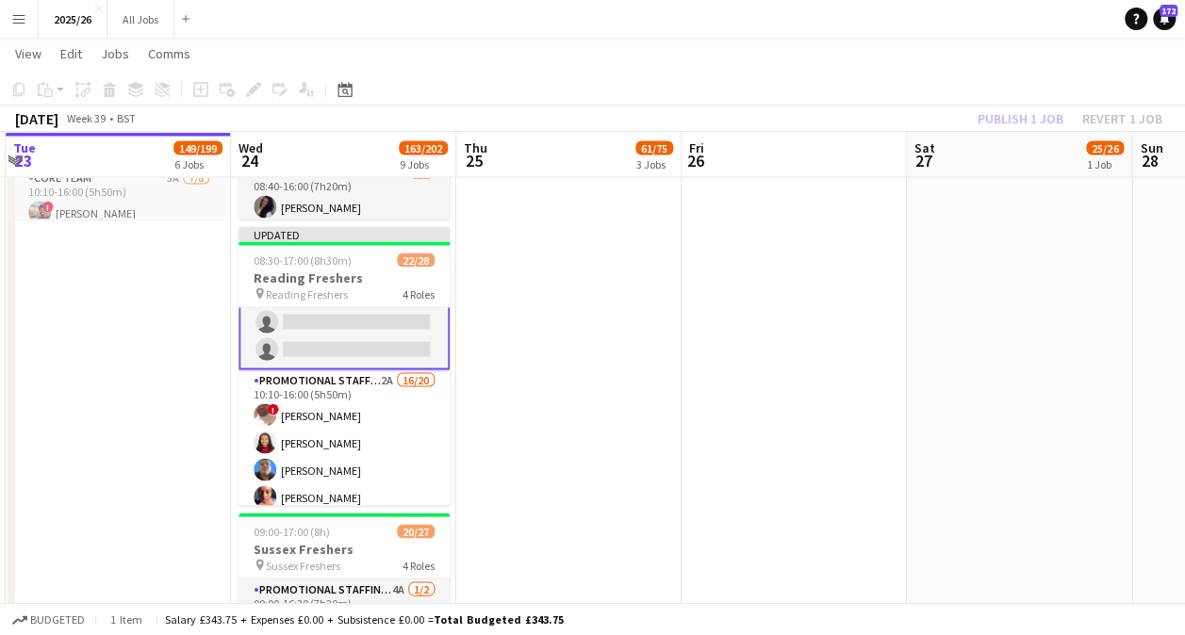
click at [1003, 107] on div "Publish 1 job Revert 1 job" at bounding box center [1070, 119] width 230 height 25
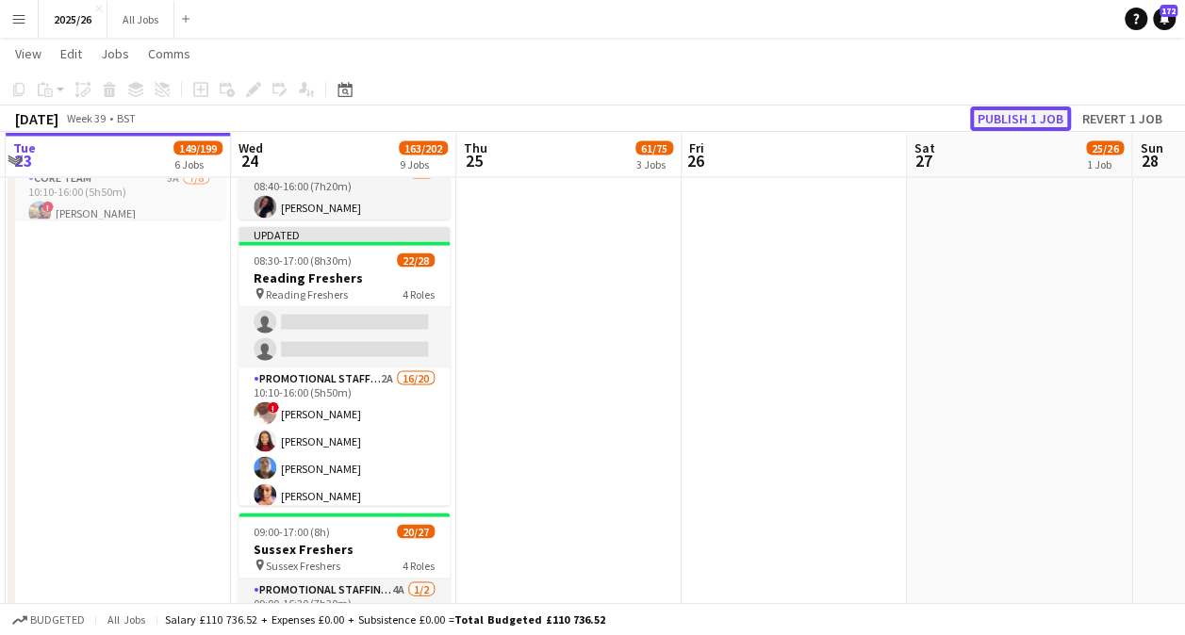
click at [1003, 109] on button "Publish 1 job" at bounding box center [1020, 119] width 101 height 25
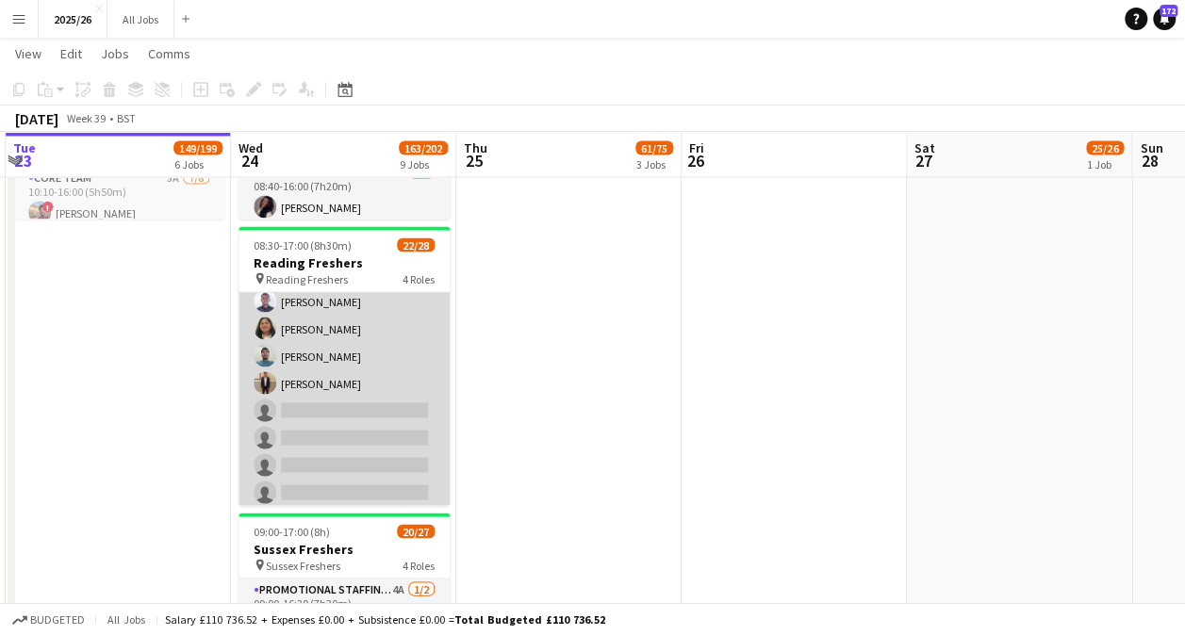
scroll to position [695, 0]
click at [326, 435] on app-card-role "Promotional Staffing (Brand Ambassadors) 2A 16/20 10:10-16:00 (5h50m) ! Gulhasi…" at bounding box center [343, 217] width 211 height 583
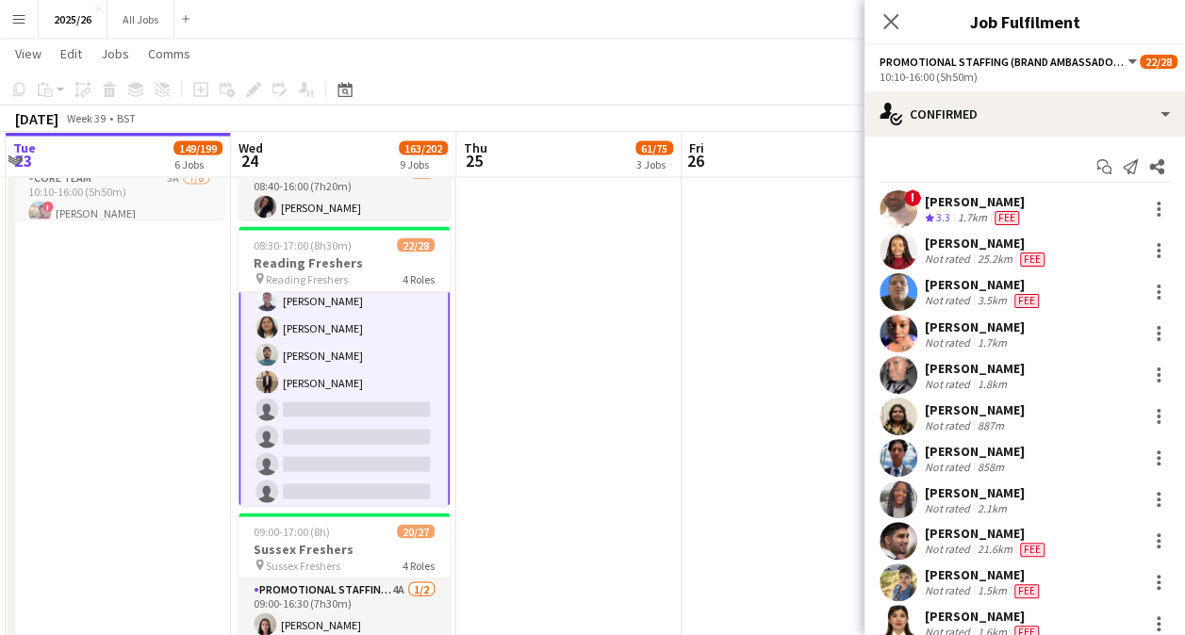
scroll to position [435, 0]
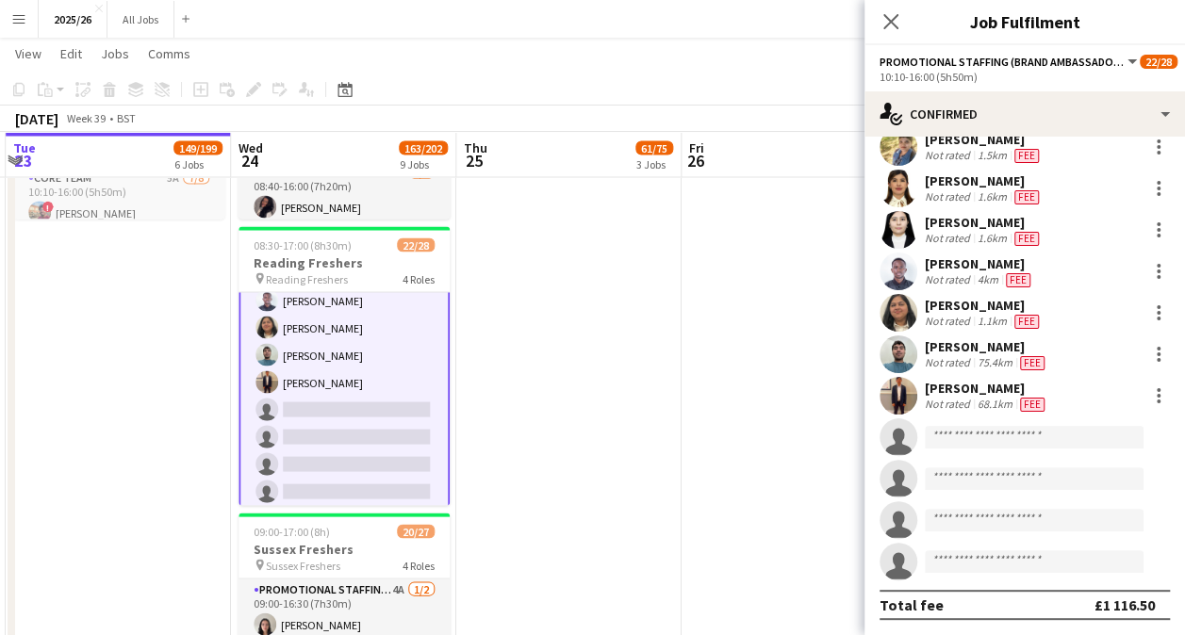
click at [993, 417] on div "! Gulhasib Akhtar Crew rating 3.3 1.7km Fee maureen mungai Not rated 25.2km Fee…" at bounding box center [1024, 168] width 320 height 826
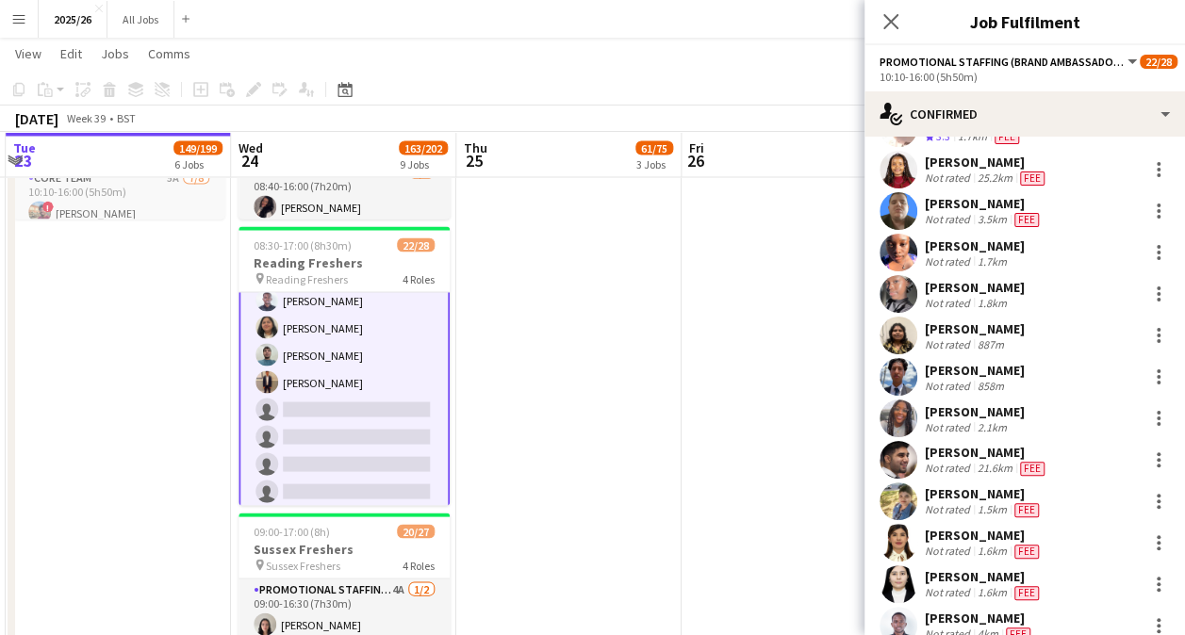
scroll to position [63, 0]
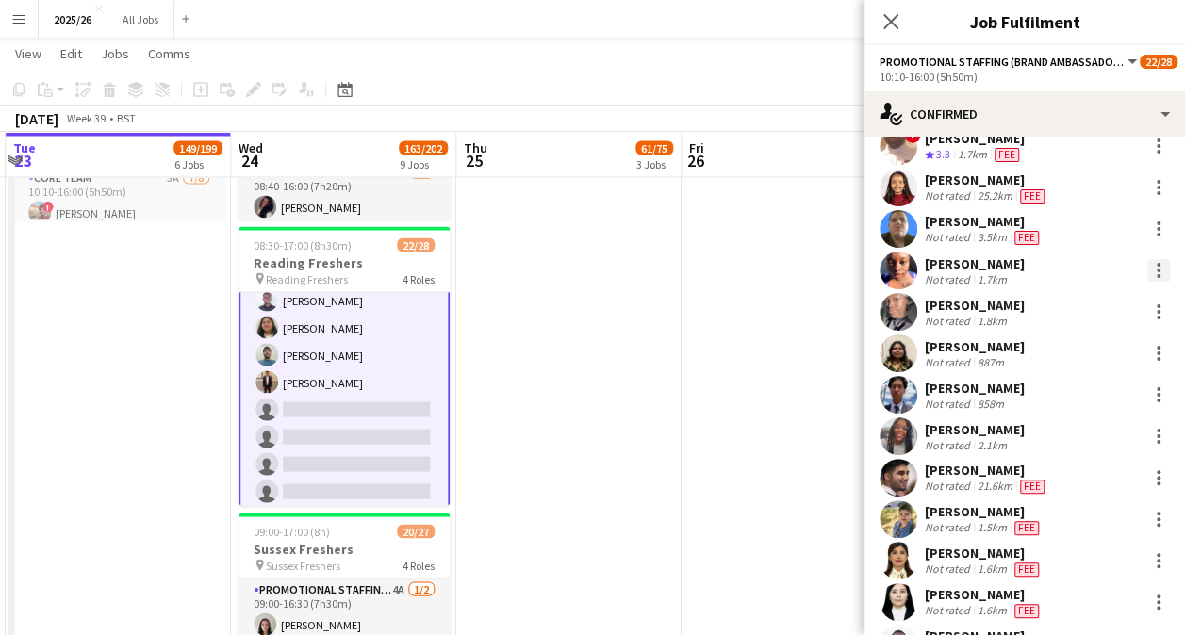
click at [1148, 272] on div at bounding box center [1158, 270] width 23 height 23
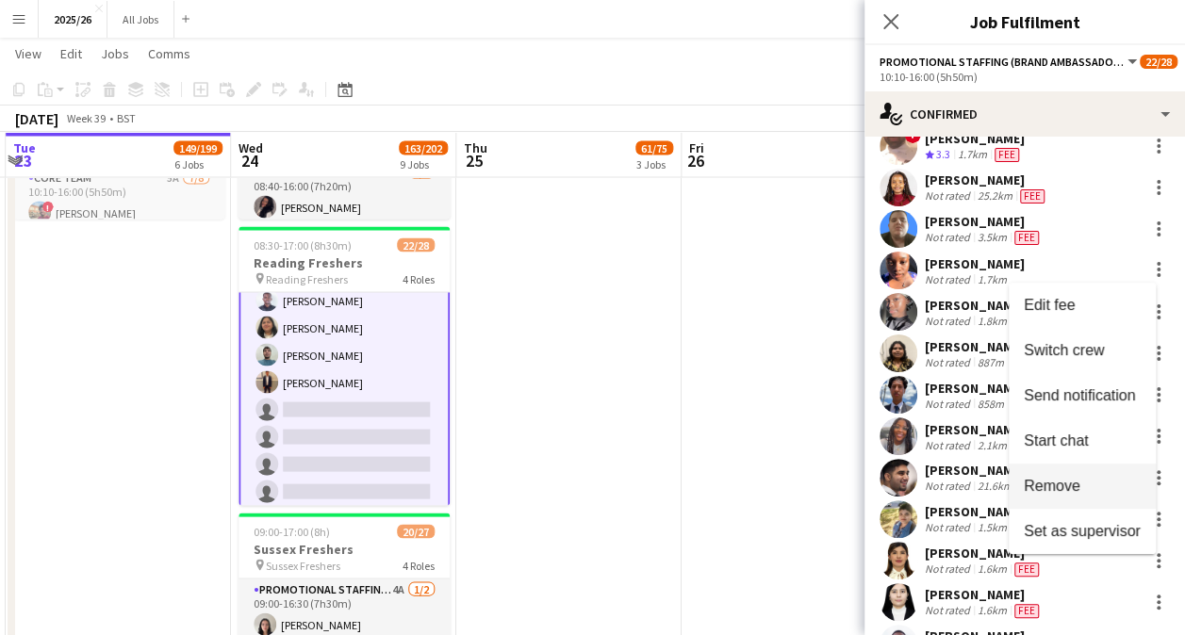
click at [1074, 486] on span "Remove" at bounding box center [1052, 485] width 57 height 16
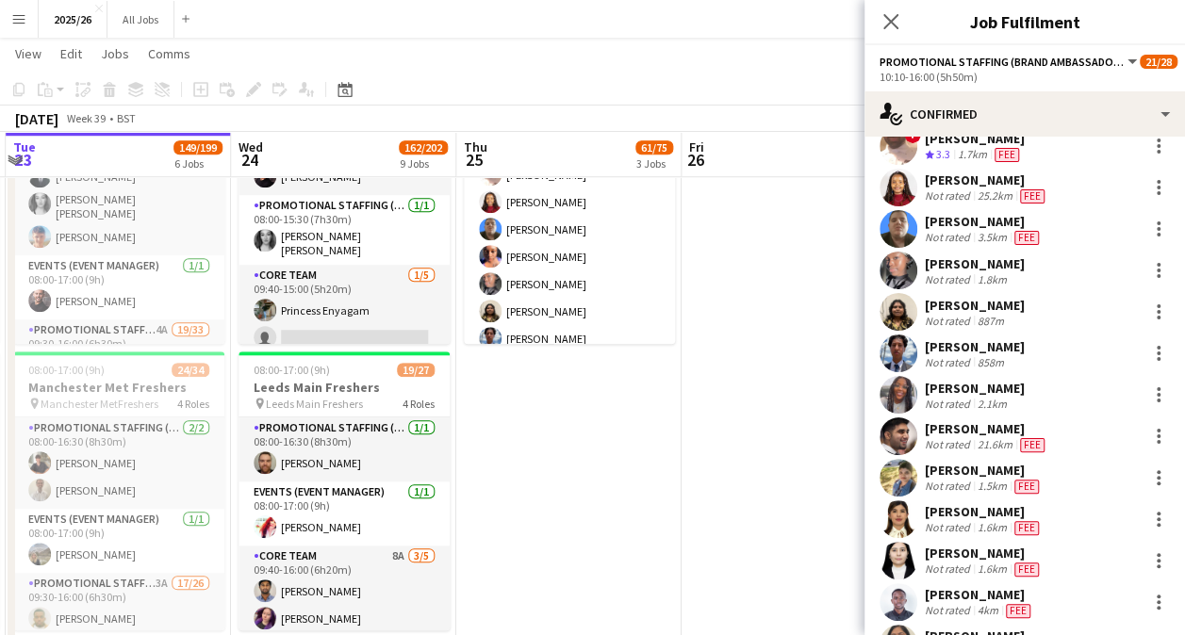
scroll to position [329, 0]
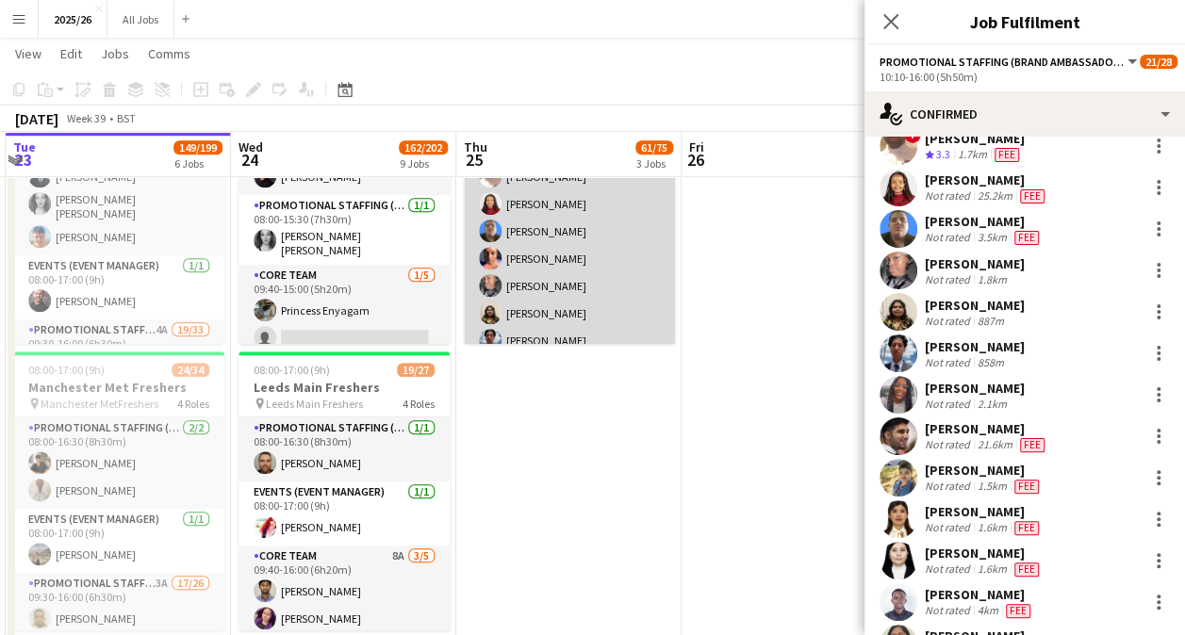
click at [577, 258] on app-card-role "Promotional Staffing (Brand Ambassadors) 1A 17/20 10:10-16:00 (5h50m) ! Gulhasi…" at bounding box center [569, 422] width 211 height 583
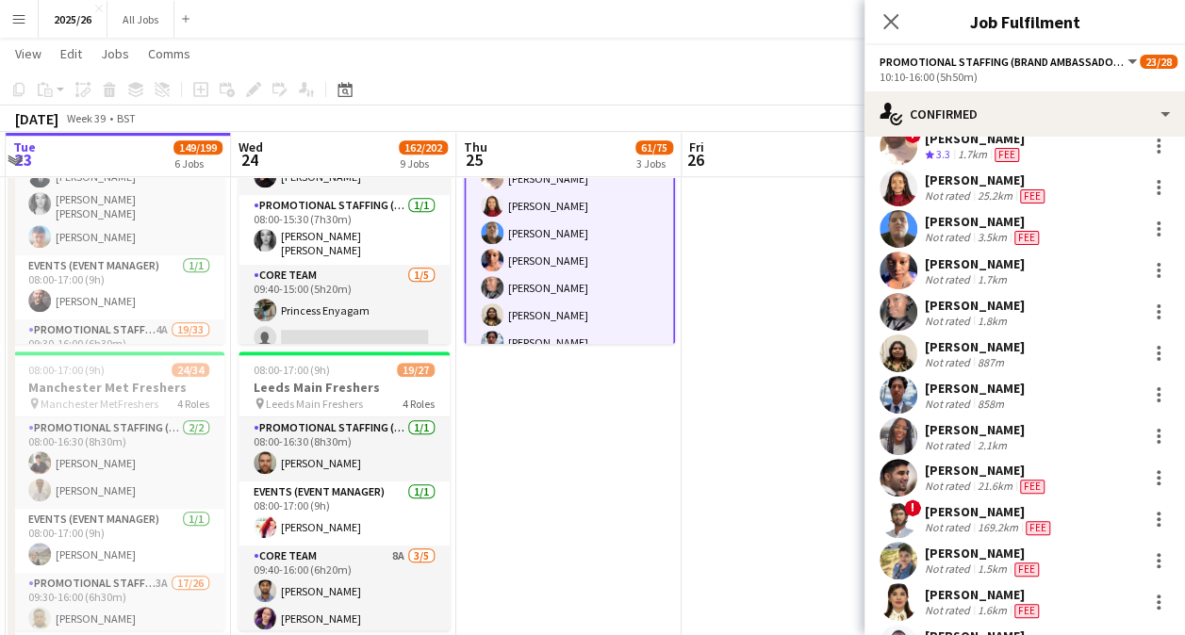
scroll to position [331, 0]
click at [1147, 267] on div at bounding box center [1158, 270] width 23 height 23
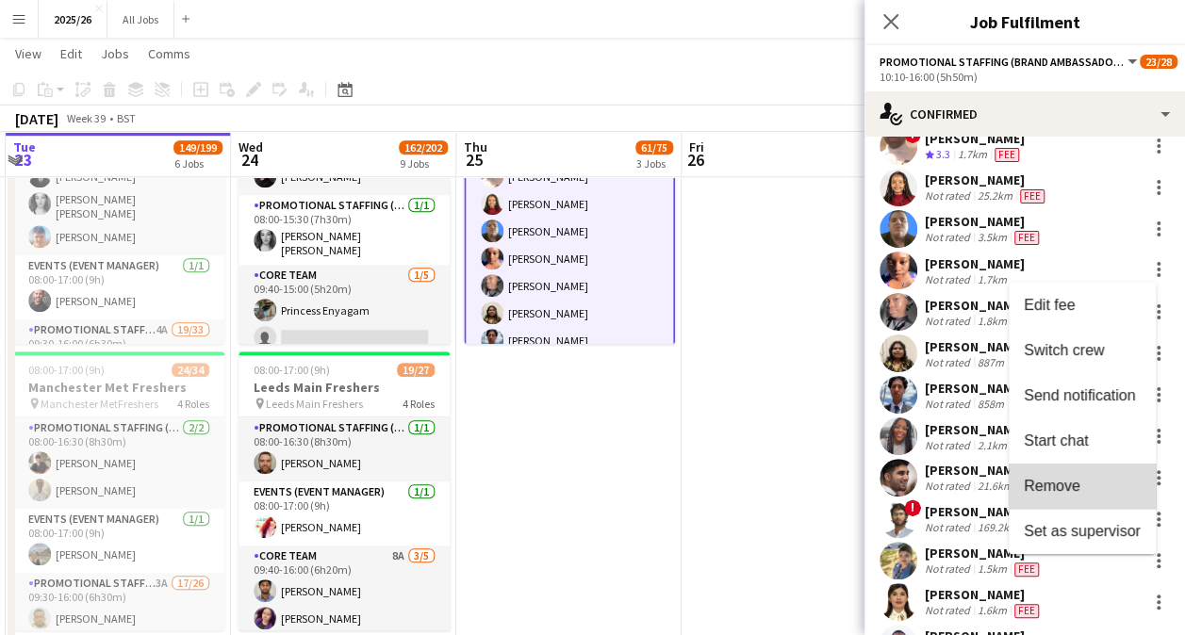
click at [1084, 477] on span "Remove" at bounding box center [1082, 485] width 117 height 17
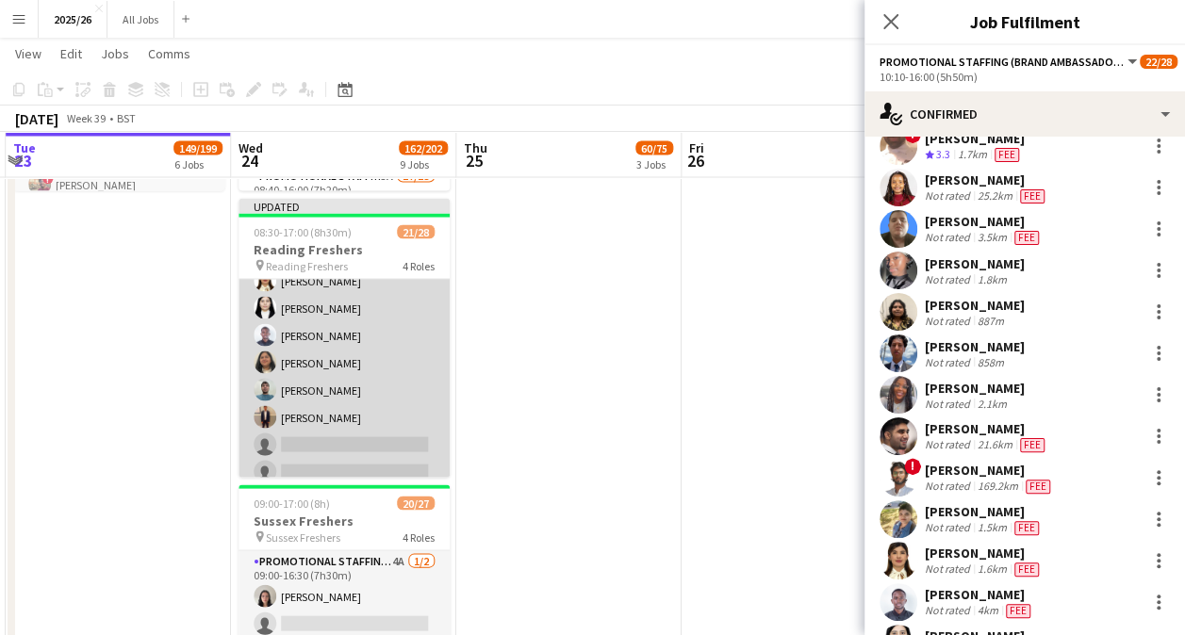
scroll to position [623, 0]
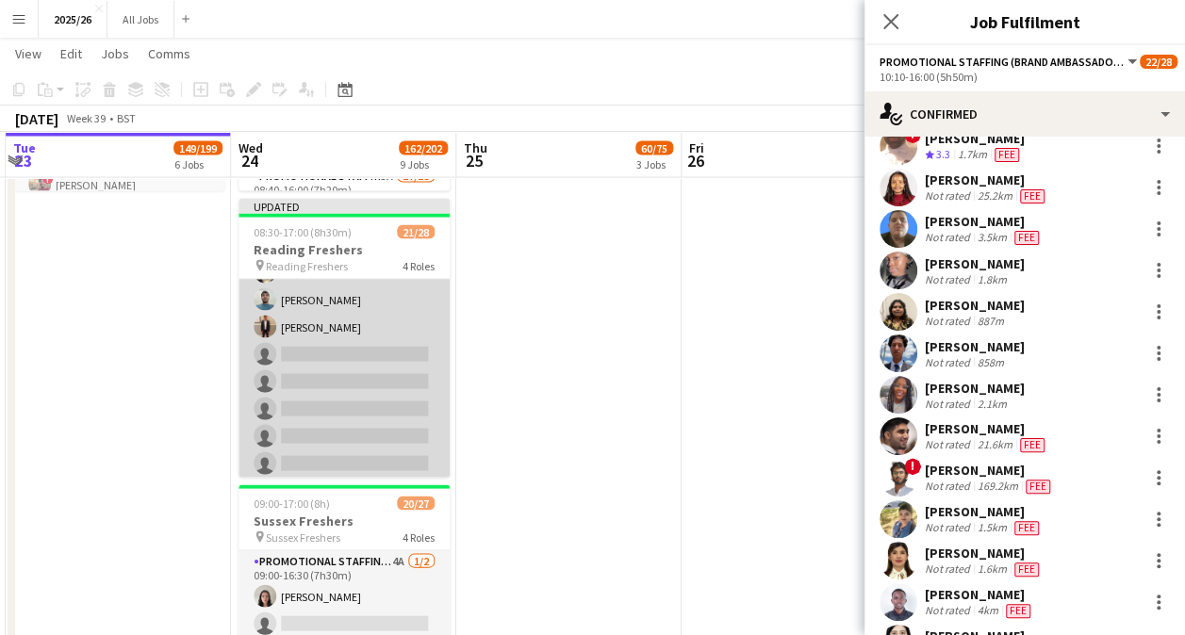
click at [311, 400] on app-card-role "Promotional Staffing (Brand Ambassadors) 2A 15/20 10:10-16:00 (5h50m) ! Gulhasi…" at bounding box center [343, 189] width 211 height 583
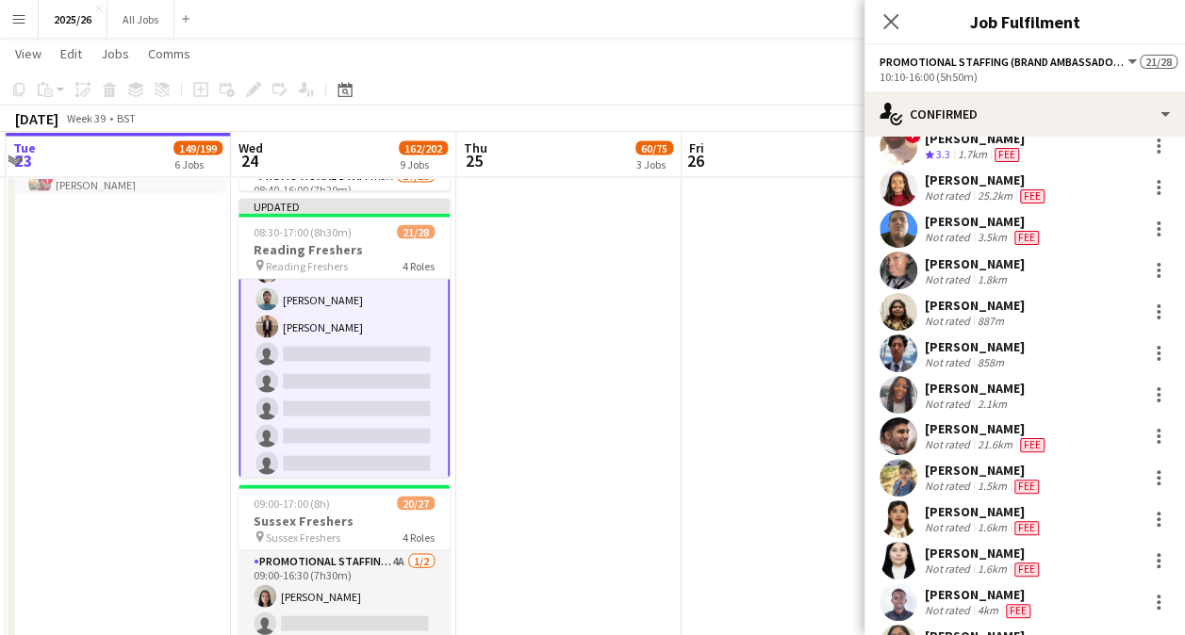
scroll to position [435, 0]
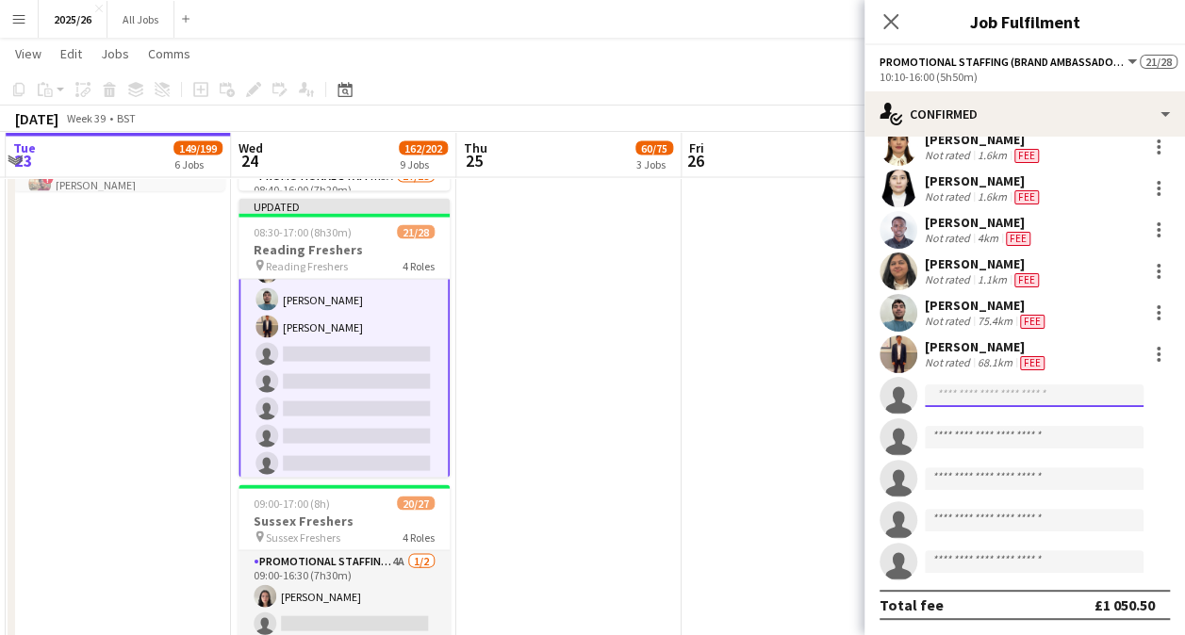
click at [959, 399] on input at bounding box center [1034, 396] width 219 height 23
click at [322, 367] on app-card-role "Promotional Staffing (Brand Ambassadors) 2A 15/20 10:10-16:00 (5h50m) ! Gulhasi…" at bounding box center [343, 189] width 211 height 587
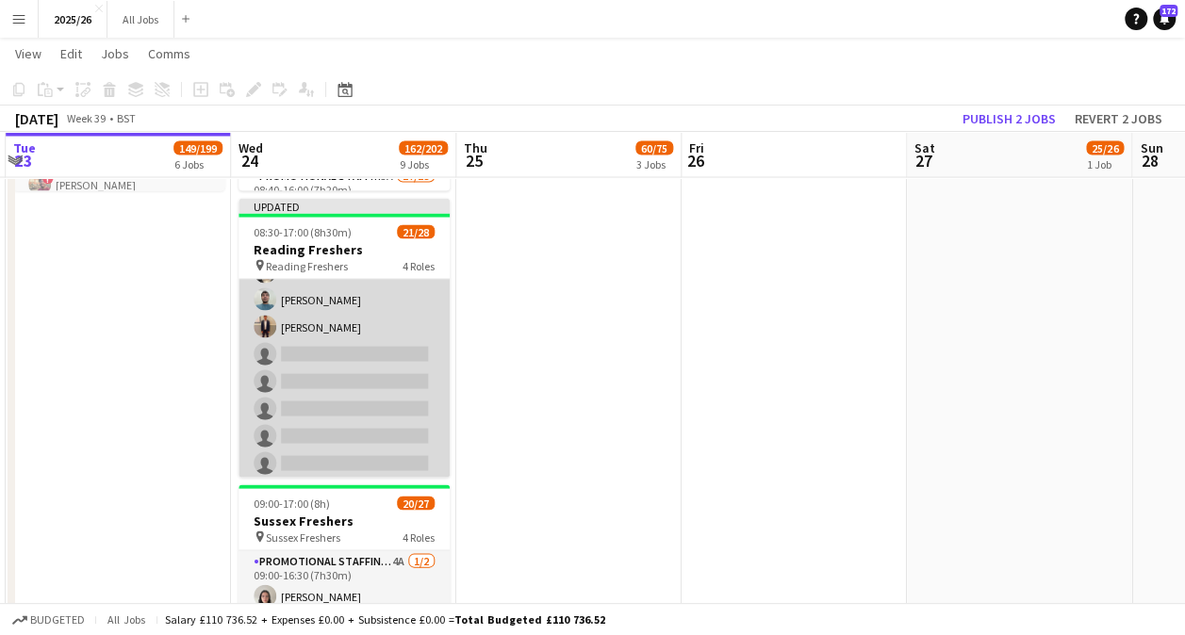
click at [351, 380] on app-card-role "Promotional Staffing (Brand Ambassadors) 2A 15/20 10:10-16:00 (5h50m) ! Gulhasi…" at bounding box center [343, 189] width 211 height 583
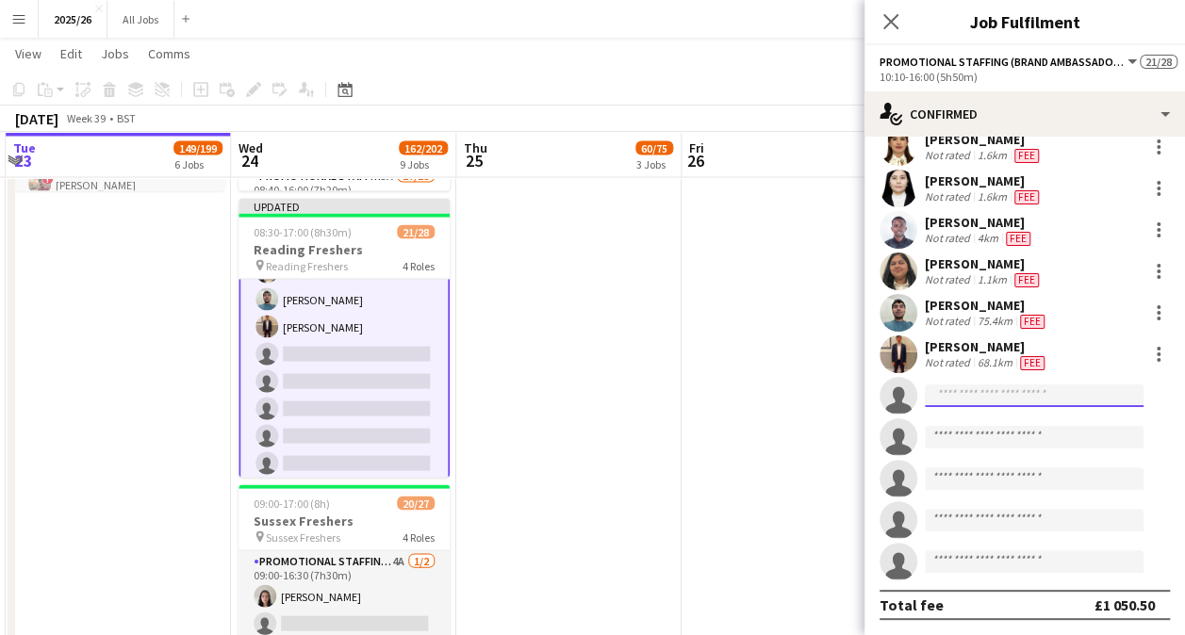
click at [971, 385] on input at bounding box center [1034, 396] width 219 height 23
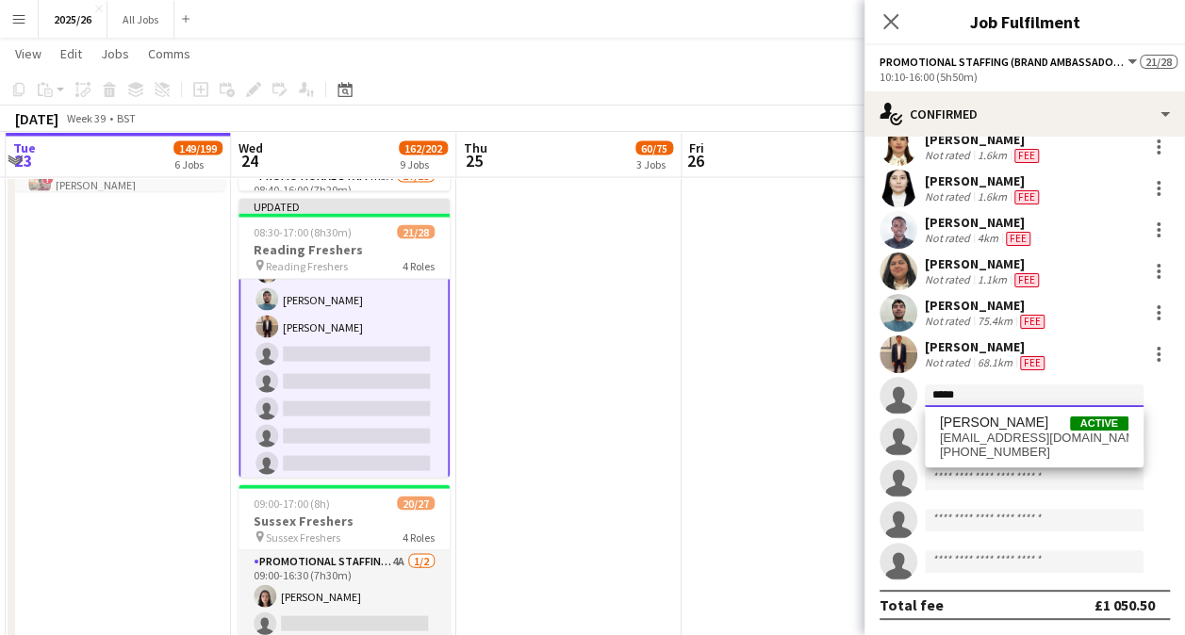
type input "*****"
click at [982, 463] on div "Mahad Mubashir Beg Active mahadlgs@gmail.com +4407403864440" at bounding box center [1034, 437] width 219 height 60
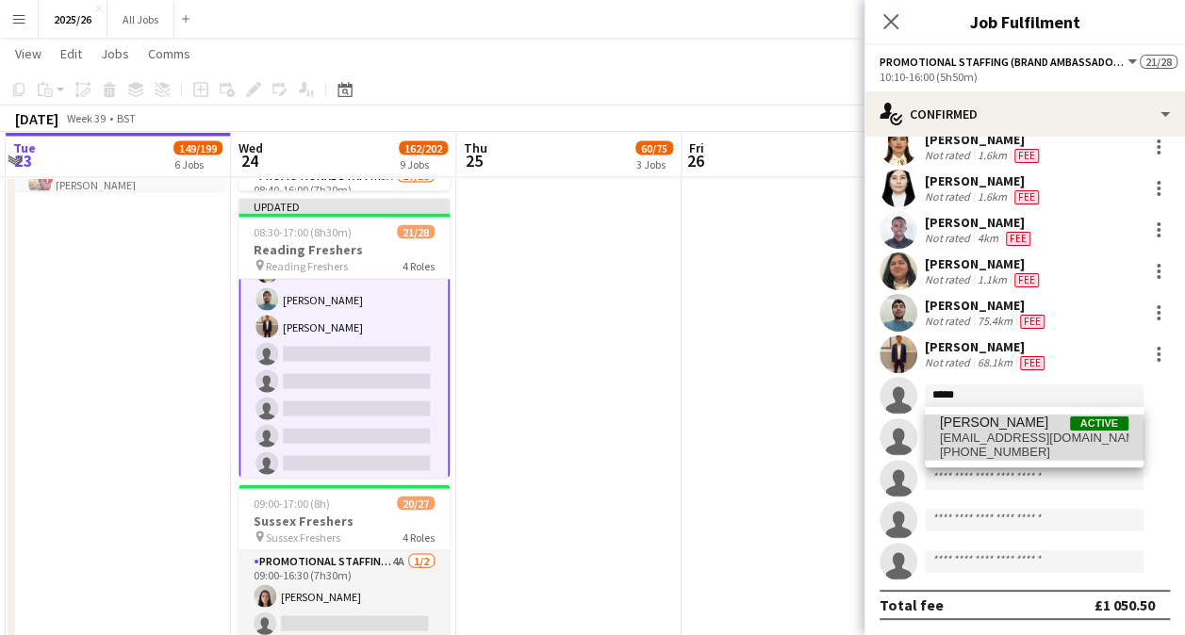
click at [978, 441] on span "mahadlgs@gmail.com" at bounding box center [1034, 438] width 189 height 15
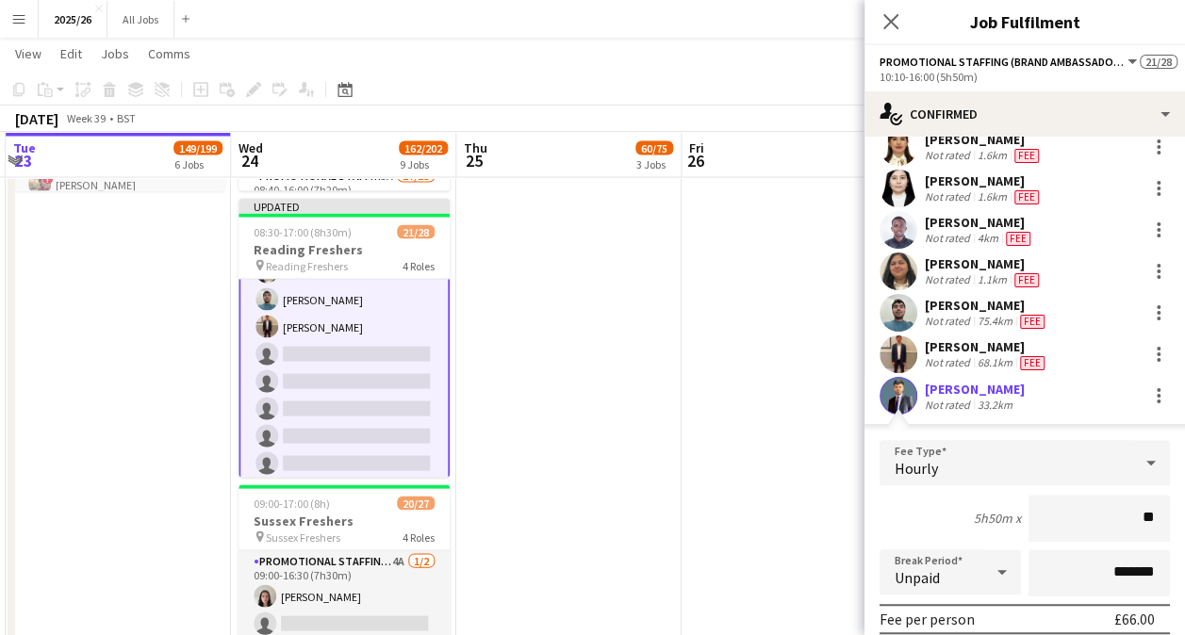
type input "***"
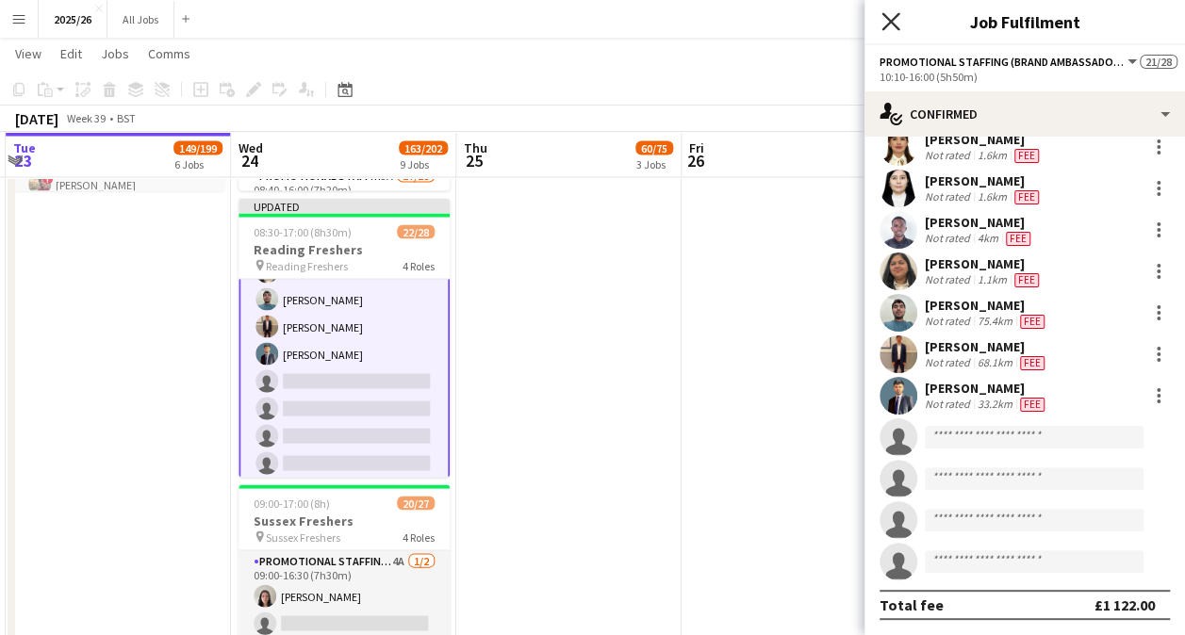
click at [890, 28] on icon "Close pop-in" at bounding box center [890, 21] width 18 height 18
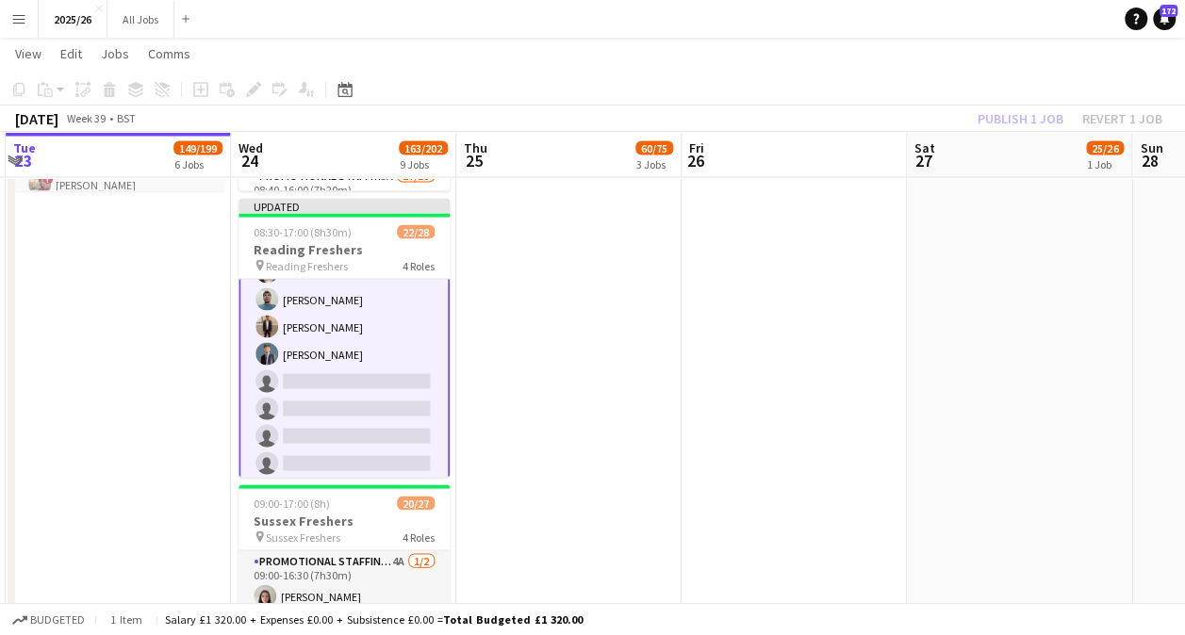
click at [1030, 123] on div "Publish 1 job Revert 1 job" at bounding box center [1070, 119] width 230 height 25
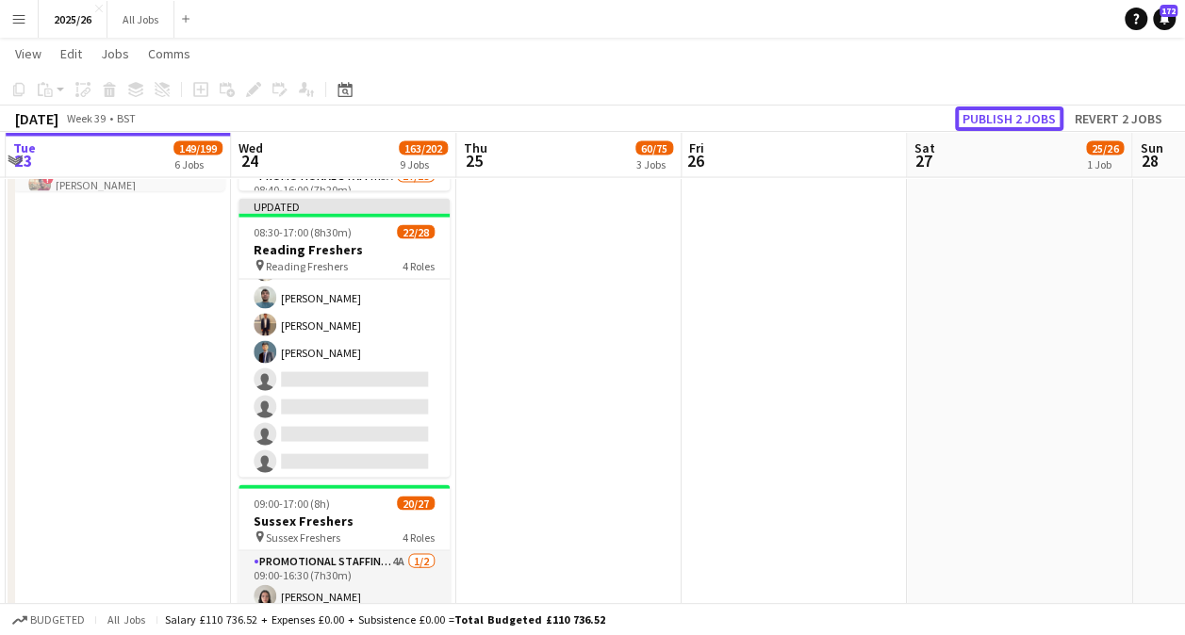
scroll to position [710, 0]
click at [1030, 123] on button "Publish 2 jobs" at bounding box center [1009, 119] width 108 height 25
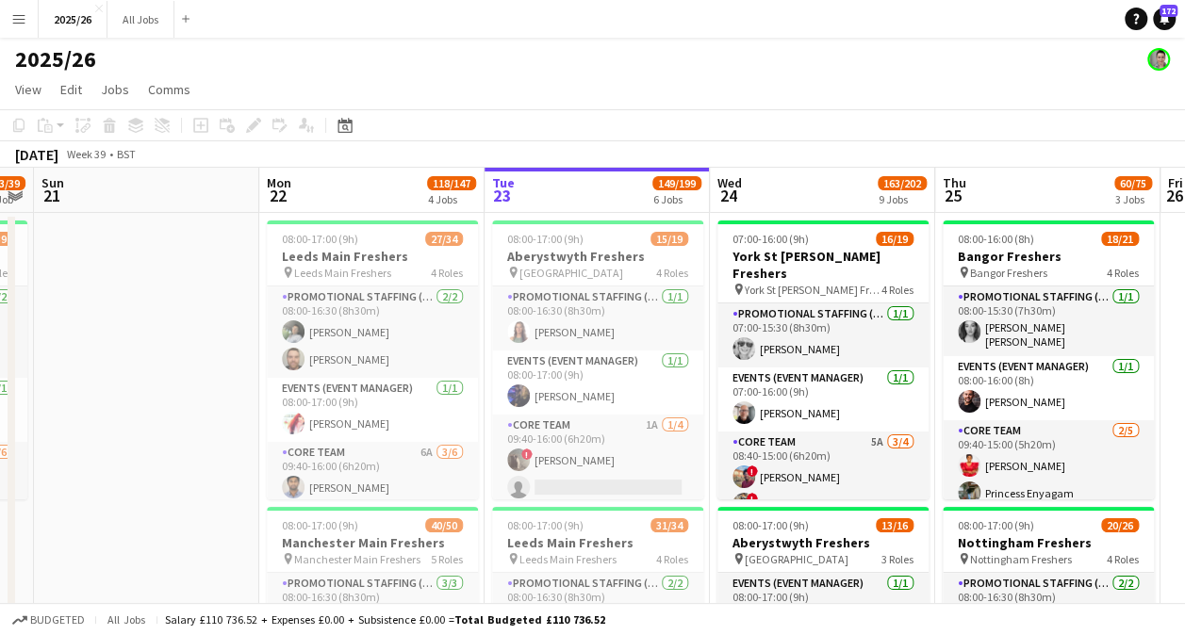
scroll to position [0, 419]
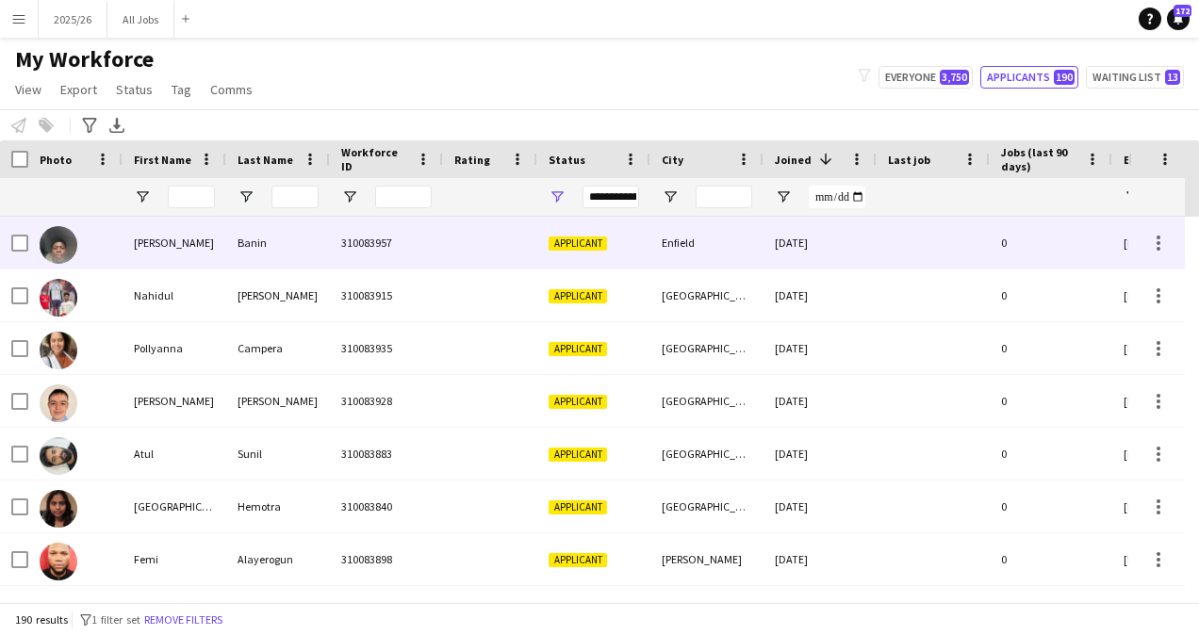
click at [262, 245] on div "Banin" at bounding box center [278, 243] width 104 height 52
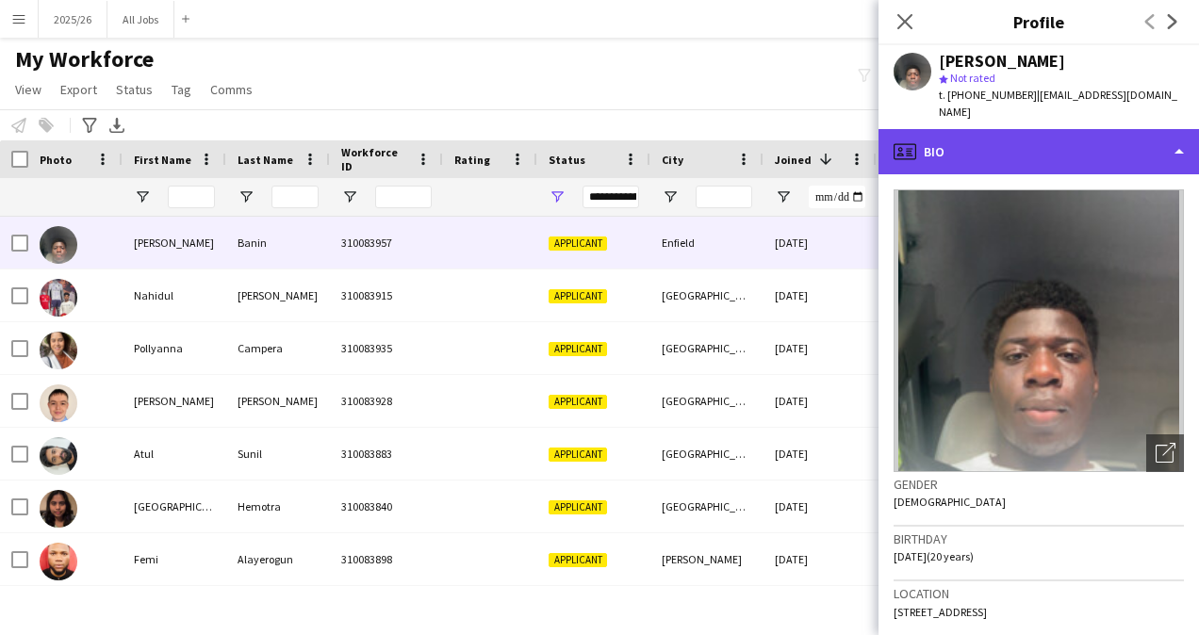
click at [1046, 147] on div "profile Bio" at bounding box center [1038, 151] width 320 height 45
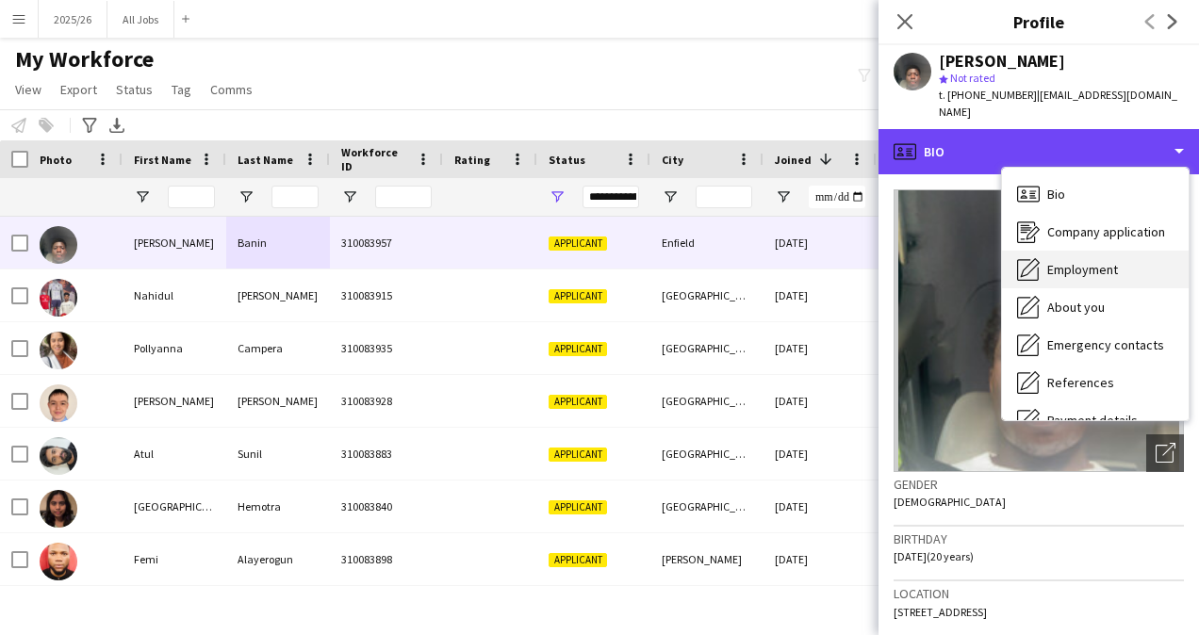
scroll to position [215, 0]
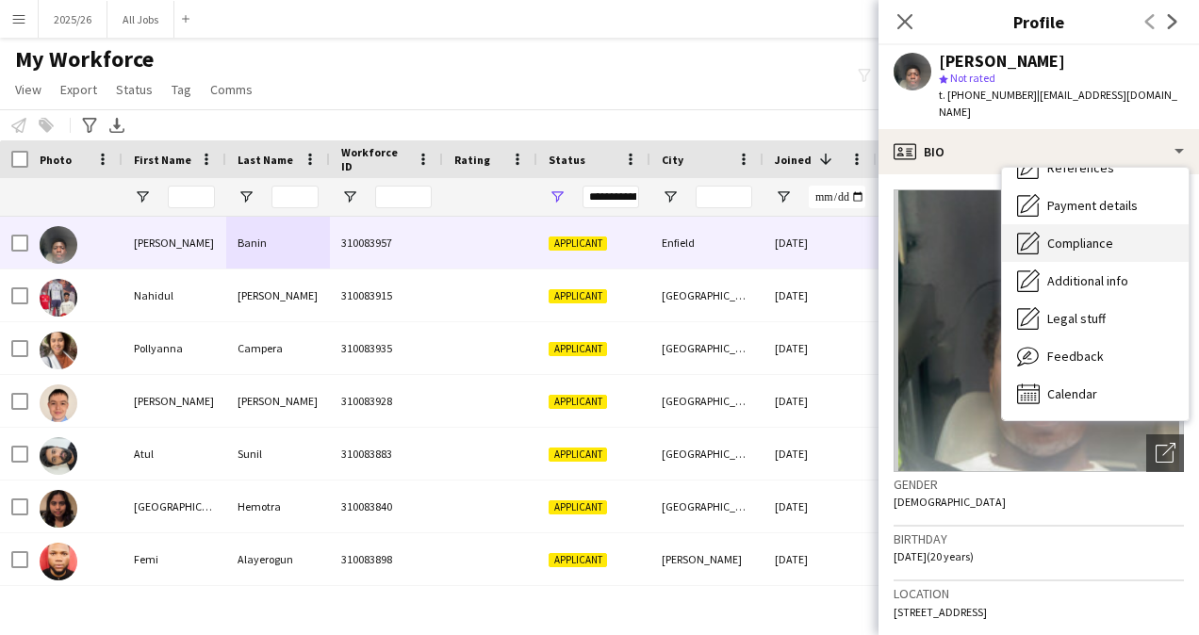
click at [1067, 243] on div "Compliance Compliance" at bounding box center [1095, 243] width 187 height 38
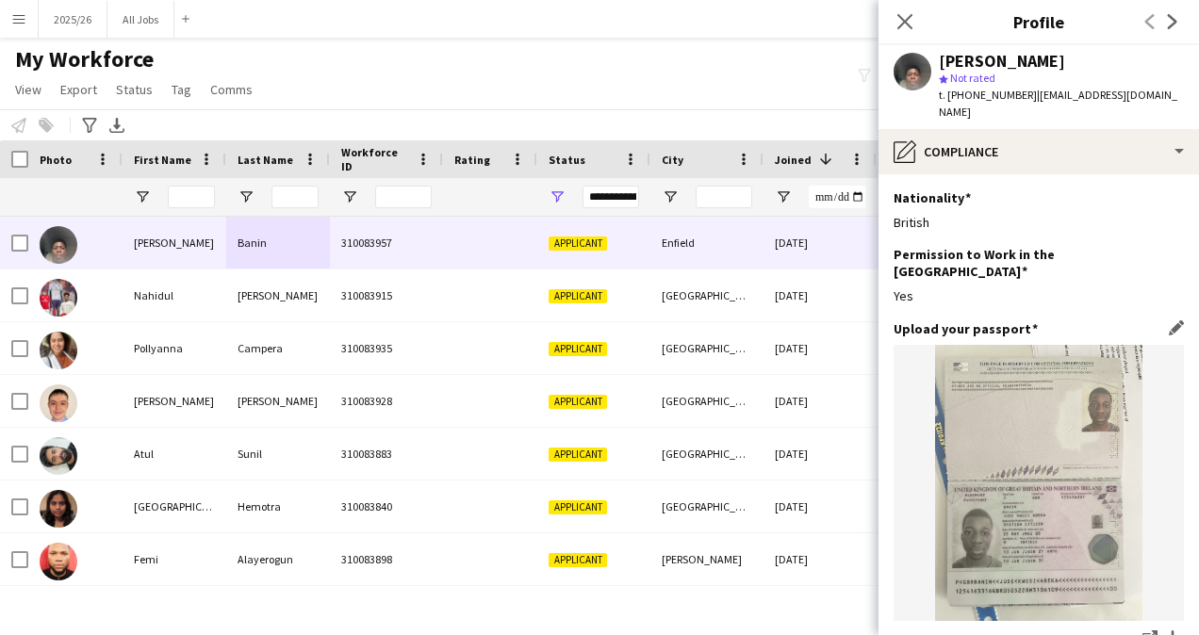
scroll to position [53, 0]
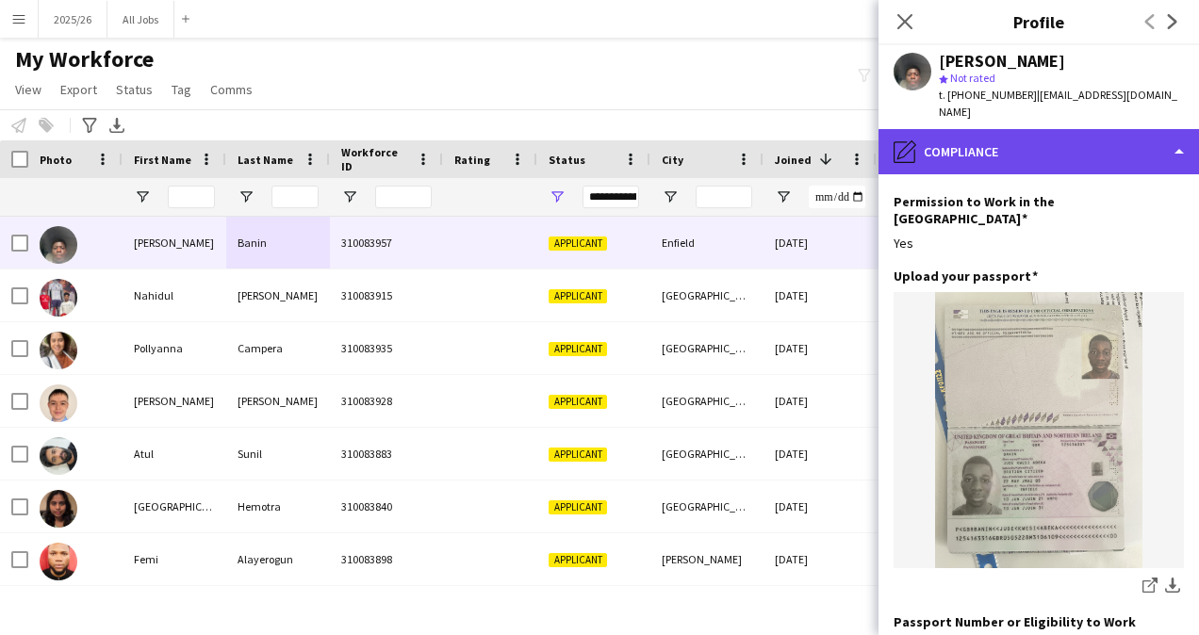
click at [1038, 147] on div "pencil4 Compliance" at bounding box center [1038, 151] width 320 height 45
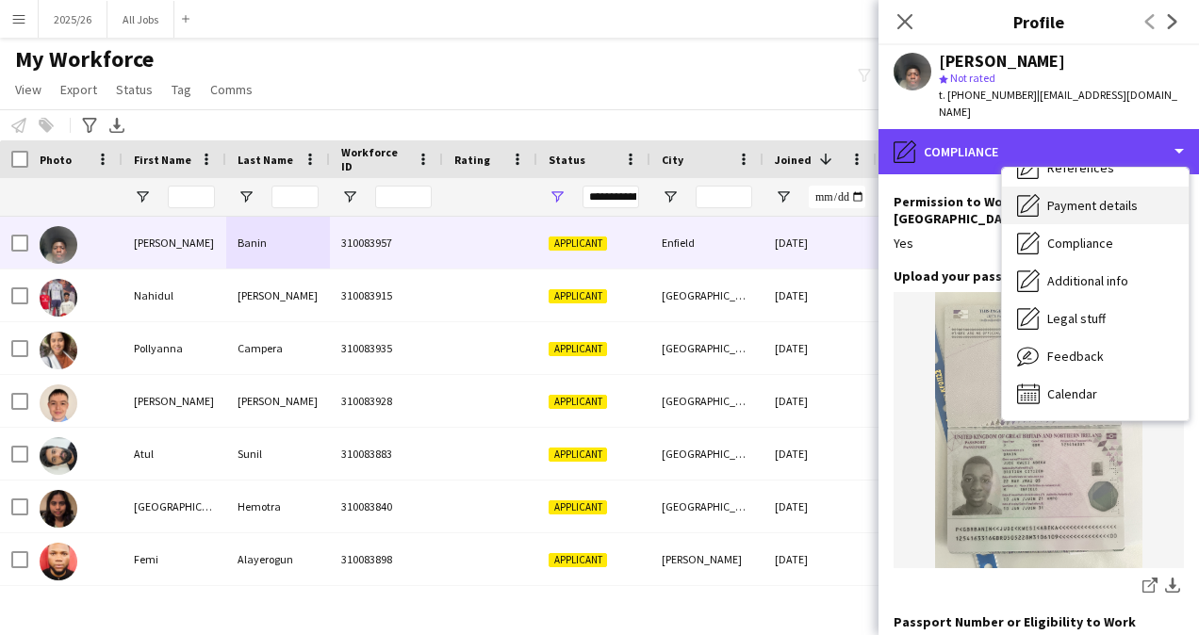
scroll to position [0, 0]
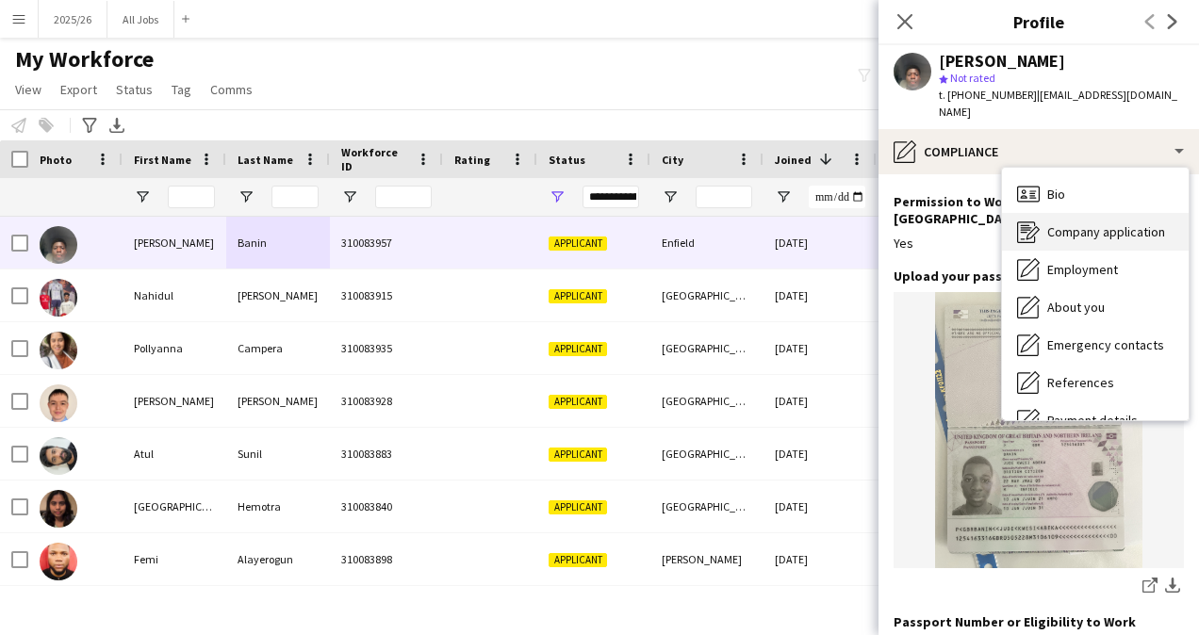
click at [1086, 223] on span "Company application" at bounding box center [1106, 231] width 118 height 17
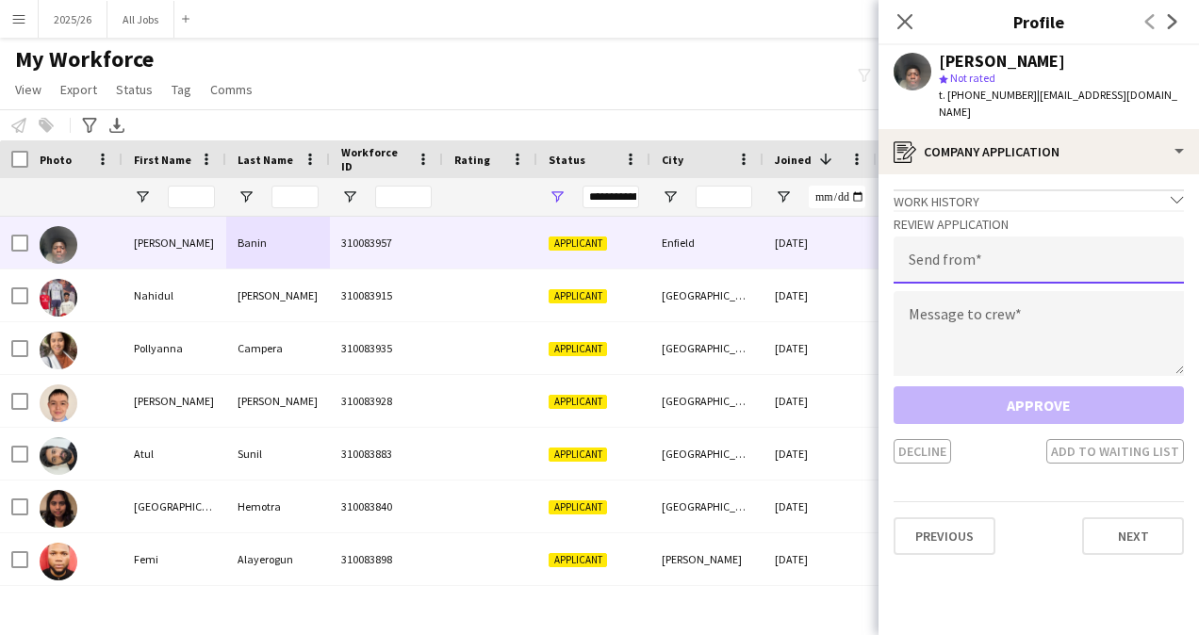
click at [1078, 237] on input "email" at bounding box center [1039, 260] width 290 height 47
type input "**********"
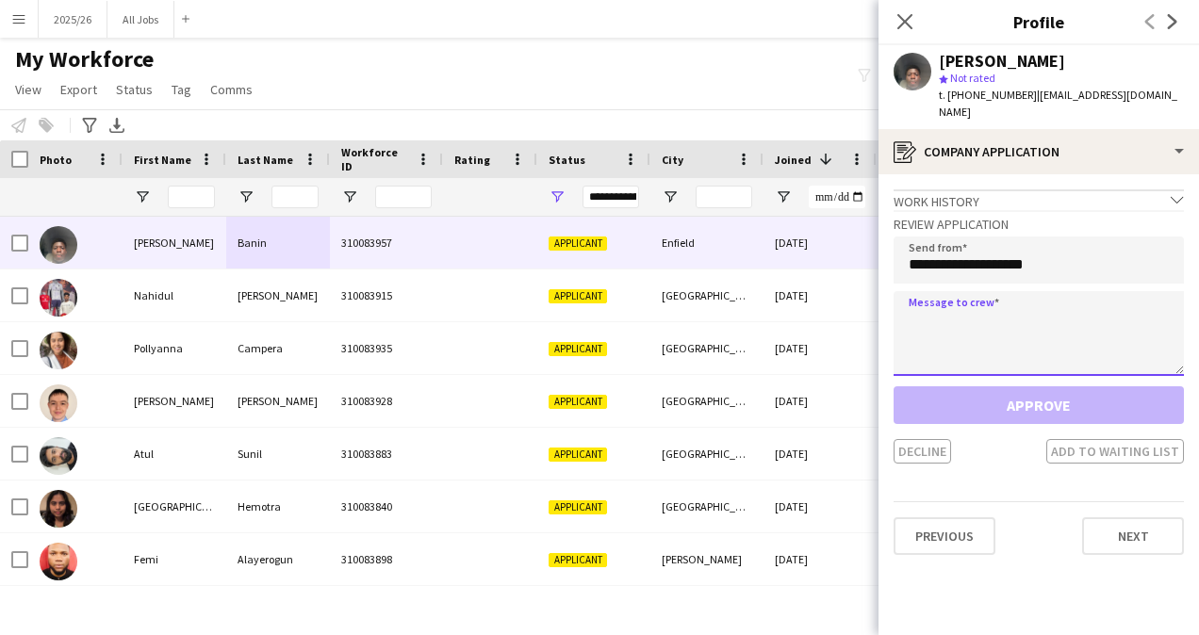
click at [988, 303] on textarea at bounding box center [1039, 333] width 290 height 85
paste textarea "**********"
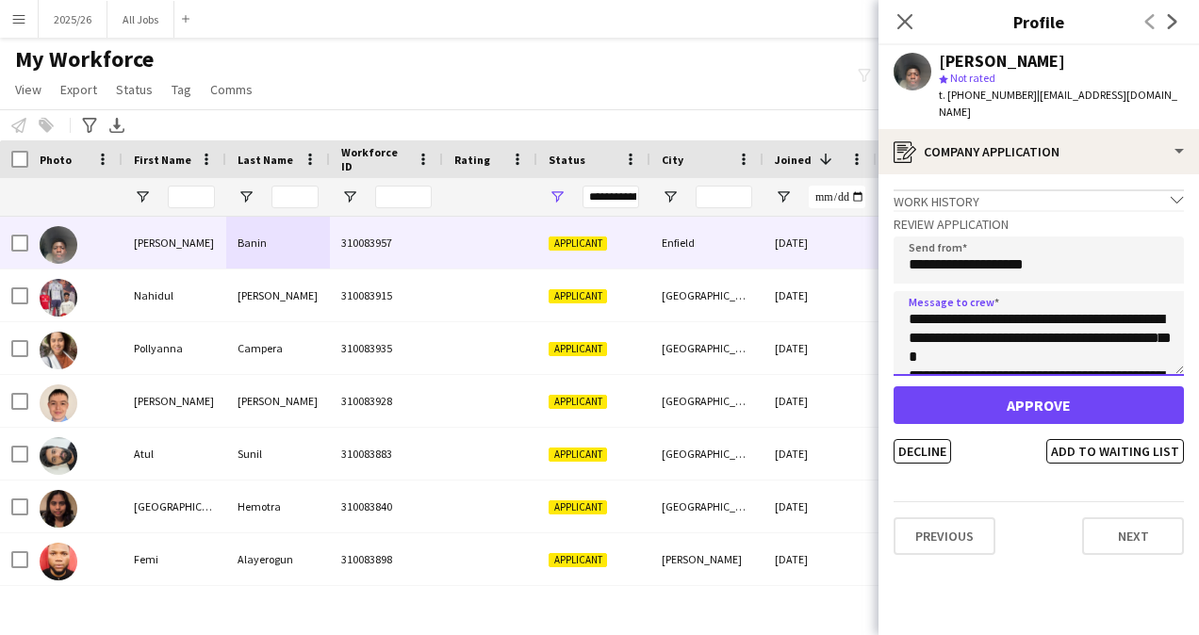
scroll to position [369, 0]
type textarea "**********"
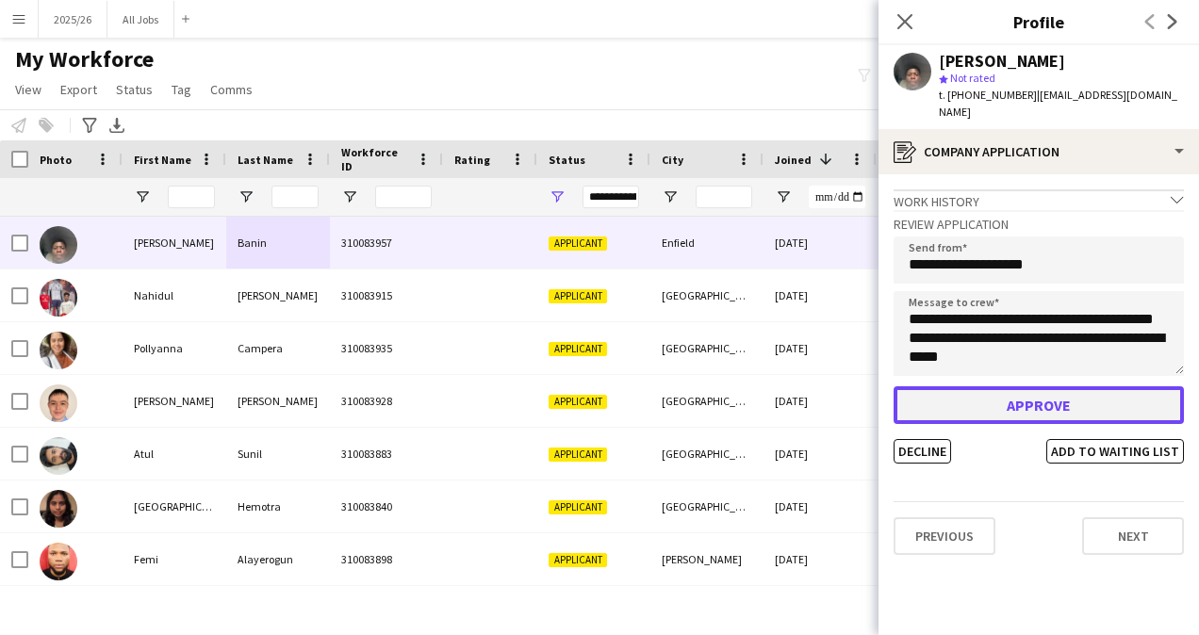
click at [1002, 396] on button "Approve" at bounding box center [1039, 405] width 290 height 38
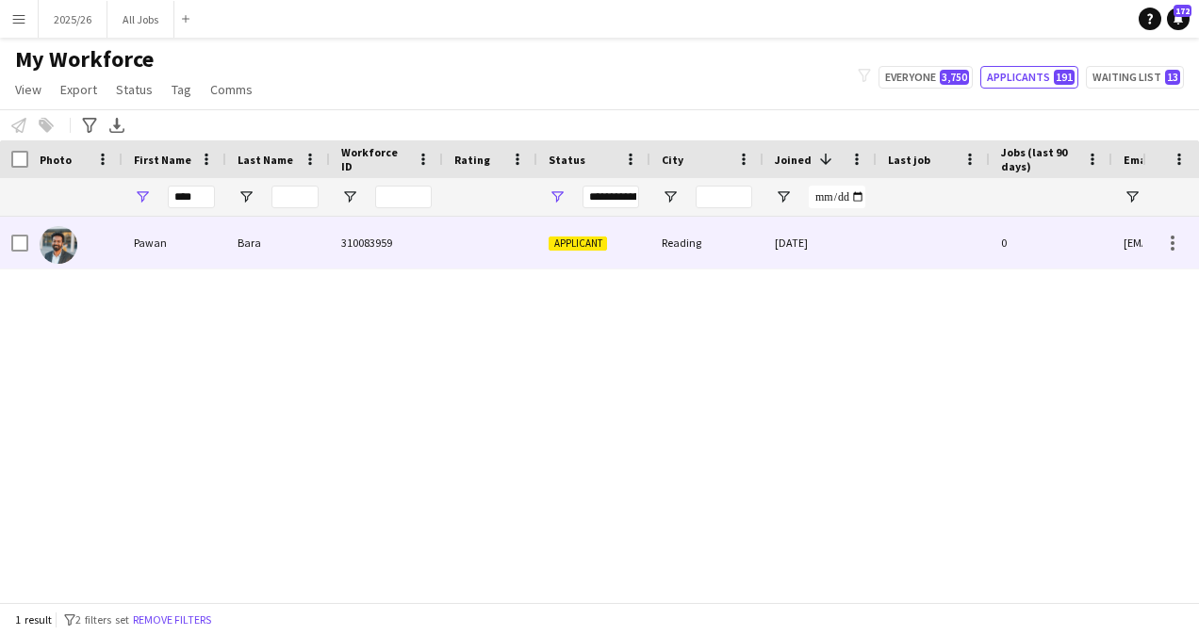
click at [336, 248] on div "310083959" at bounding box center [386, 243] width 113 height 52
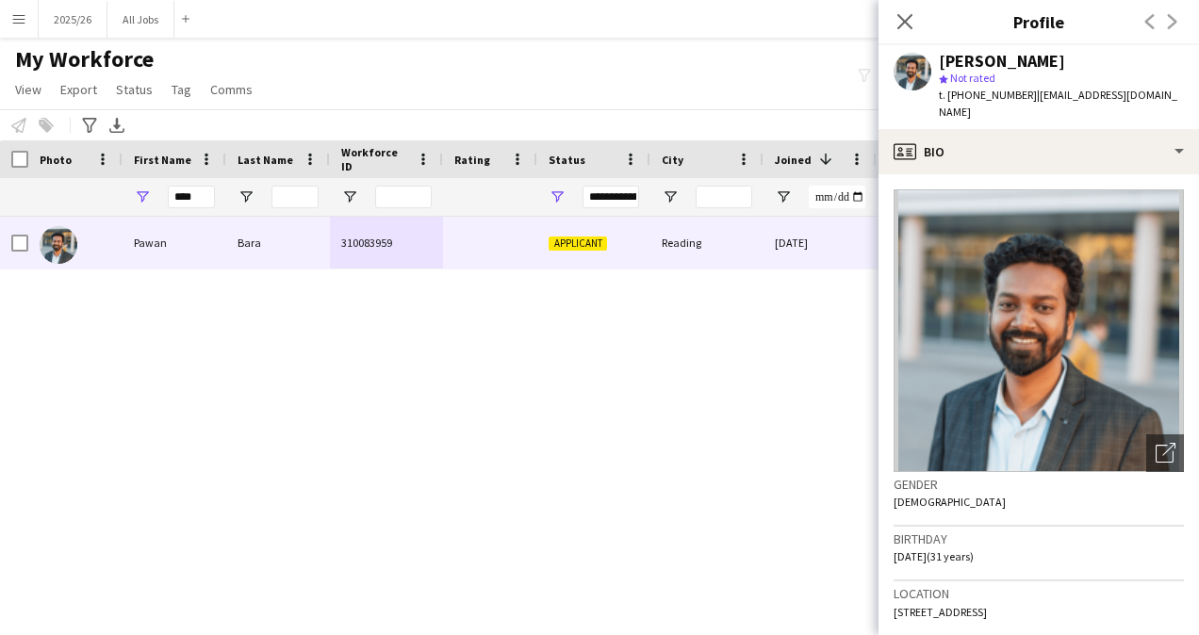
click at [1112, 106] on div "[PERSON_NAME] star Not rated t. [PHONE_NUMBER] | [EMAIL_ADDRESS][DOMAIN_NAME]" at bounding box center [1038, 87] width 320 height 84
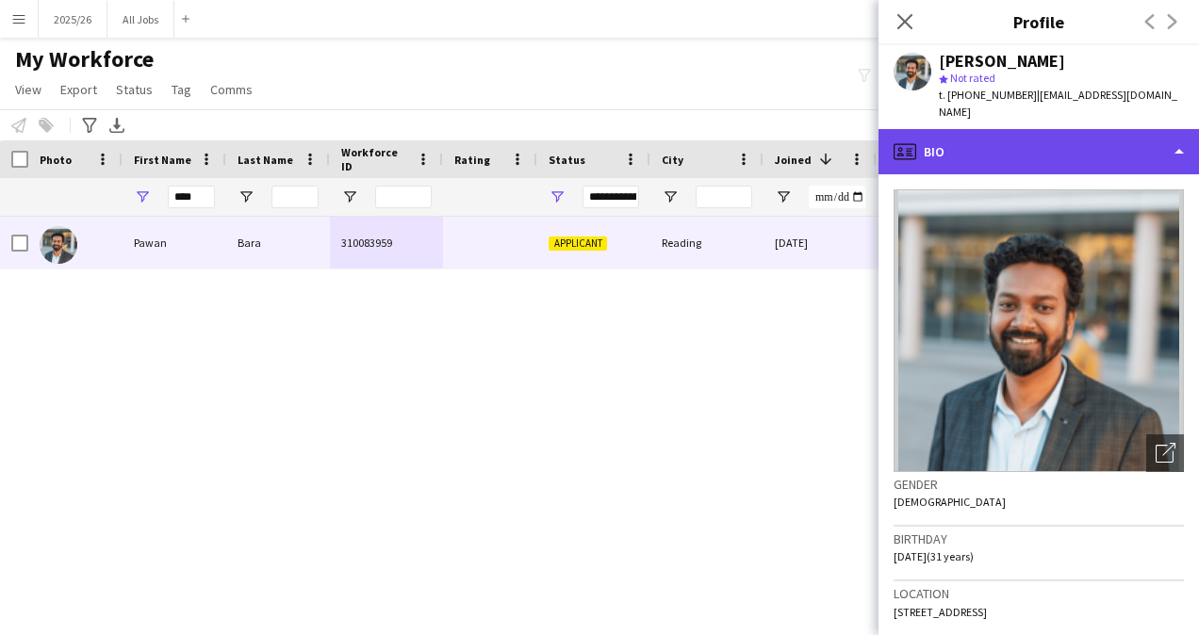
click at [1112, 129] on div "profile Bio" at bounding box center [1038, 151] width 320 height 45
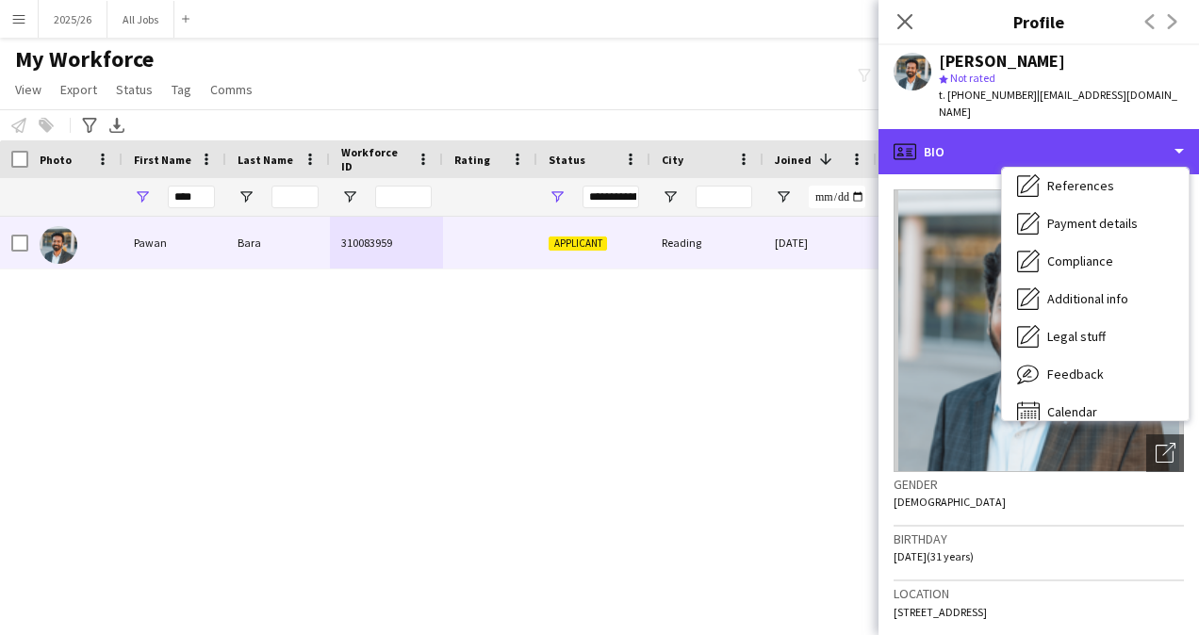
scroll to position [198, 0]
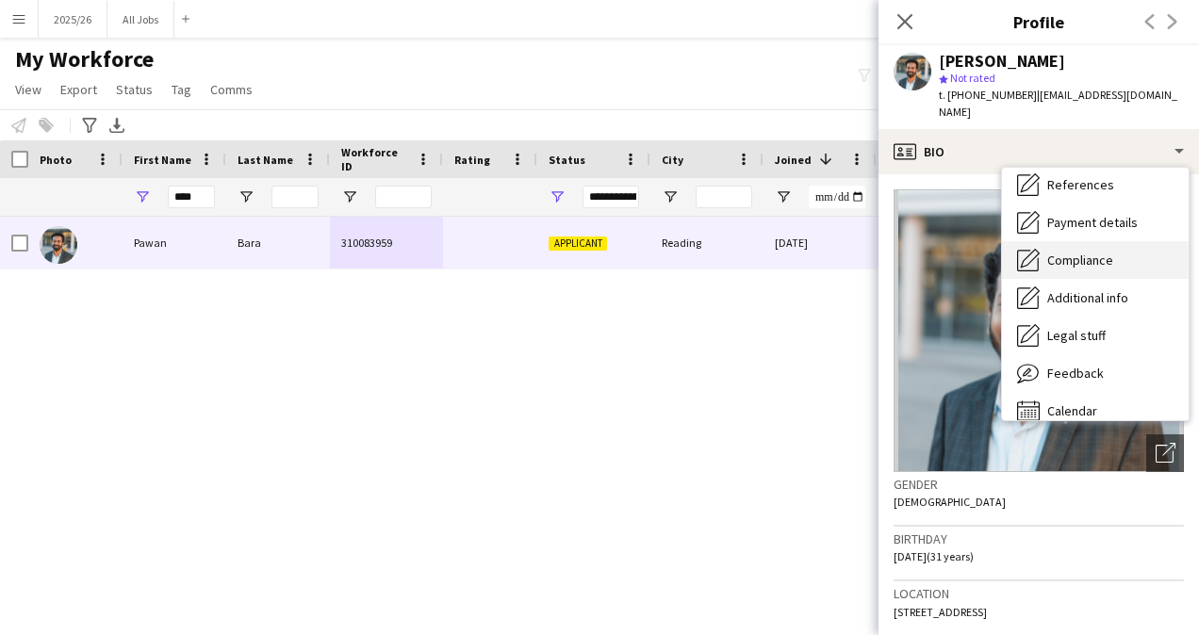
click at [1071, 256] on div "Compliance Compliance" at bounding box center [1095, 260] width 187 height 38
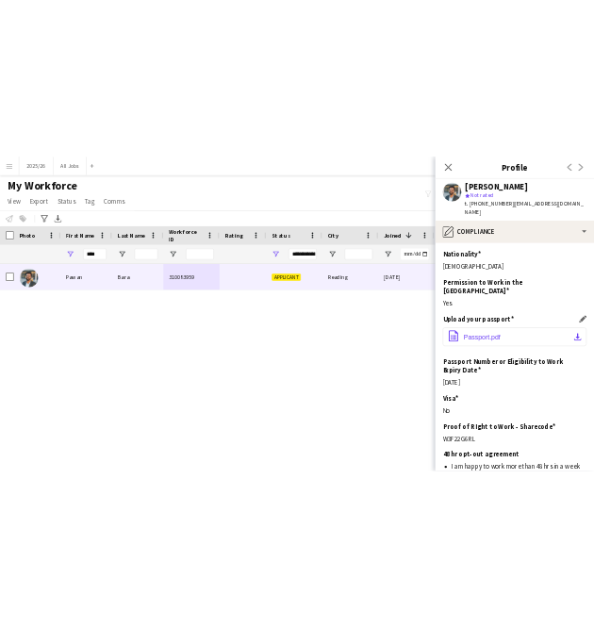
scroll to position [123, 0]
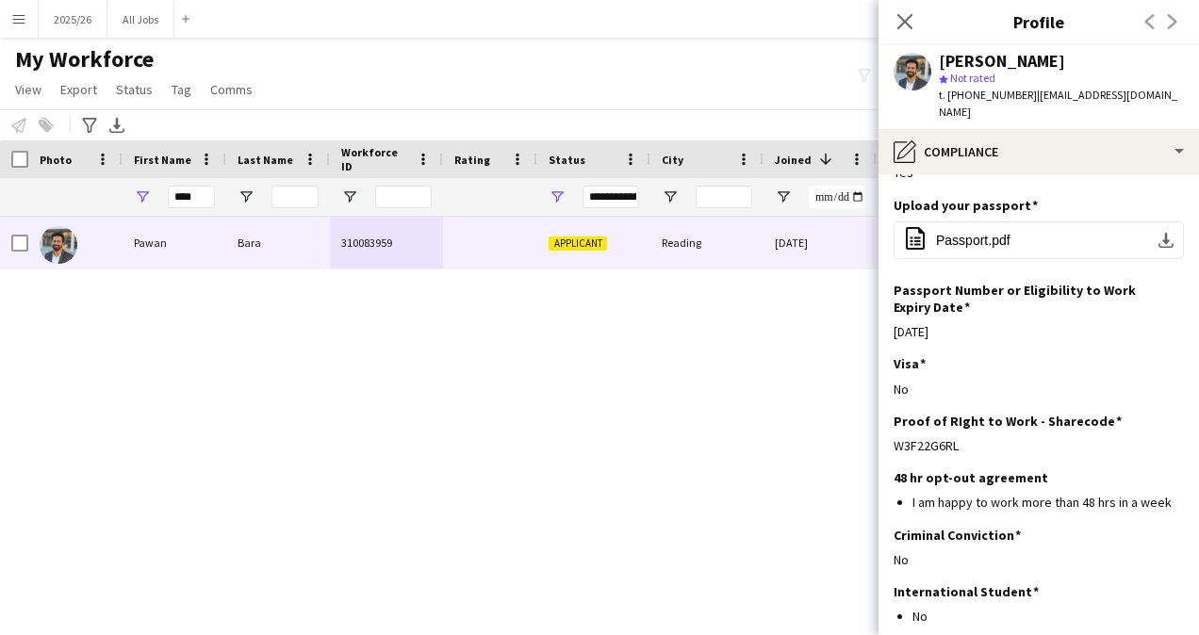
drag, startPoint x: 961, startPoint y: 413, endPoint x: 884, endPoint y: 414, distance: 77.3
click at [884, 414] on app-section-data-types "Nationality Edit this field Indian Permission to Work in the [GEOGRAPHIC_DATA] …" at bounding box center [1038, 404] width 320 height 461
copy div "W3F22G6RL"
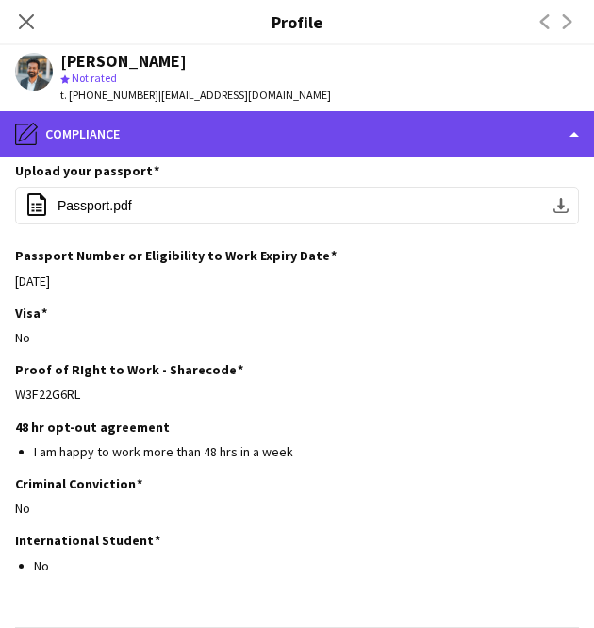
click at [317, 121] on div "pencil4 Compliance" at bounding box center [297, 133] width 594 height 45
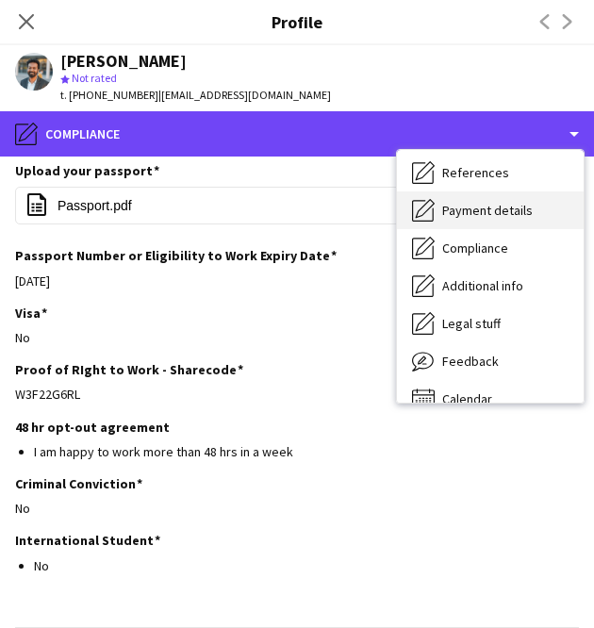
scroll to position [0, 0]
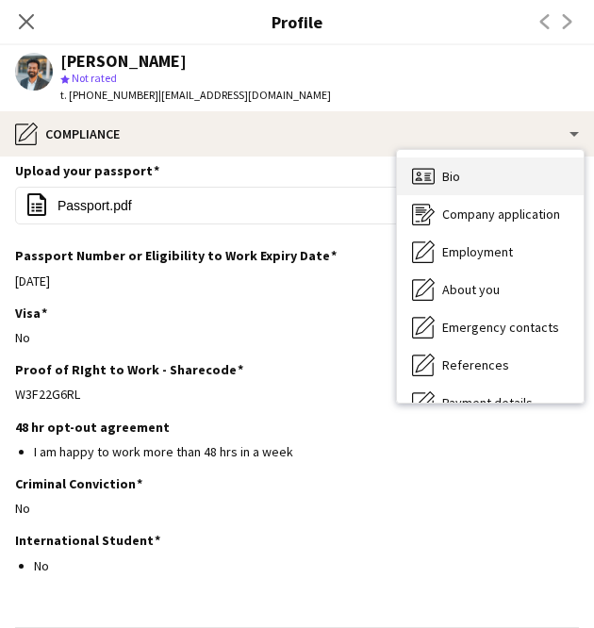
click at [477, 180] on div "Bio Bio" at bounding box center [490, 176] width 187 height 38
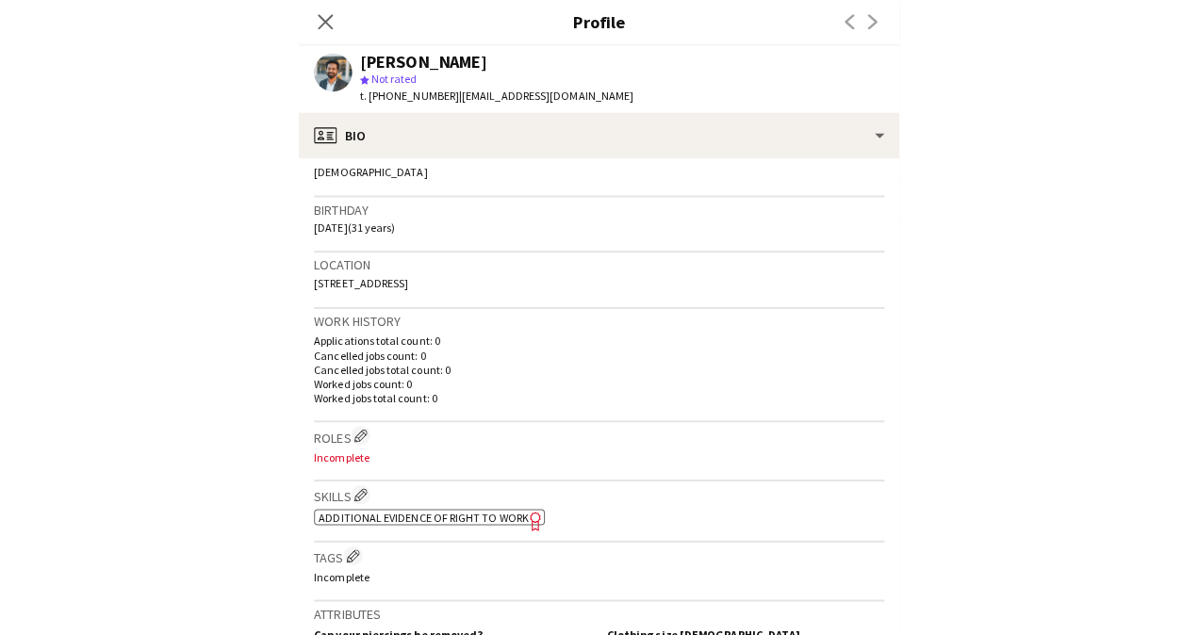
scroll to position [322, 0]
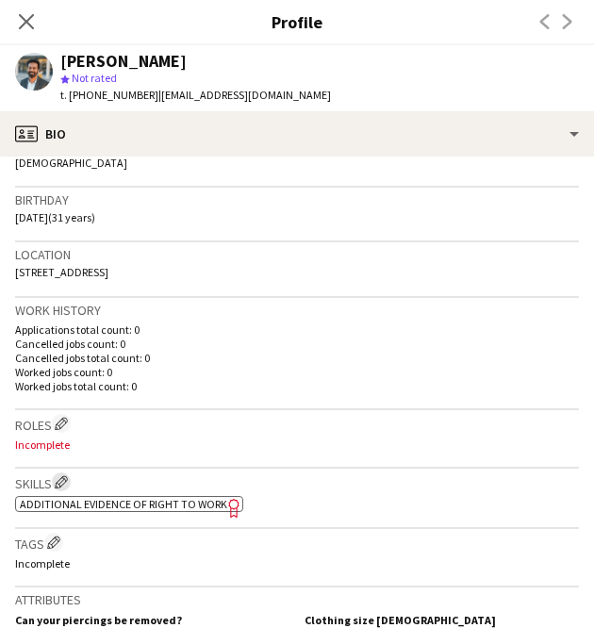
click at [64, 484] on app-icon "Edit crew company skills" at bounding box center [61, 481] width 13 height 13
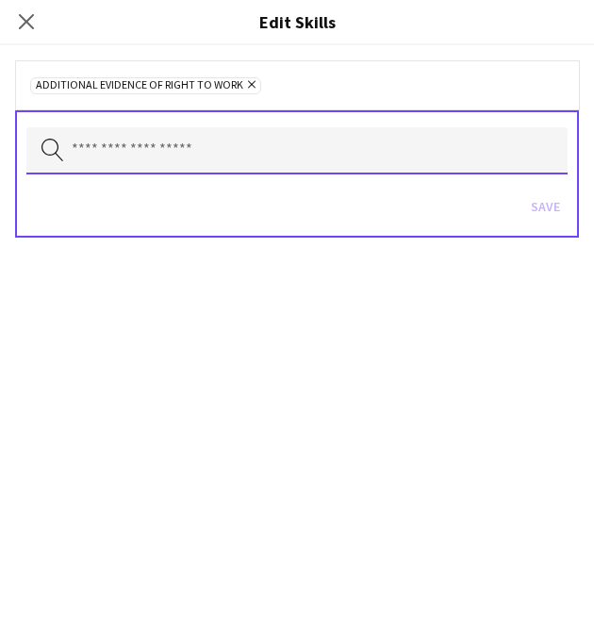
click at [223, 158] on input "text" at bounding box center [296, 150] width 541 height 47
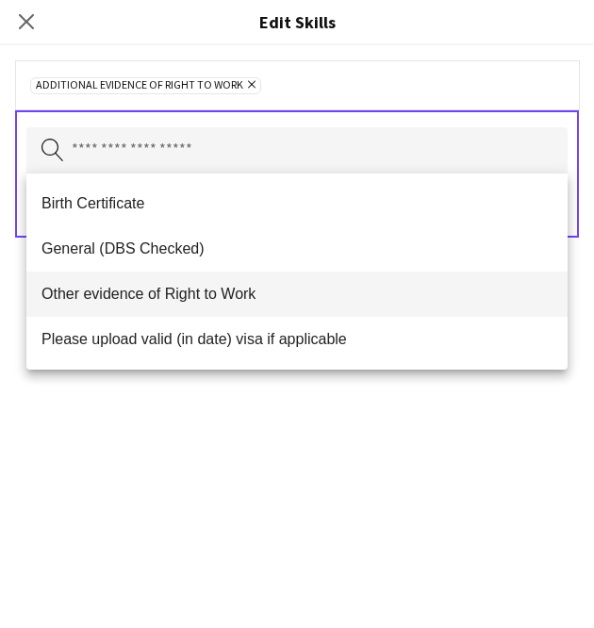
click at [271, 286] on span "Other evidence of Right to Work" at bounding box center [296, 294] width 511 height 18
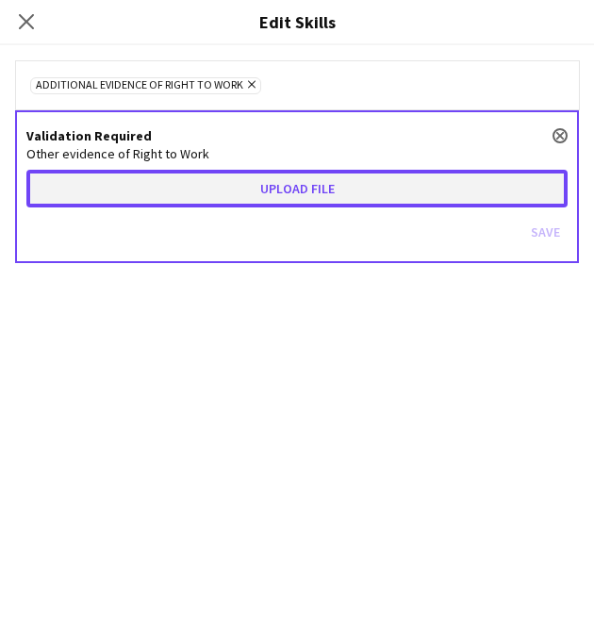
click at [280, 201] on button "Upload file" at bounding box center [296, 189] width 541 height 38
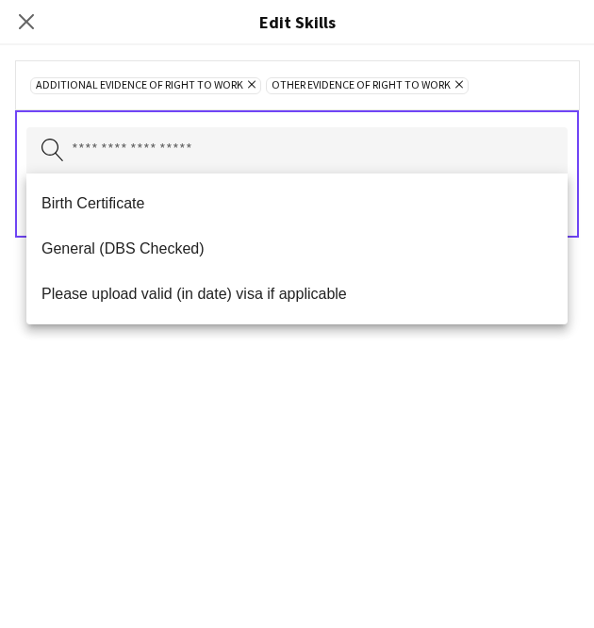
click at [377, 410] on div "Additional evidence of Right to Work Remove Other evidence of Right to Work Rem…" at bounding box center [297, 336] width 594 height 582
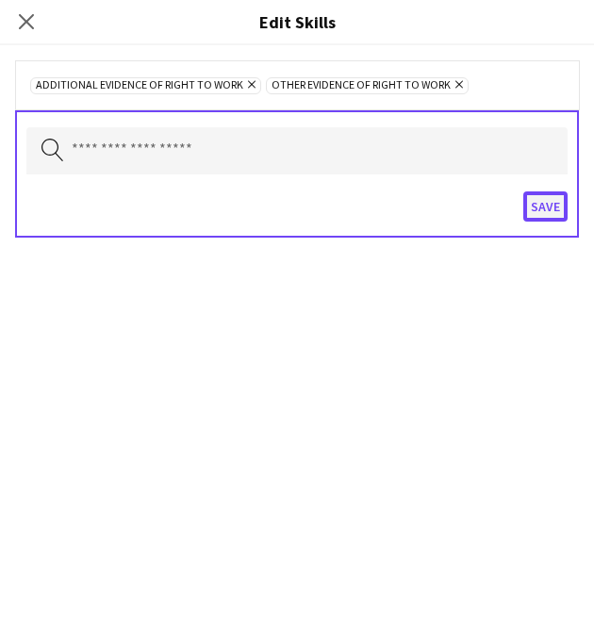
click at [545, 202] on button "Save" at bounding box center [545, 206] width 44 height 30
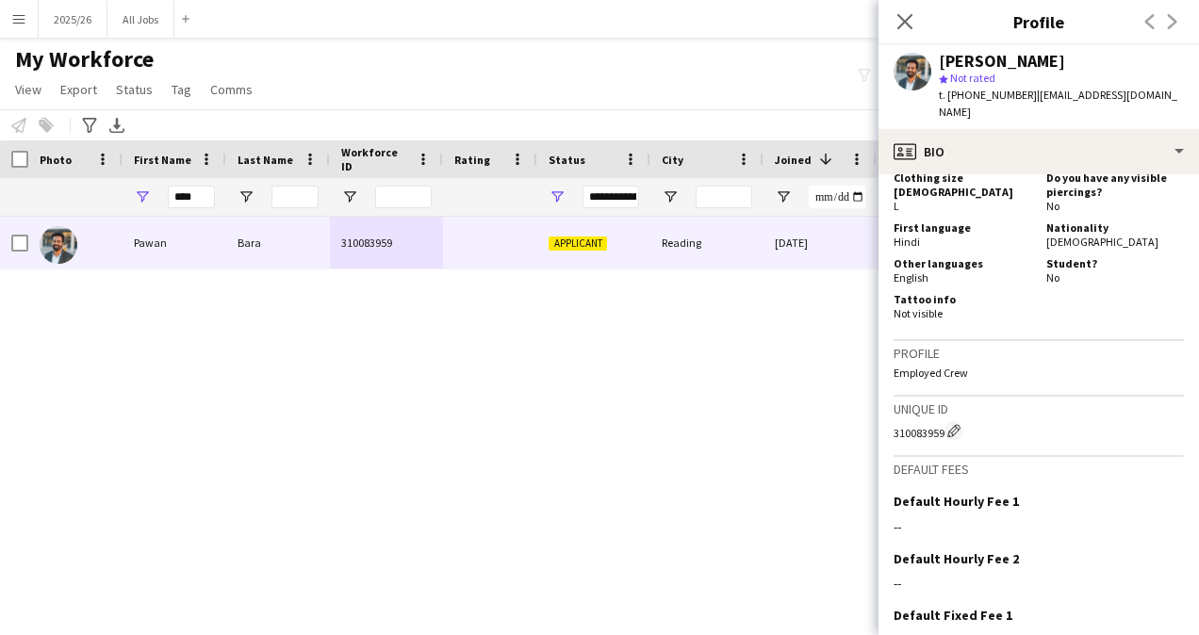
scroll to position [852, 0]
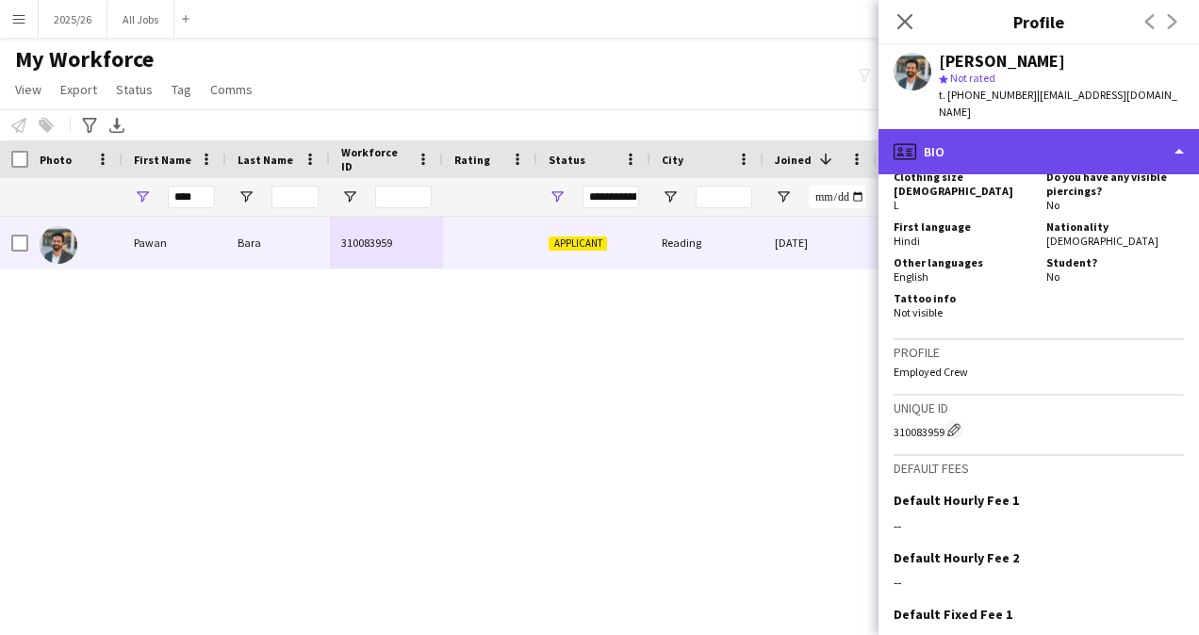
click at [1002, 140] on div "profile Bio" at bounding box center [1038, 151] width 320 height 45
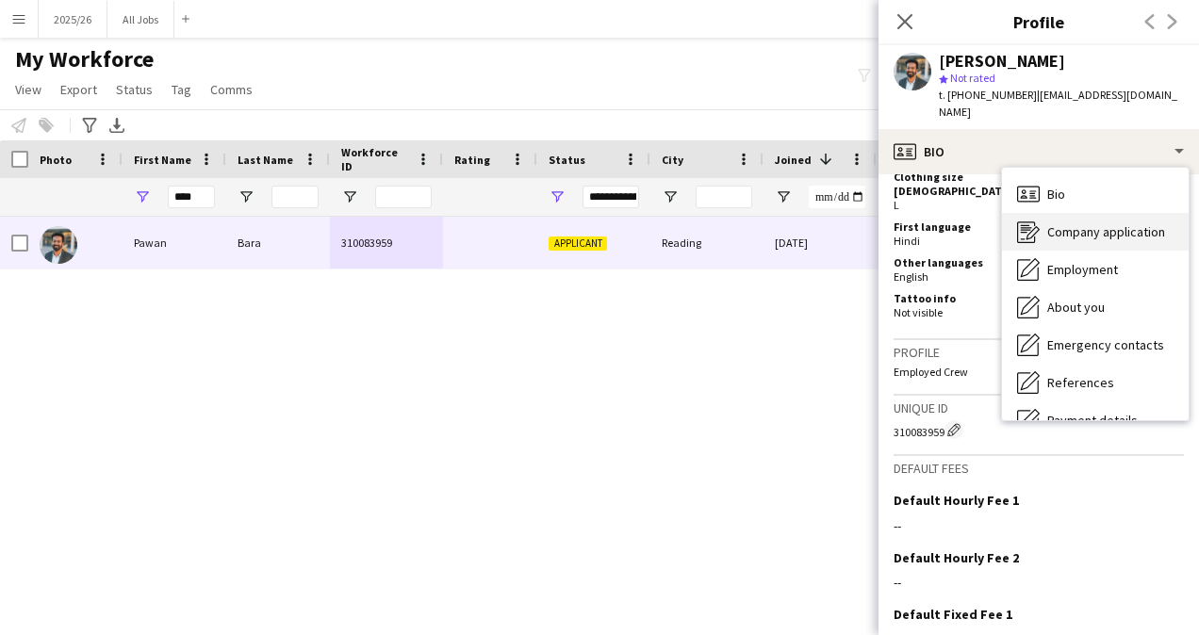
click at [1082, 223] on span "Company application" at bounding box center [1106, 231] width 118 height 17
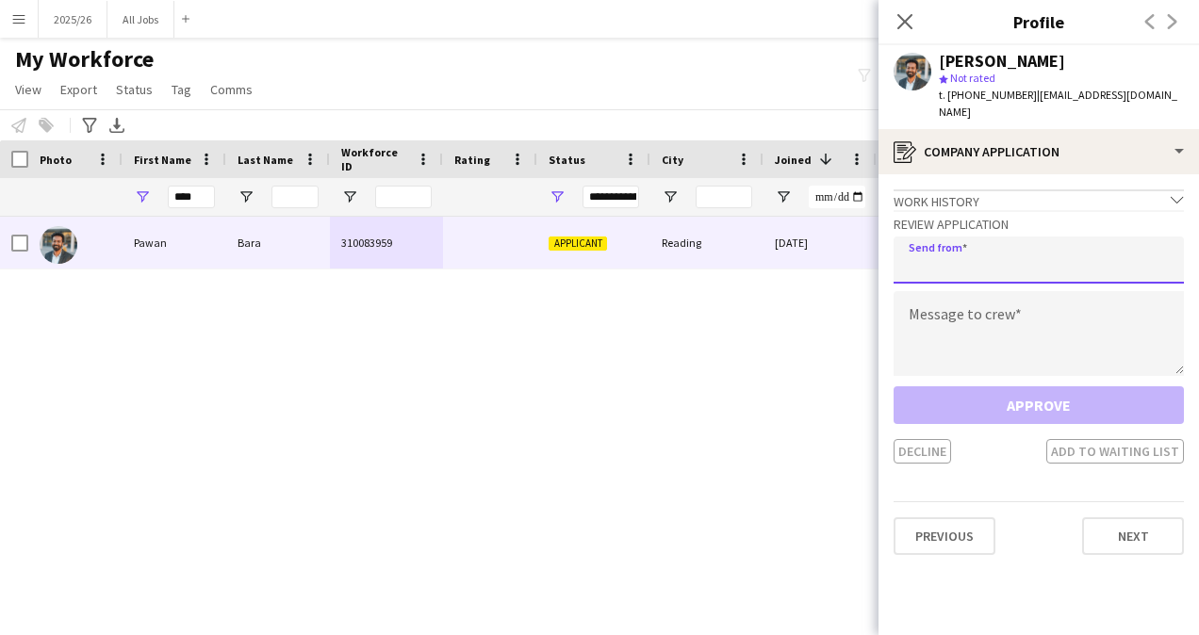
click at [997, 237] on input "email" at bounding box center [1039, 260] width 290 height 47
type input "**********"
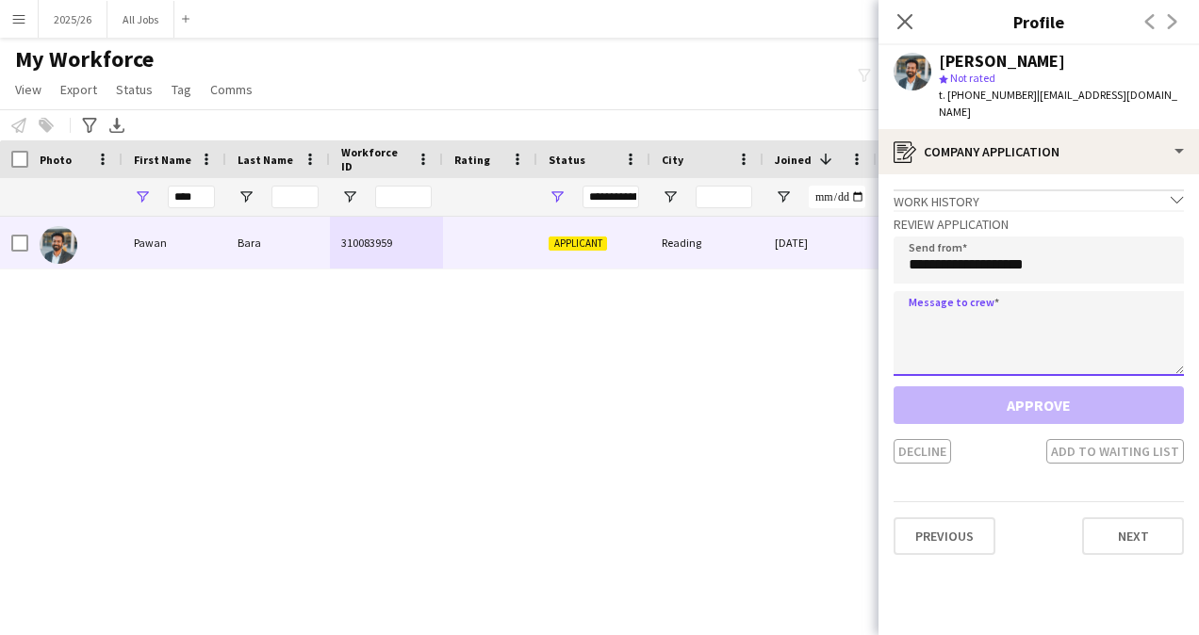
click at [946, 323] on textarea at bounding box center [1039, 333] width 290 height 85
paste textarea "**********"
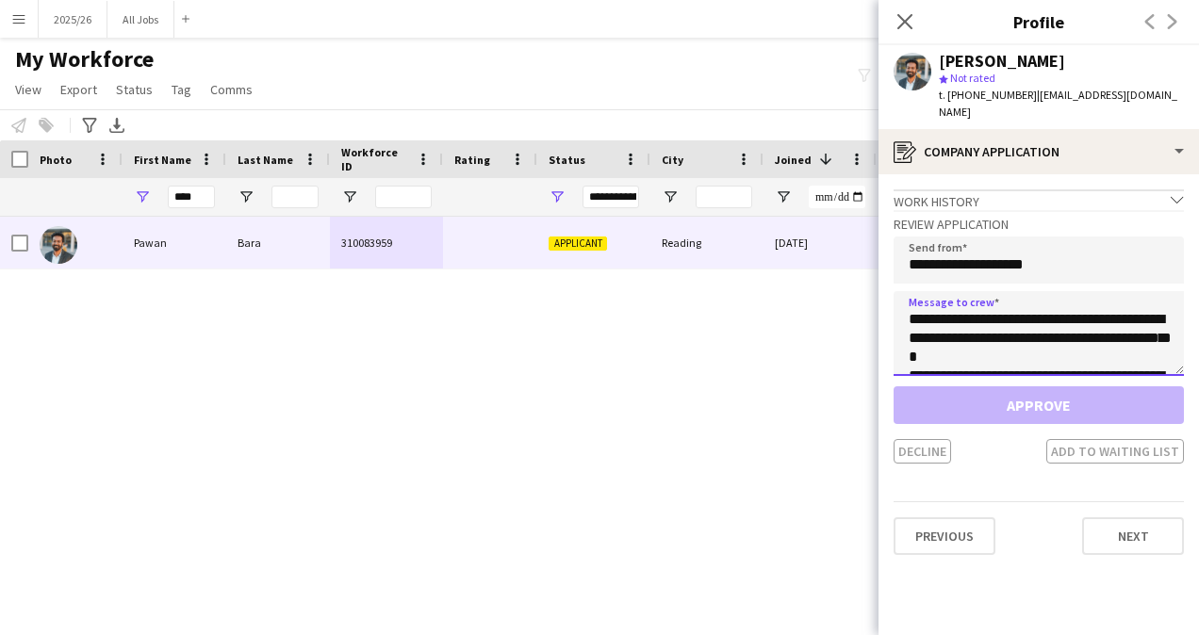
scroll to position [369, 0]
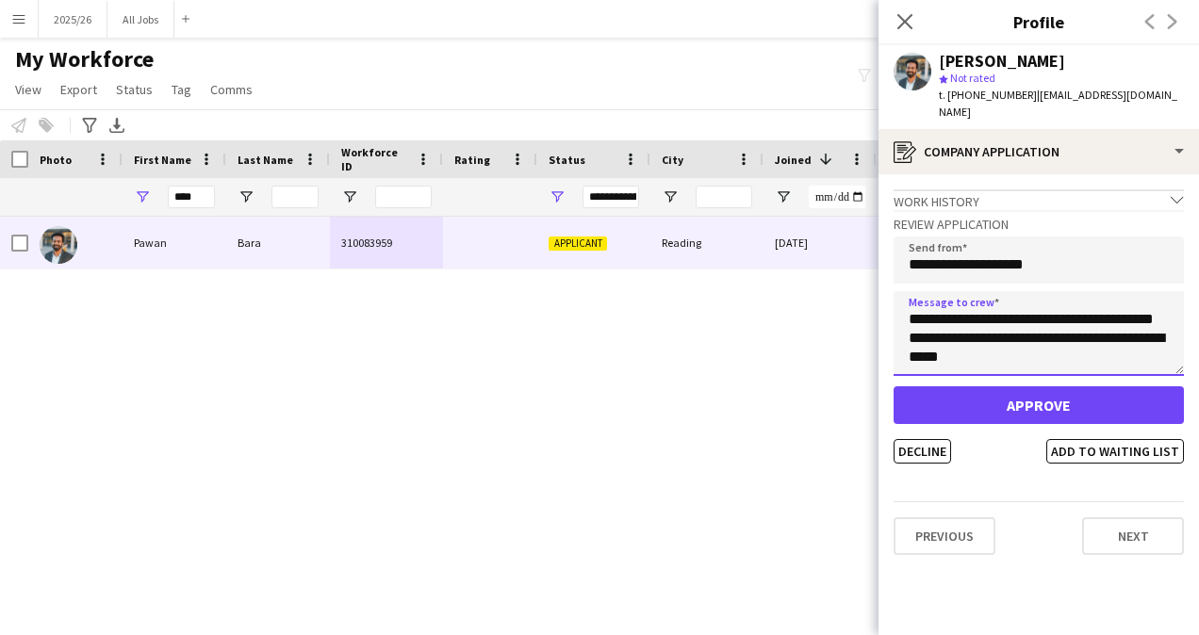
type textarea "**********"
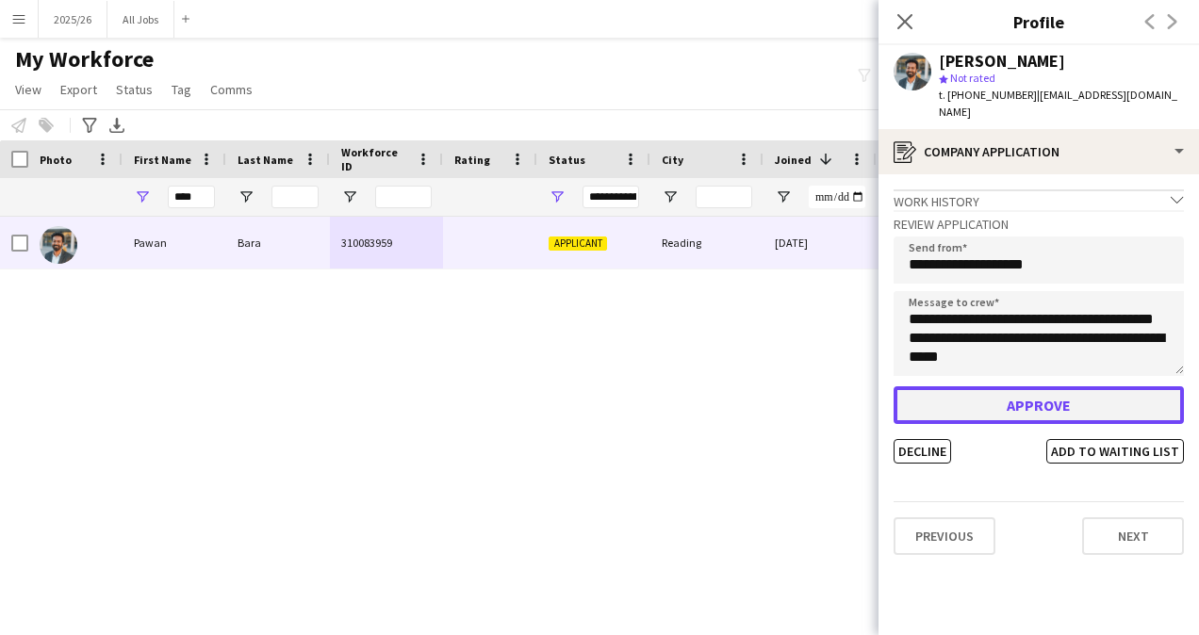
click at [1009, 386] on button "Approve" at bounding box center [1039, 405] width 290 height 38
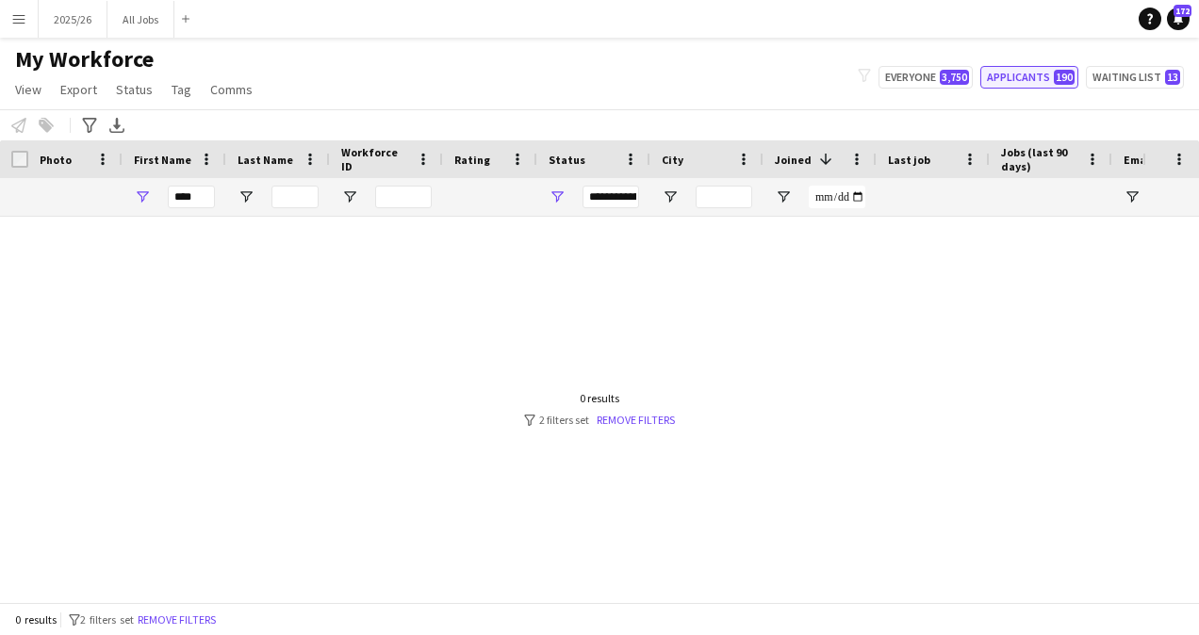
click at [1042, 82] on button "Applicants 190" at bounding box center [1029, 77] width 98 height 23
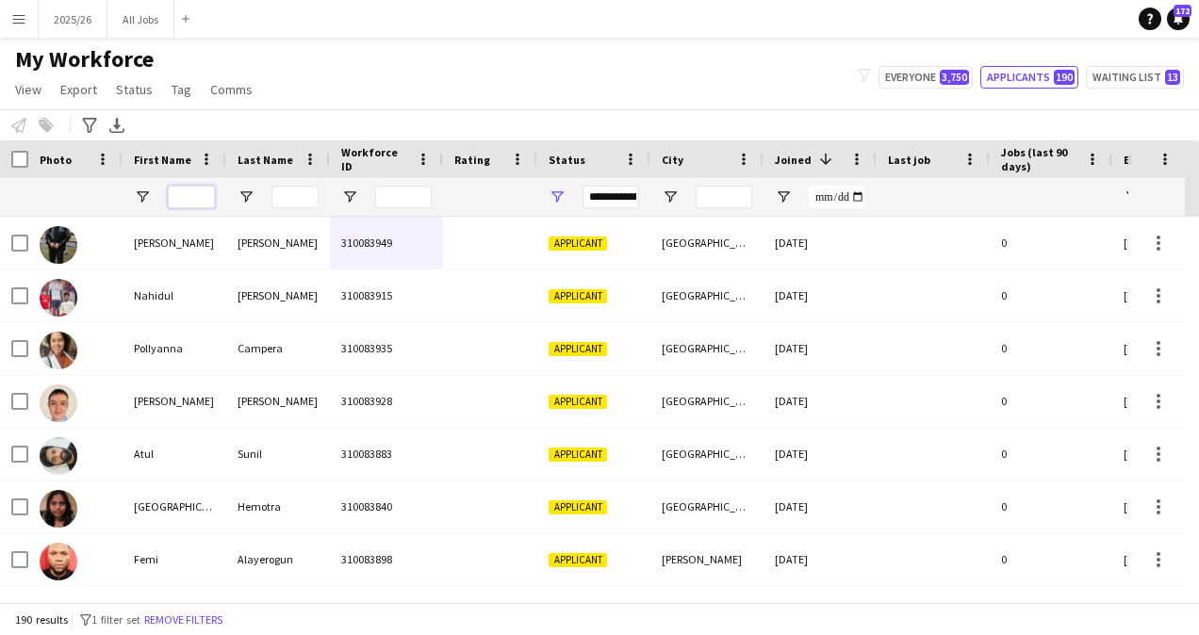
click at [182, 198] on input "First Name Filter Input" at bounding box center [191, 197] width 47 height 23
type input "****"
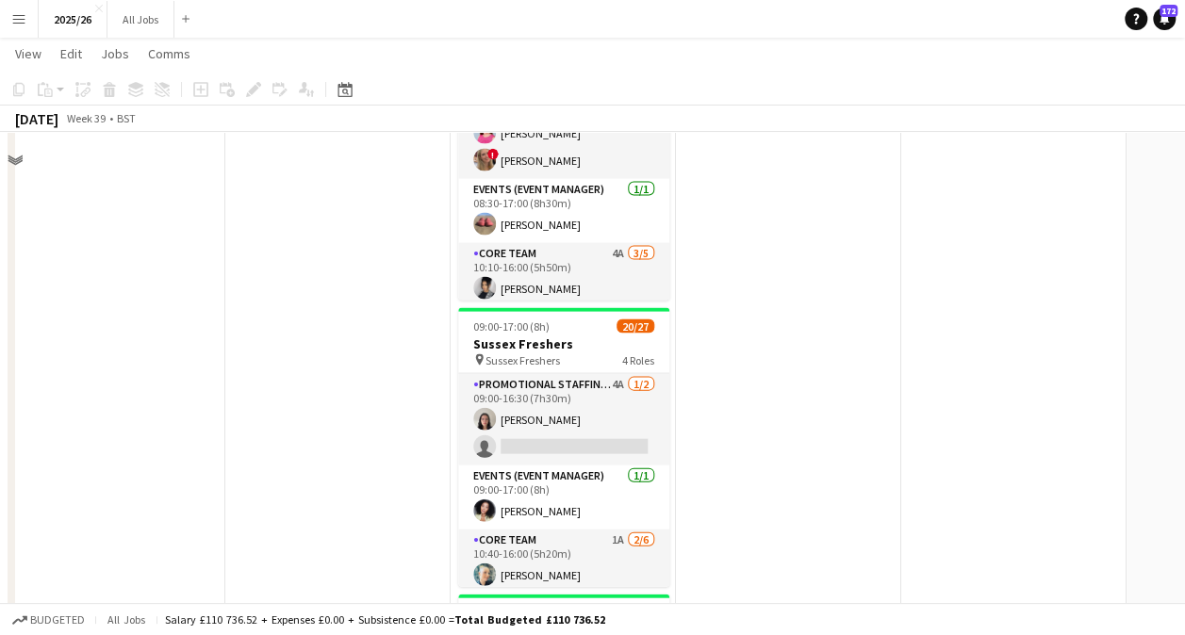
scroll to position [1714, 0]
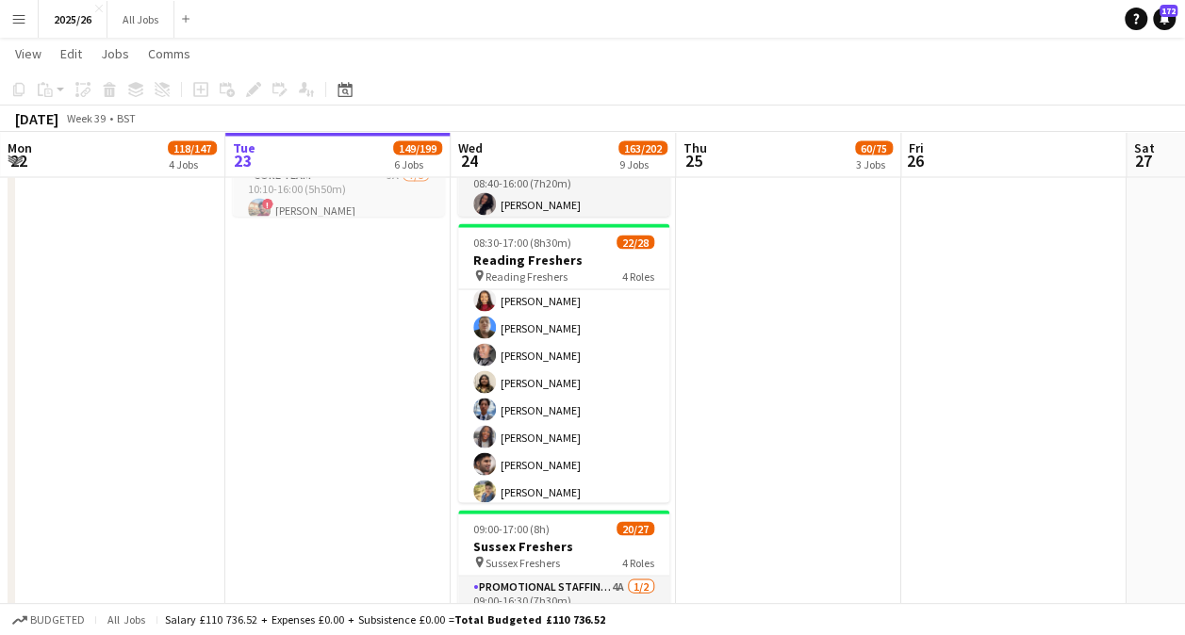
click at [565, 396] on app-card-role "Promotional Staffing (Brand Ambassadors) 2A 16/20 10:10-16:00 (5h50m) ! Gulhasi…" at bounding box center [563, 518] width 211 height 583
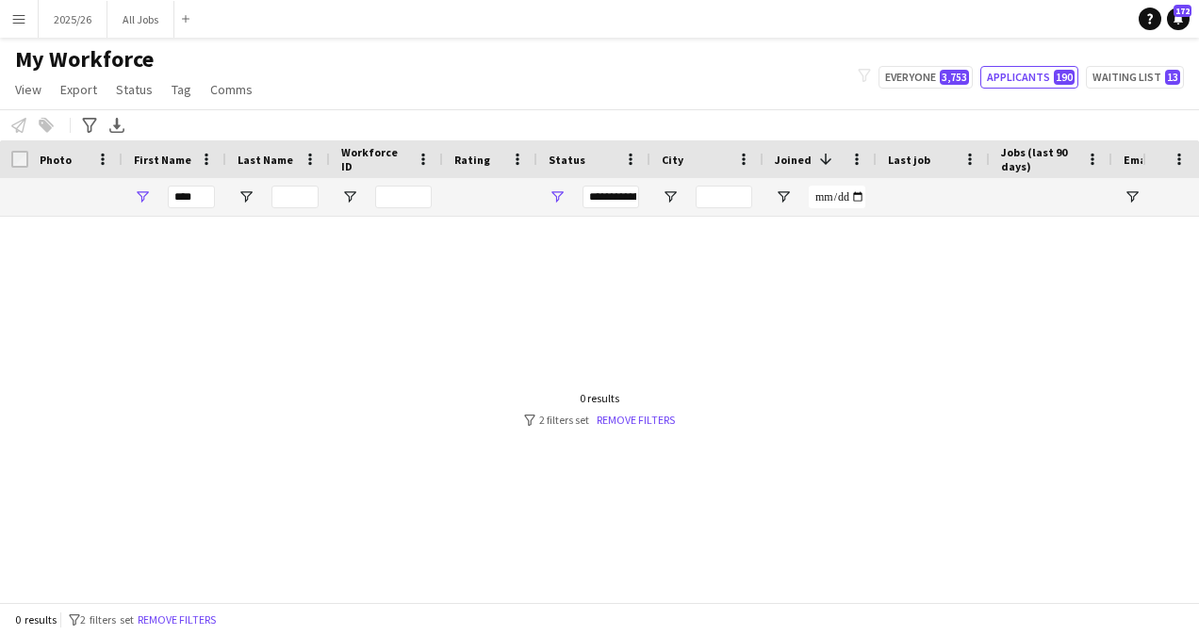
click at [641, 196] on div "**********" at bounding box center [593, 197] width 113 height 38
click at [626, 196] on div "**********" at bounding box center [610, 197] width 57 height 23
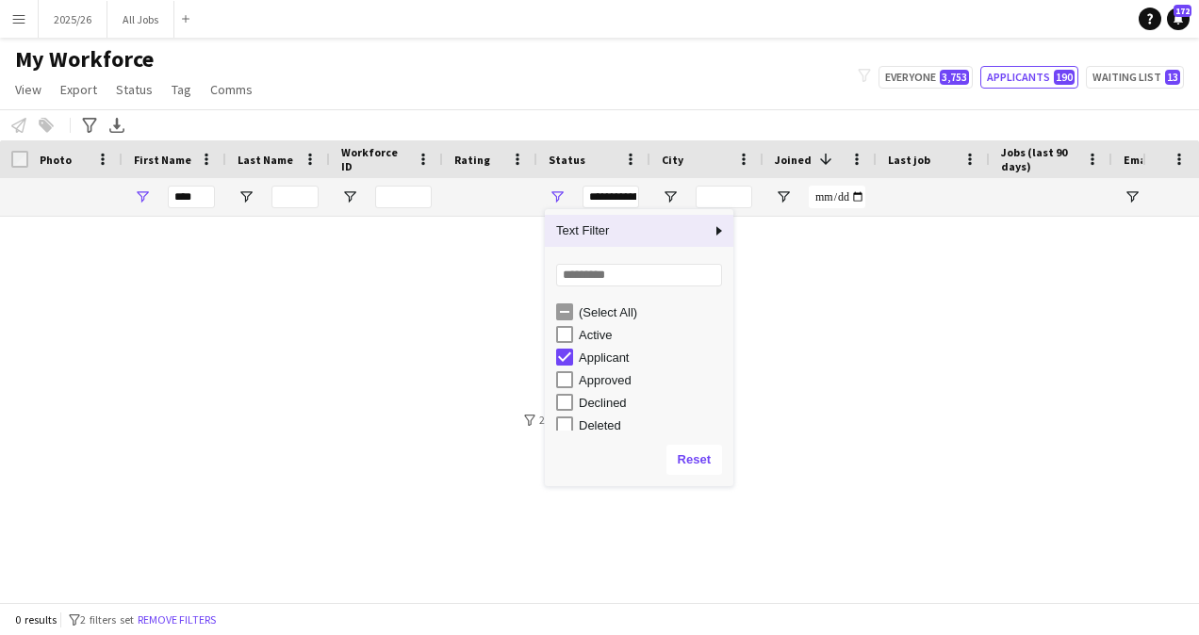
scroll to position [119, 0]
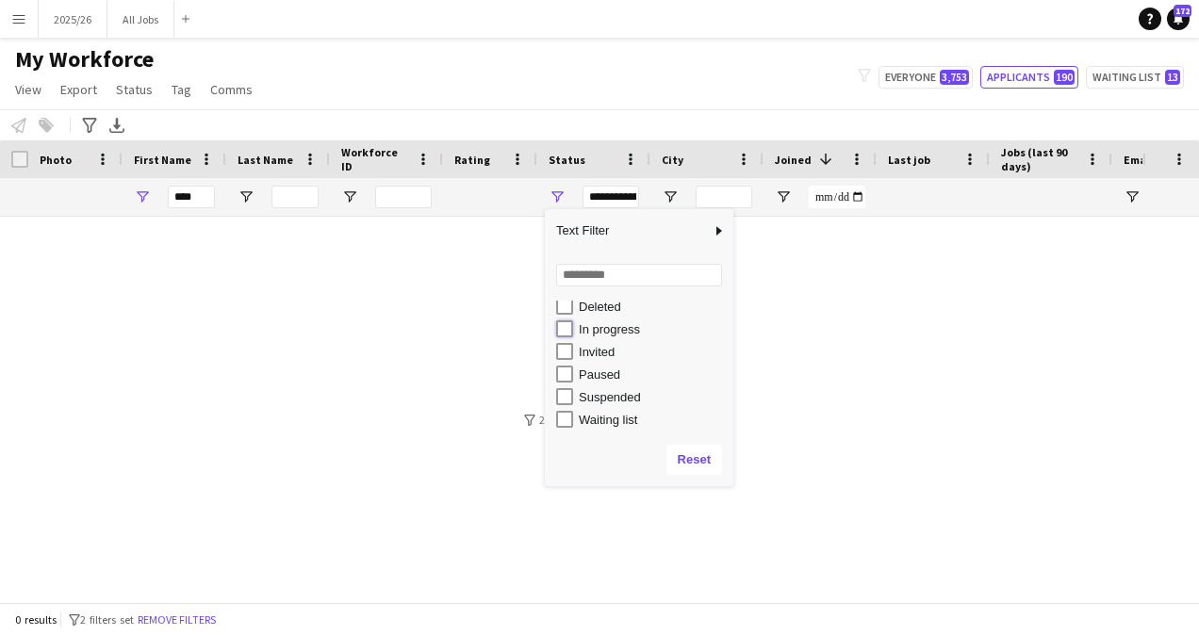
type input "**********"
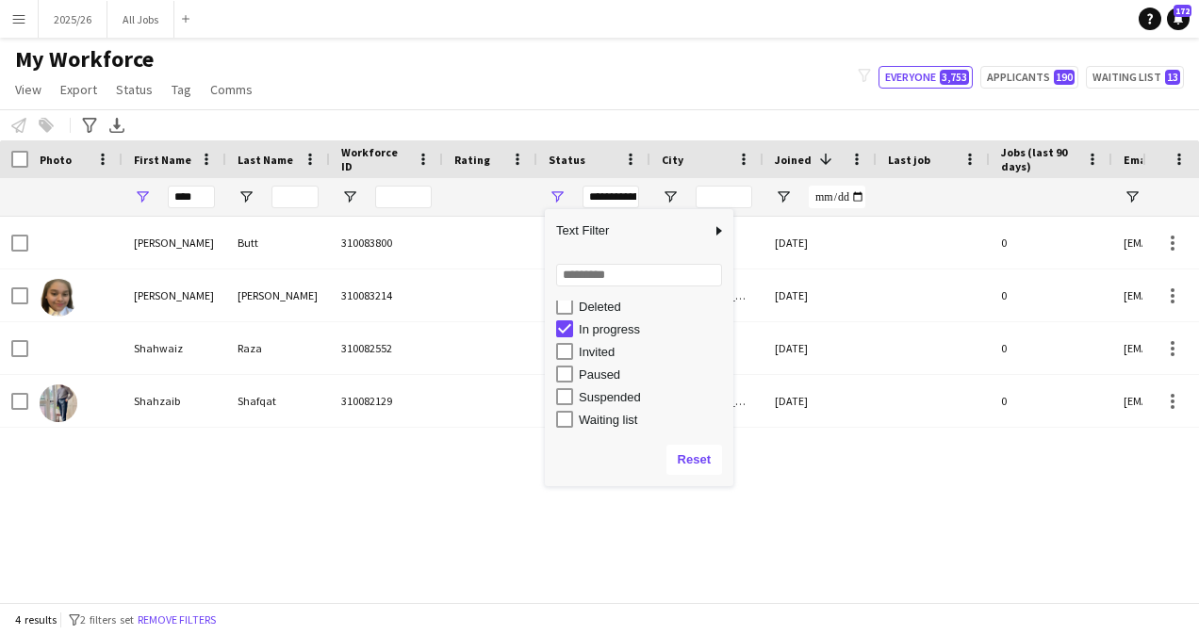
click at [357, 89] on div "My Workforce View Views Default view New view Update view Delete view Edit name…" at bounding box center [599, 77] width 1199 height 64
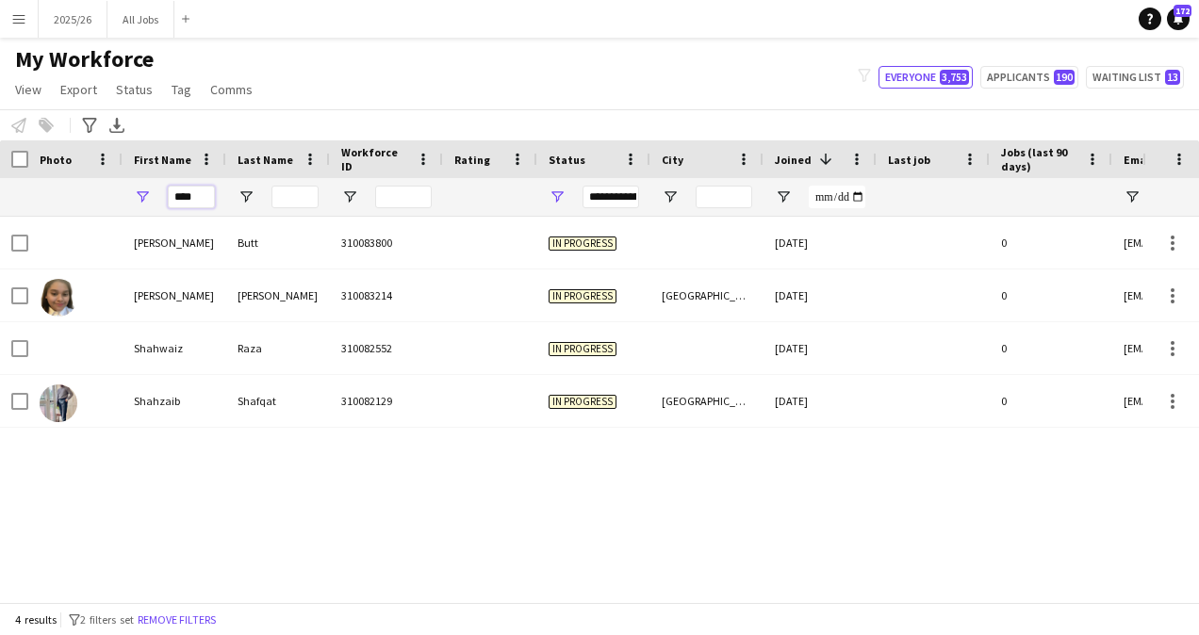
click at [206, 196] on input "****" at bounding box center [191, 197] width 47 height 23
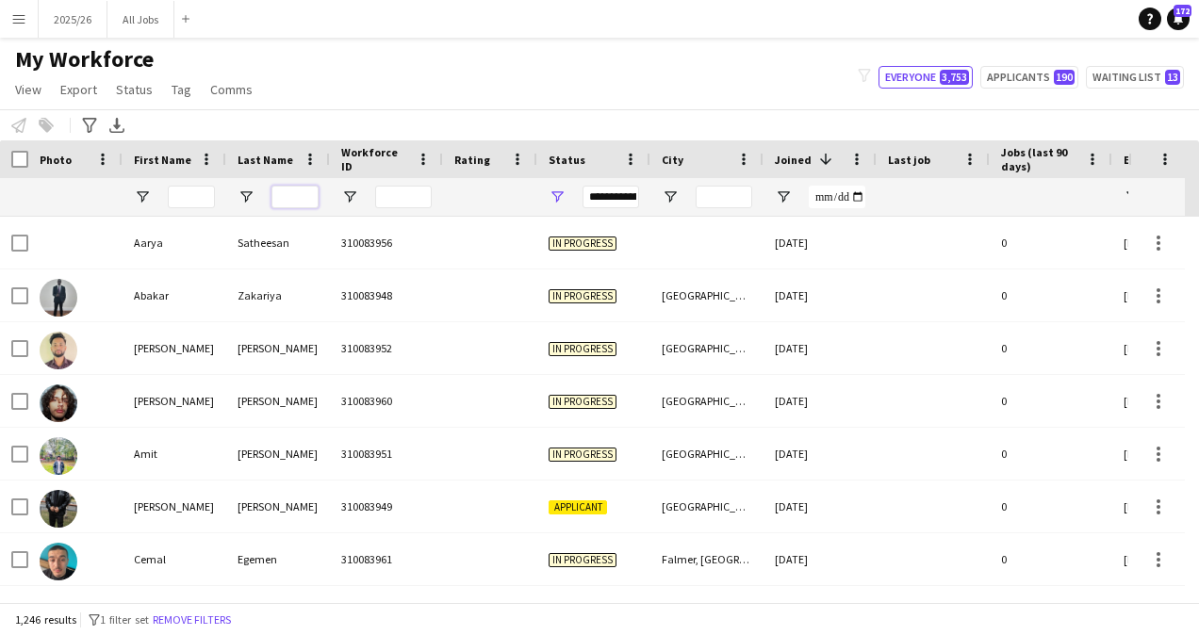
click at [307, 194] on input "Last Name Filter Input" at bounding box center [294, 197] width 47 height 23
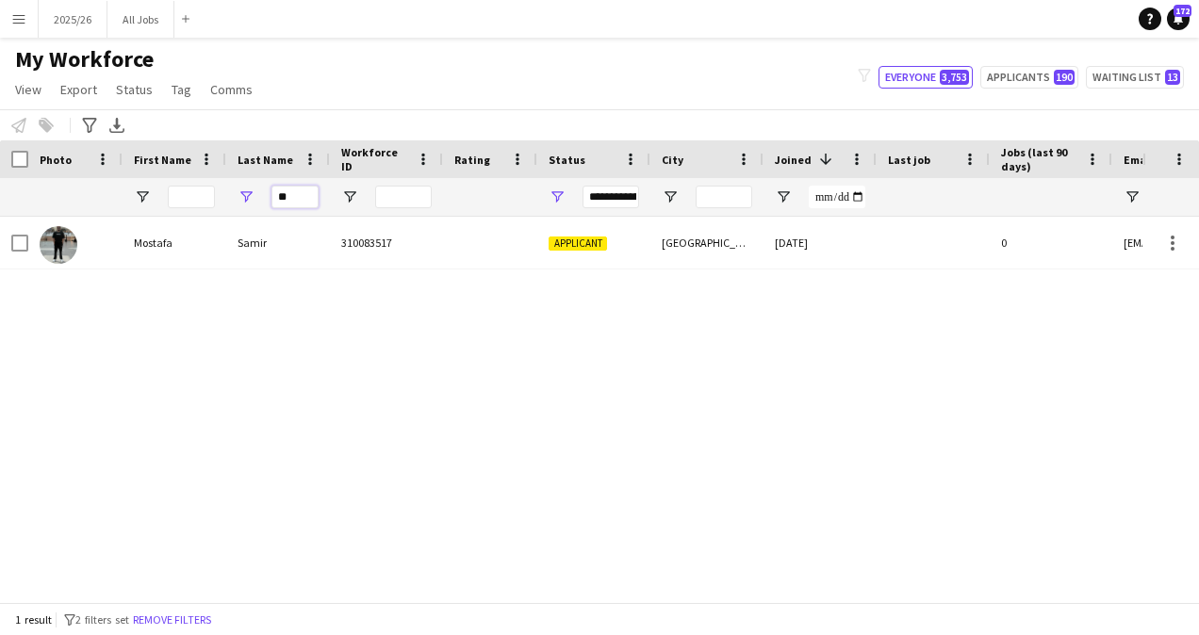
type input "*"
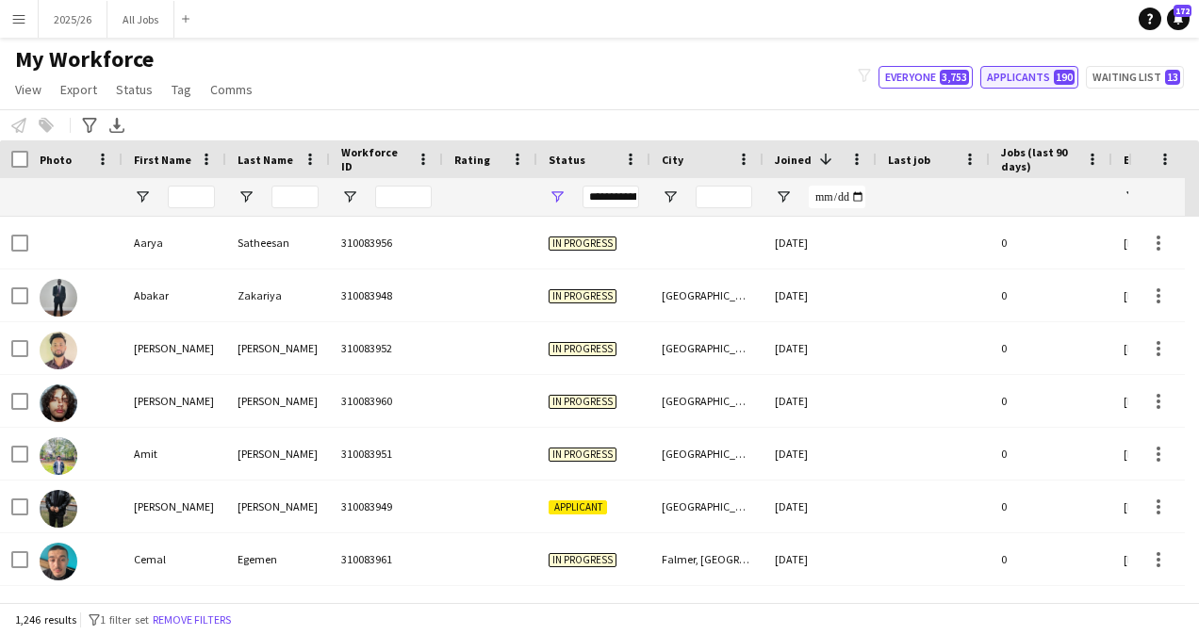
click at [1046, 83] on button "Applicants 190" at bounding box center [1029, 77] width 98 height 23
type input "**********"
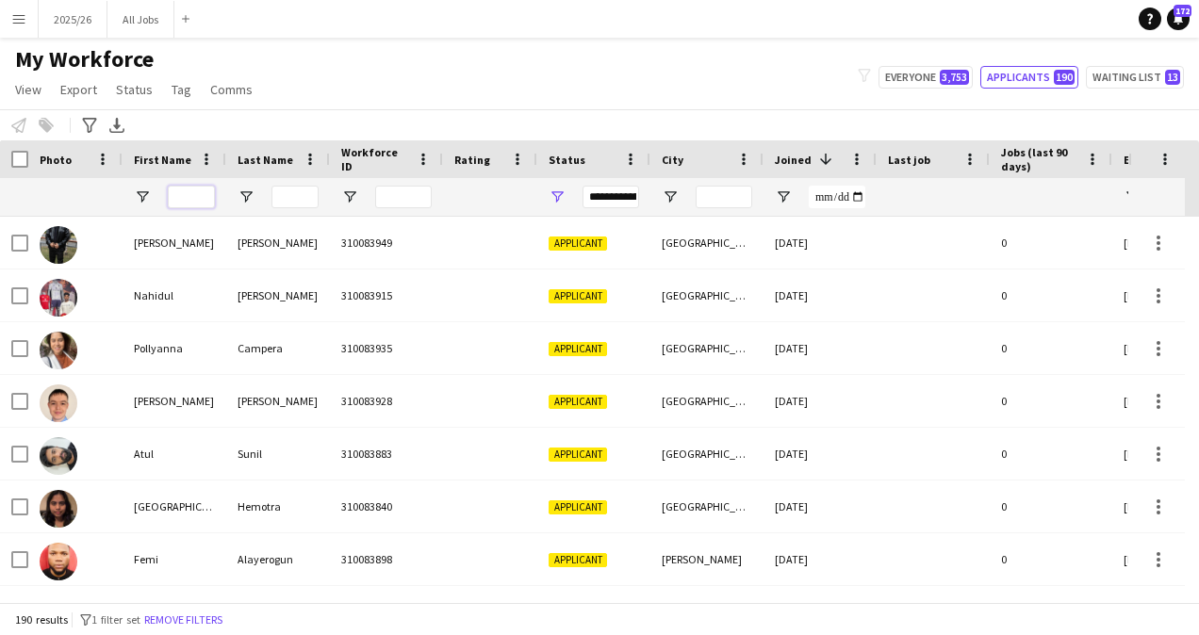
click at [189, 194] on input "First Name Filter Input" at bounding box center [191, 197] width 47 height 23
click at [287, 195] on input "Last Name Filter Input" at bounding box center [294, 197] width 47 height 23
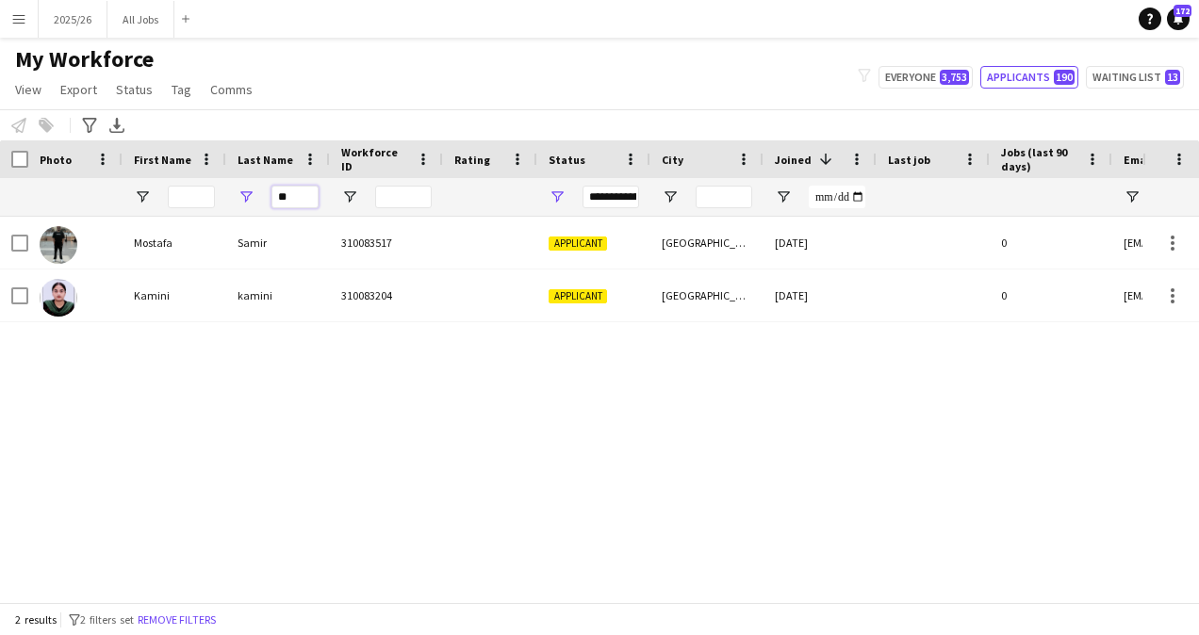
type input "*"
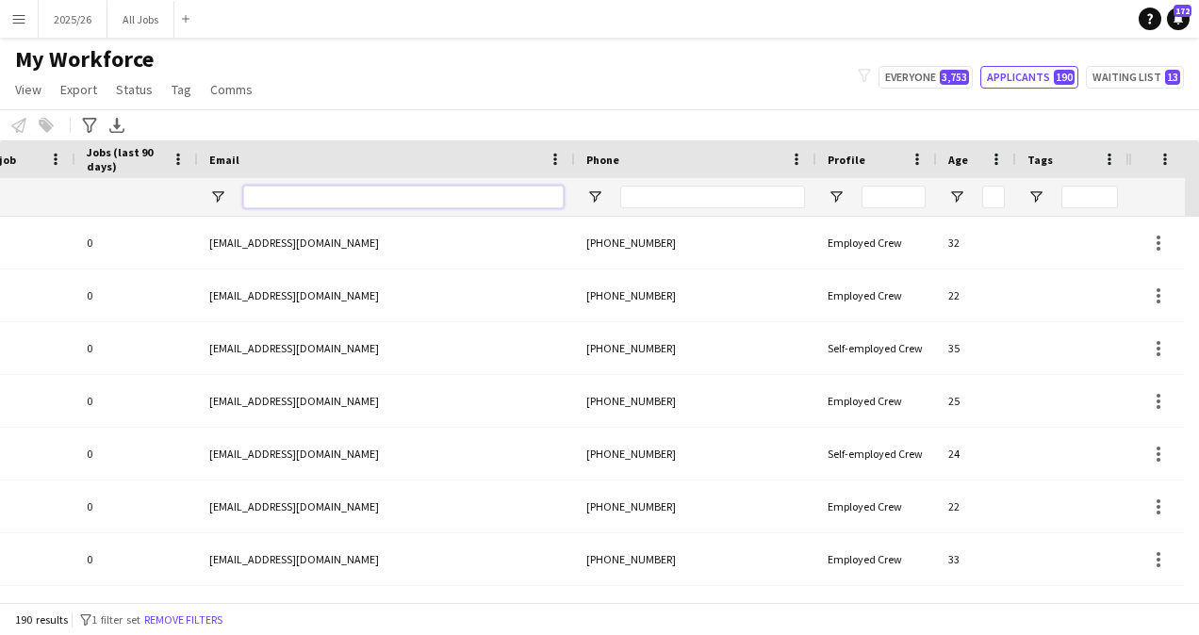
click at [436, 200] on input "Email Filter Input" at bounding box center [403, 197] width 320 height 23
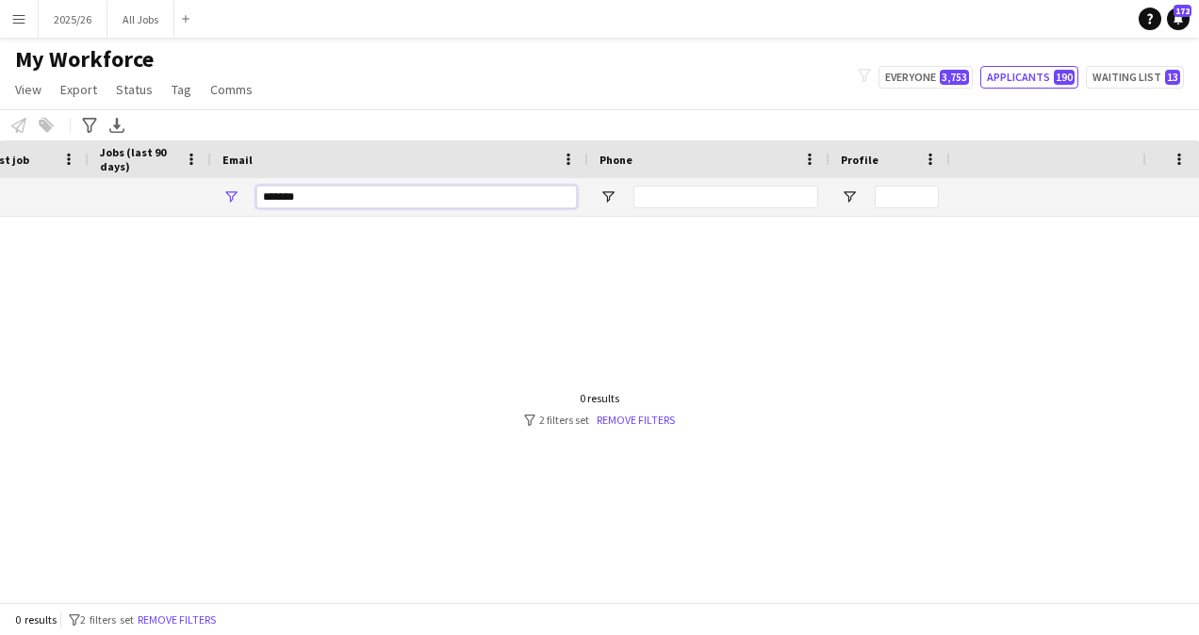
scroll to position [0, 370]
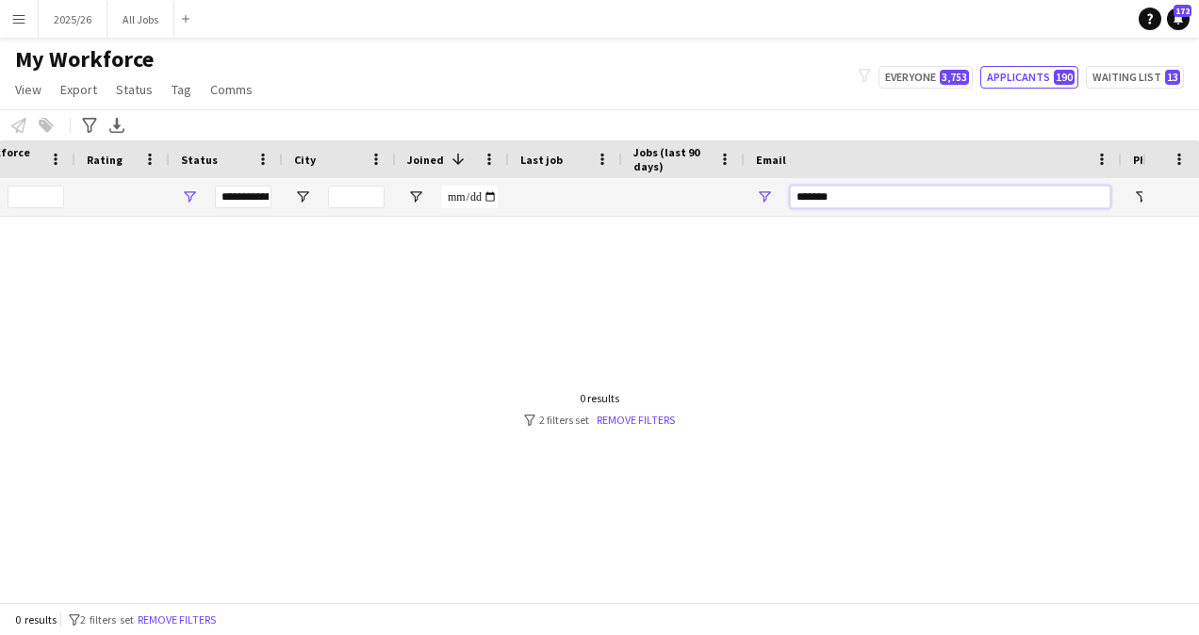
type input "*******"
click at [243, 194] on div "**********" at bounding box center [243, 197] width 57 height 23
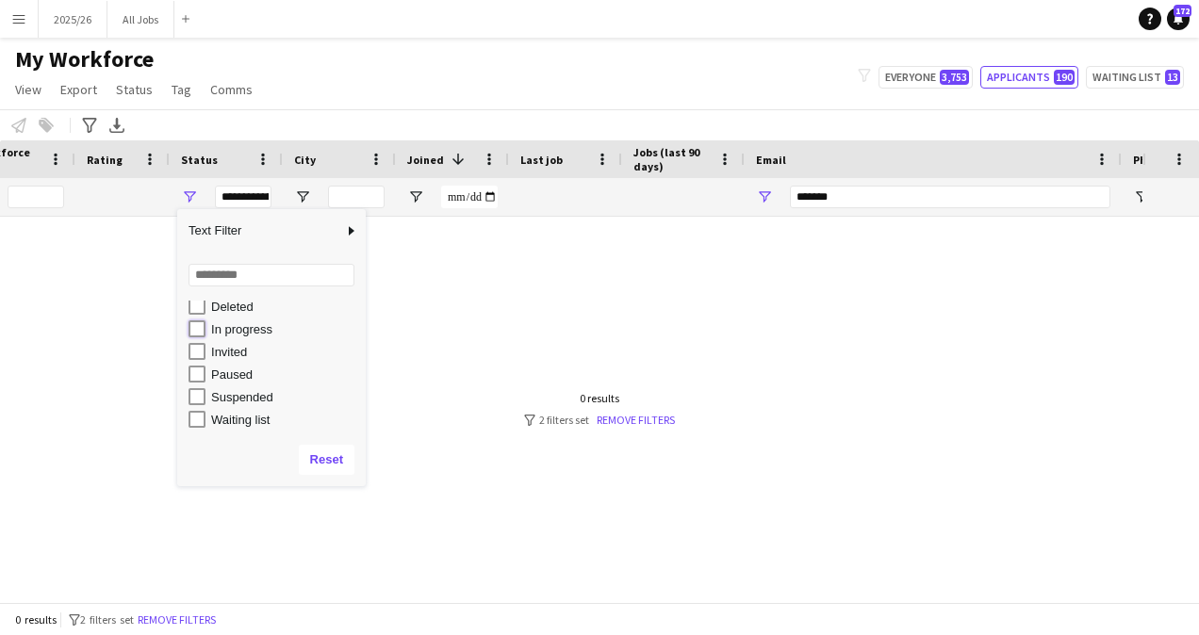
type input "**********"
click at [875, 198] on input "*******" at bounding box center [950, 197] width 320 height 23
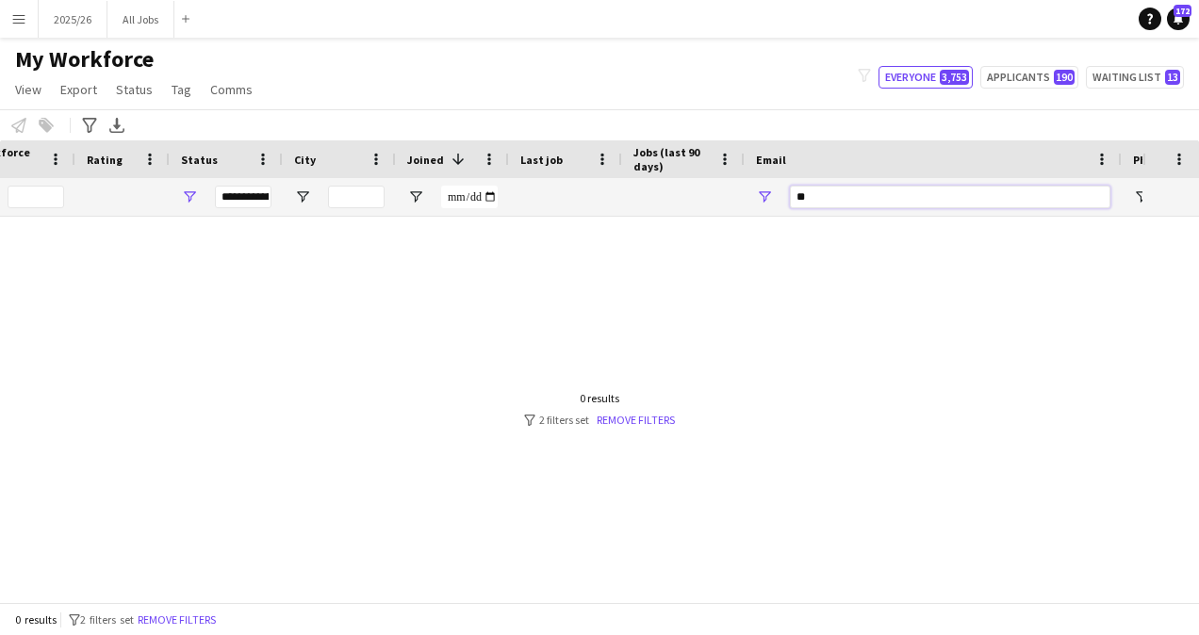
type input "*"
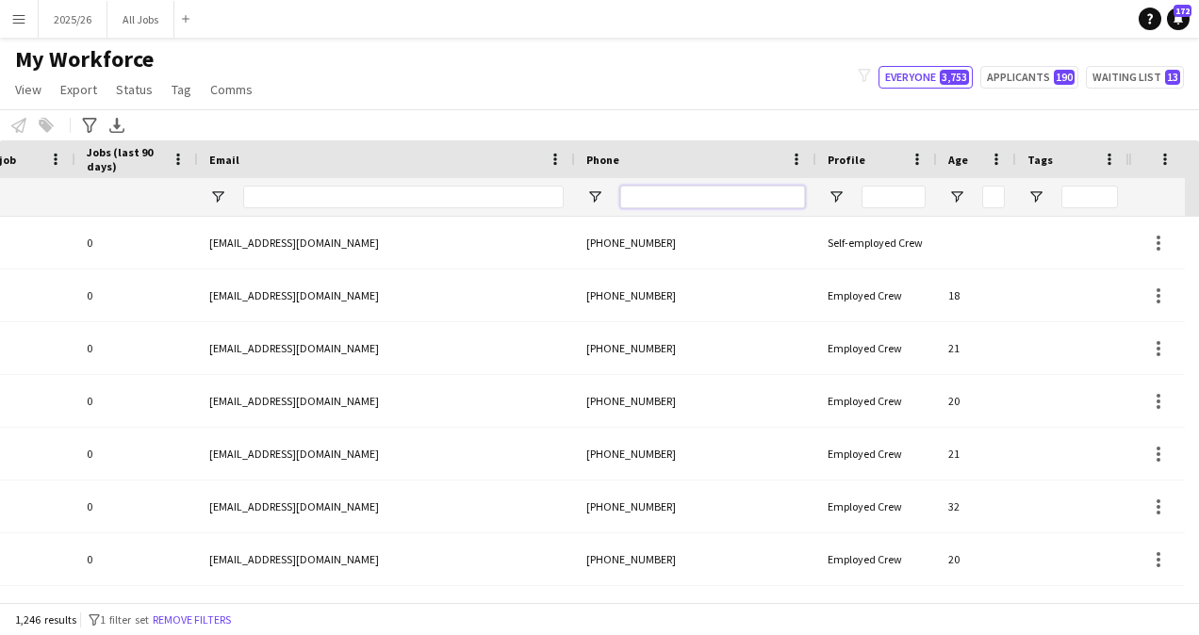
click at [651, 205] on input "Phone Filter Input" at bounding box center [712, 197] width 185 height 23
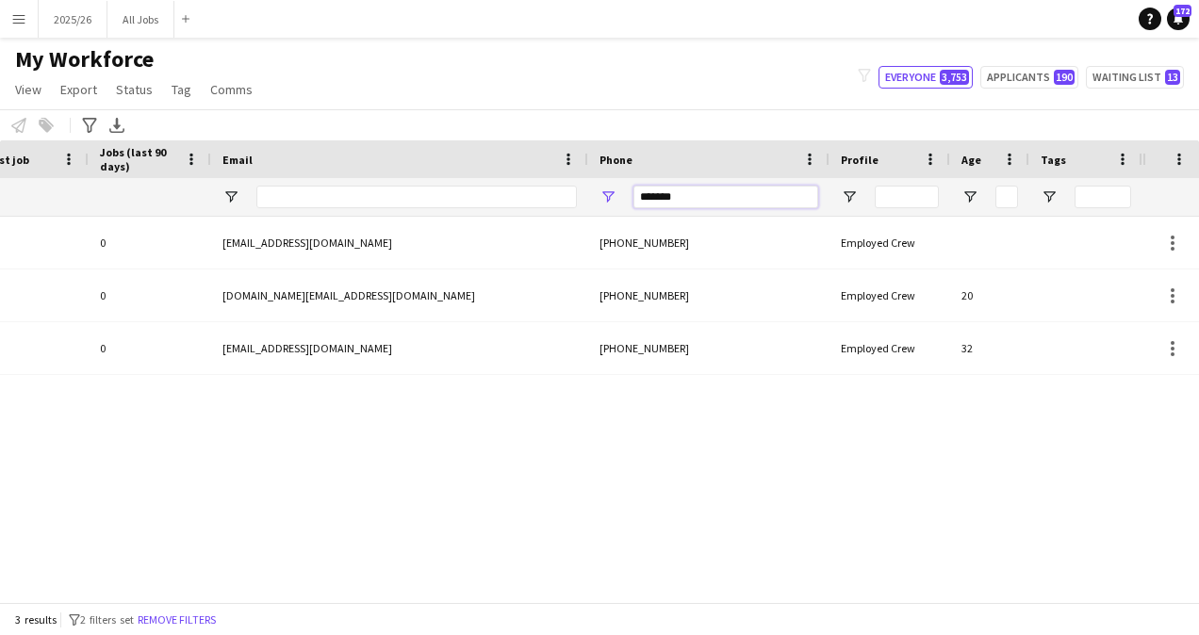
type input "********"
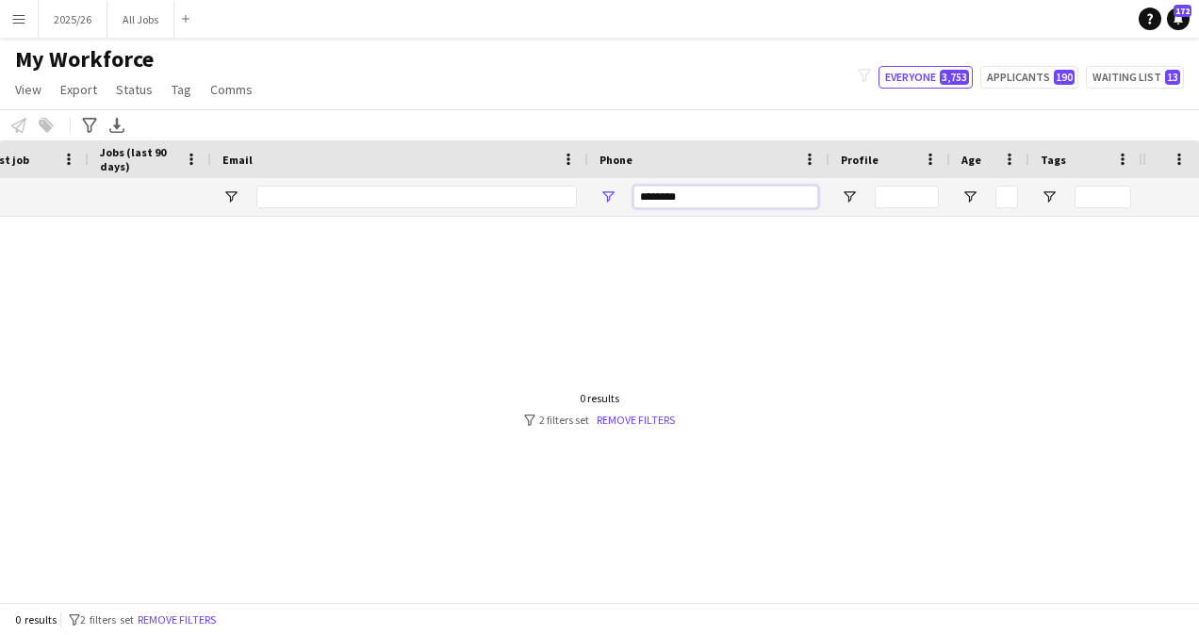
drag, startPoint x: 752, startPoint y: 205, endPoint x: 615, endPoint y: 190, distance: 137.5
click at [615, 190] on div "********" at bounding box center [708, 197] width 241 height 38
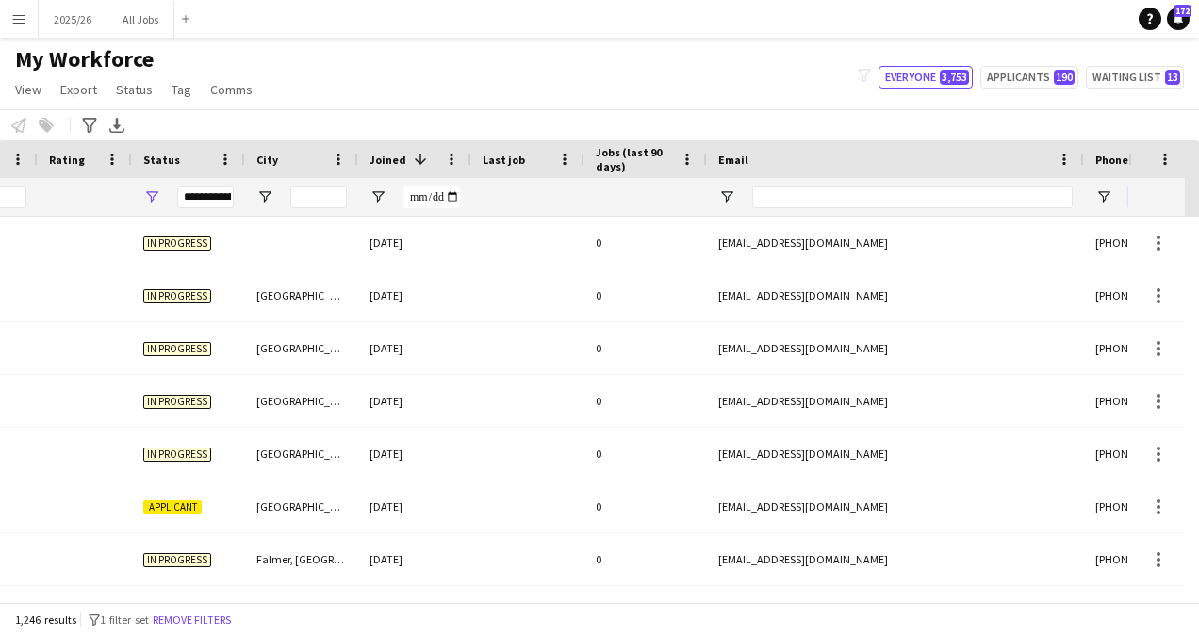
scroll to position [0, 392]
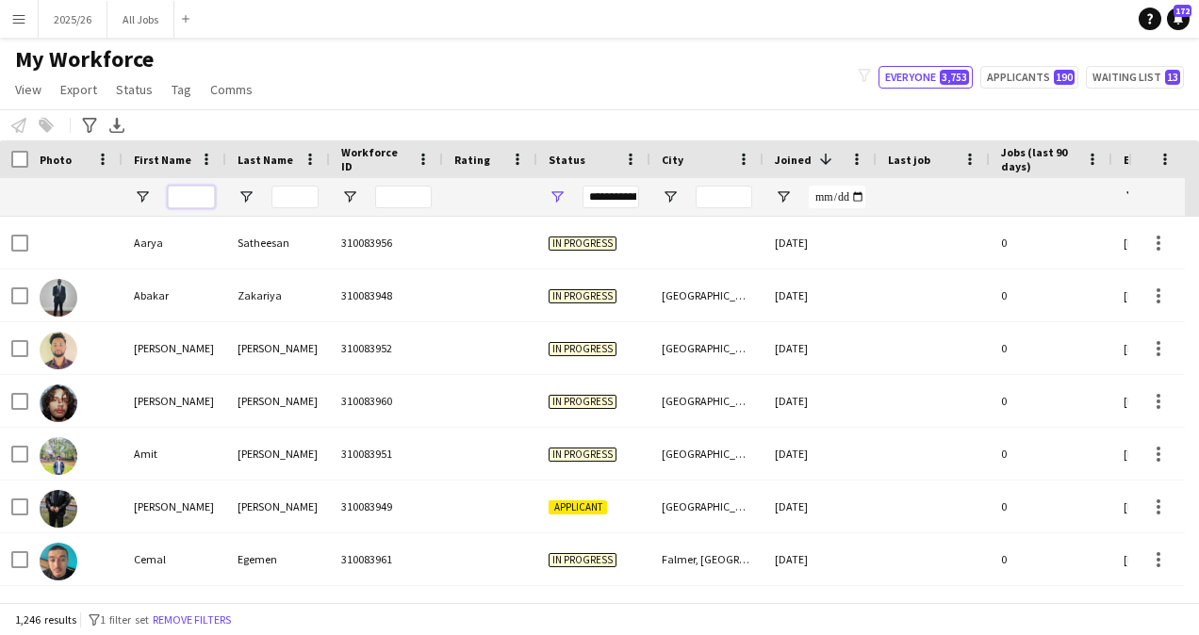
click at [190, 192] on input "First Name Filter Input" at bounding box center [191, 197] width 47 height 23
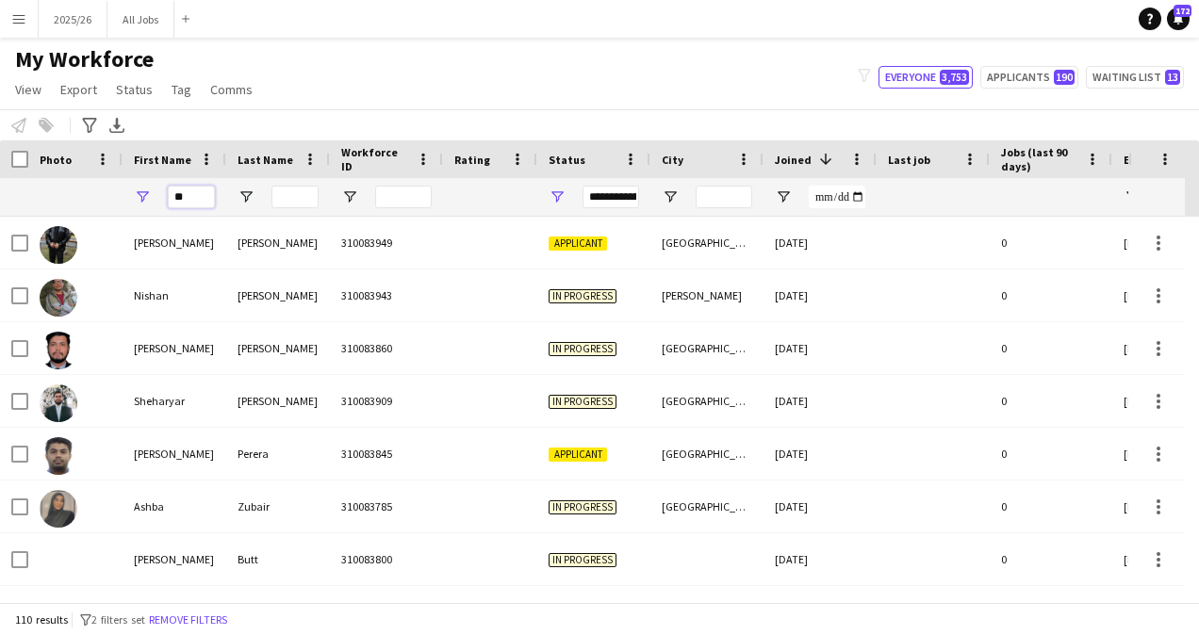
type input "**"
click at [620, 192] on div "**********" at bounding box center [610, 197] width 57 height 23
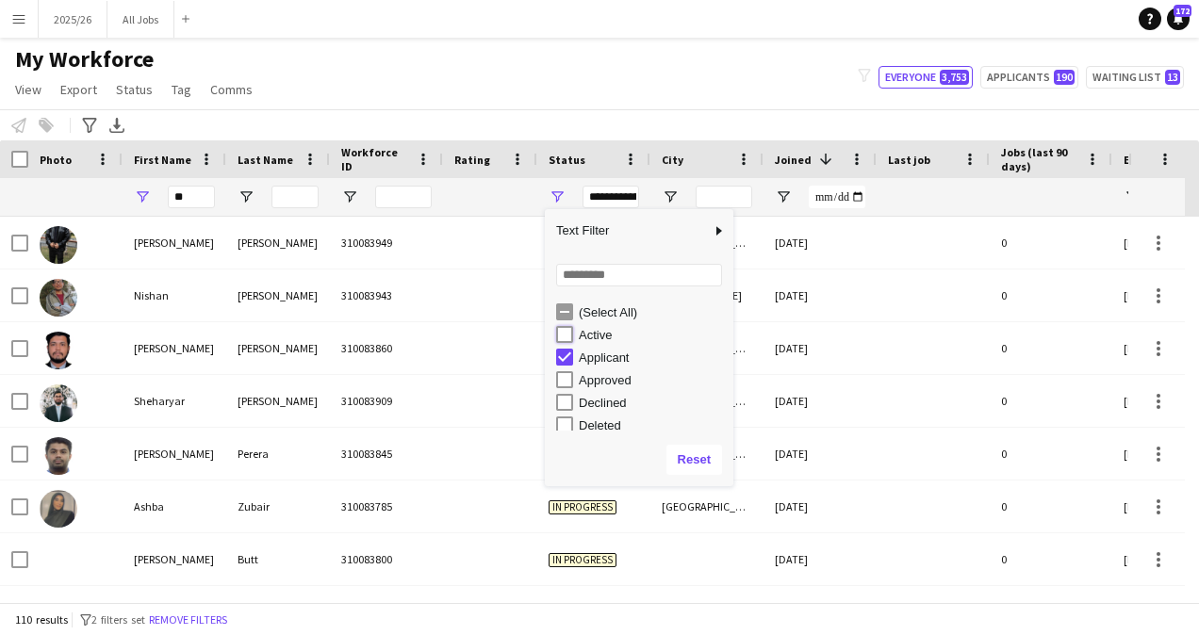
type input "**********"
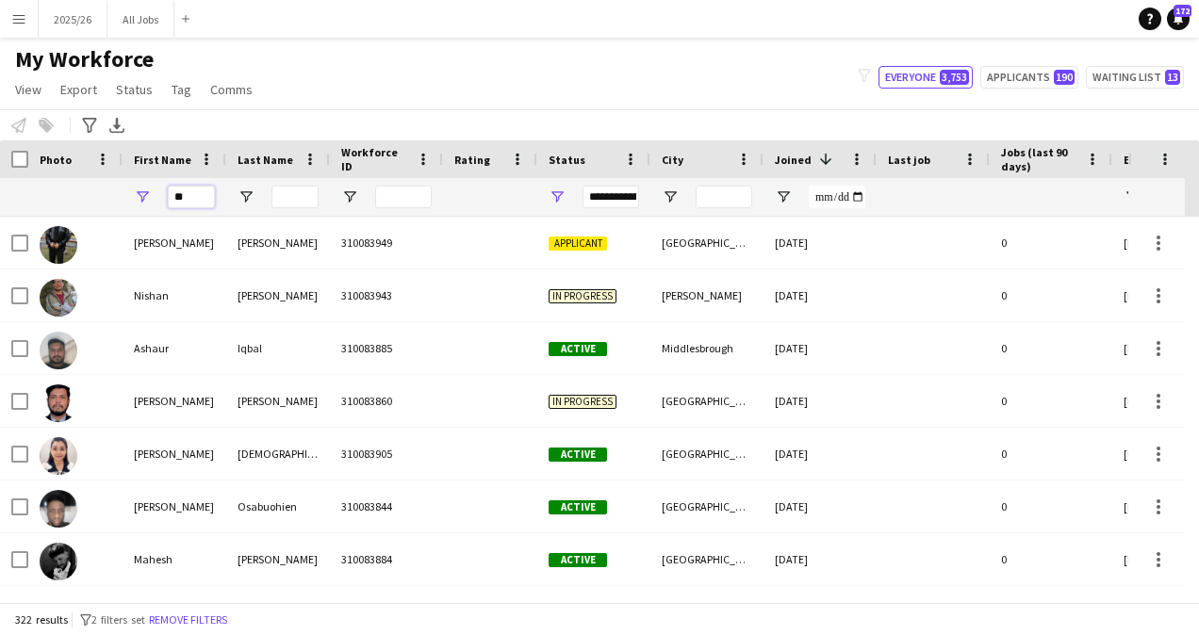
click at [202, 194] on input "**" at bounding box center [191, 197] width 47 height 23
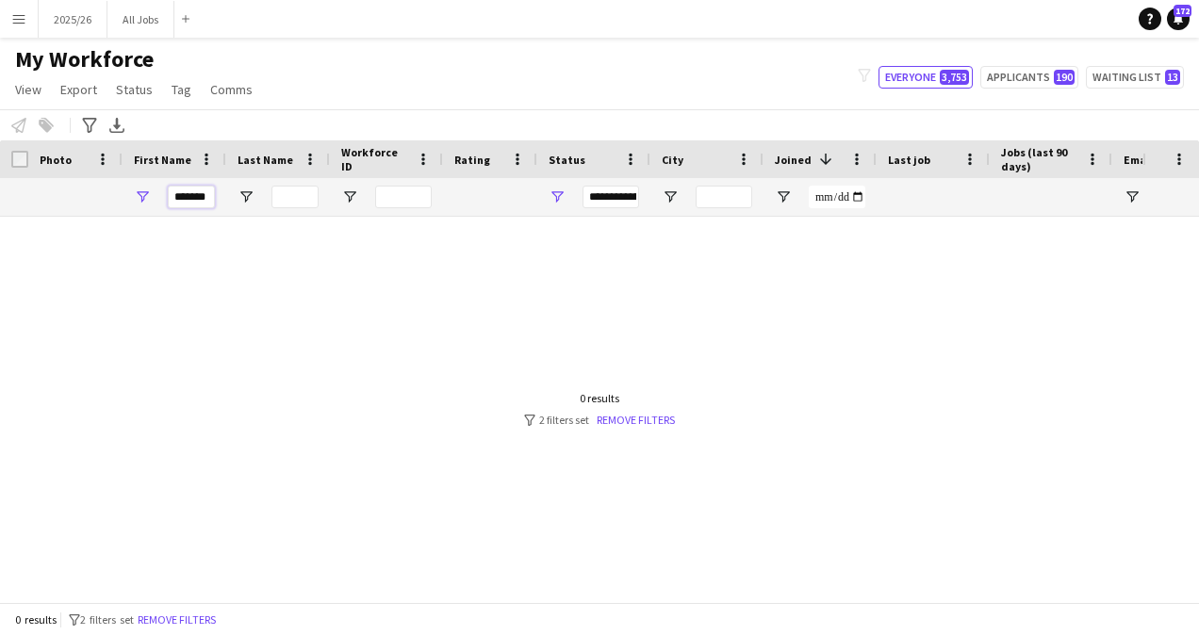
type input "*******"
click at [620, 194] on div "**********" at bounding box center [610, 197] width 57 height 23
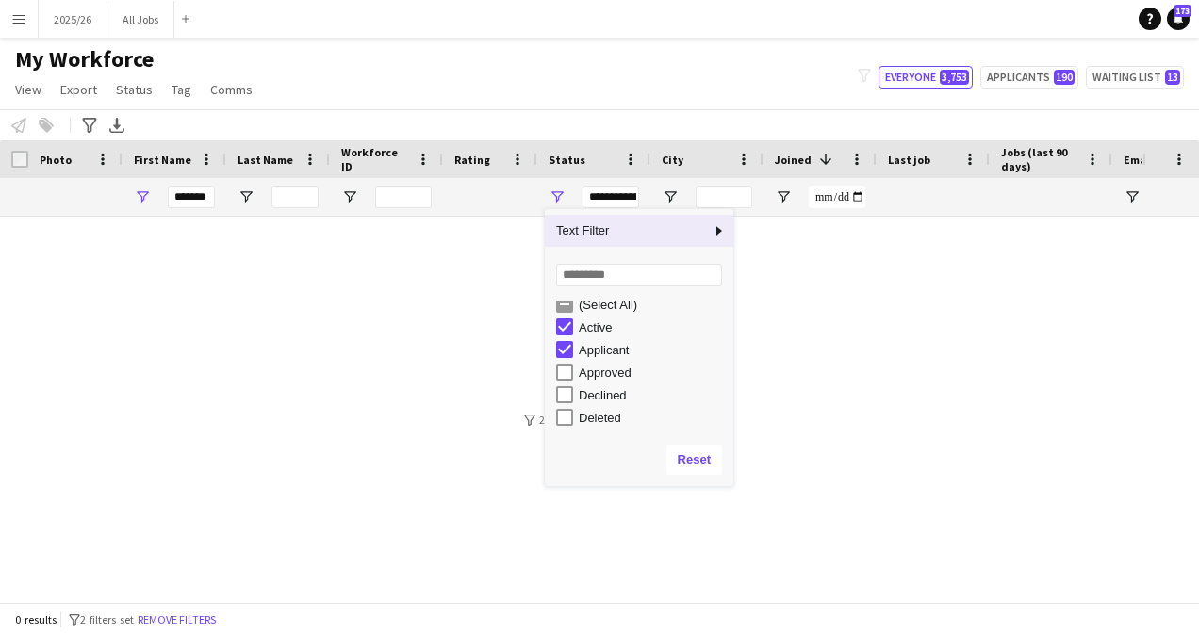
click at [794, 322] on div at bounding box center [571, 402] width 1142 height 371
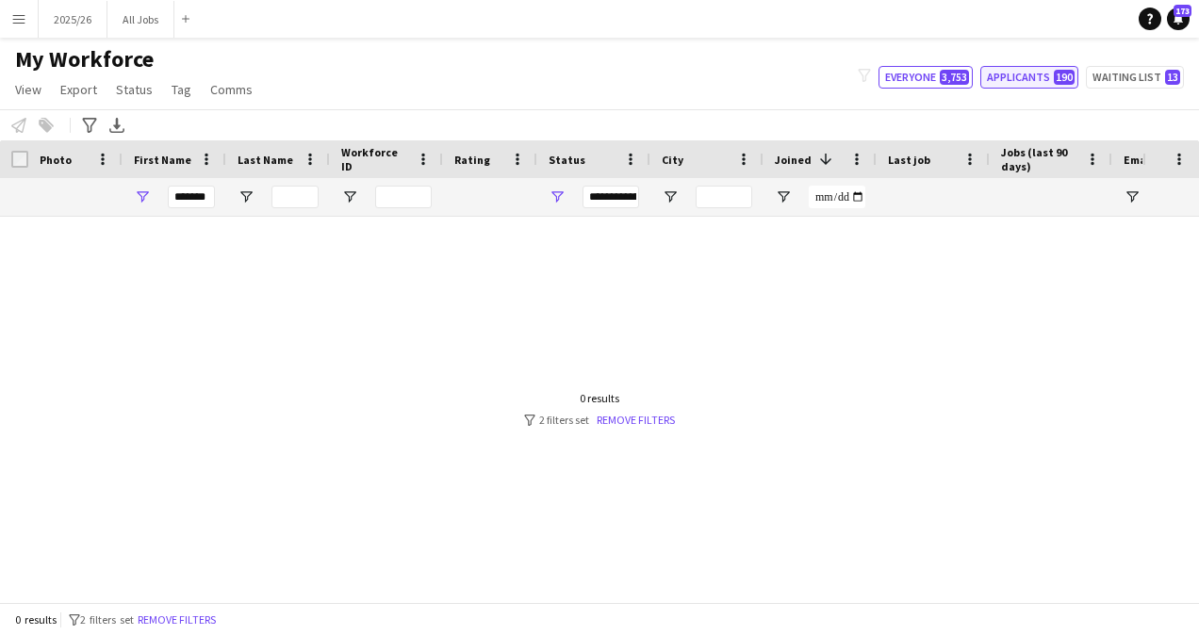
click at [1025, 72] on button "Applicants 190" at bounding box center [1029, 77] width 98 height 23
type input "**********"
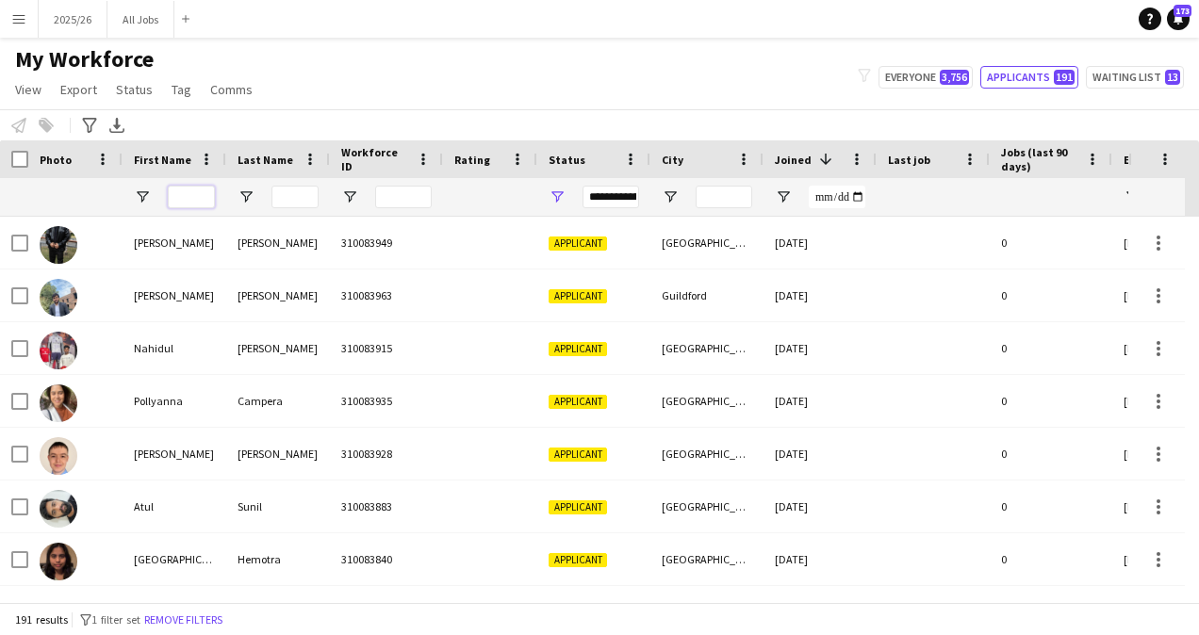
click at [186, 192] on input "First Name Filter Input" at bounding box center [191, 197] width 47 height 23
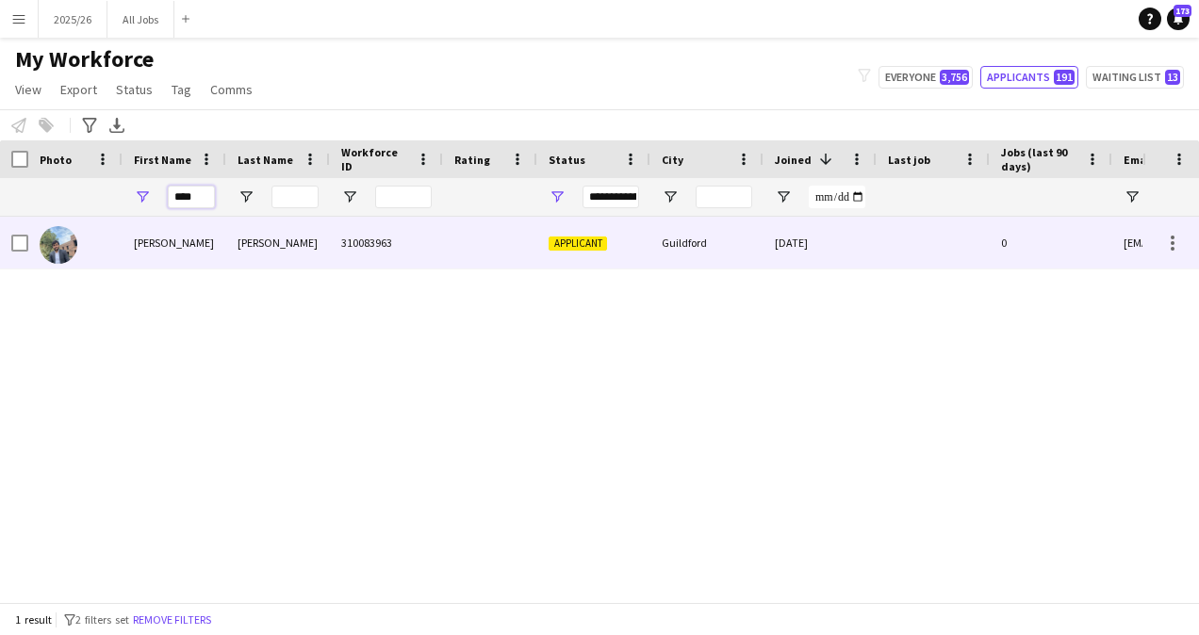
type input "****"
click at [343, 251] on div "310083963" at bounding box center [386, 243] width 113 height 52
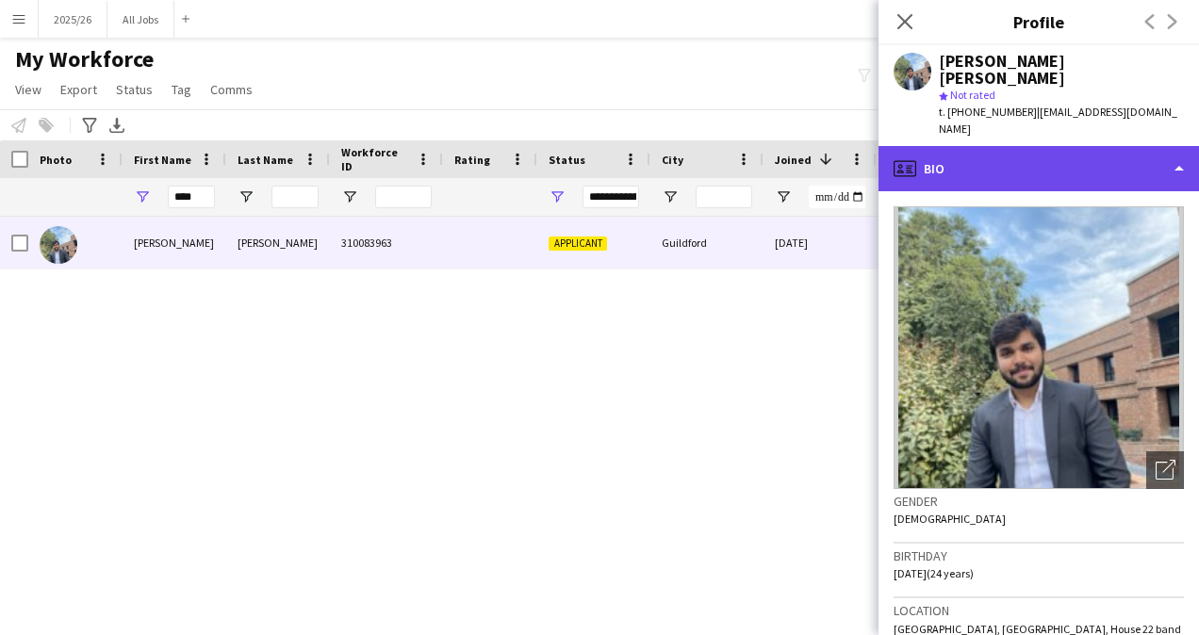
click at [1020, 146] on div "profile Bio" at bounding box center [1038, 168] width 320 height 45
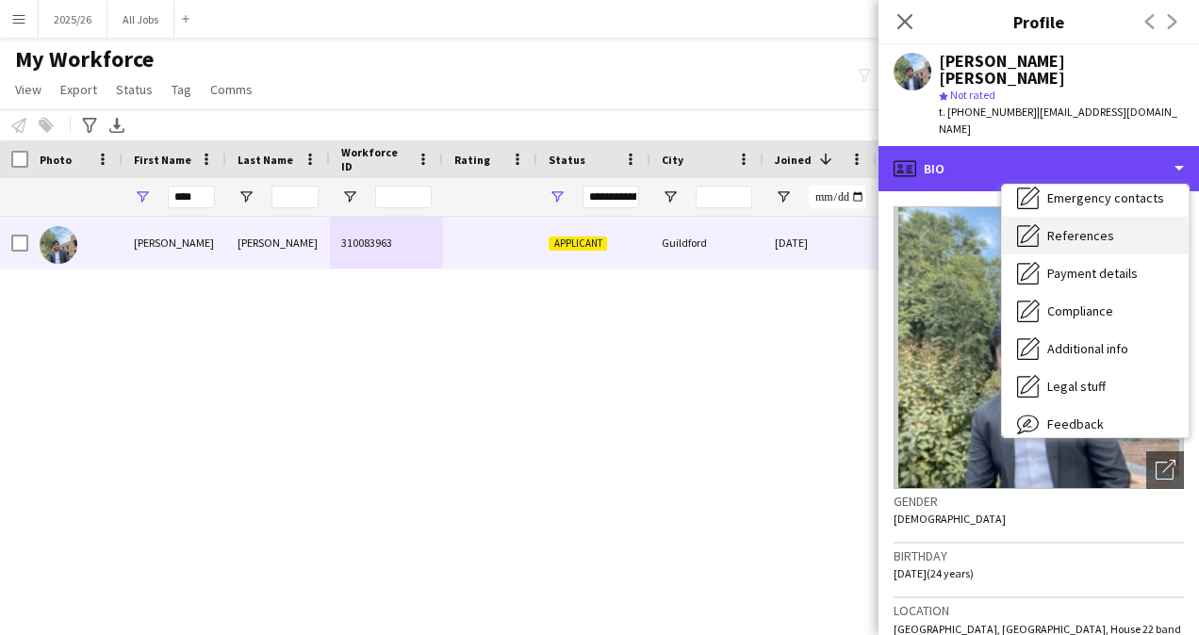
scroll to position [165, 0]
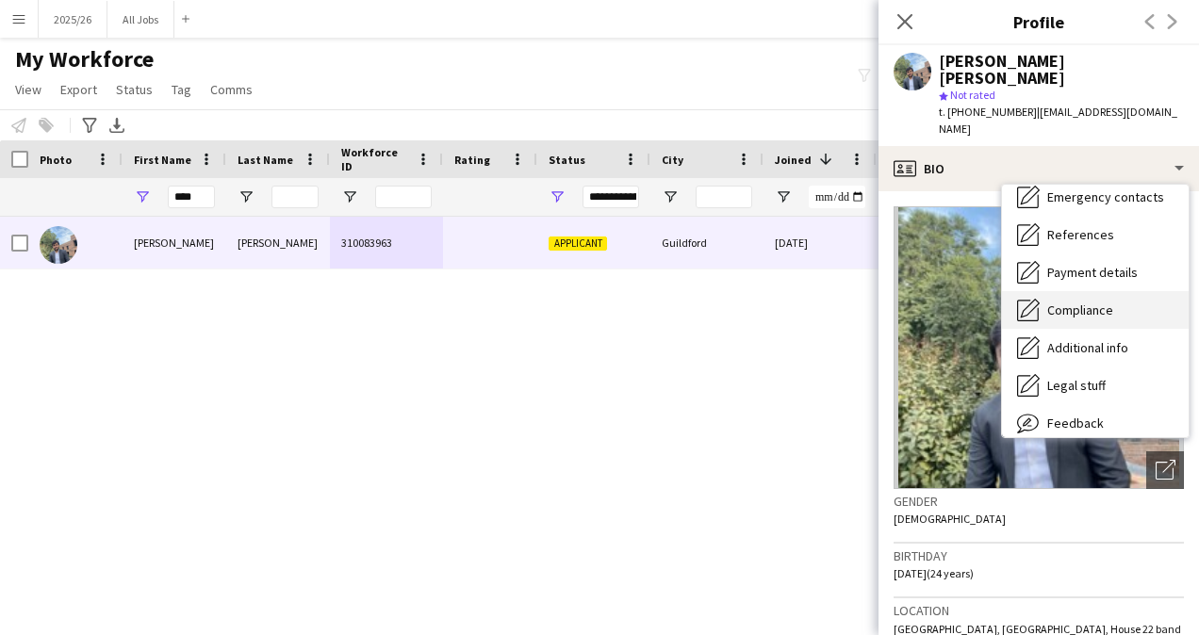
click at [1076, 302] on span "Compliance" at bounding box center [1080, 310] width 66 height 17
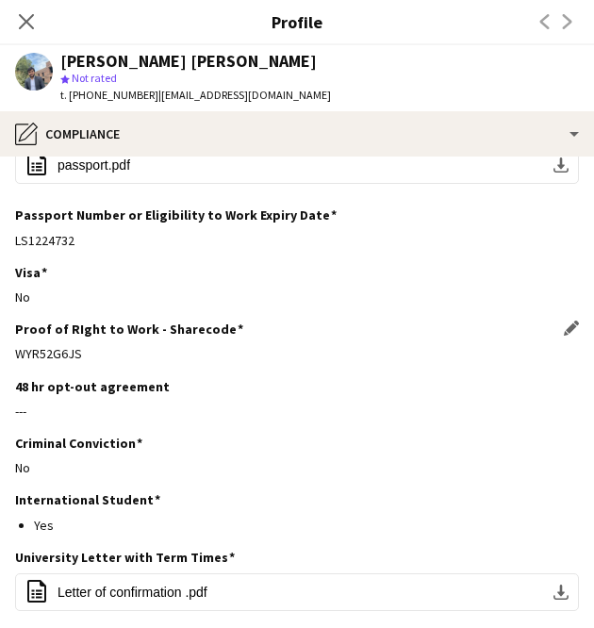
scroll to position [226, 0]
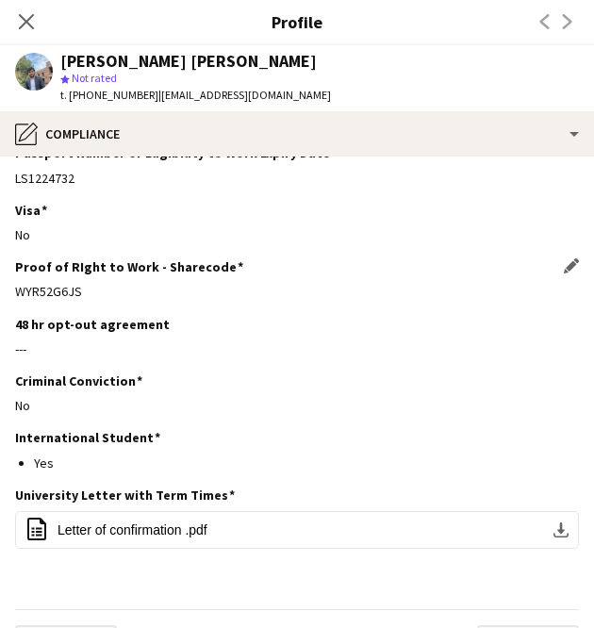
drag, startPoint x: 122, startPoint y: 285, endPoint x: 15, endPoint y: 284, distance: 106.5
click at [15, 284] on div "WYR52G6JS" at bounding box center [297, 291] width 564 height 17
copy div "WYR52G6JS"
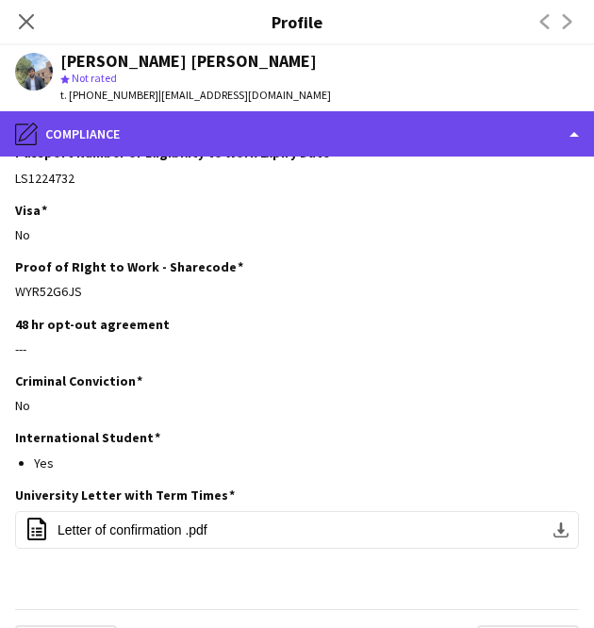
click at [203, 123] on div "pencil4 Compliance" at bounding box center [297, 133] width 594 height 45
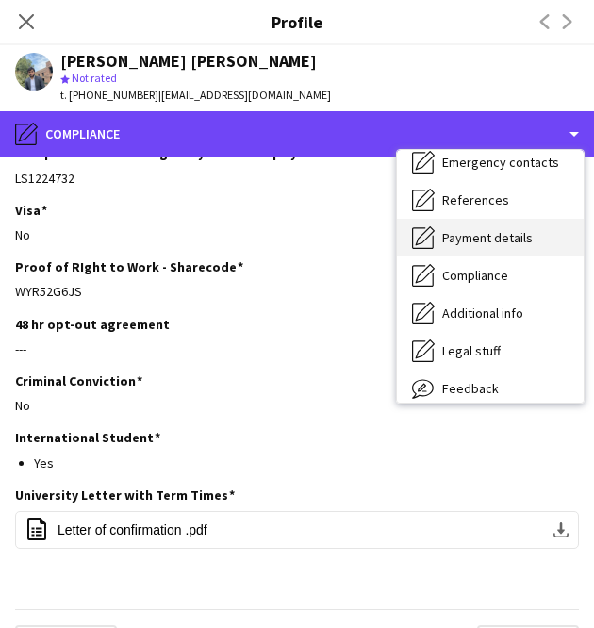
scroll to position [0, 0]
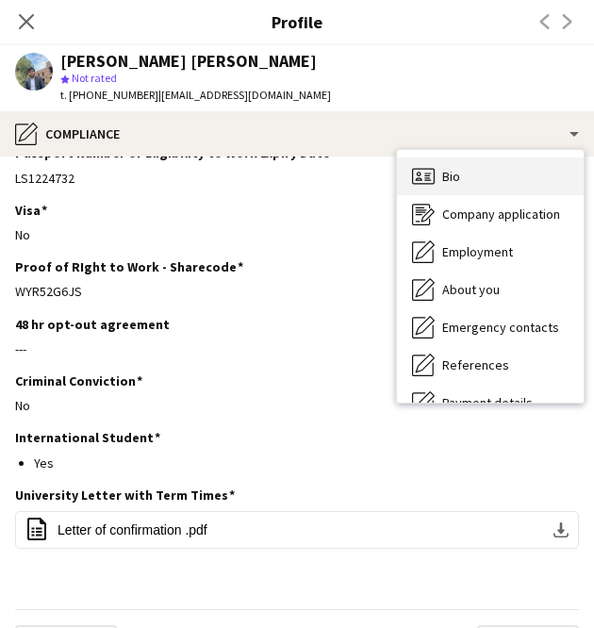
click at [433, 186] on icon "Bio" at bounding box center [423, 176] width 23 height 23
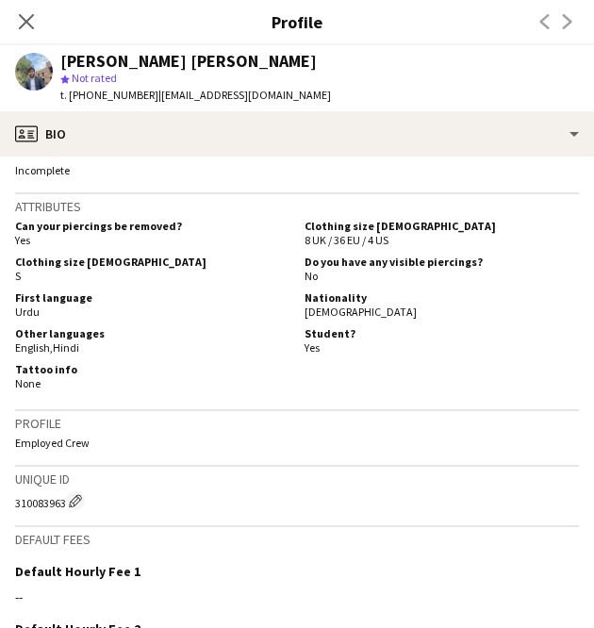
scroll to position [743, 0]
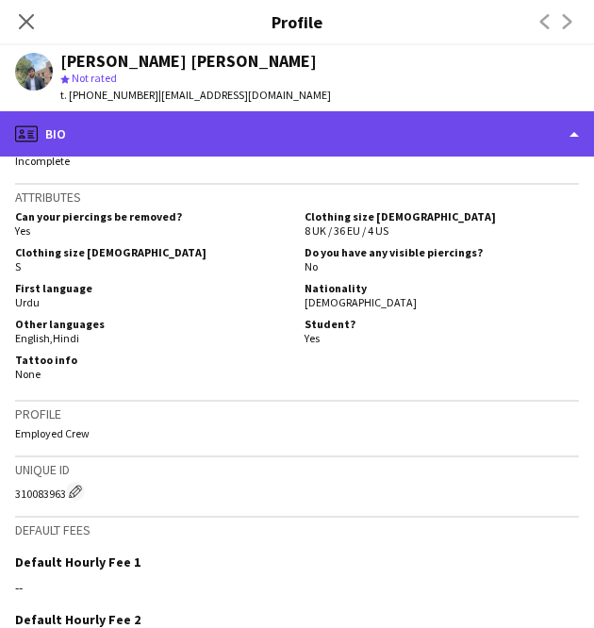
click at [351, 131] on div "profile Bio" at bounding box center [297, 133] width 594 height 45
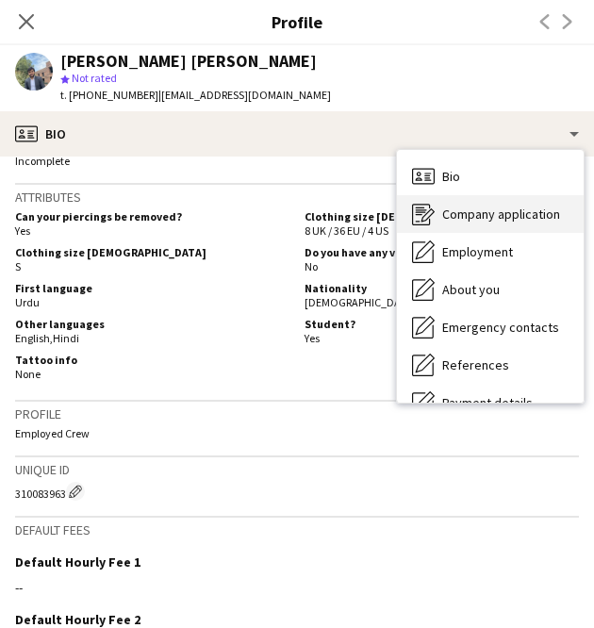
click at [450, 215] on span "Company application" at bounding box center [501, 213] width 118 height 17
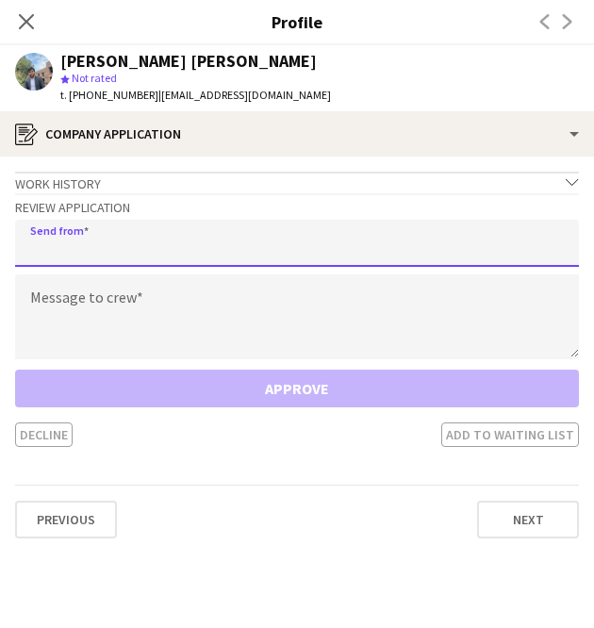
click at [349, 228] on input "email" at bounding box center [297, 243] width 564 height 47
type input "**********"
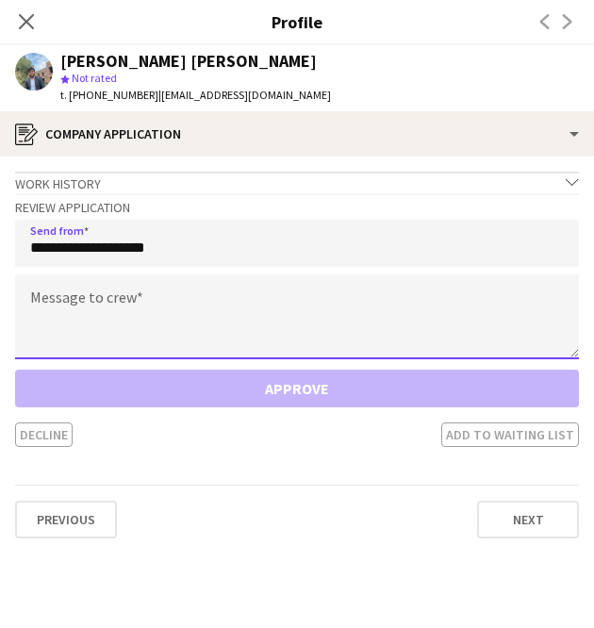
click at [194, 323] on textarea at bounding box center [297, 316] width 564 height 85
paste textarea "**********"
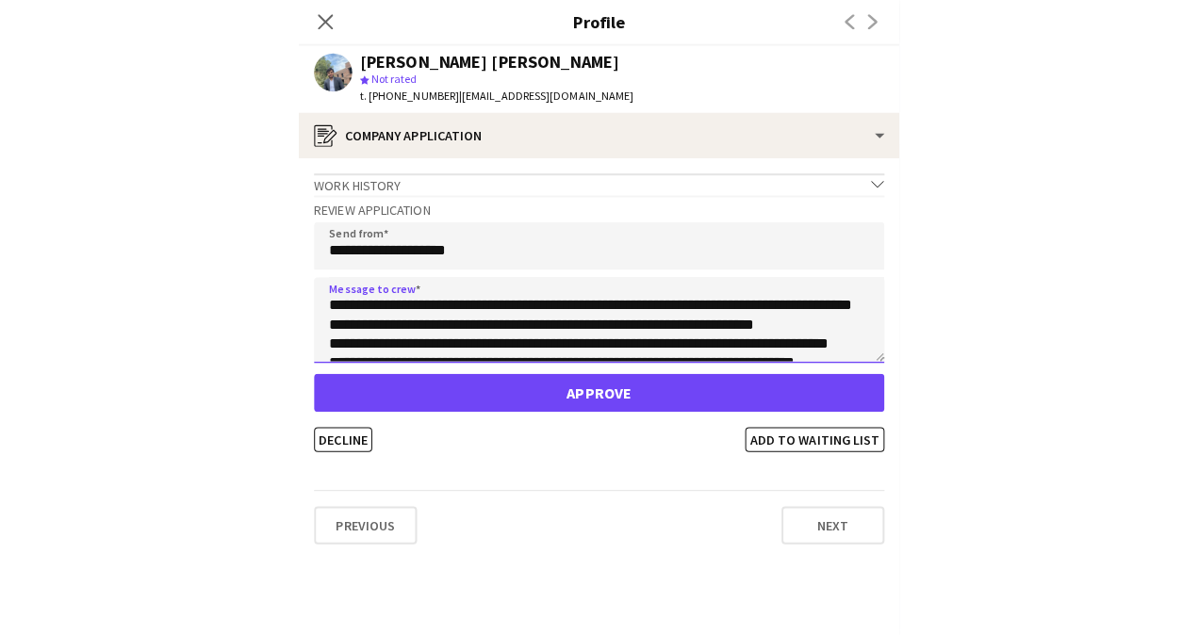
scroll to position [181, 0]
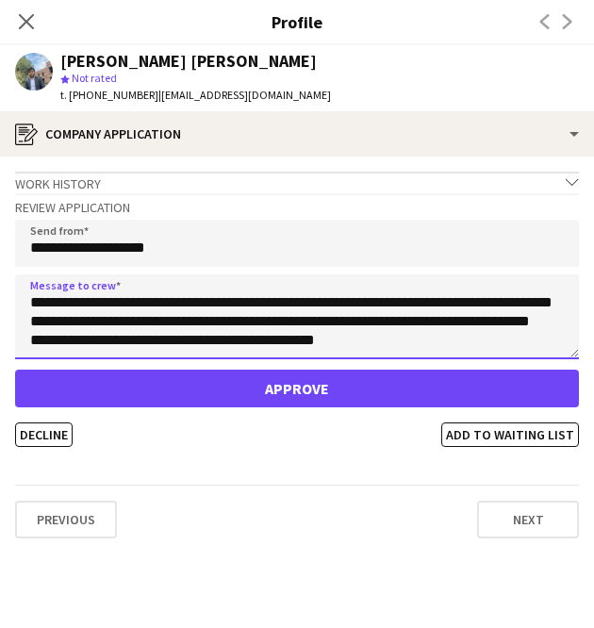
type textarea "**********"
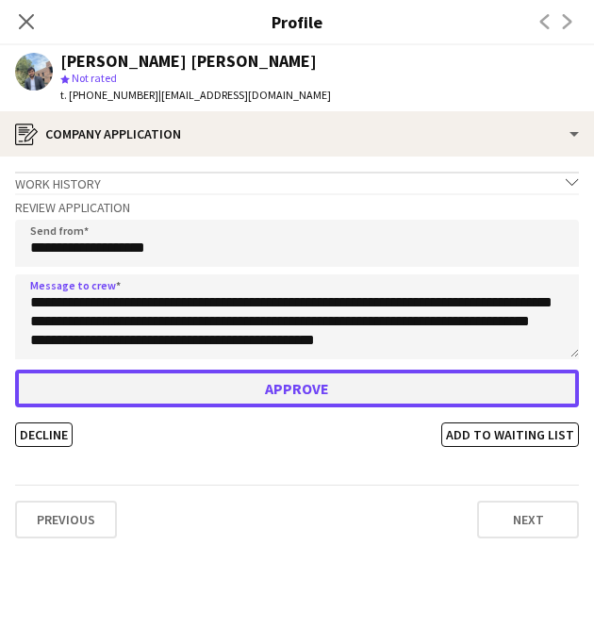
click at [311, 377] on button "Approve" at bounding box center [297, 388] width 564 height 38
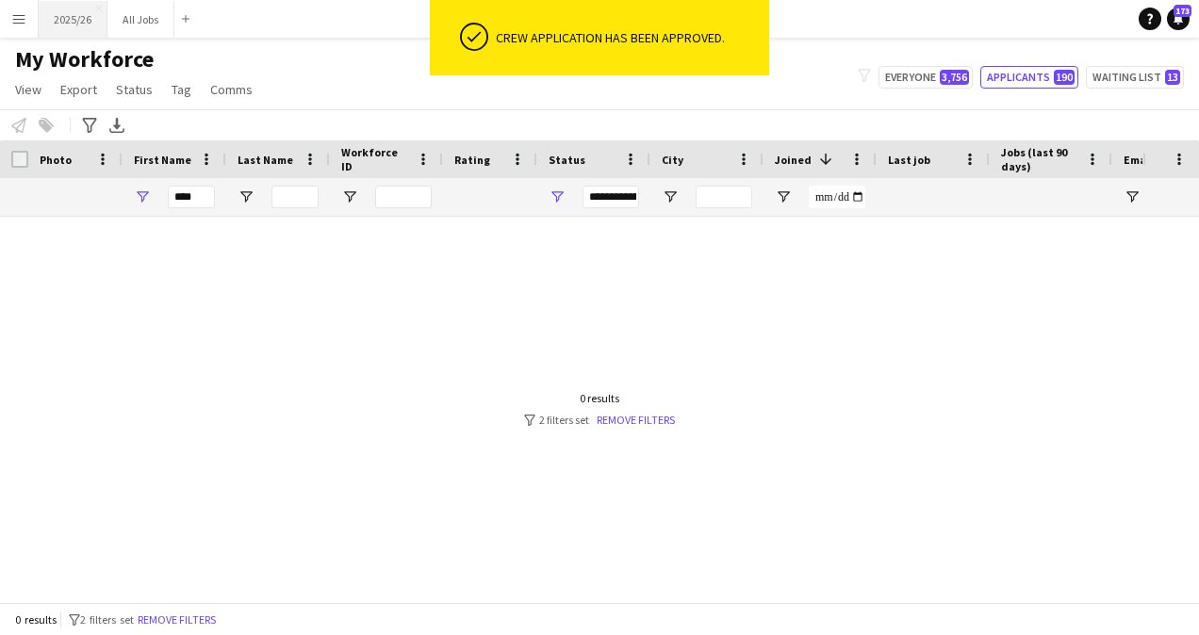
click at [59, 14] on button "2025/26 Close" at bounding box center [73, 19] width 69 height 37
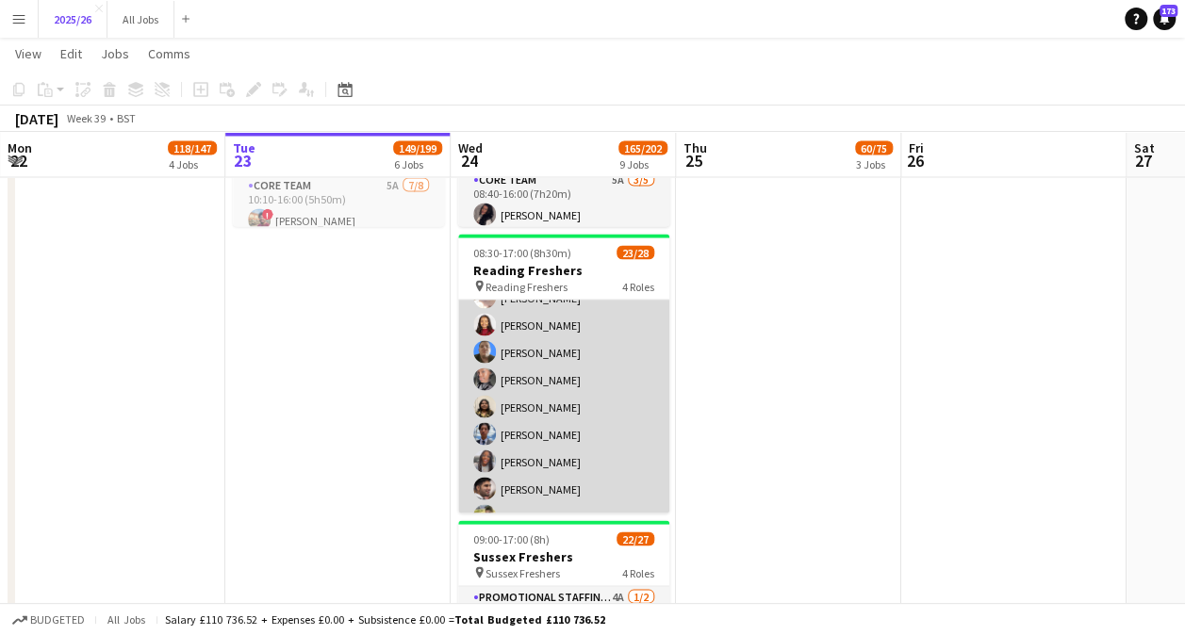
scroll to position [627, 0]
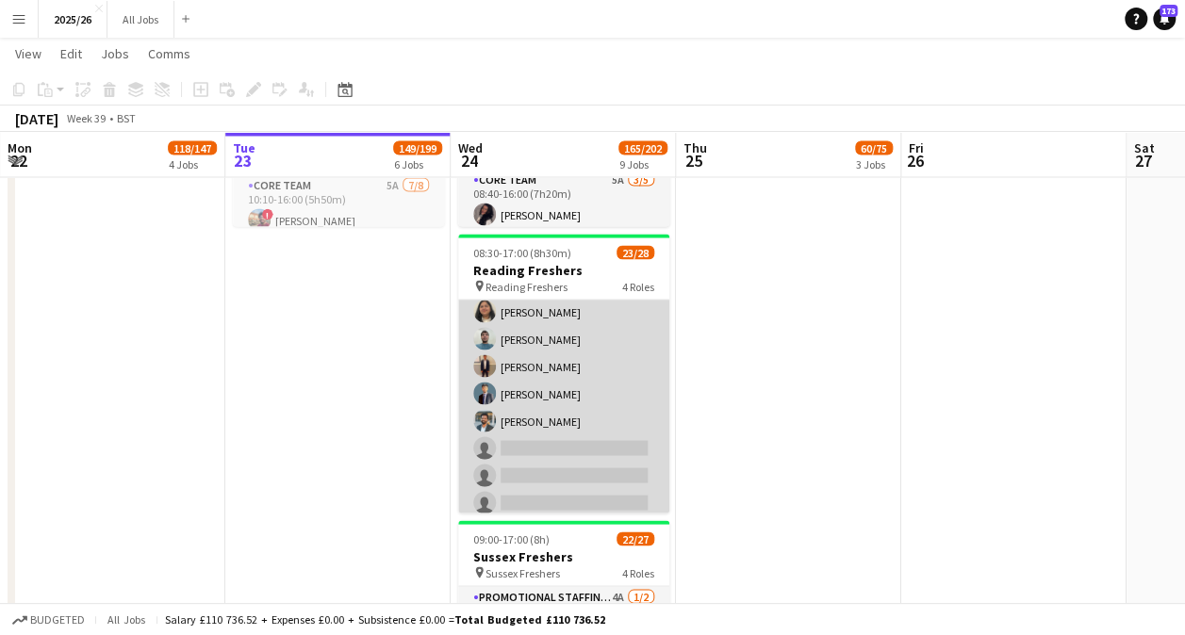
click at [566, 443] on app-card-role "Promotional Staffing (Brand Ambassadors) 2A 17/20 10:10-16:00 (5h50m) ! [PERSON…" at bounding box center [563, 229] width 211 height 583
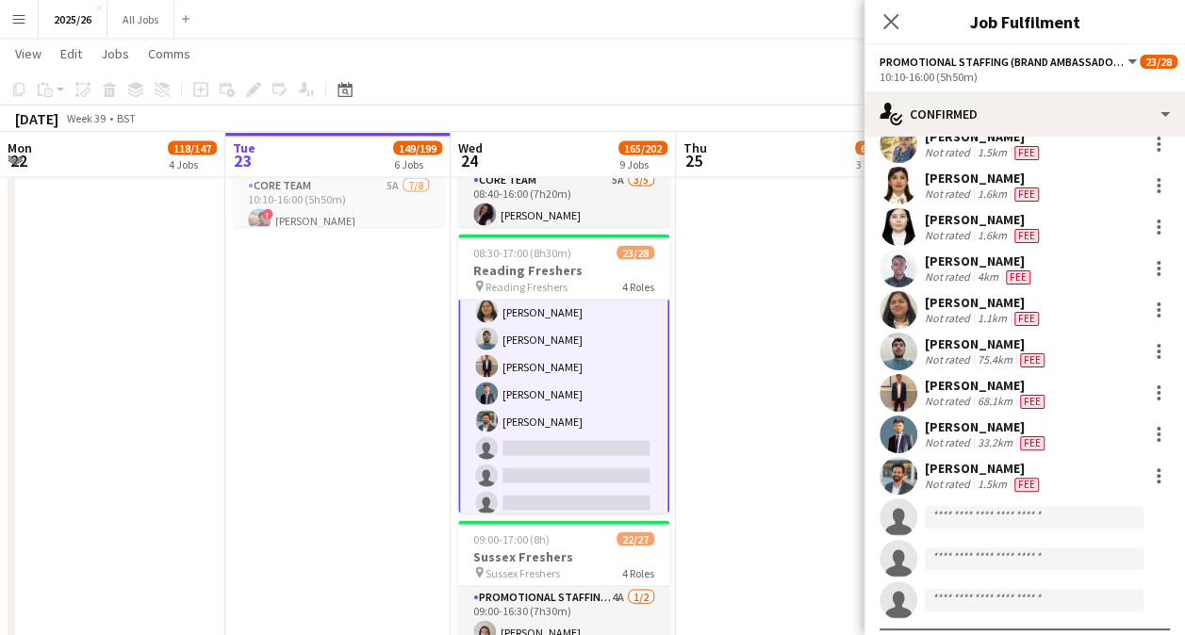
scroll to position [430, 0]
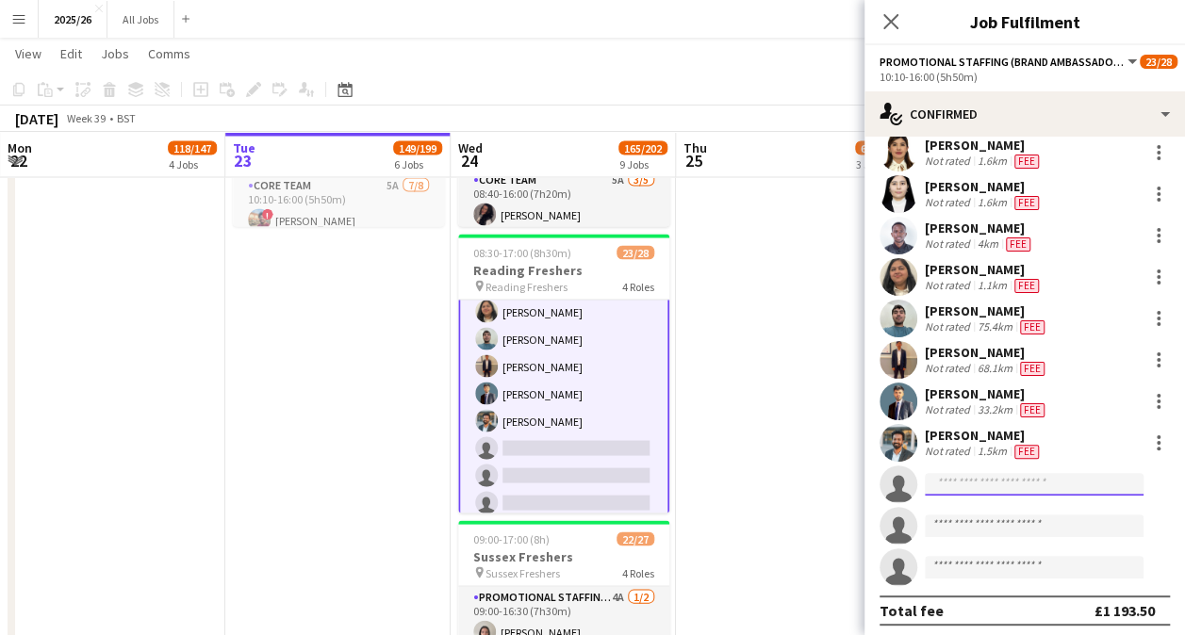
click at [997, 485] on input at bounding box center [1034, 484] width 219 height 23
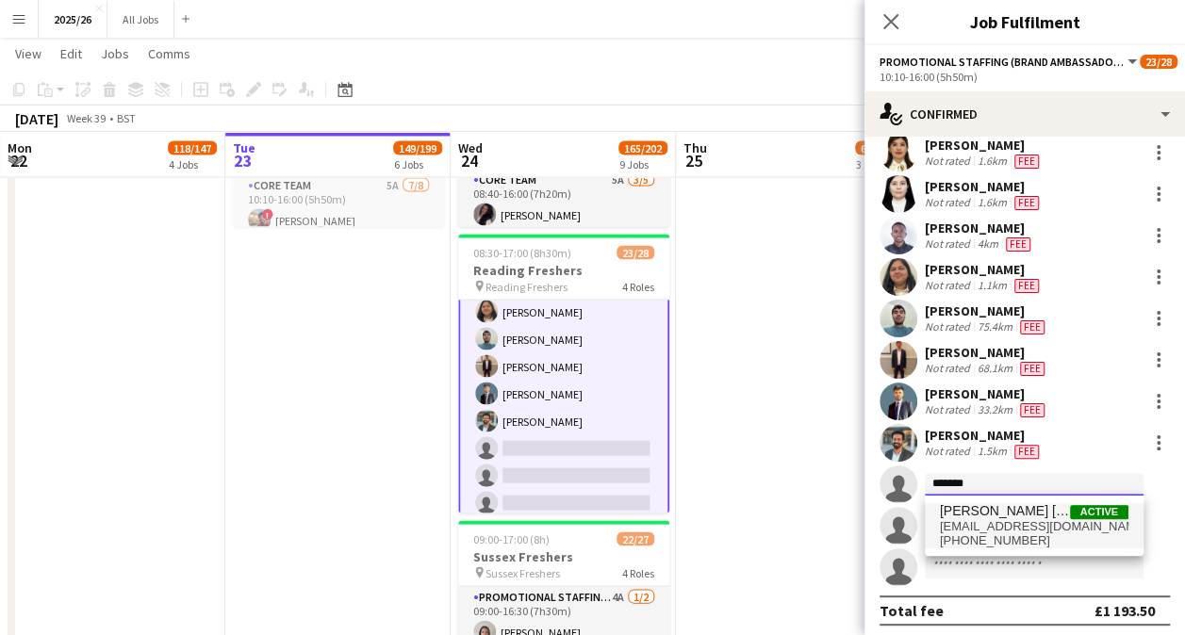
type input "*******"
click at [992, 520] on span "[EMAIL_ADDRESS][DOMAIN_NAME]" at bounding box center [1034, 526] width 189 height 15
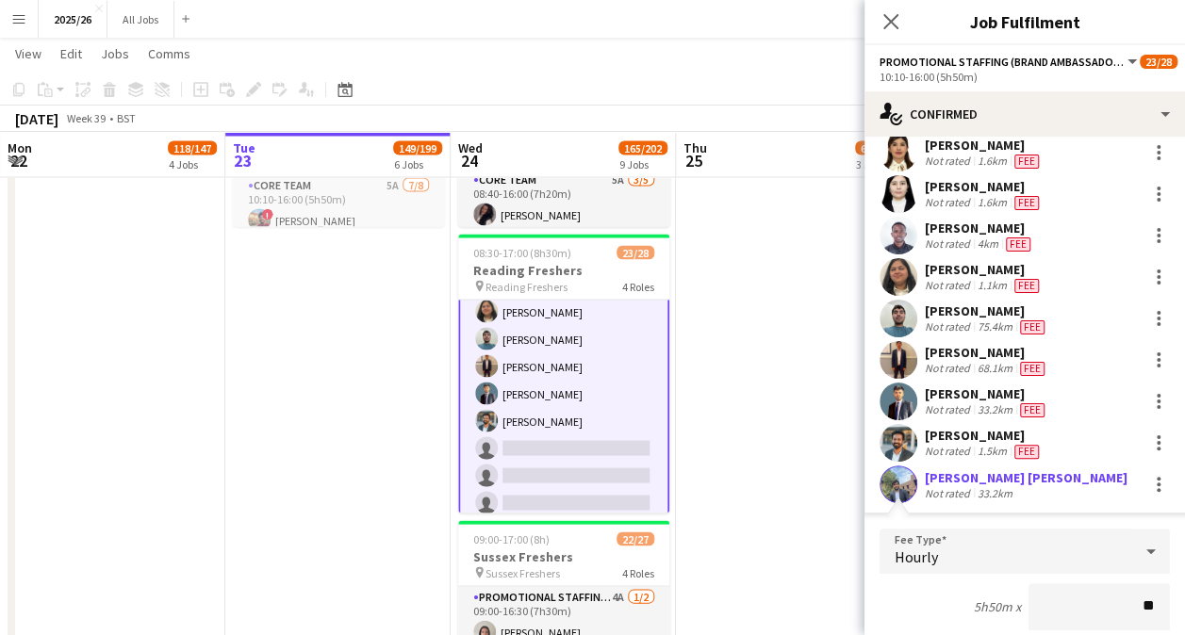
type input "***"
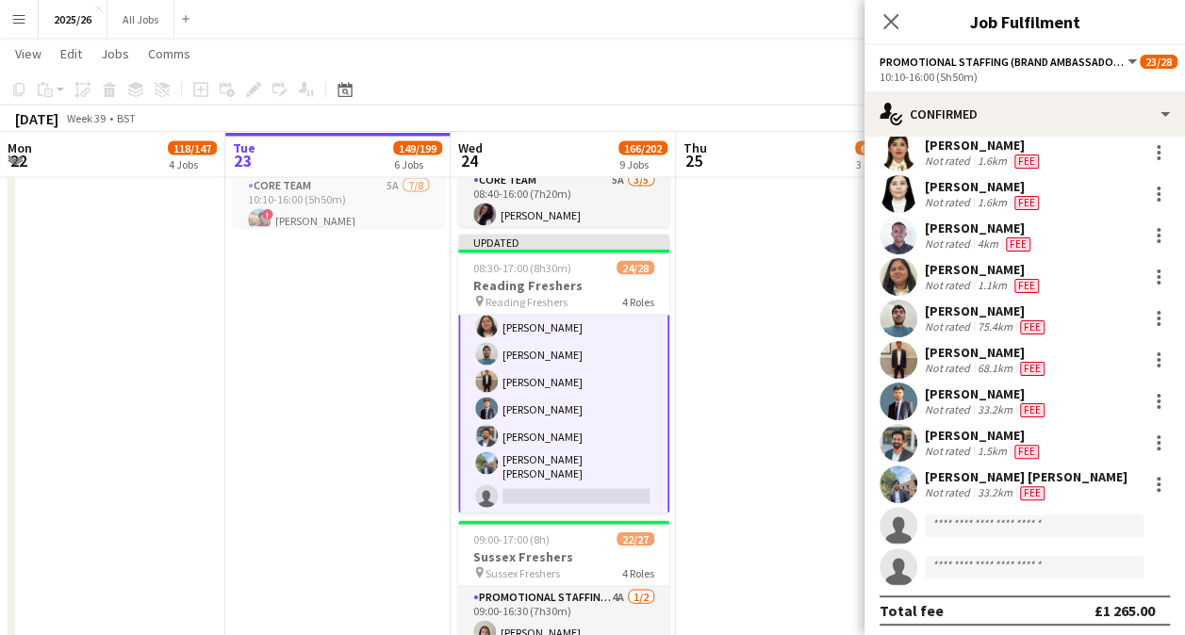
click at [831, 121] on div "[DATE] Week 39 • BST Publish 1 job Revert 1 job" at bounding box center [592, 119] width 1185 height 26
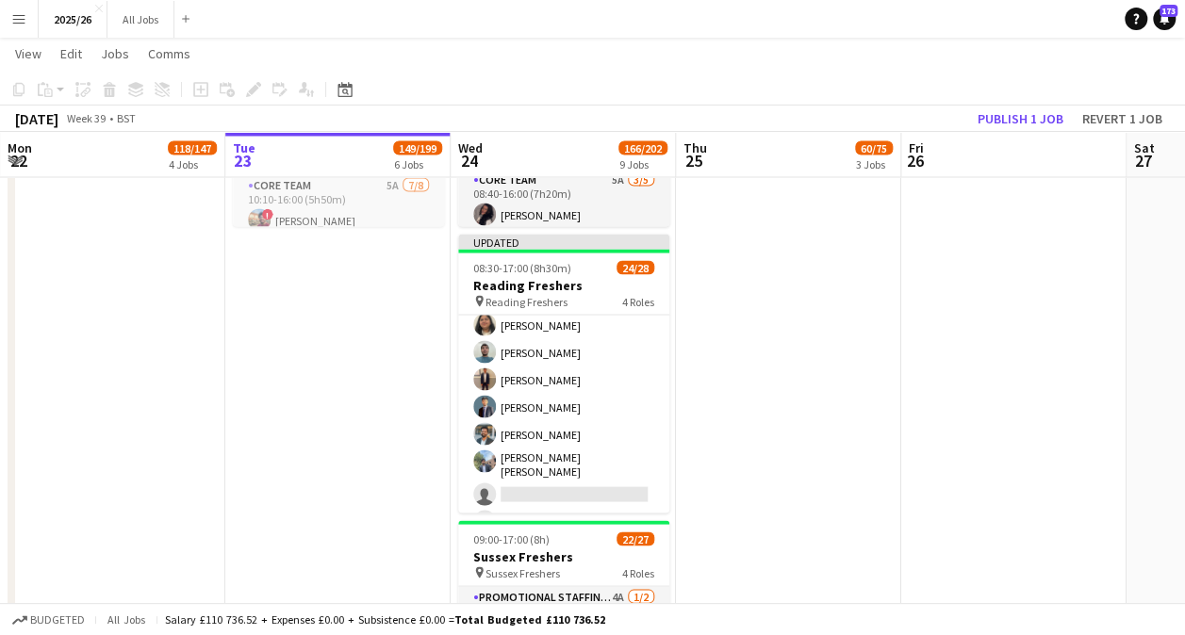
scroll to position [691, 0]
click at [1046, 115] on button "Publish 1 job" at bounding box center [1020, 119] width 101 height 25
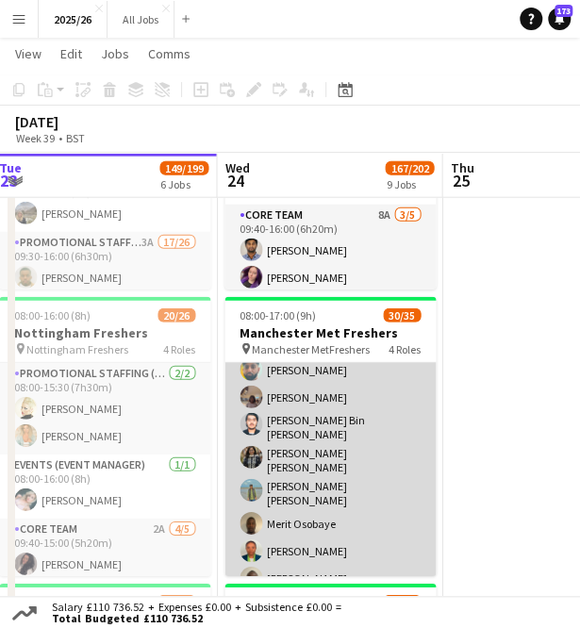
scroll to position [513, 0]
click at [317, 378] on app-card-role "Promotional Staffing (Brand Ambassadors) 3A 21/26 09:30-16:00 (6h30m) [PERSON_N…" at bounding box center [329, 396] width 211 height 781
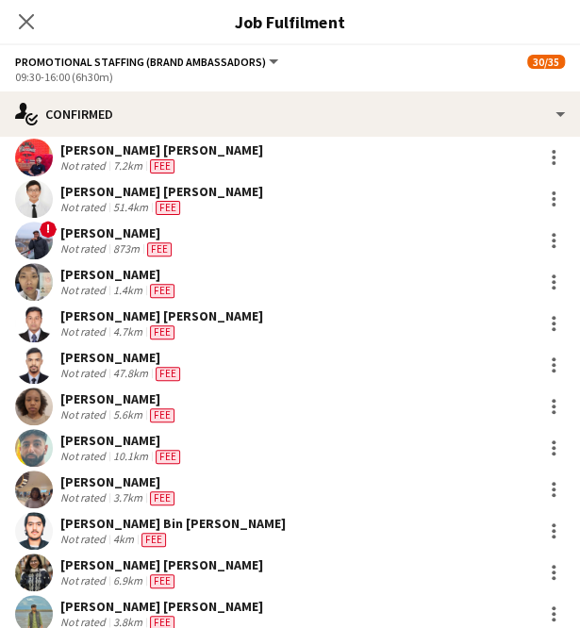
scroll to position [328, 0]
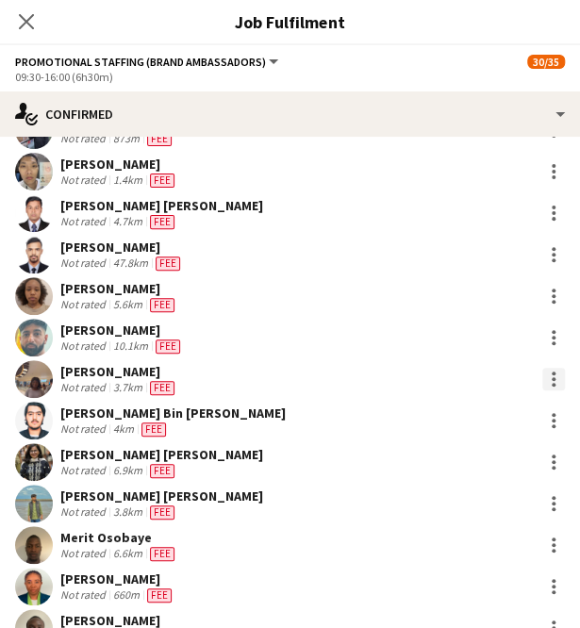
click at [542, 376] on div at bounding box center [553, 379] width 23 height 23
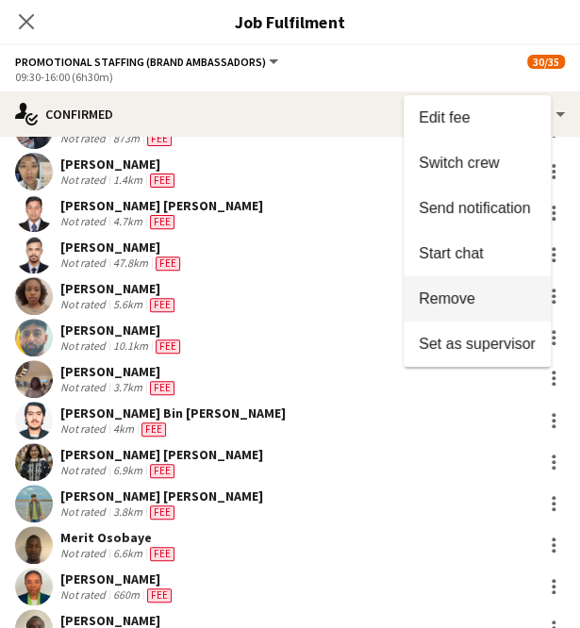
click at [476, 297] on span "Remove" at bounding box center [476, 298] width 117 height 17
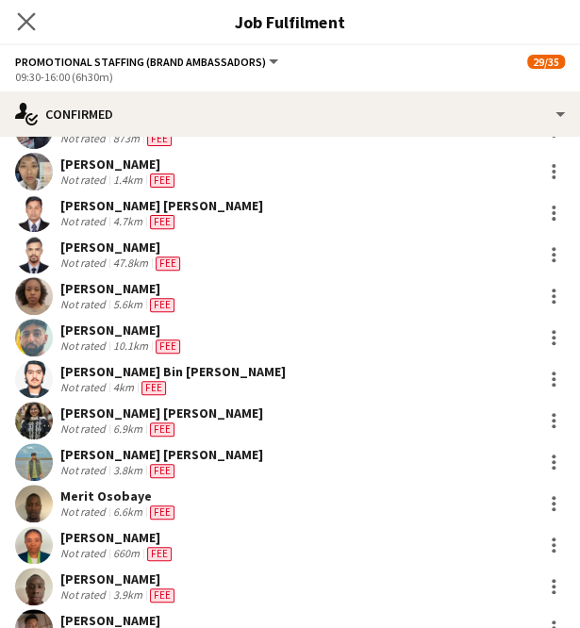
click at [15, 20] on app-icon "Close pop-in" at bounding box center [26, 21] width 27 height 27
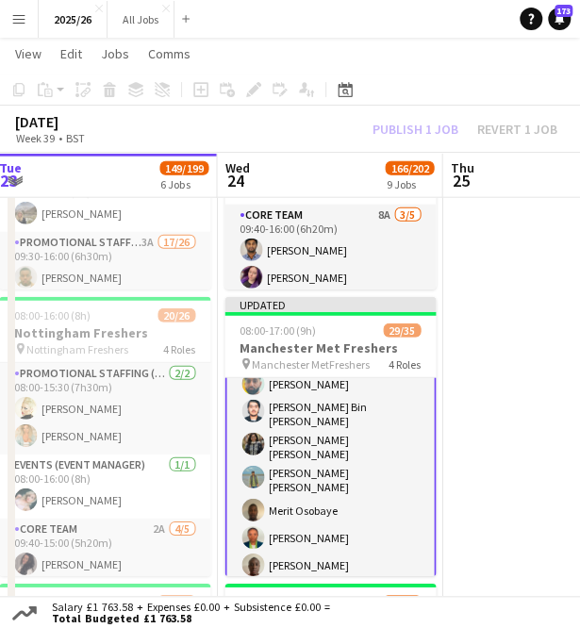
click at [411, 129] on div "Publish 1 job Revert 1 job" at bounding box center [465, 129] width 230 height 21
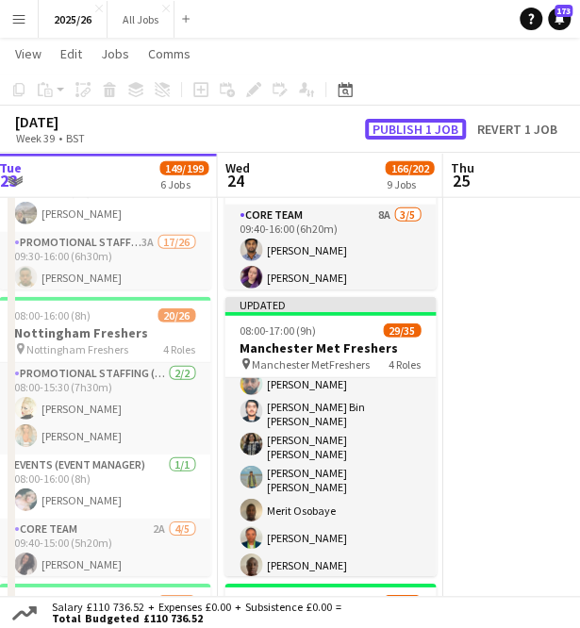
click at [411, 129] on button "Publish 1 job" at bounding box center [415, 129] width 101 height 21
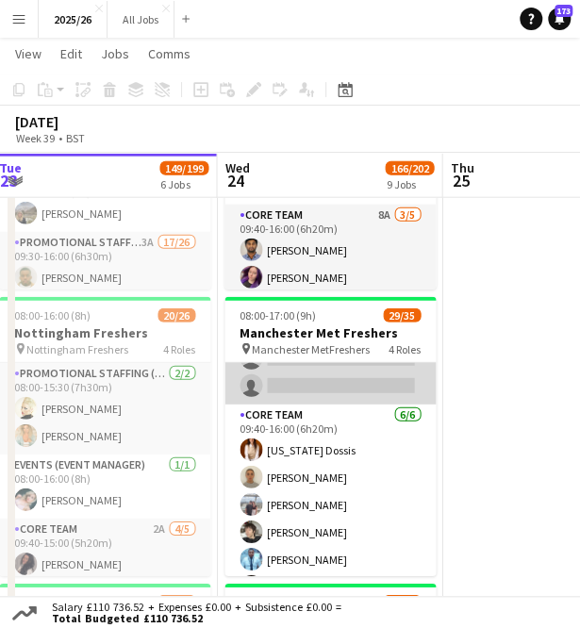
scroll to position [895, 0]
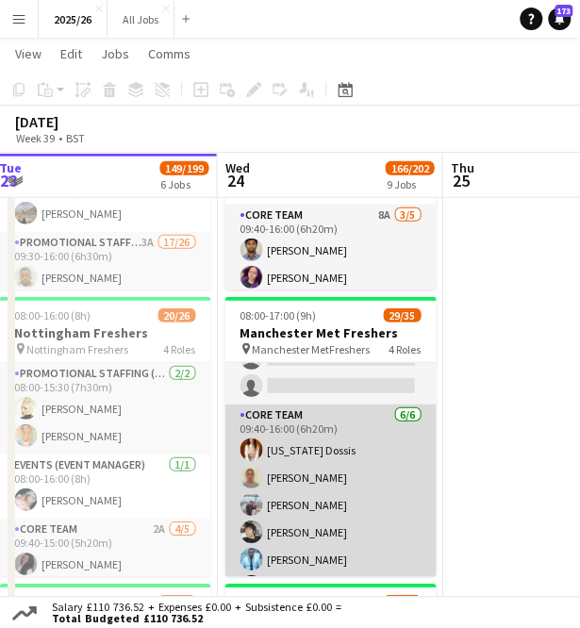
click at [287, 553] on app-card-role "Core Team [DATE] 09:40-16:00 (6h20m) [US_STATE] Dossis [PERSON_NAME] [PERSON_NA…" at bounding box center [329, 504] width 211 height 201
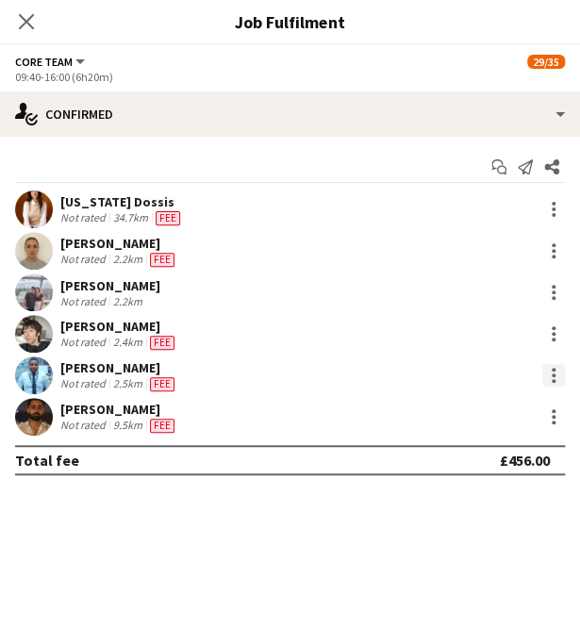
click at [552, 376] on div at bounding box center [553, 375] width 4 height 4
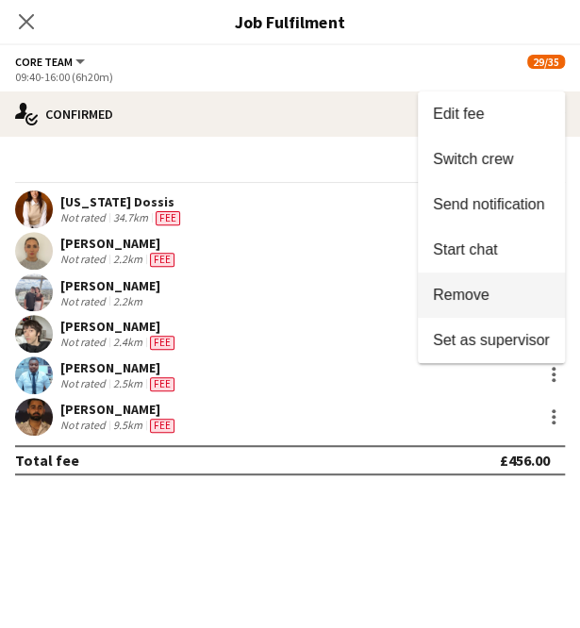
click at [474, 289] on span "Remove" at bounding box center [461, 295] width 57 height 16
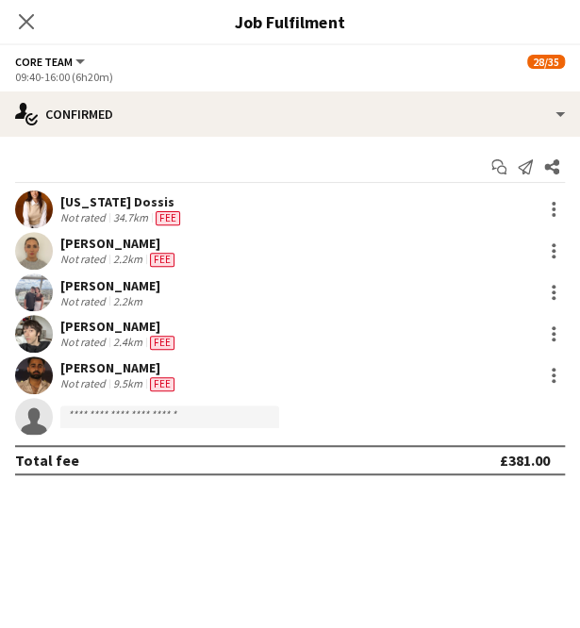
click at [38, 21] on div "Close pop-in" at bounding box center [26, 21] width 53 height 43
click at [31, 20] on icon "Close pop-in" at bounding box center [26, 21] width 18 height 18
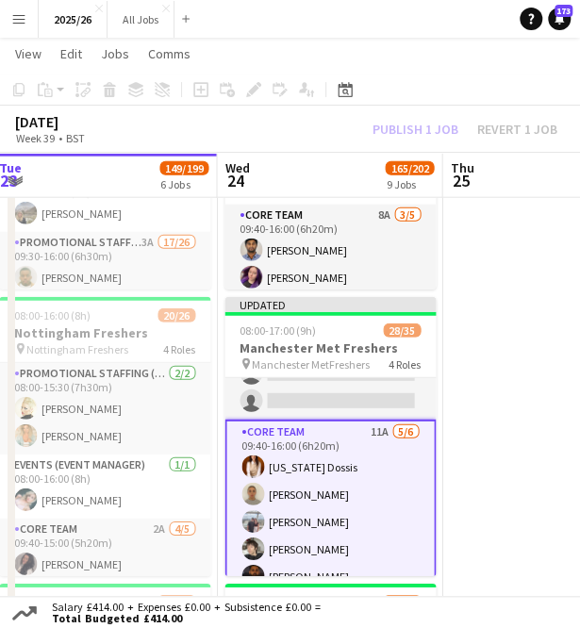
click at [407, 139] on div "Publish 1 job Revert 1 job" at bounding box center [465, 129] width 230 height 21
click at [407, 139] on button "Publish 1 job" at bounding box center [415, 129] width 101 height 21
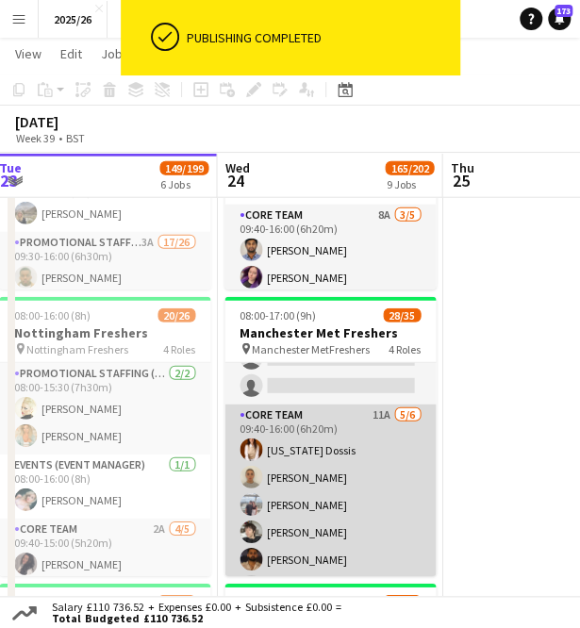
scroll to position [1260, 0]
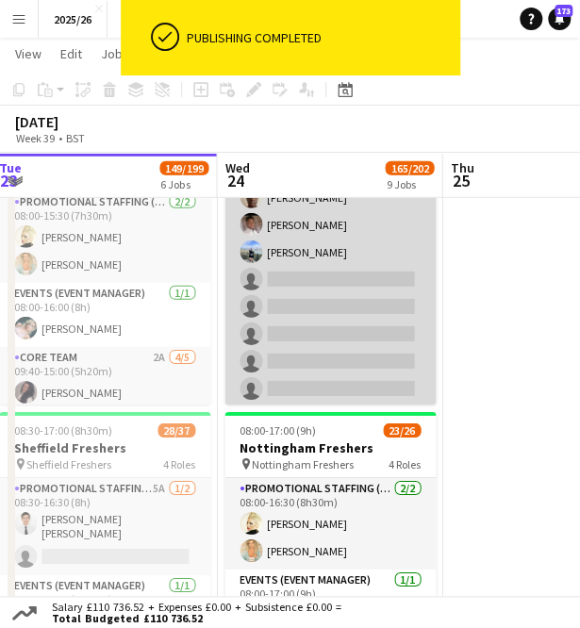
click at [319, 350] on app-card-role "Promotional Staffing (Brand Ambassadors) 3A 20/26 09:30-16:00 (6h30m) [PERSON_N…" at bounding box center [329, 43] width 211 height 781
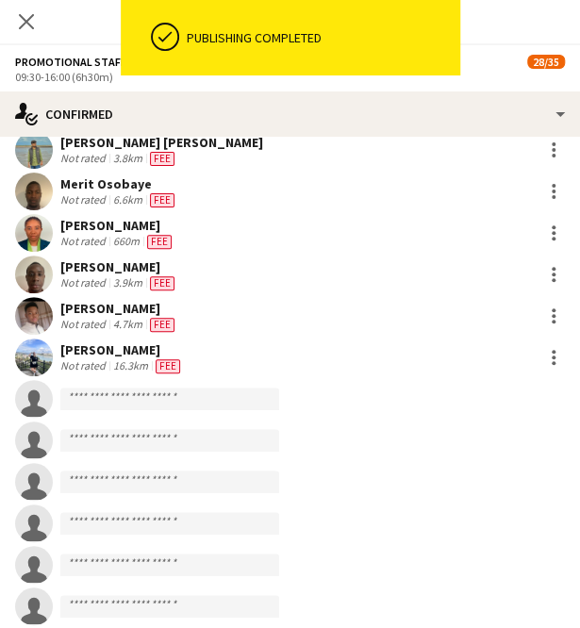
scroll to position [692, 0]
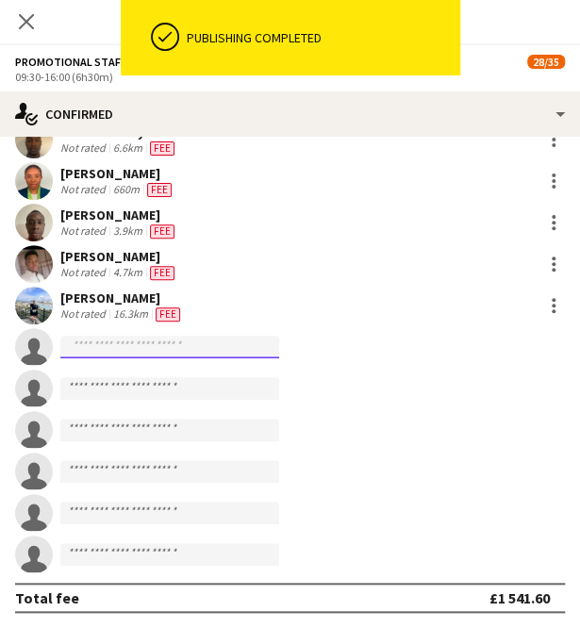
click at [140, 344] on input at bounding box center [169, 347] width 219 height 23
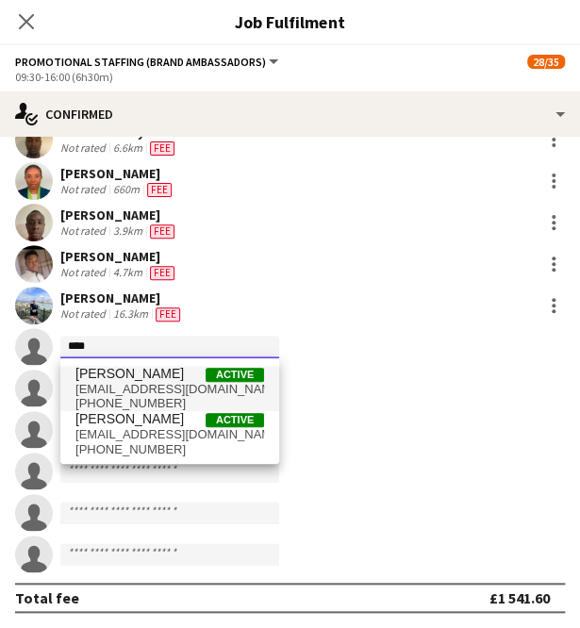
type input "****"
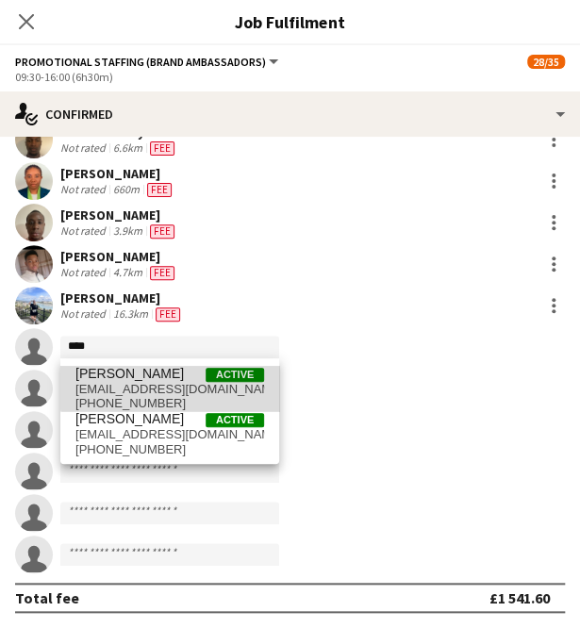
click at [173, 382] on span "[EMAIL_ADDRESS][DOMAIN_NAME]" at bounding box center [169, 389] width 189 height 15
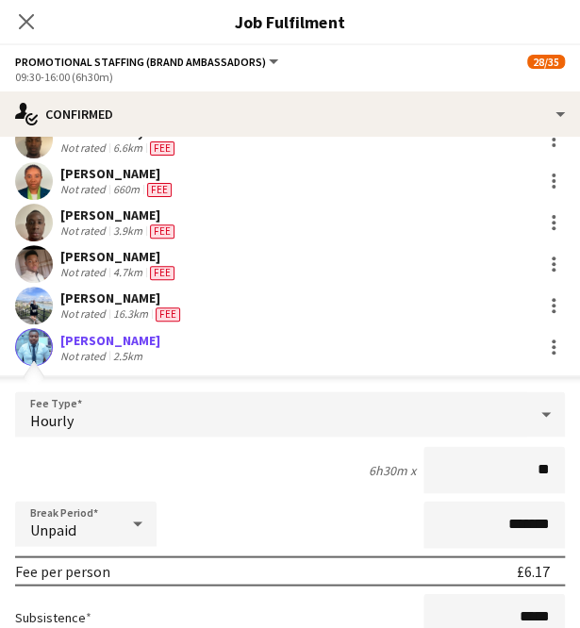
type input "***"
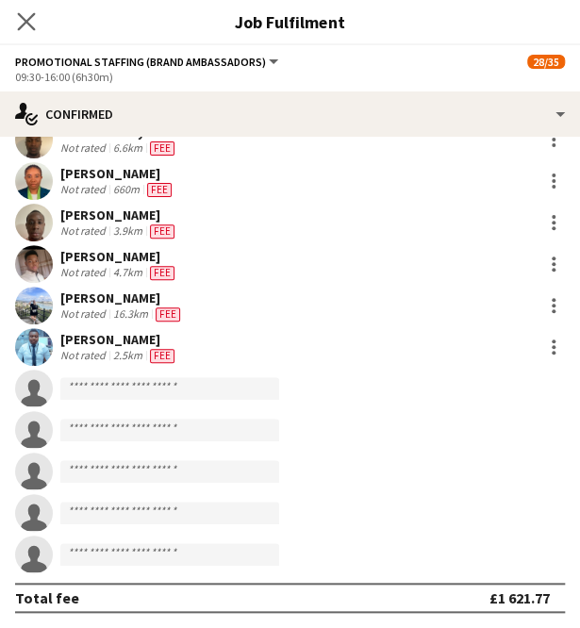
click at [37, 24] on app-icon "Close pop-in" at bounding box center [26, 21] width 27 height 27
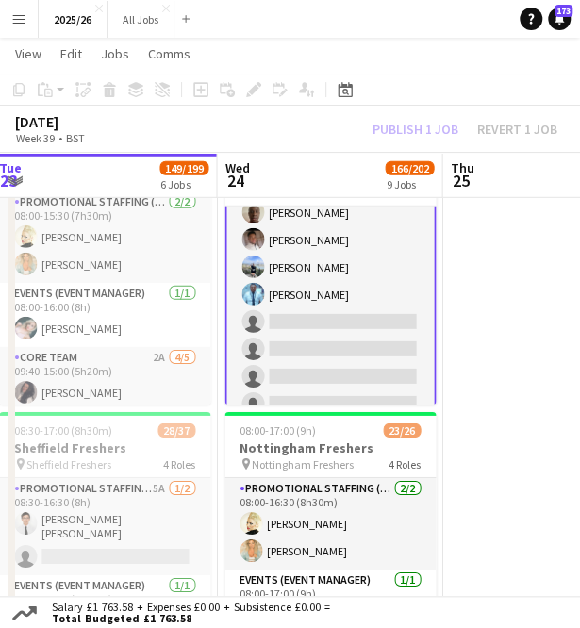
click at [441, 118] on div "[DATE] Week 39 • BST Publish 1 job Revert 1 job" at bounding box center [290, 129] width 580 height 47
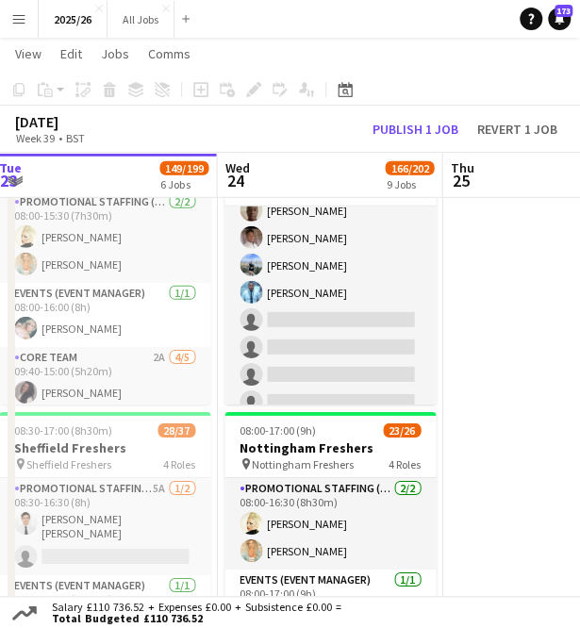
scroll to position [694, 0]
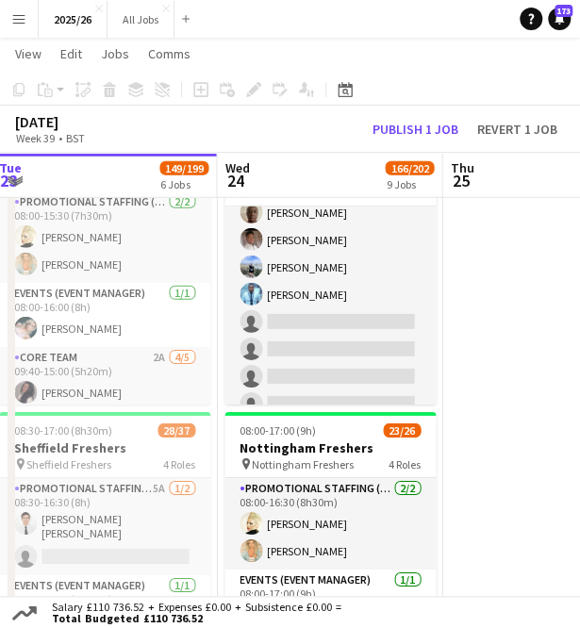
click at [441, 118] on div "[DATE] Week 39 • BST Publish 1 job Revert 1 job" at bounding box center [290, 129] width 580 height 47
click at [435, 127] on button "Publish 1 job" at bounding box center [415, 129] width 101 height 21
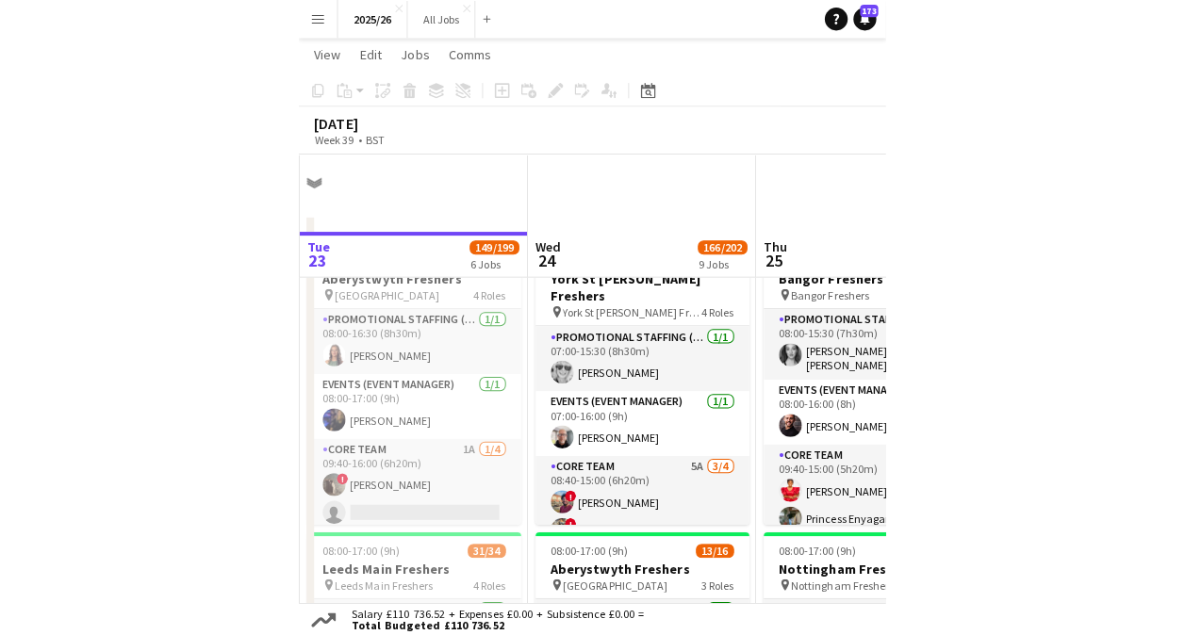
scroll to position [83, 0]
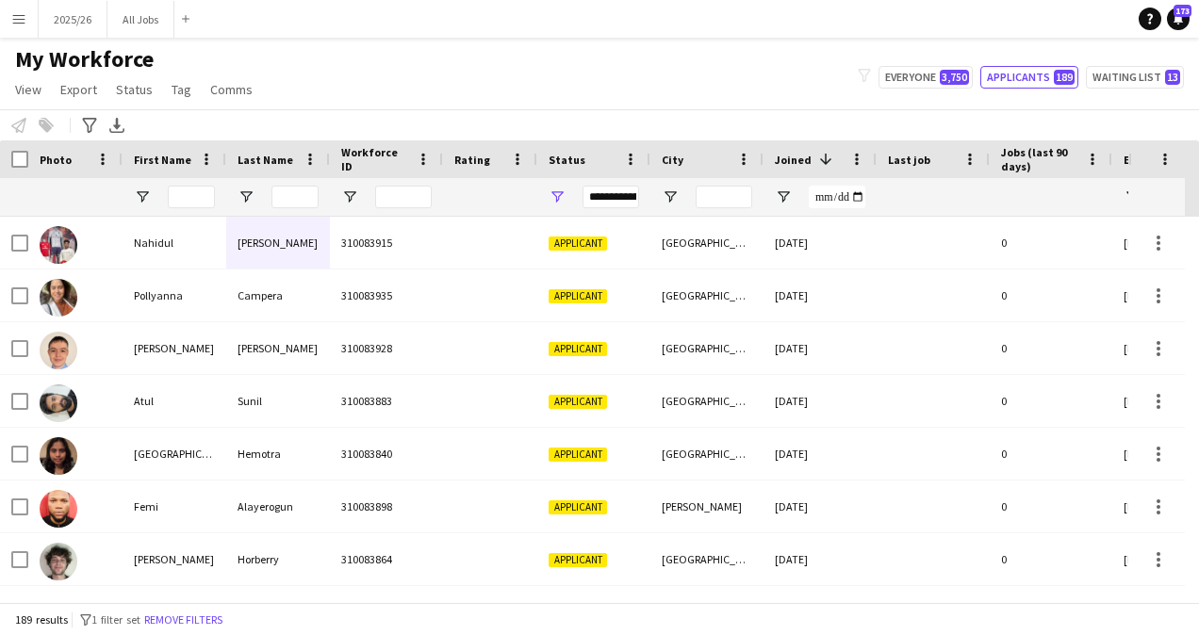
click at [593, 89] on div "My Workforce View Views Default view New view Update view Delete view Edit name…" at bounding box center [599, 77] width 1199 height 64
click at [593, 78] on button "Applicants 189" at bounding box center [1029, 77] width 98 height 23
click at [179, 192] on input "First Name Filter Input" at bounding box center [191, 197] width 47 height 23
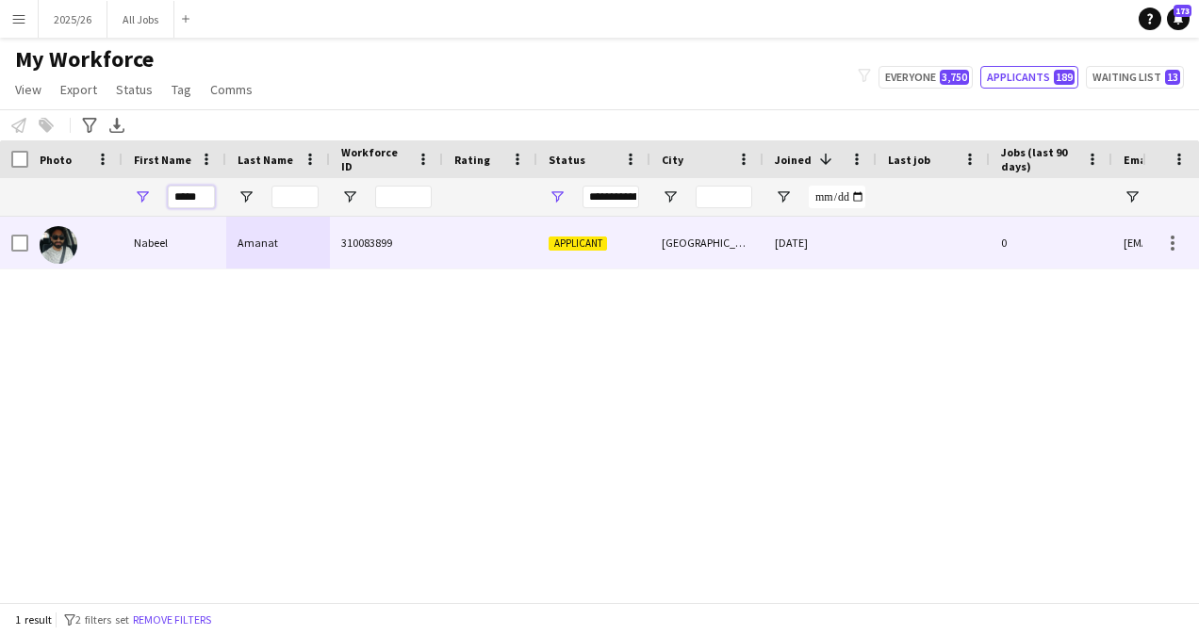
type input "*****"
click at [319, 239] on div "Amanat" at bounding box center [278, 243] width 104 height 52
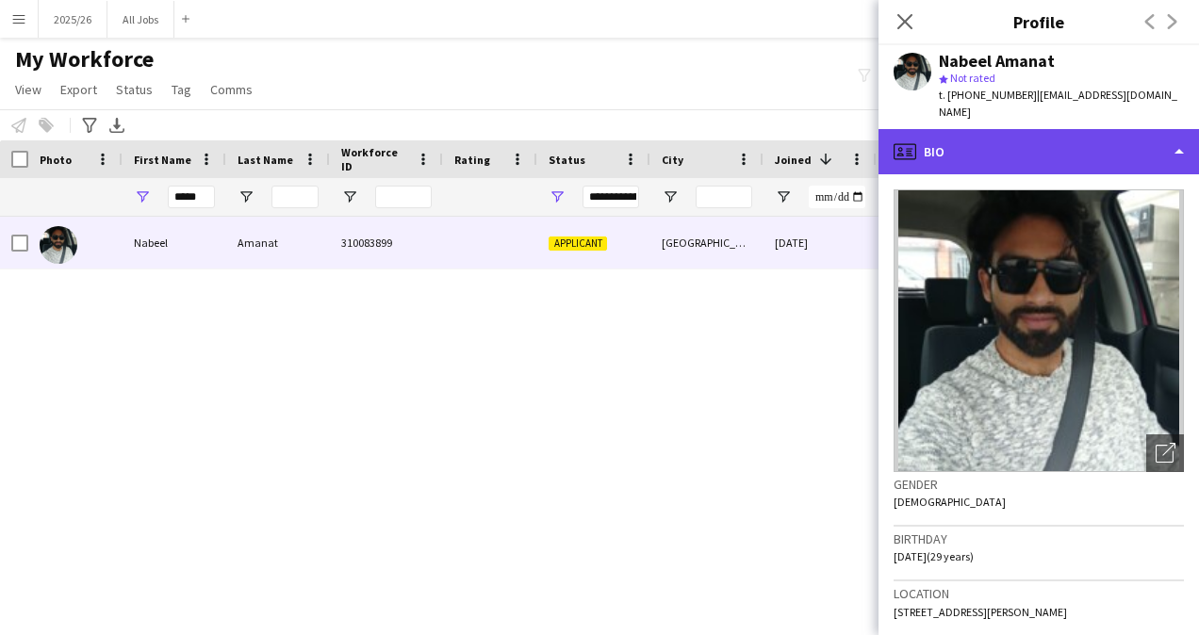
click at [593, 146] on div "profile Bio" at bounding box center [1038, 151] width 320 height 45
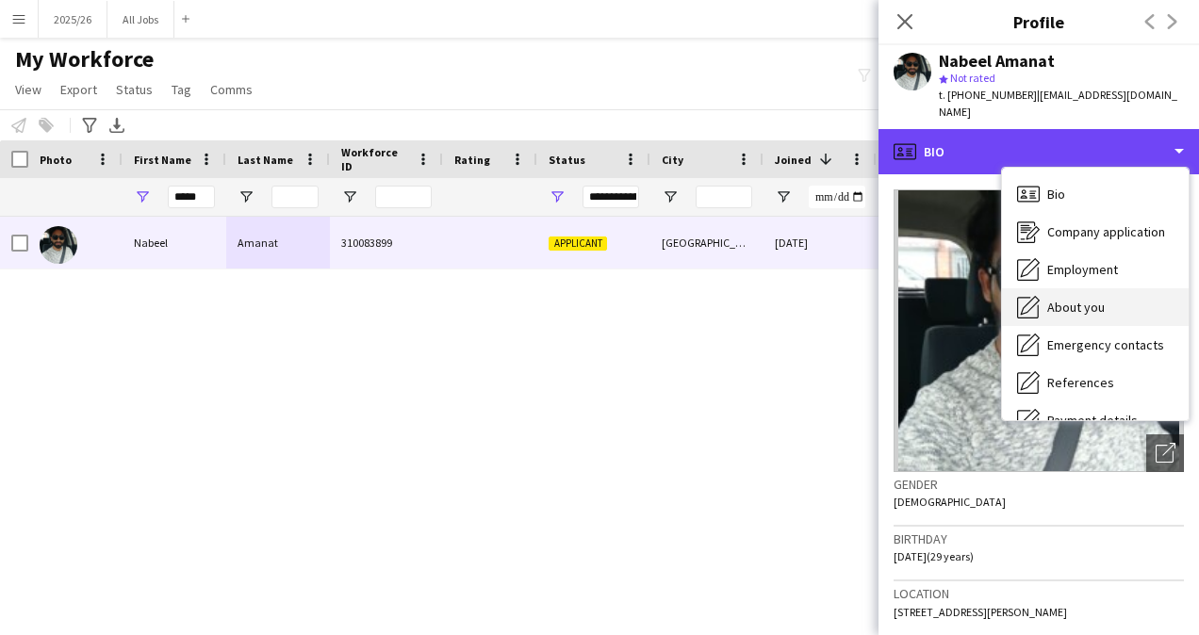
scroll to position [215, 0]
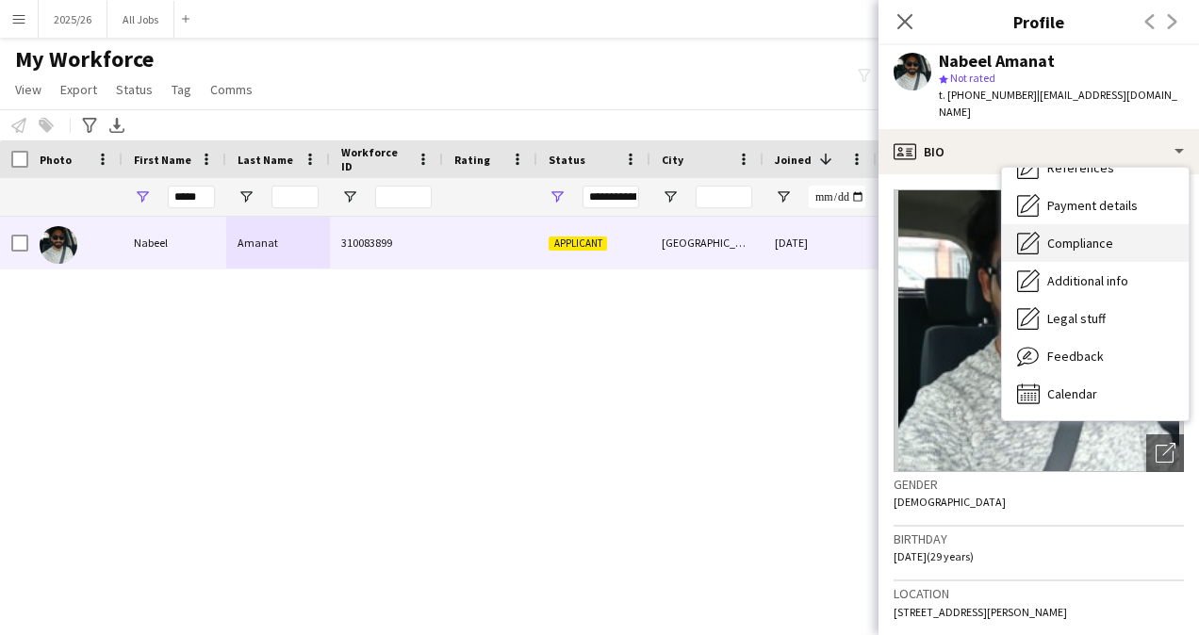
click at [593, 235] on span "Compliance" at bounding box center [1080, 243] width 66 height 17
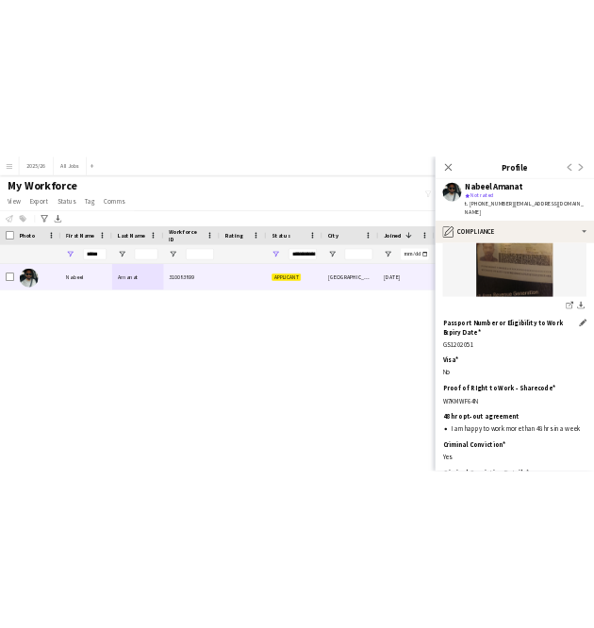
scroll to position [347, 0]
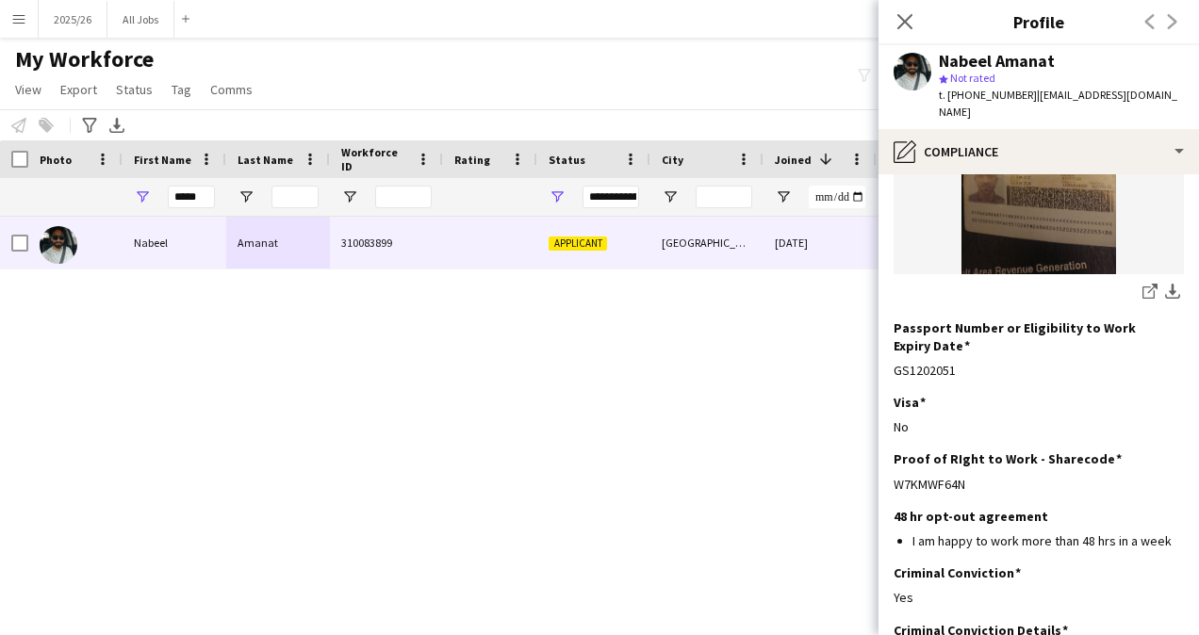
drag, startPoint x: 976, startPoint y: 447, endPoint x: 889, endPoint y: 444, distance: 87.7
click at [593, 444] on app-section-data-types "Nationality Edit this field Pakistani Permission to Work in the [GEOGRAPHIC_DAT…" at bounding box center [1038, 404] width 320 height 461
copy div "W7KMWF64N"
click at [593, 444] on app-section-data-types "Nationality Edit this field Pakistani Permission to Work in the [GEOGRAPHIC_DAT…" at bounding box center [1038, 404] width 320 height 461
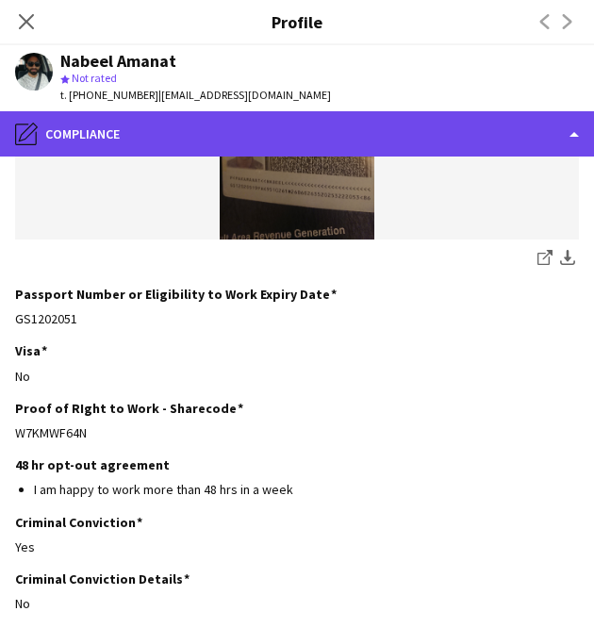
click at [358, 124] on div "pencil4 Compliance" at bounding box center [297, 133] width 594 height 45
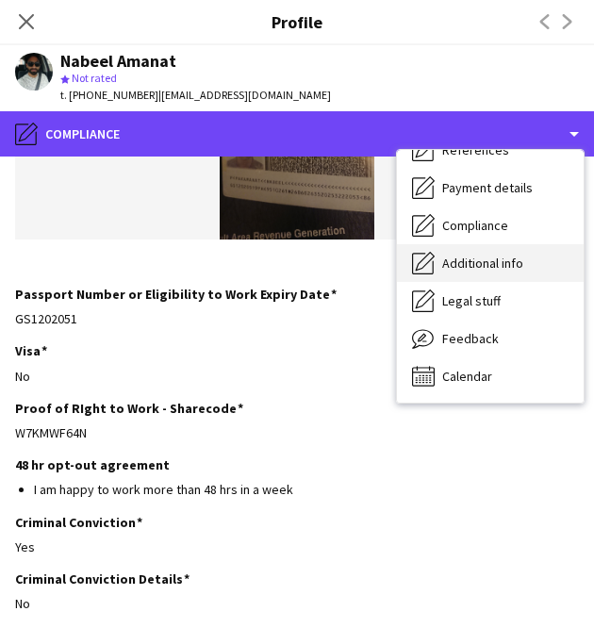
scroll to position [0, 0]
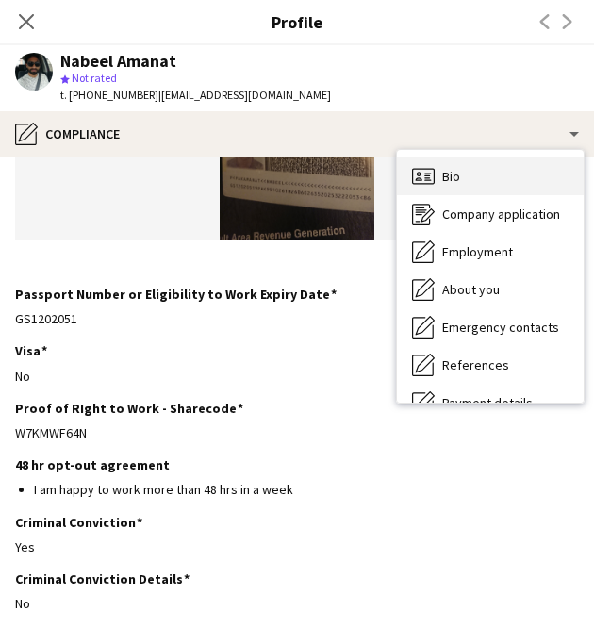
click at [448, 161] on div "Bio Bio" at bounding box center [490, 176] width 187 height 38
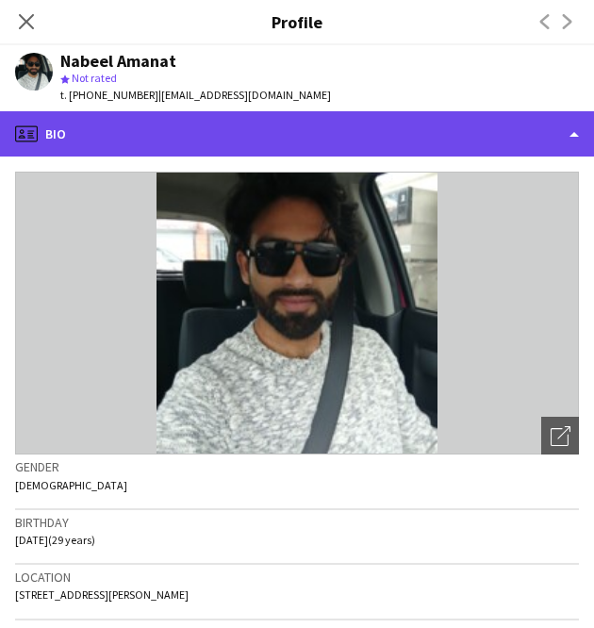
click at [316, 128] on div "profile Bio" at bounding box center [297, 133] width 594 height 45
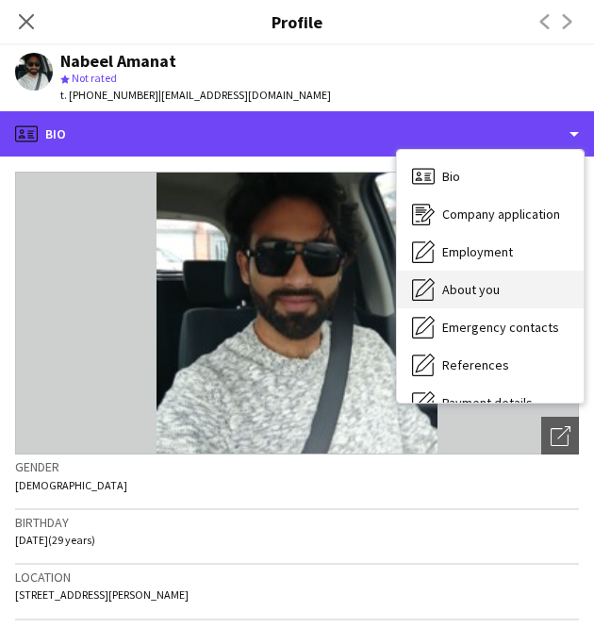
scroll to position [162, 0]
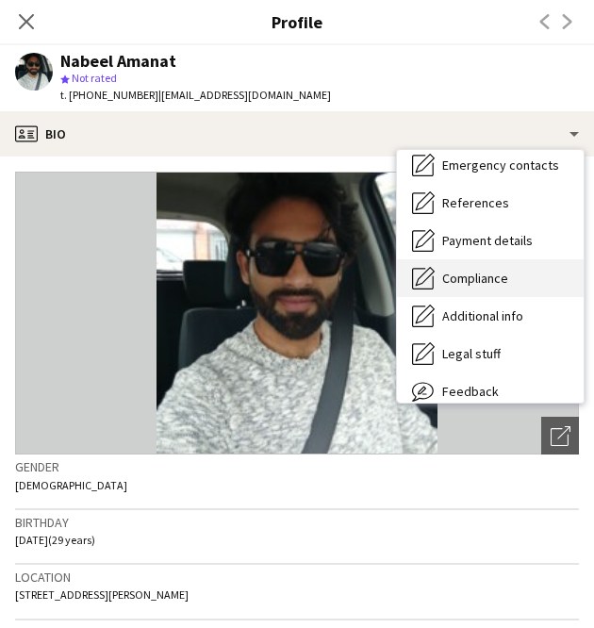
click at [481, 261] on div "Compliance Compliance" at bounding box center [490, 278] width 187 height 38
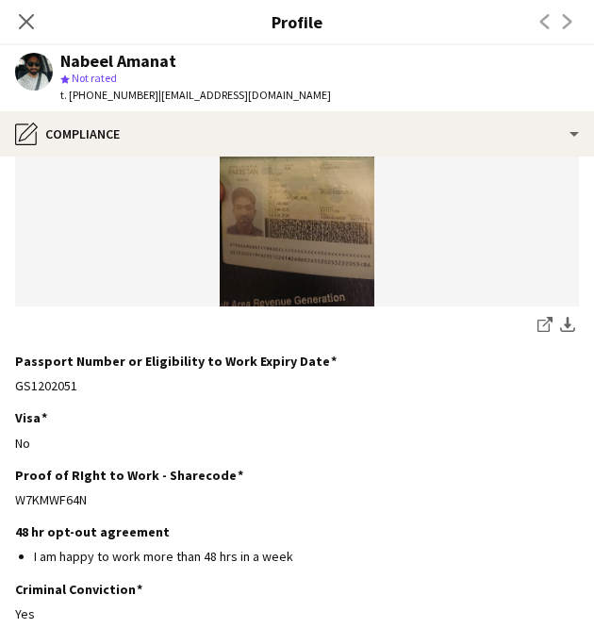
scroll to position [282, 0]
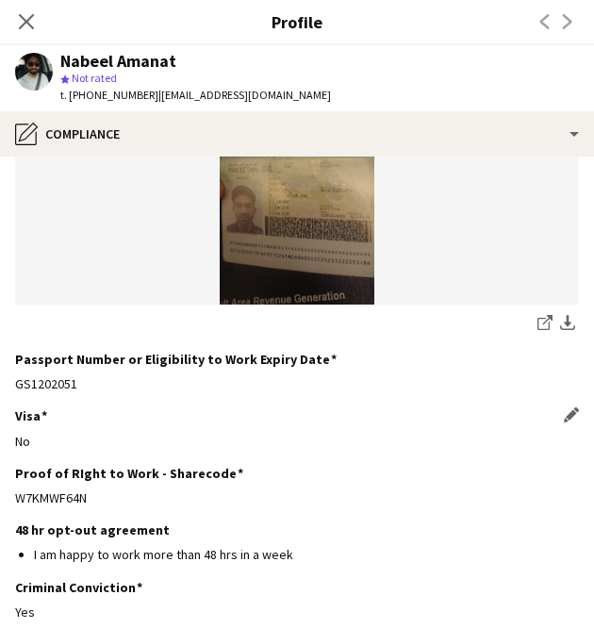
click at [256, 436] on div "No" at bounding box center [297, 441] width 564 height 17
drag, startPoint x: 89, startPoint y: 495, endPoint x: 15, endPoint y: 493, distance: 73.5
click at [15, 493] on div "W7KMWF64N" at bounding box center [297, 497] width 564 height 17
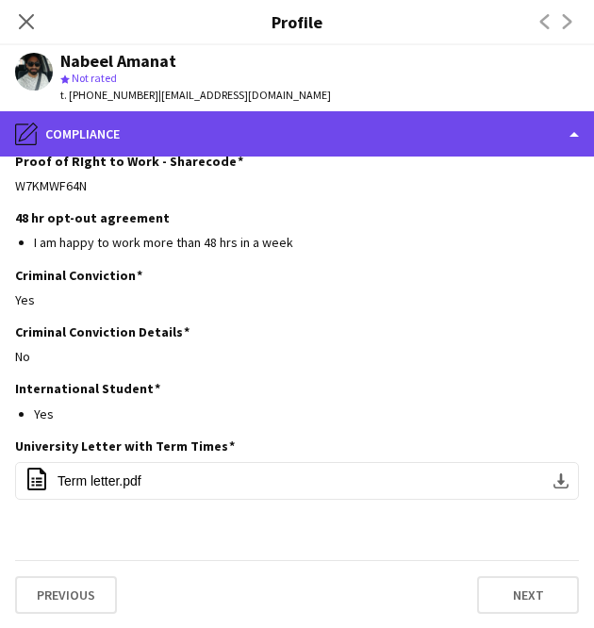
click at [302, 137] on div "pencil4 Compliance" at bounding box center [297, 133] width 594 height 45
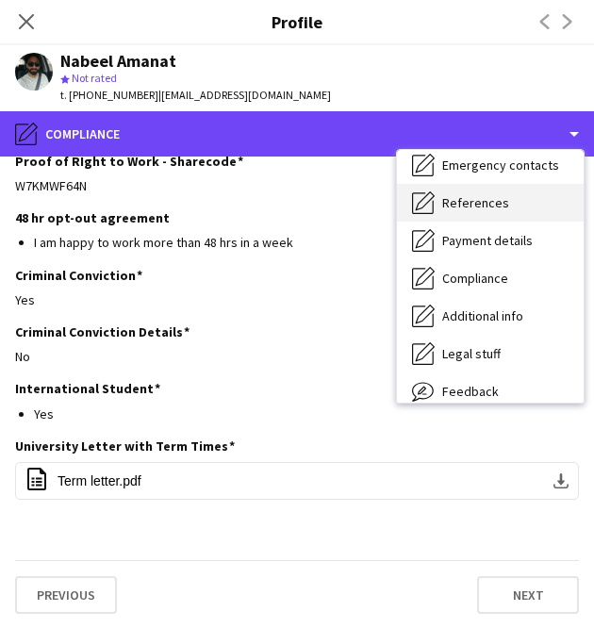
scroll to position [0, 0]
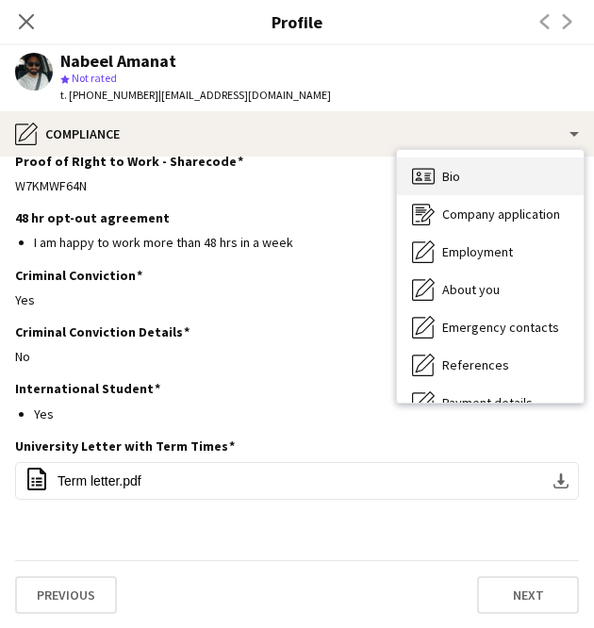
click at [451, 182] on span "Bio" at bounding box center [451, 176] width 18 height 17
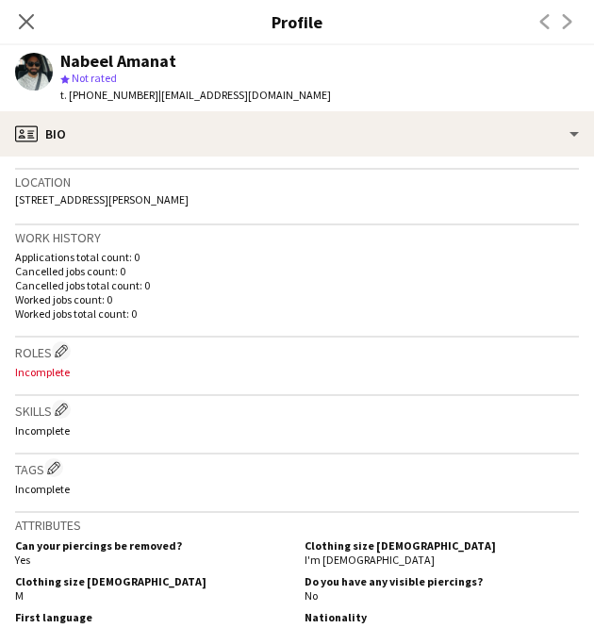
scroll to position [396, 0]
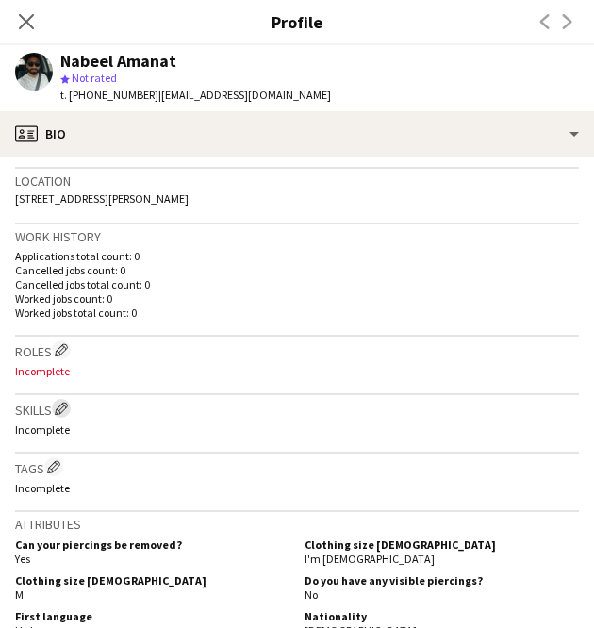
click at [59, 411] on app-icon "Edit crew company skills" at bounding box center [61, 408] width 13 height 13
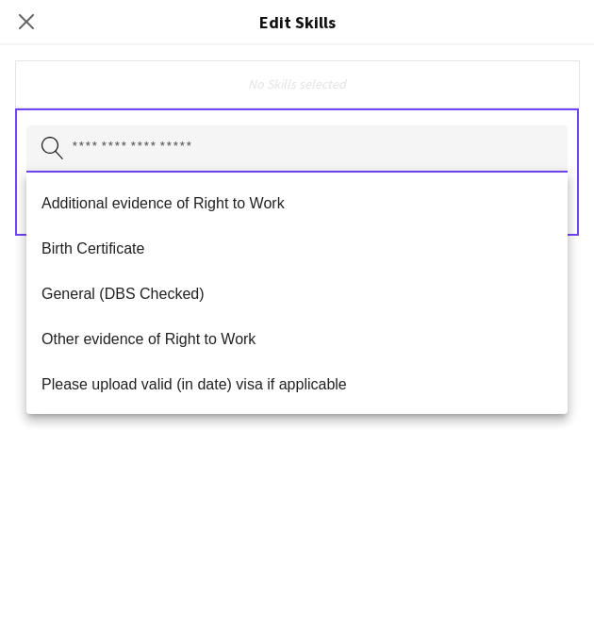
click at [179, 138] on input "text" at bounding box center [296, 148] width 541 height 47
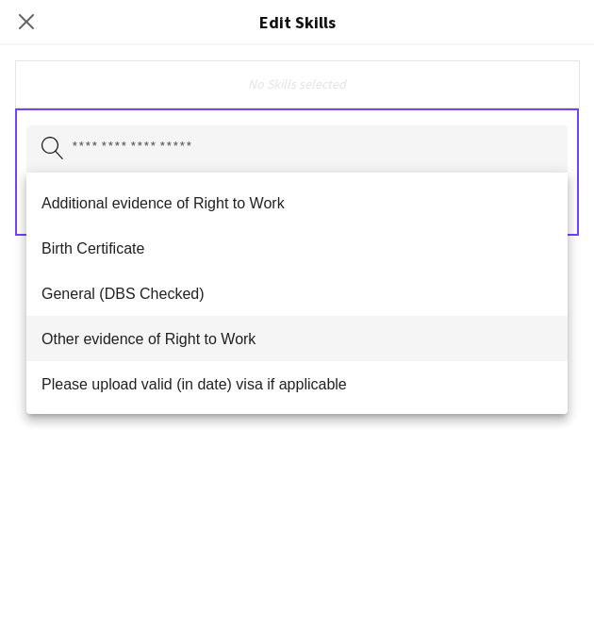
click at [210, 347] on span "Other evidence of Right to Work" at bounding box center [296, 339] width 511 height 18
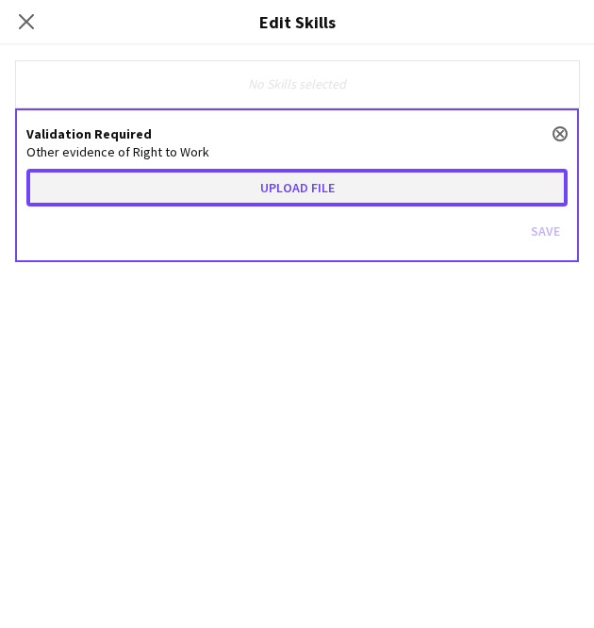
click at [229, 177] on button "Upload file" at bounding box center [296, 188] width 541 height 38
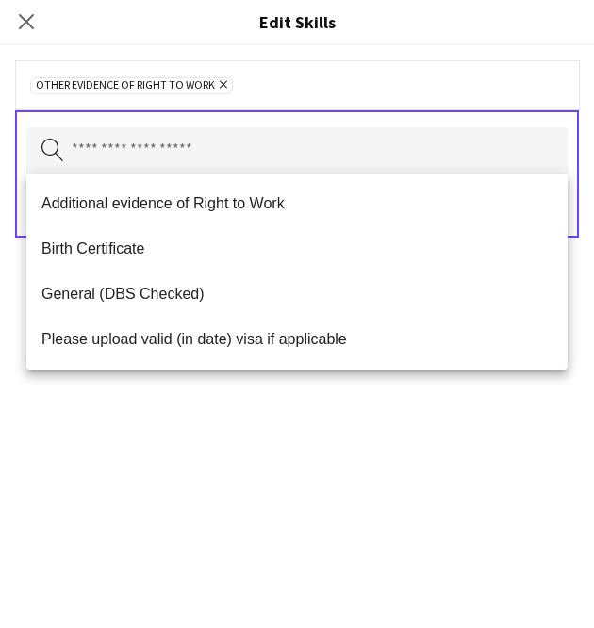
click at [339, 385] on div "Other evidence of Right to Work Remove Search by skill name Save" at bounding box center [297, 336] width 594 height 582
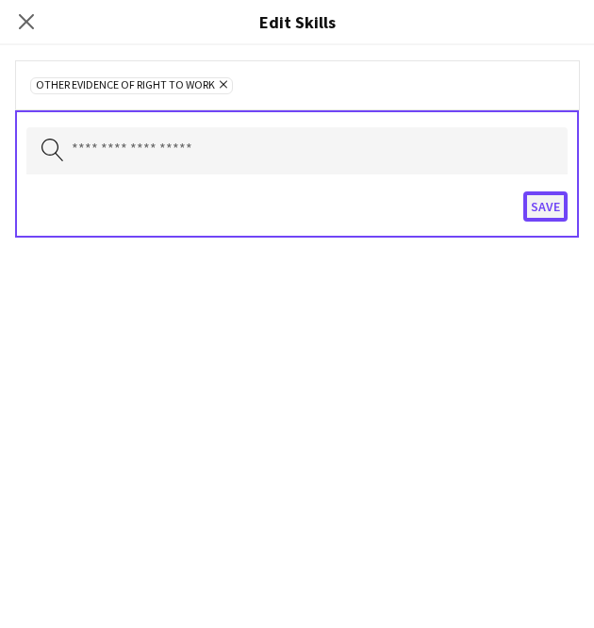
click at [554, 201] on button "Save" at bounding box center [545, 206] width 44 height 30
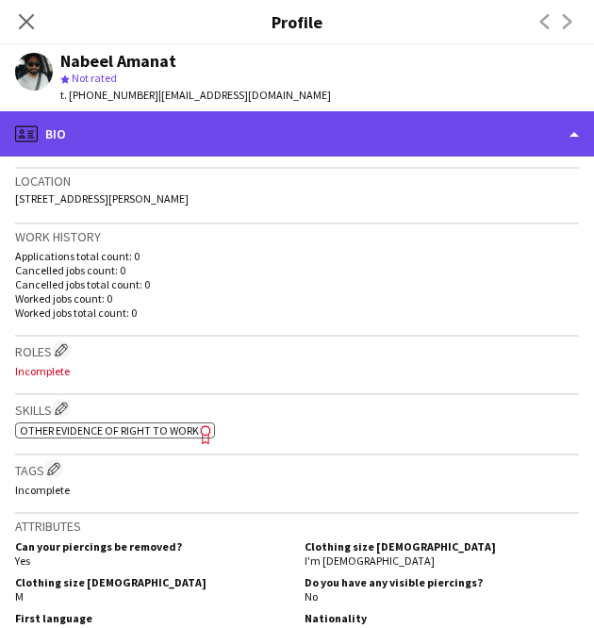
click at [343, 130] on div "profile Bio" at bounding box center [297, 133] width 594 height 45
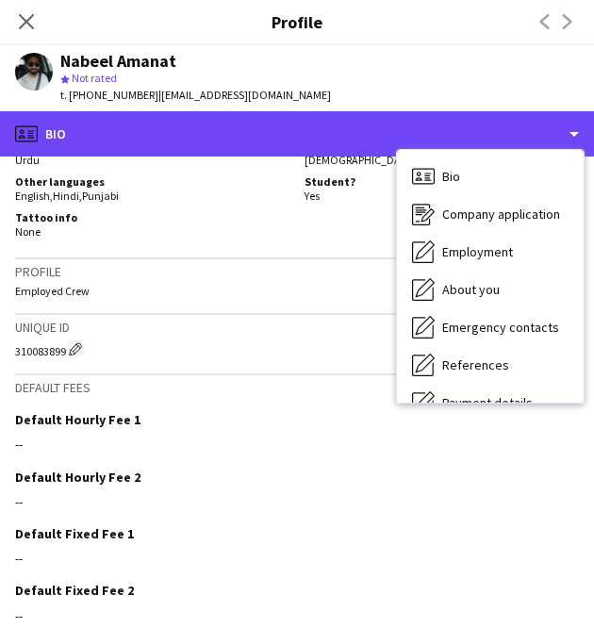
scroll to position [875, 0]
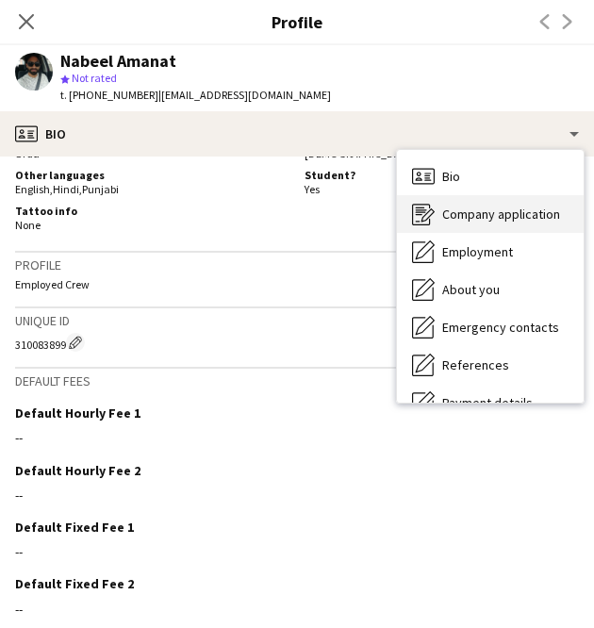
click at [514, 208] on span "Company application" at bounding box center [501, 213] width 118 height 17
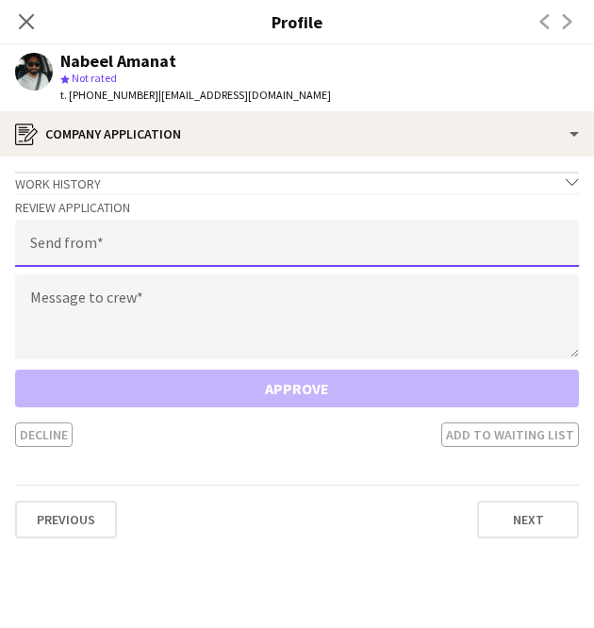
click at [142, 250] on input "email" at bounding box center [297, 243] width 564 height 47
type input "**********"
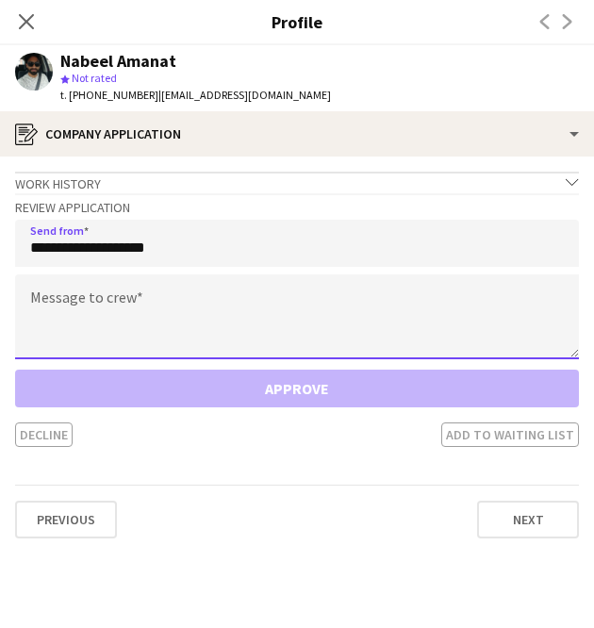
click at [179, 289] on textarea at bounding box center [297, 316] width 564 height 85
paste textarea "**********"
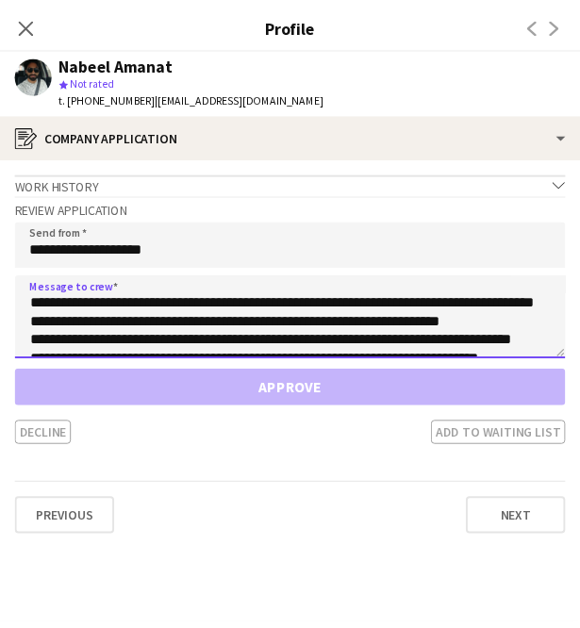
scroll to position [181, 0]
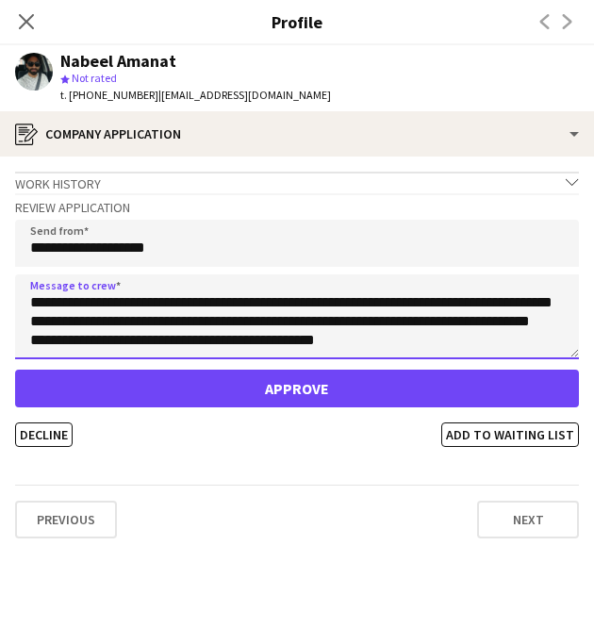
type textarea "**********"
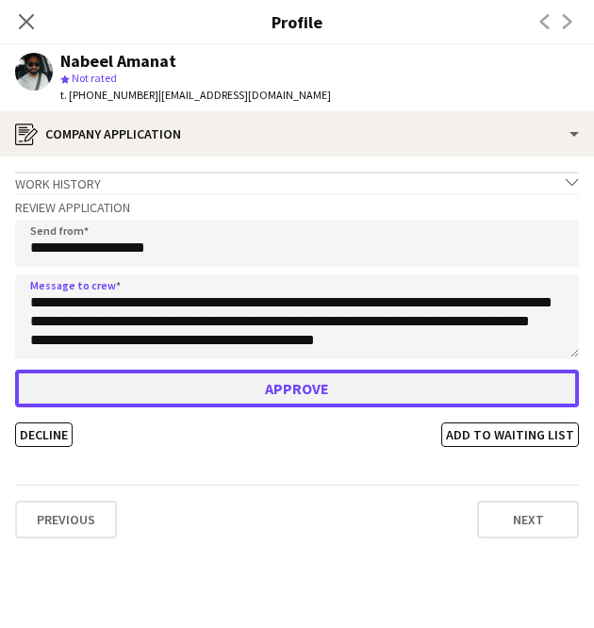
click at [341, 381] on button "Approve" at bounding box center [297, 388] width 564 height 38
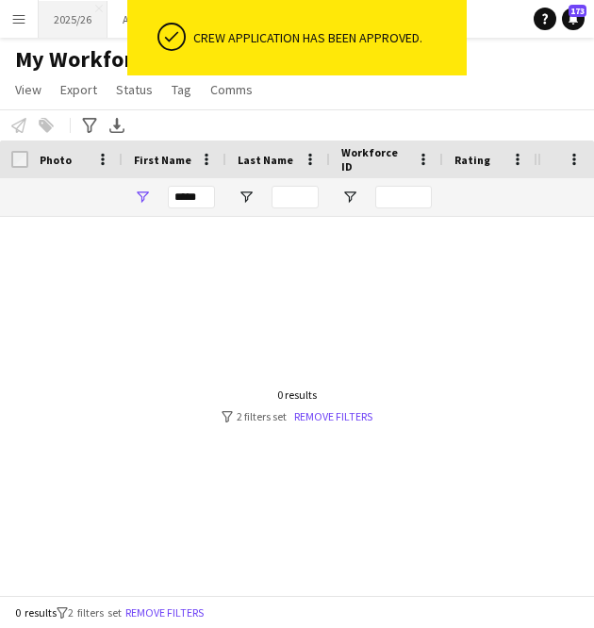
click at [69, 25] on button "2025/26 Close" at bounding box center [73, 19] width 69 height 37
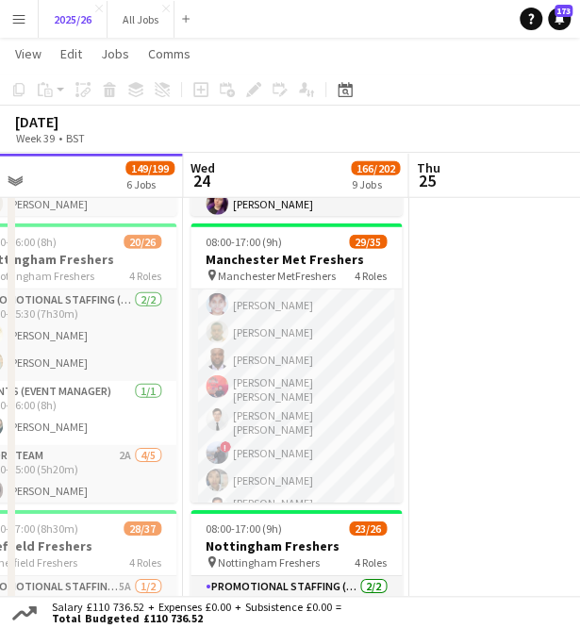
scroll to position [0, 494]
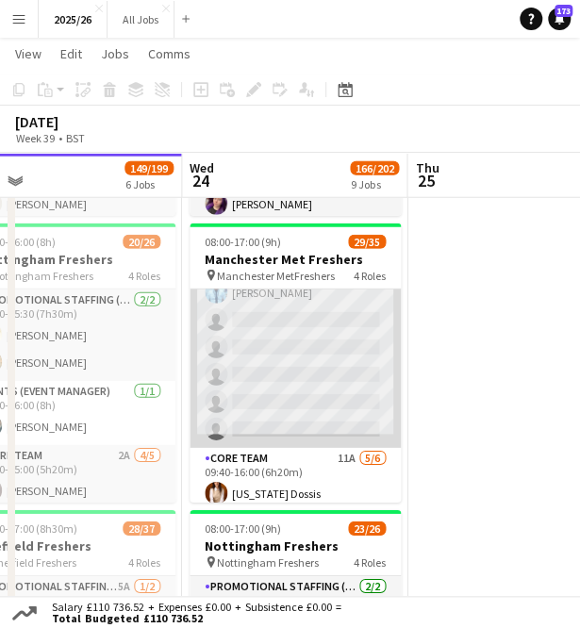
click at [281, 416] on app-card-role "Promotional Staffing (Brand Ambassadors) 3A 21/26 09:30-16:00 (6h30m) [PERSON_N…" at bounding box center [294, 56] width 211 height 781
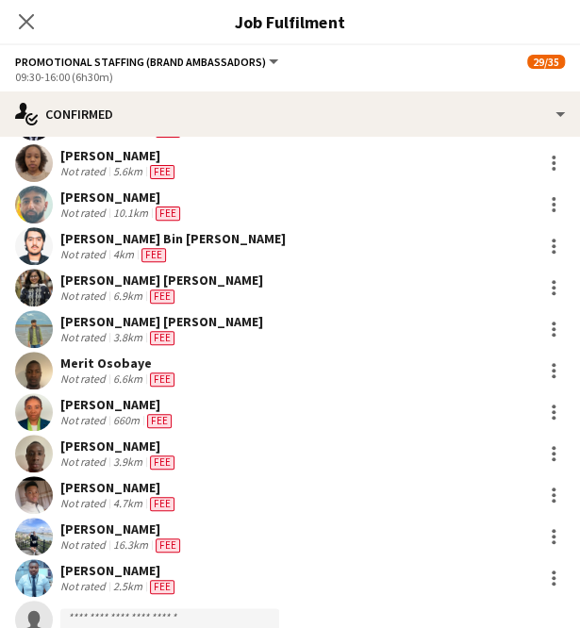
scroll to position [692, 0]
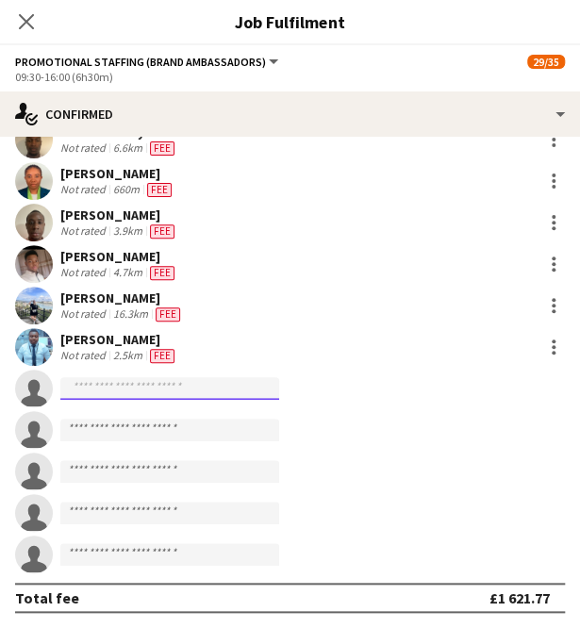
click at [185, 379] on input at bounding box center [169, 388] width 219 height 23
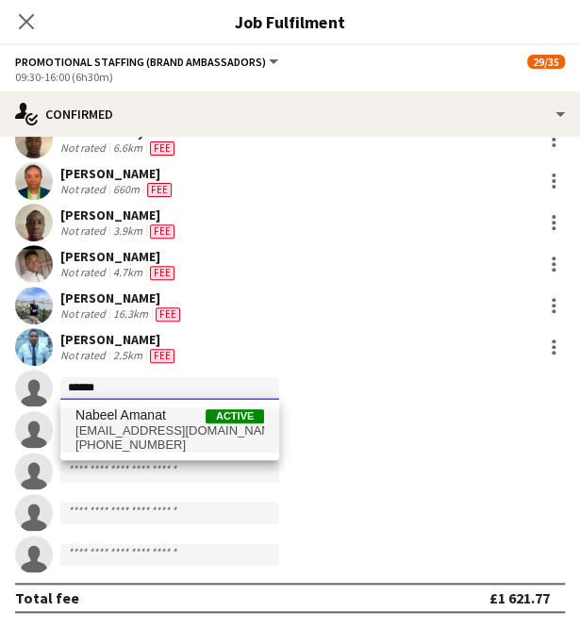
type input "******"
click at [165, 416] on span "Nabeel Amanat" at bounding box center [120, 415] width 90 height 16
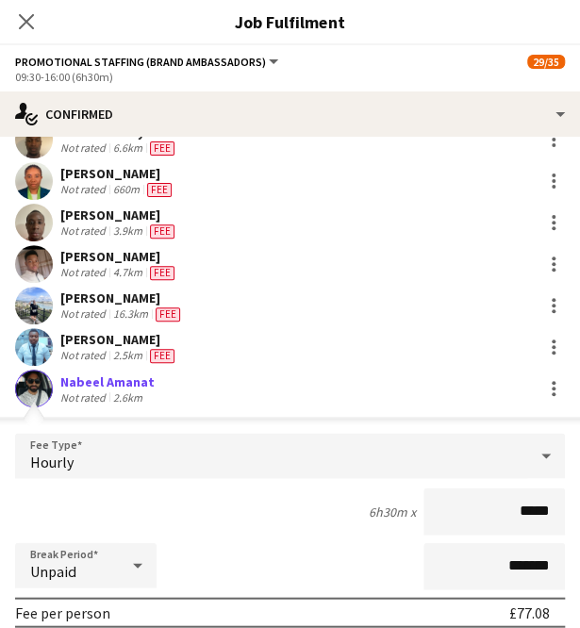
type input "******"
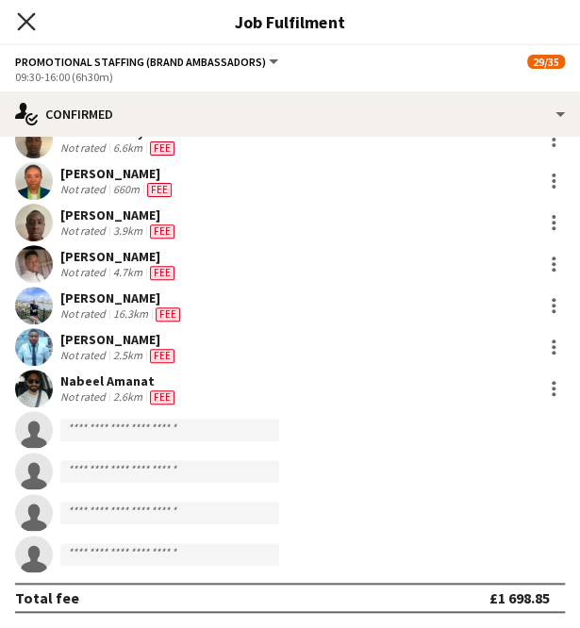
click at [25, 20] on icon at bounding box center [26, 21] width 18 height 18
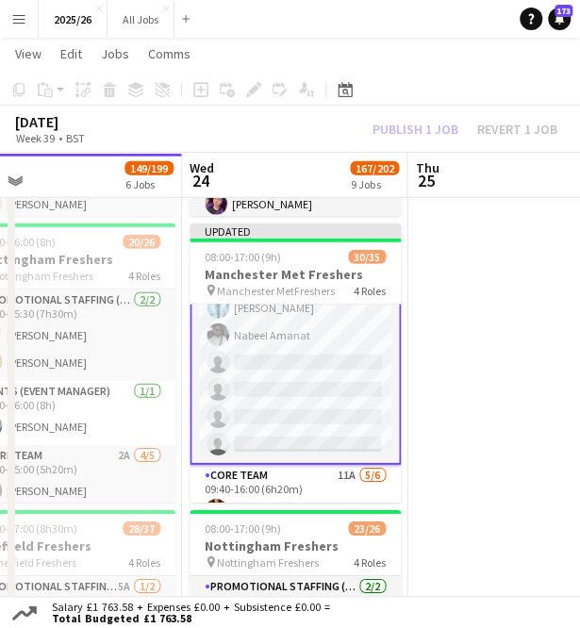
click at [434, 125] on div "Publish 1 job Revert 1 job" at bounding box center [465, 129] width 230 height 21
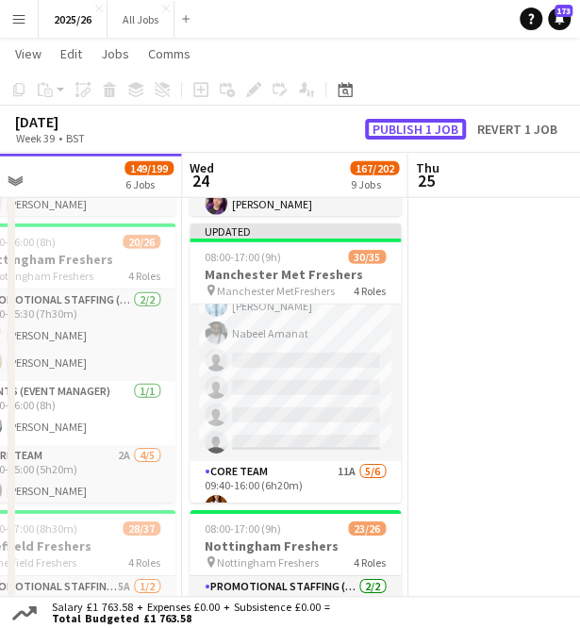
scroll to position [779, 0]
click at [434, 125] on button "Publish 1 job" at bounding box center [415, 129] width 101 height 21
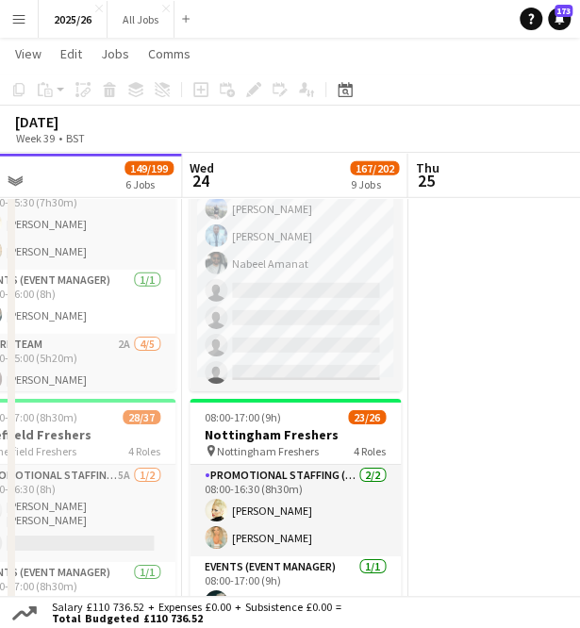
scroll to position [720, 0]
